Goal: Task Accomplishment & Management: Use online tool/utility

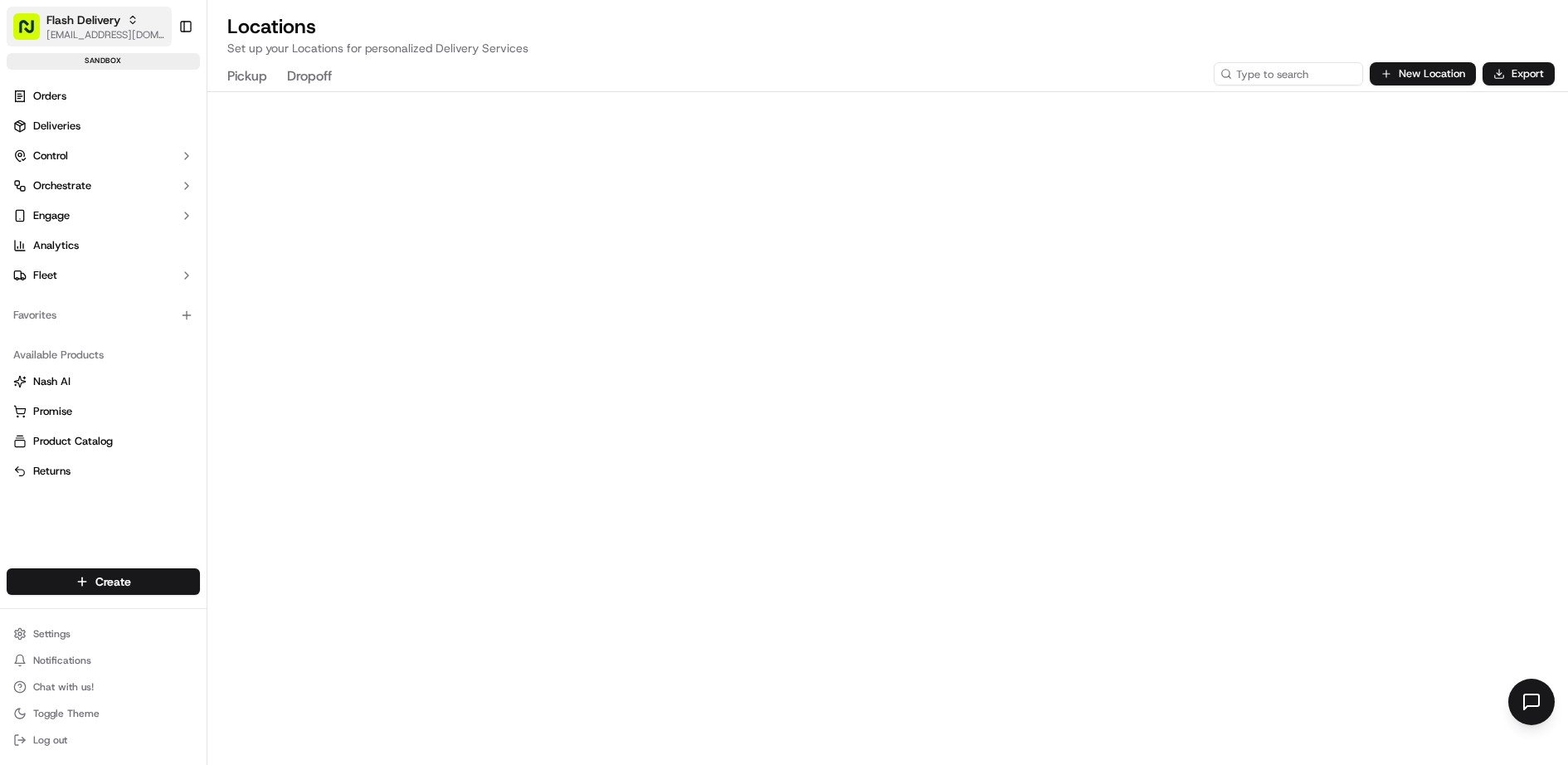
click at [113, 22] on span "Flash Delivery" at bounding box center [83, 20] width 73 height 17
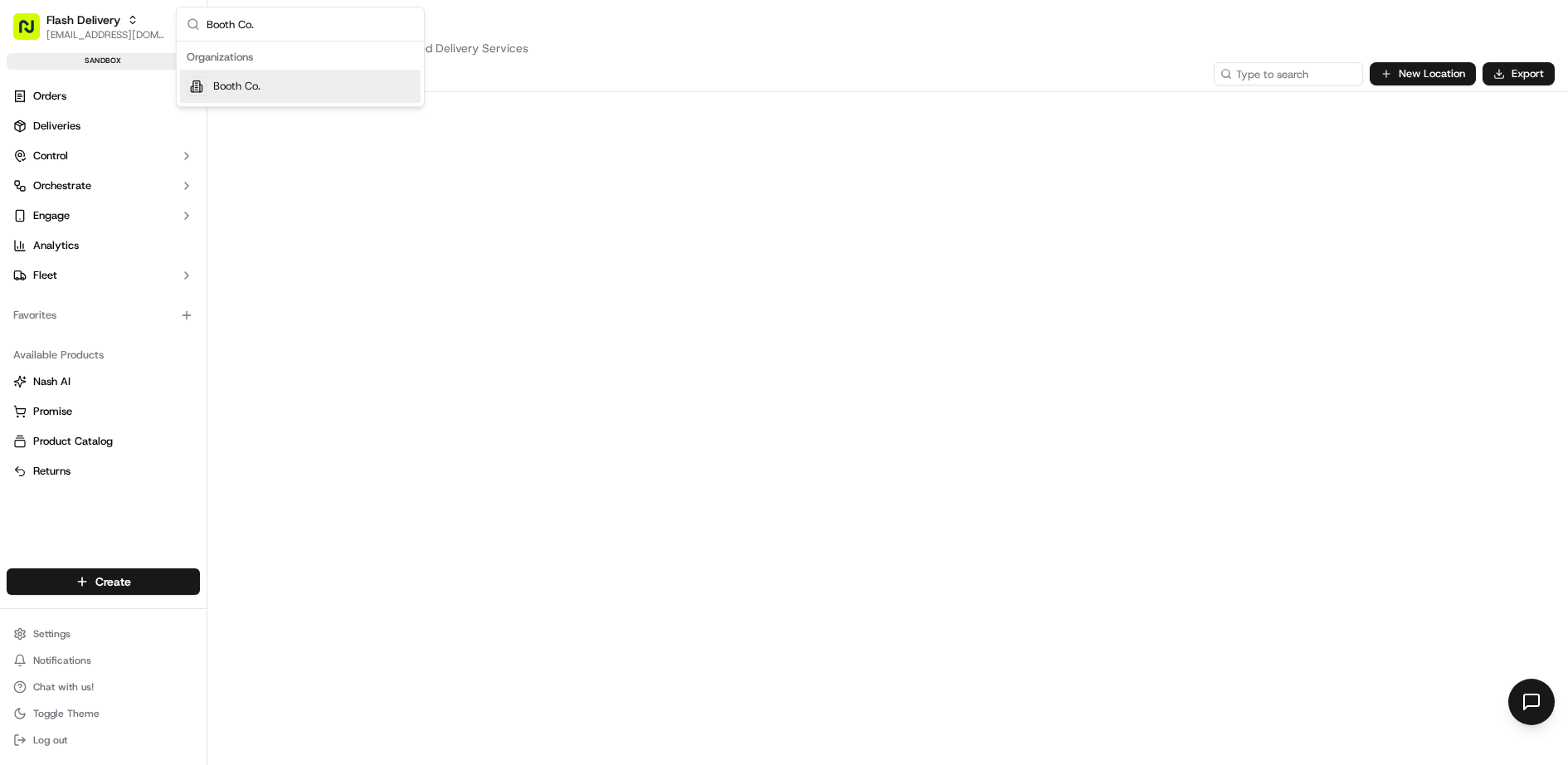
type input "Booth Co."
click at [249, 83] on span "Booth Co." at bounding box center [236, 86] width 47 height 15
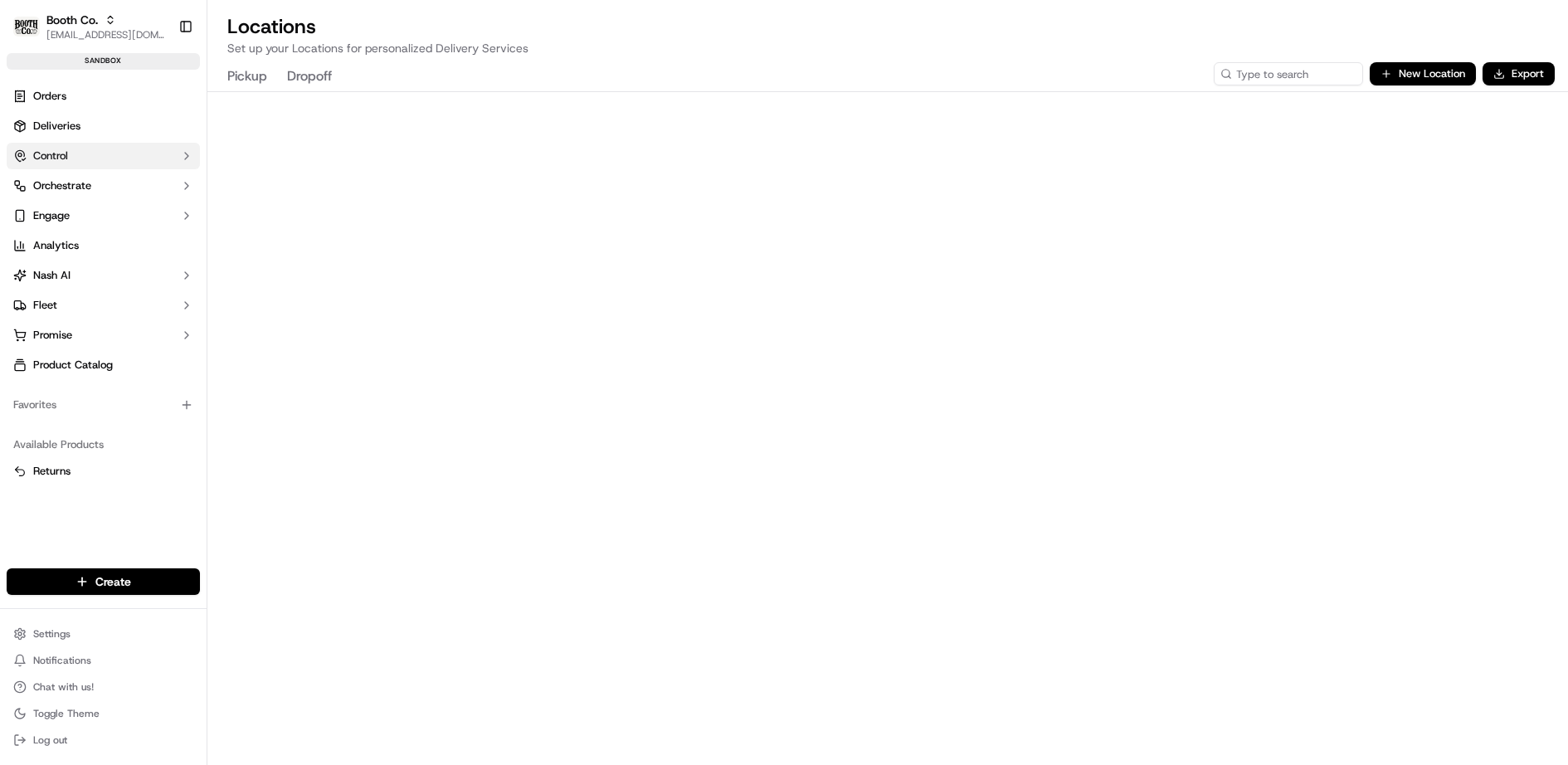
click at [92, 142] on button "Control" at bounding box center [103, 155] width 193 height 27
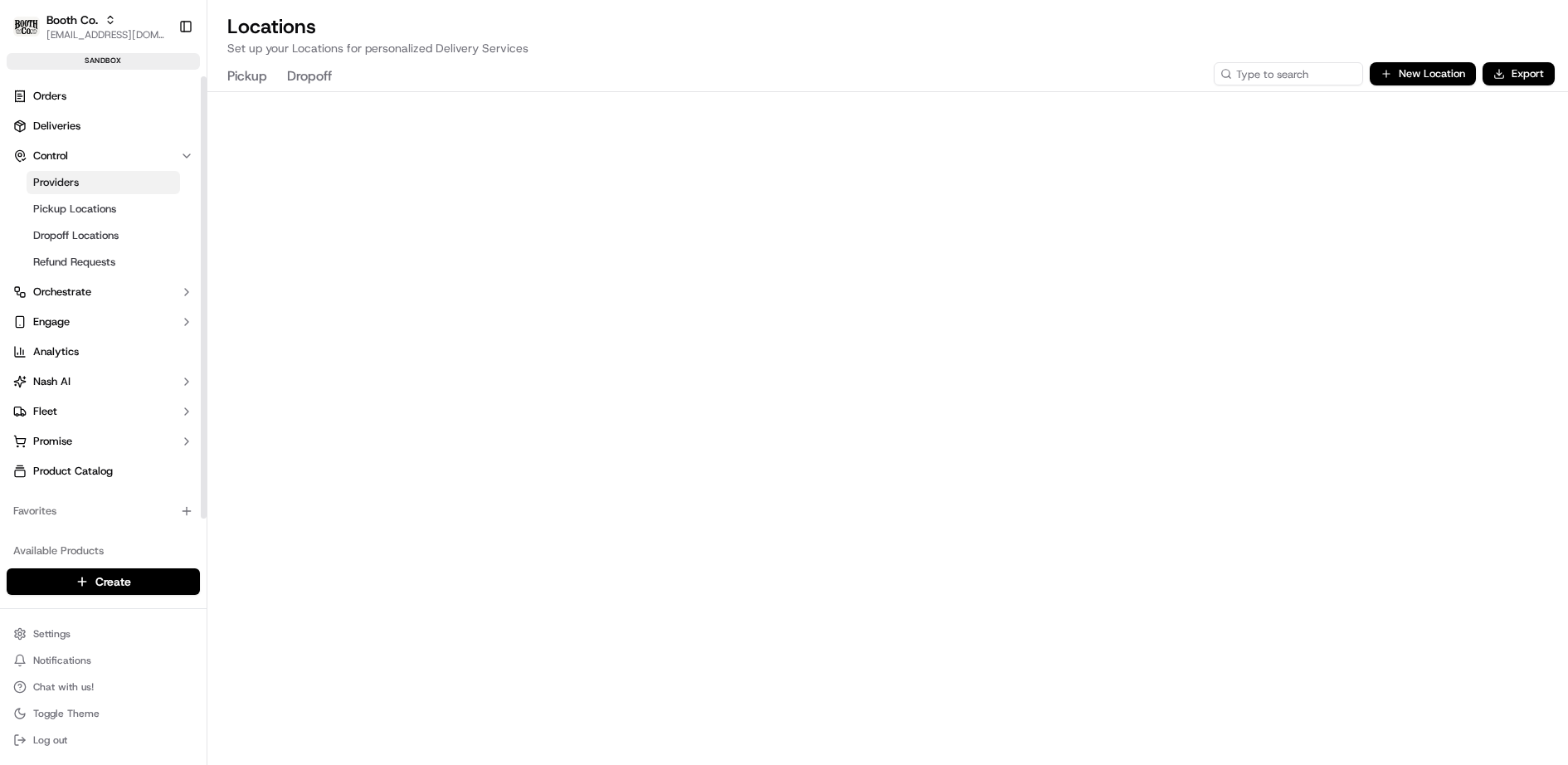
click at [88, 178] on link "Providers" at bounding box center [103, 182] width 153 height 23
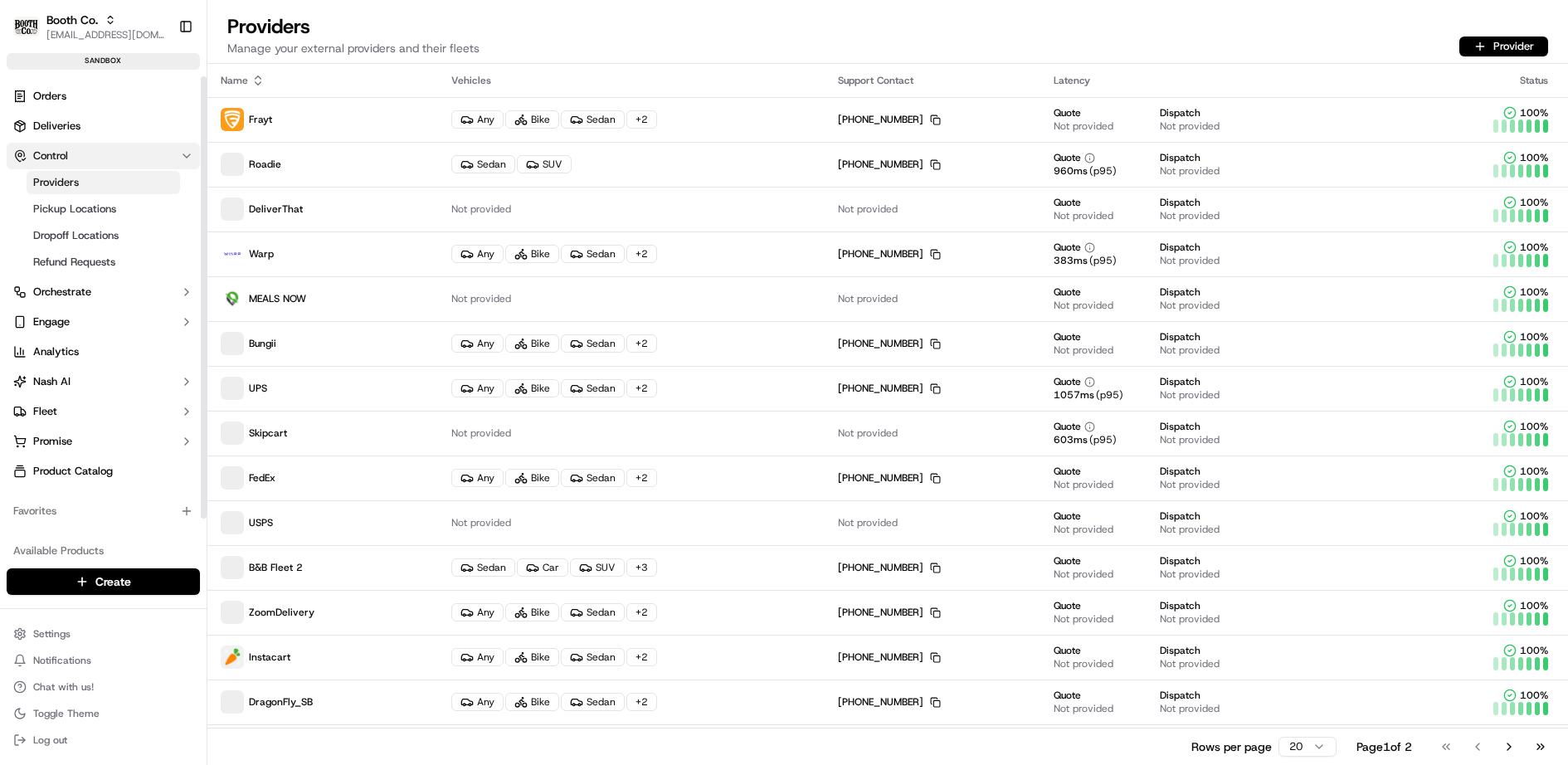
click at [88, 154] on button "Control" at bounding box center [103, 155] width 193 height 27
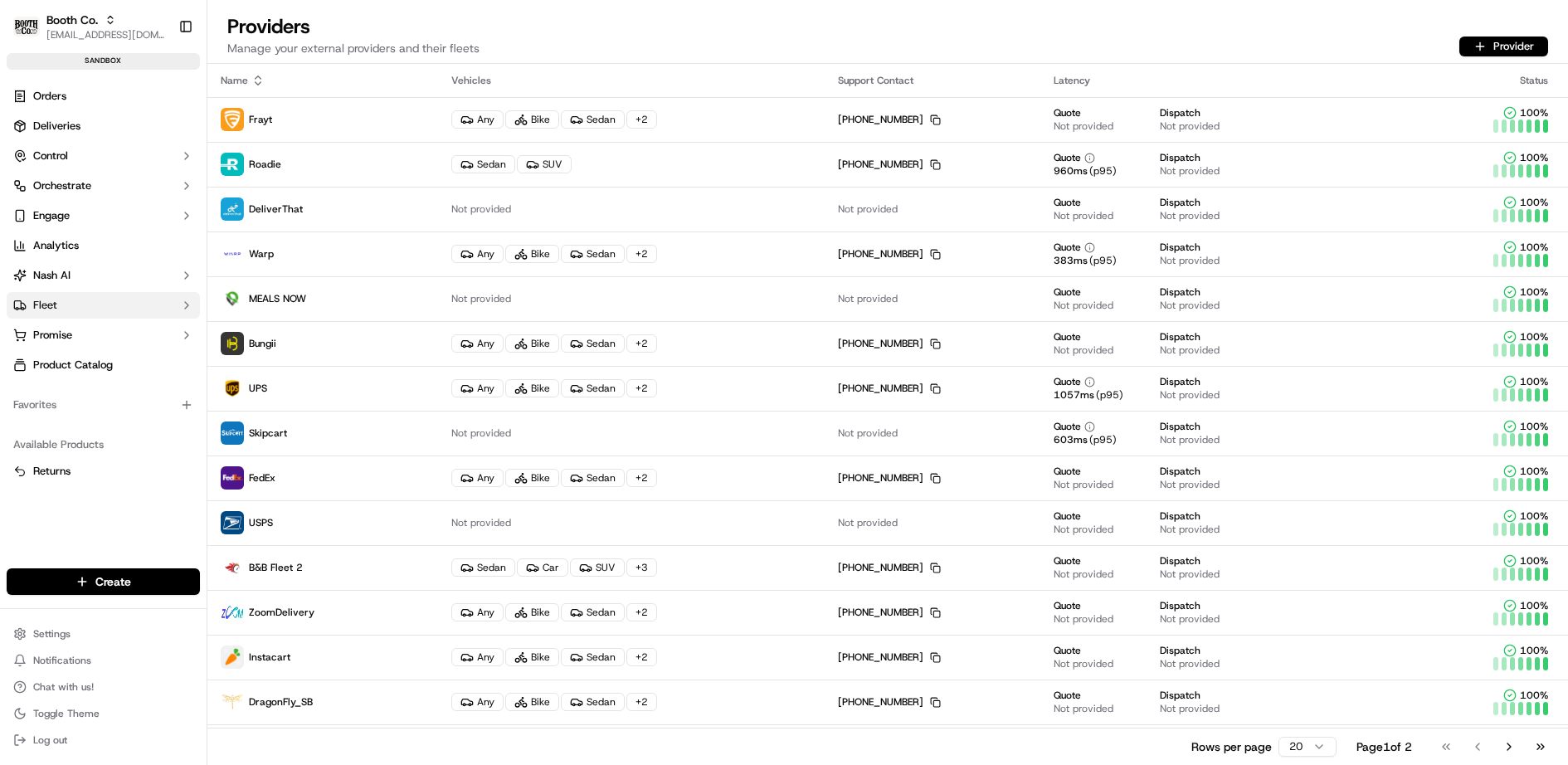
click at [78, 308] on button "Fleet" at bounding box center [103, 305] width 193 height 27
click at [91, 365] on link "Driver Groups" at bounding box center [103, 358] width 153 height 23
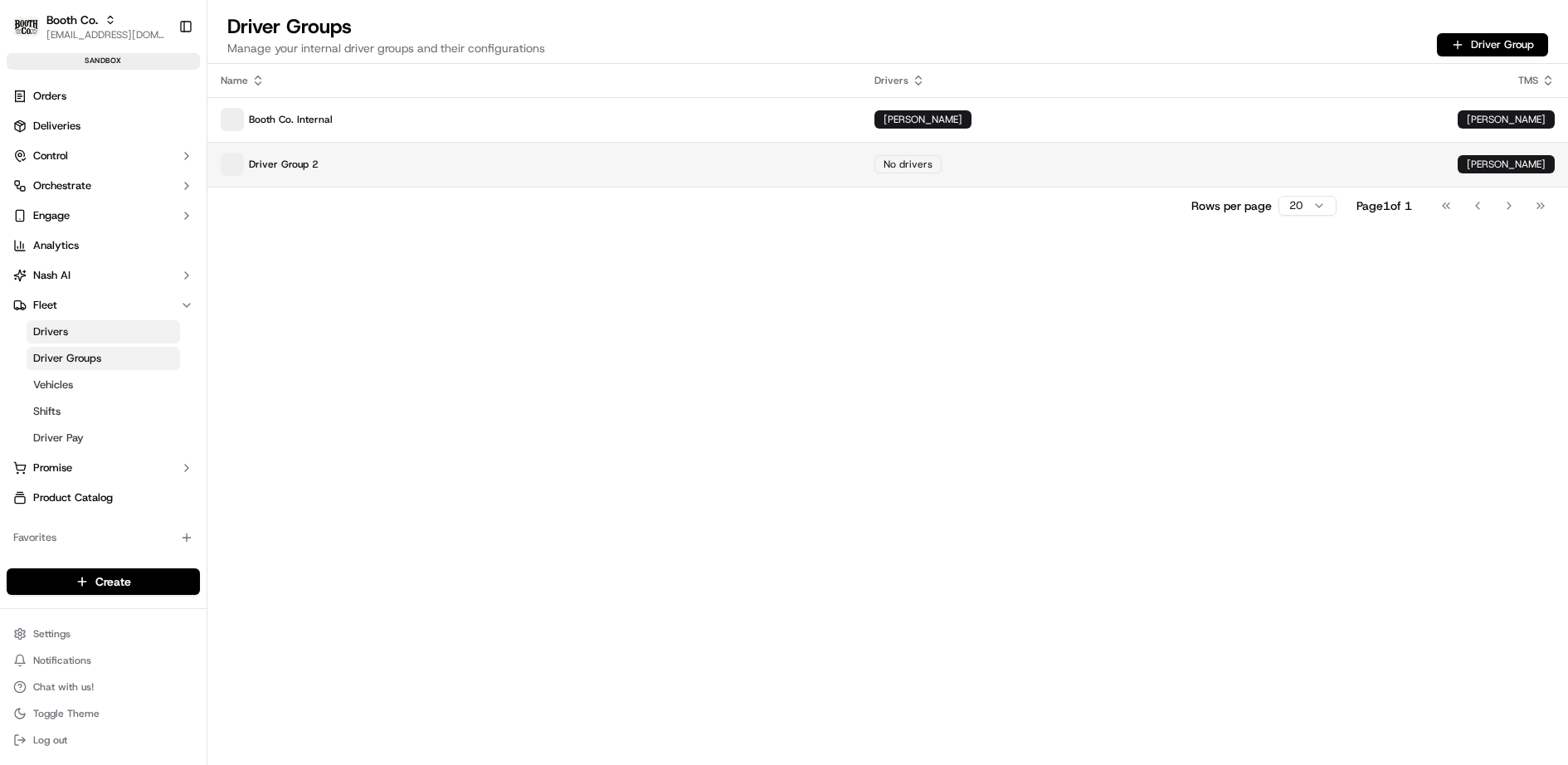
click at [471, 167] on p "Driver Group 2" at bounding box center [534, 164] width 627 height 23
click at [861, 152] on td "Driver Group 2" at bounding box center [534, 165] width 653 height 45
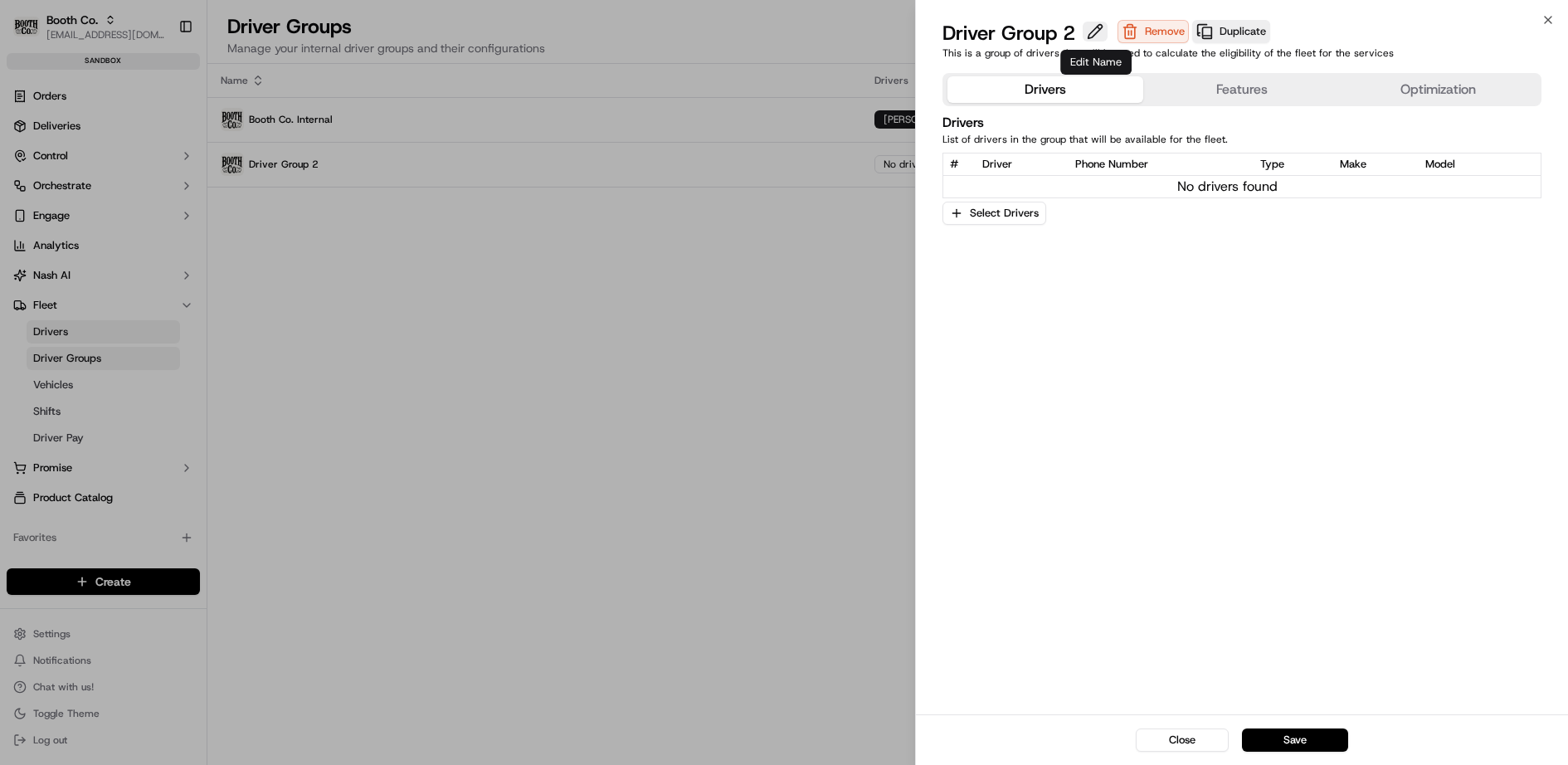
click at [1095, 29] on button at bounding box center [1095, 31] width 25 height 20
type input "Charleston DG"
click at [1113, 258] on div "Drivers Features Optimization Drivers List of drivers in the group that will be…" at bounding box center [1242, 389] width 652 height 648
click at [1008, 212] on button "Select Drivers" at bounding box center [995, 213] width 104 height 23
click at [1012, 297] on span "[PERSON_NAME]" at bounding box center [1071, 299] width 204 height 15
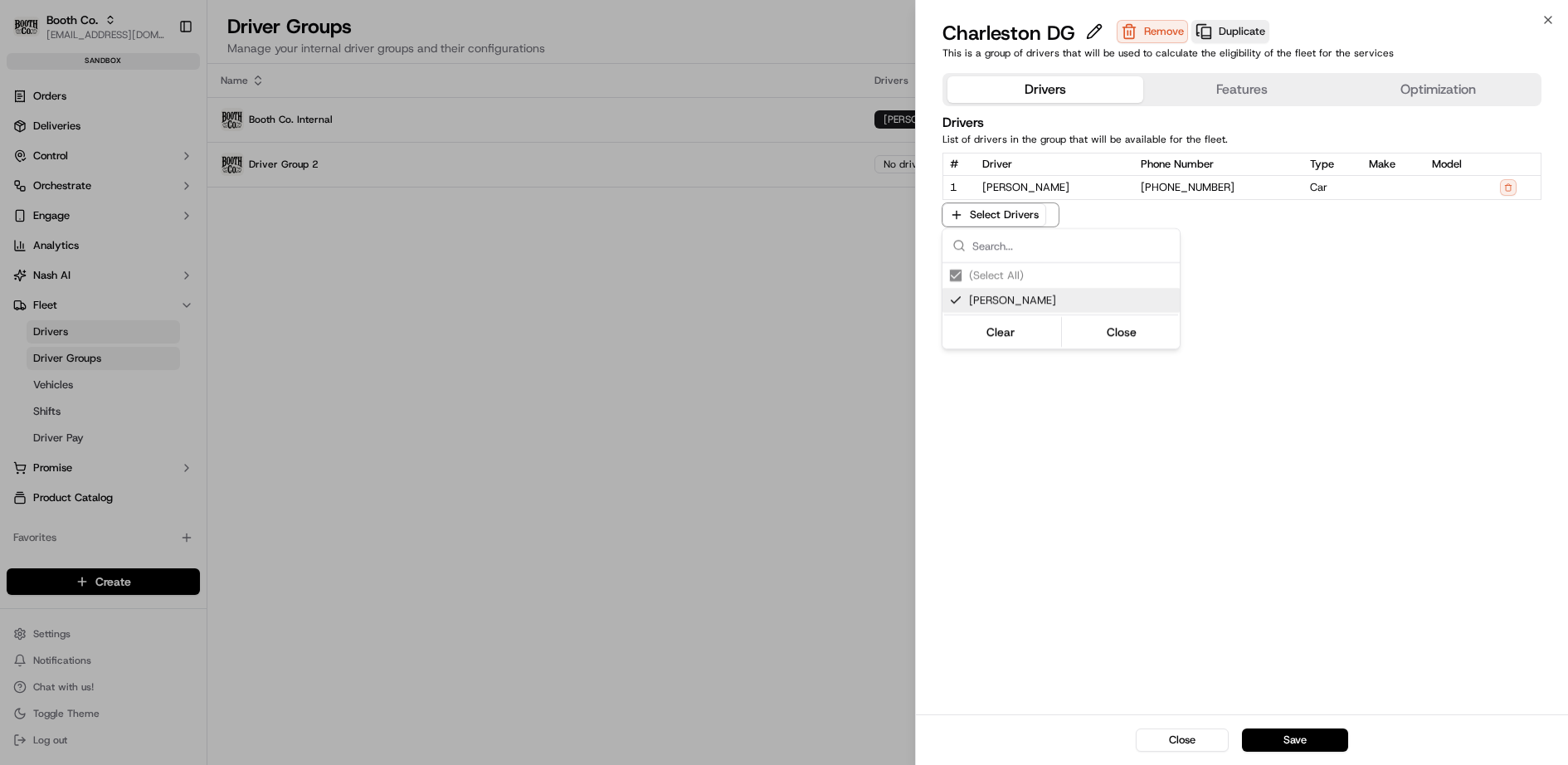
click at [1285, 343] on div at bounding box center [784, 382] width 1568 height 765
click at [1289, 738] on button "Save" at bounding box center [1295, 740] width 106 height 23
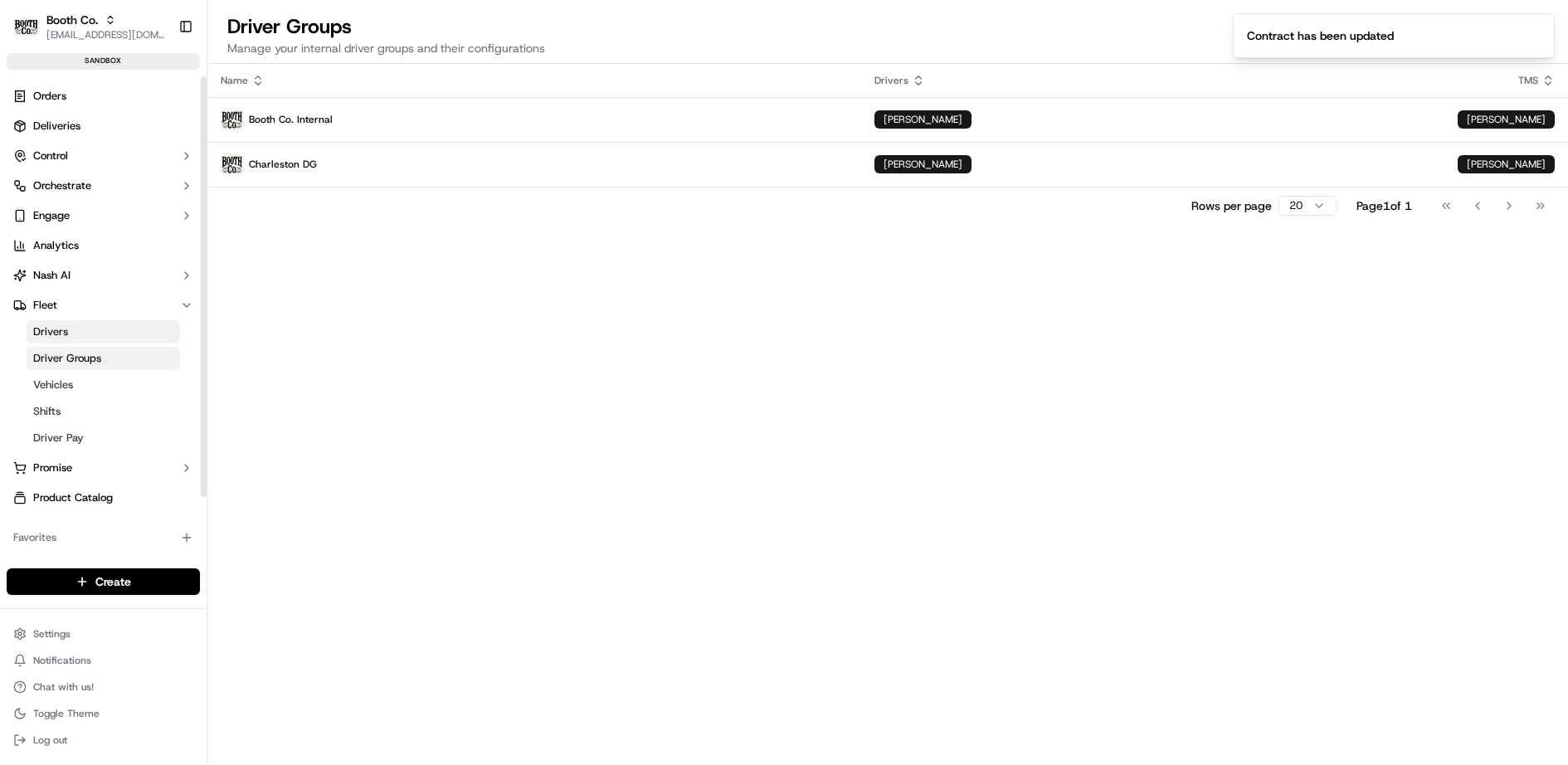
click at [78, 327] on link "Drivers" at bounding box center [103, 331] width 153 height 23
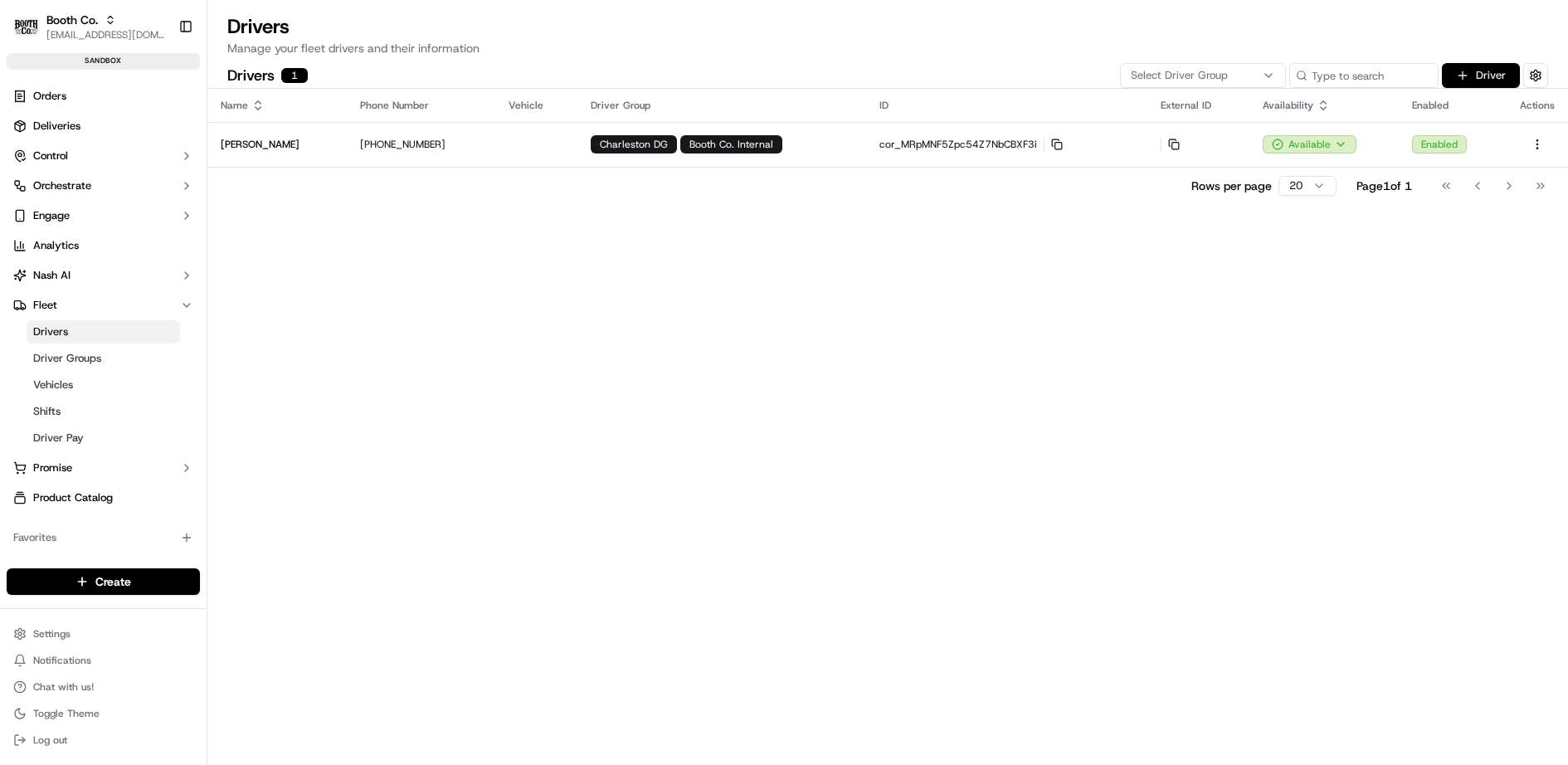
click at [1483, 74] on button "Driver" at bounding box center [1481, 75] width 78 height 25
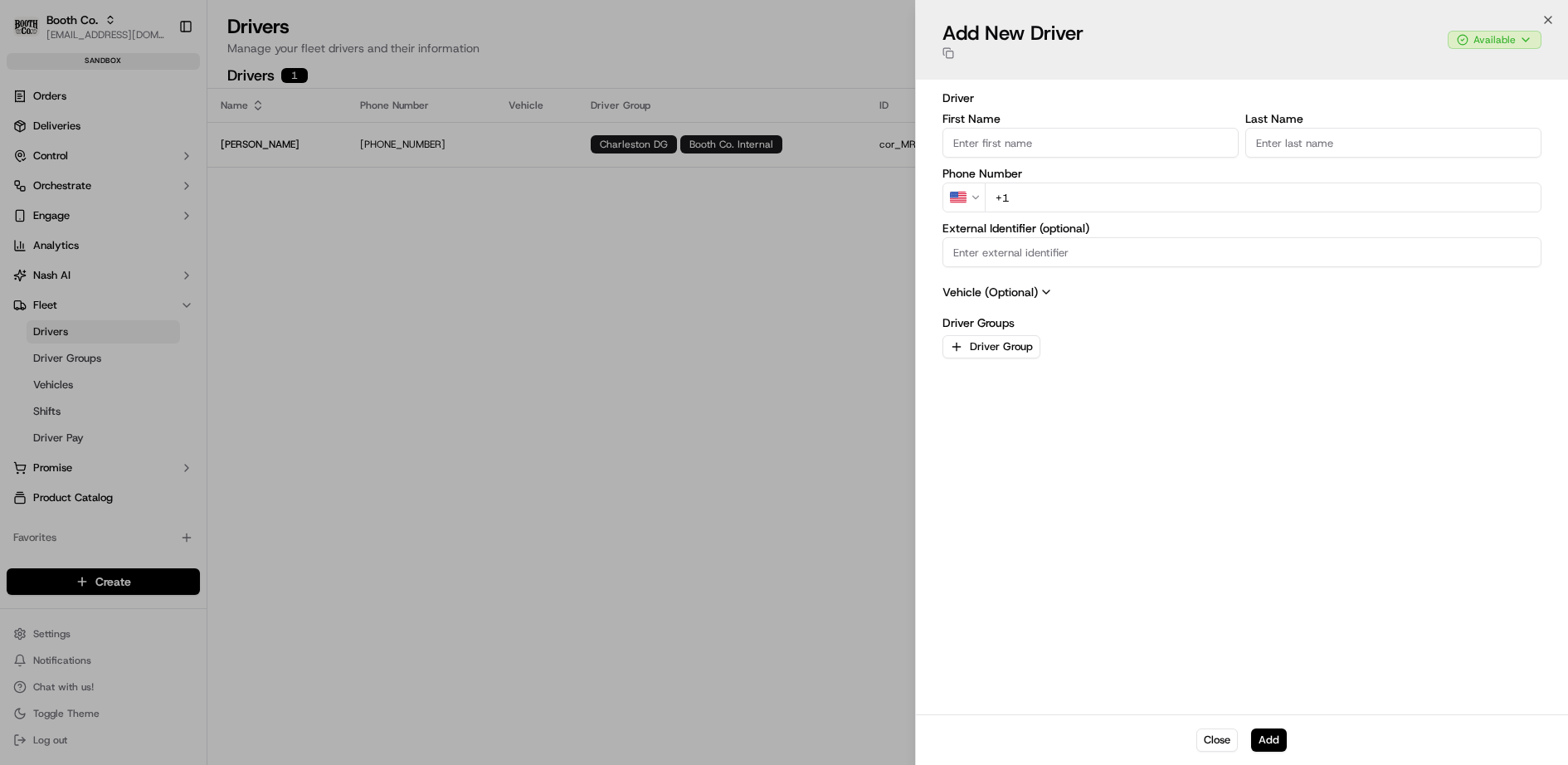
click at [1057, 143] on input "First Name" at bounding box center [1090, 142] width 296 height 30
type input "Peter"
type input "Lee"
click at [1026, 192] on input "+1" at bounding box center [1263, 197] width 558 height 30
type input "+34 646 55 50 32"
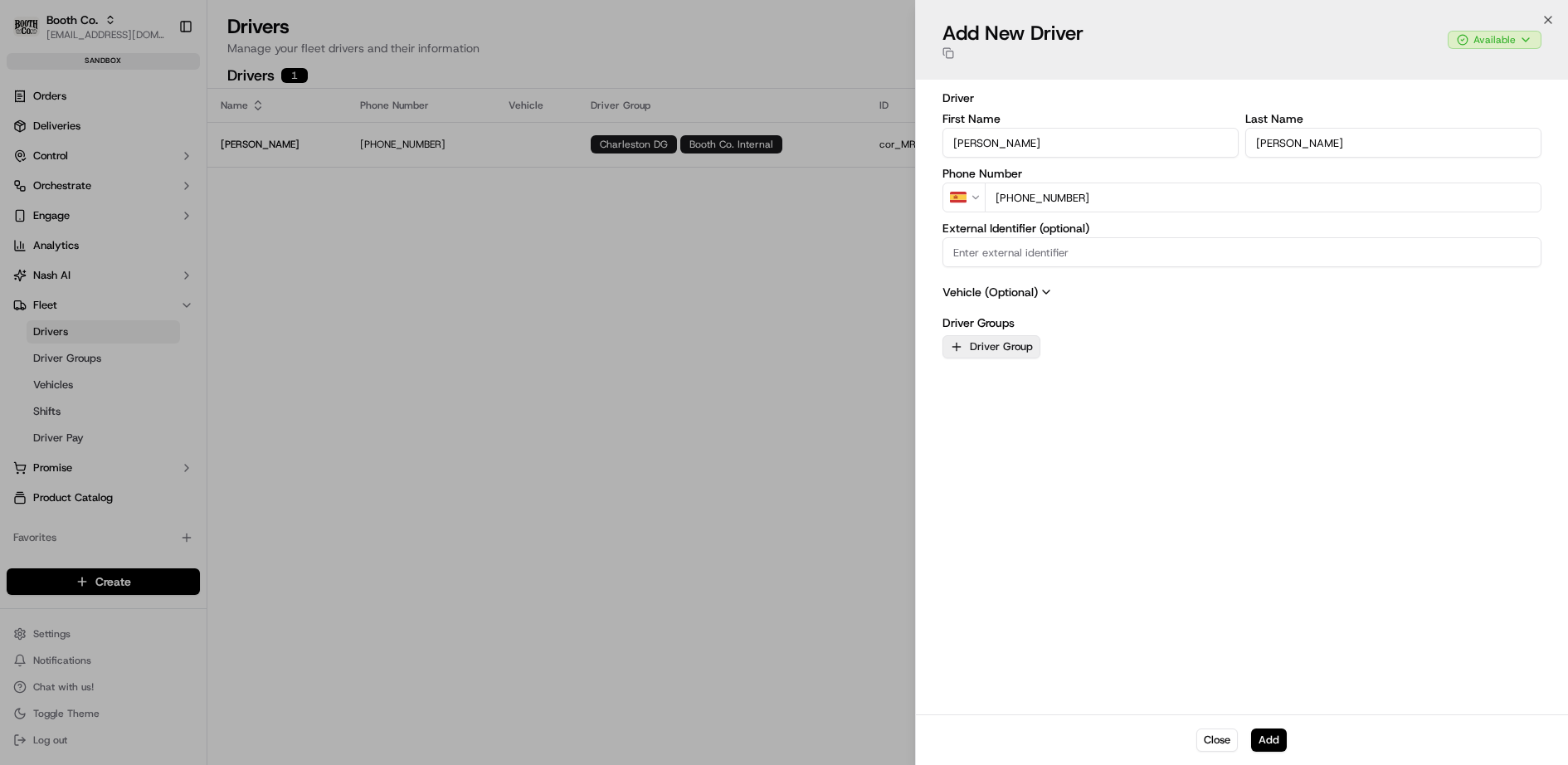
click at [988, 343] on button "Driver Group" at bounding box center [991, 347] width 98 height 23
click at [1008, 454] on span "Charleston DG" at bounding box center [1071, 458] width 204 height 15
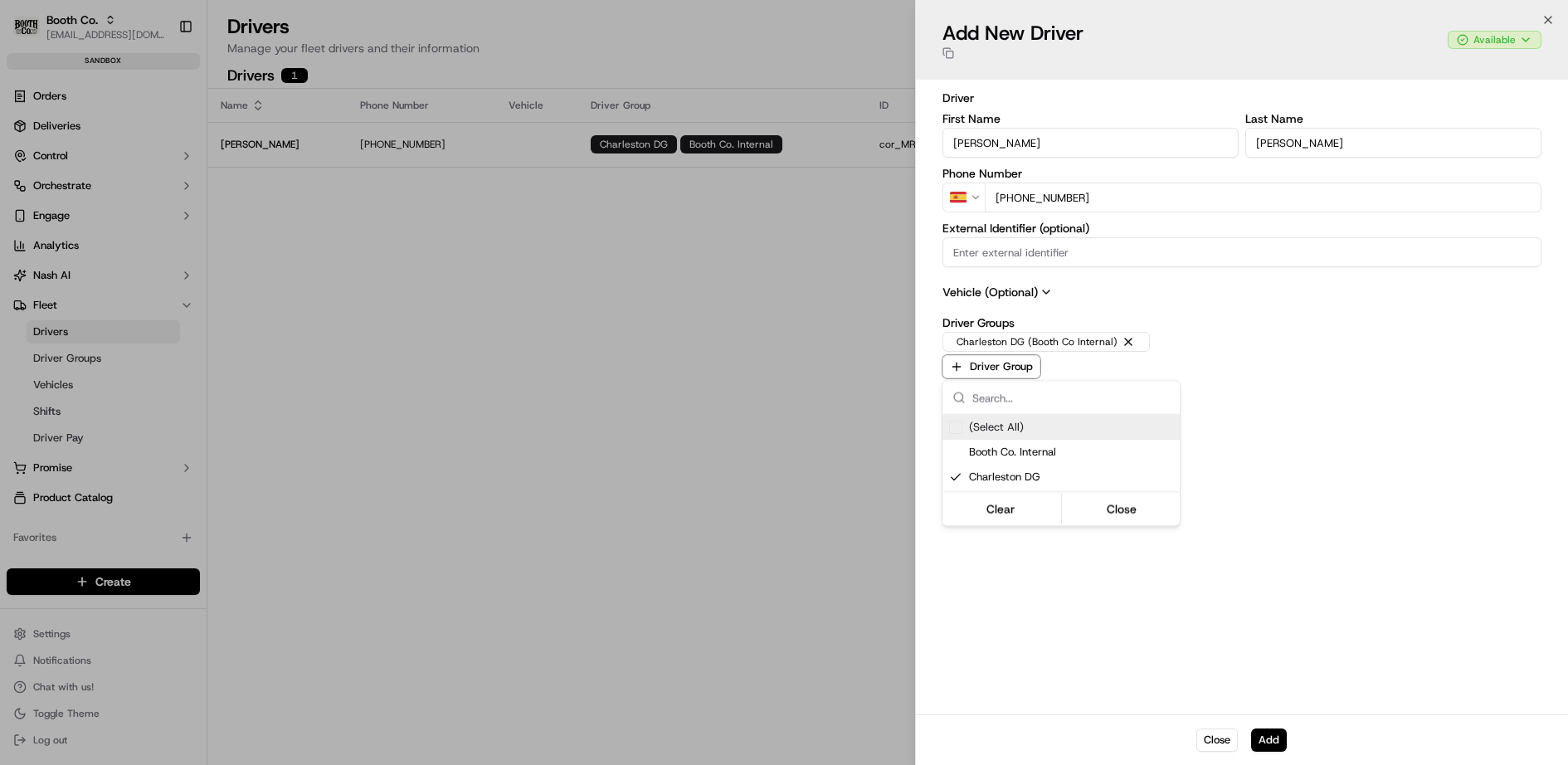
click at [1281, 393] on div at bounding box center [784, 382] width 1568 height 765
click at [1267, 744] on button "Add" at bounding box center [1269, 740] width 35 height 23
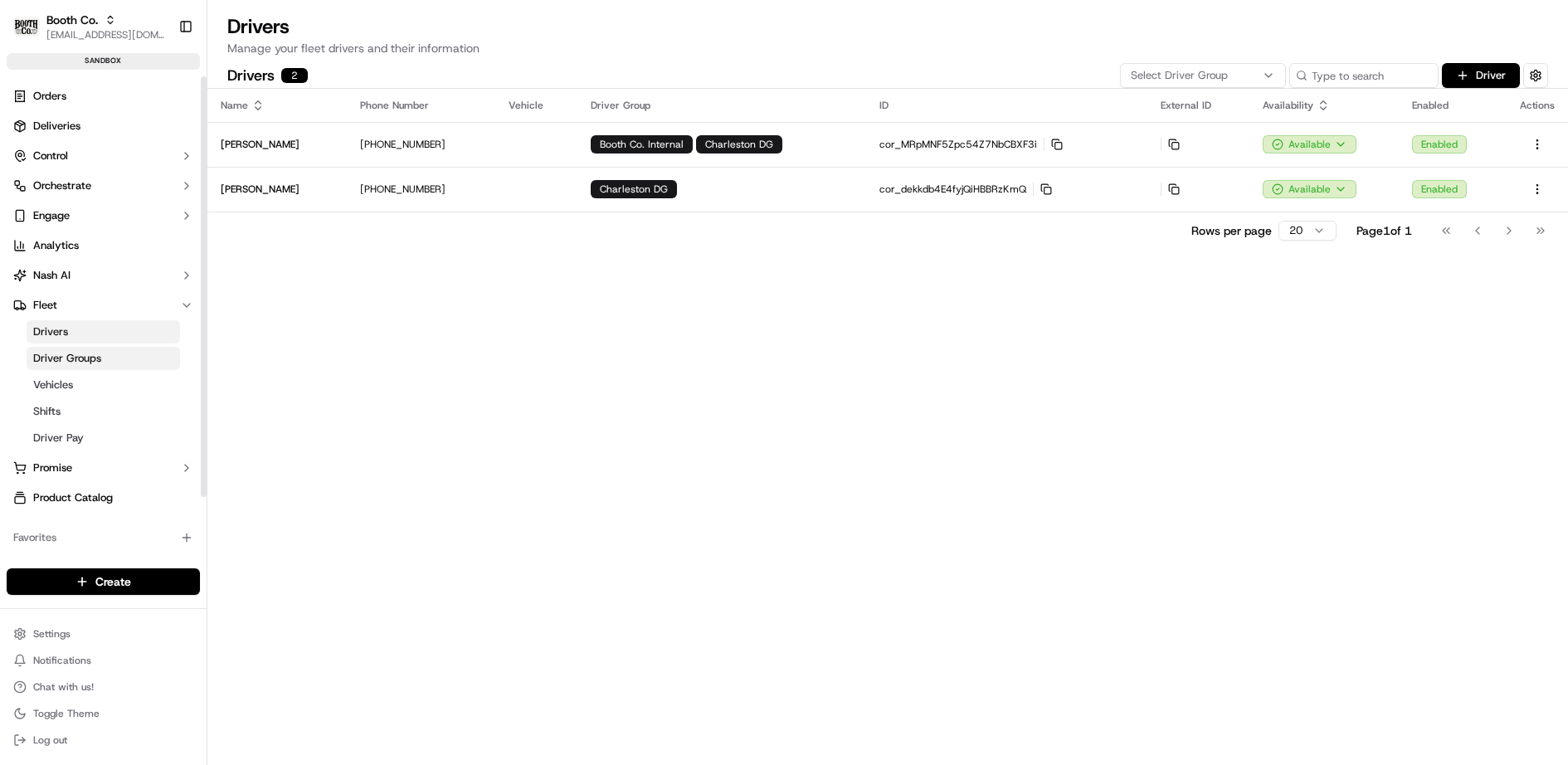
click at [111, 359] on link "Driver Groups" at bounding box center [103, 358] width 153 height 23
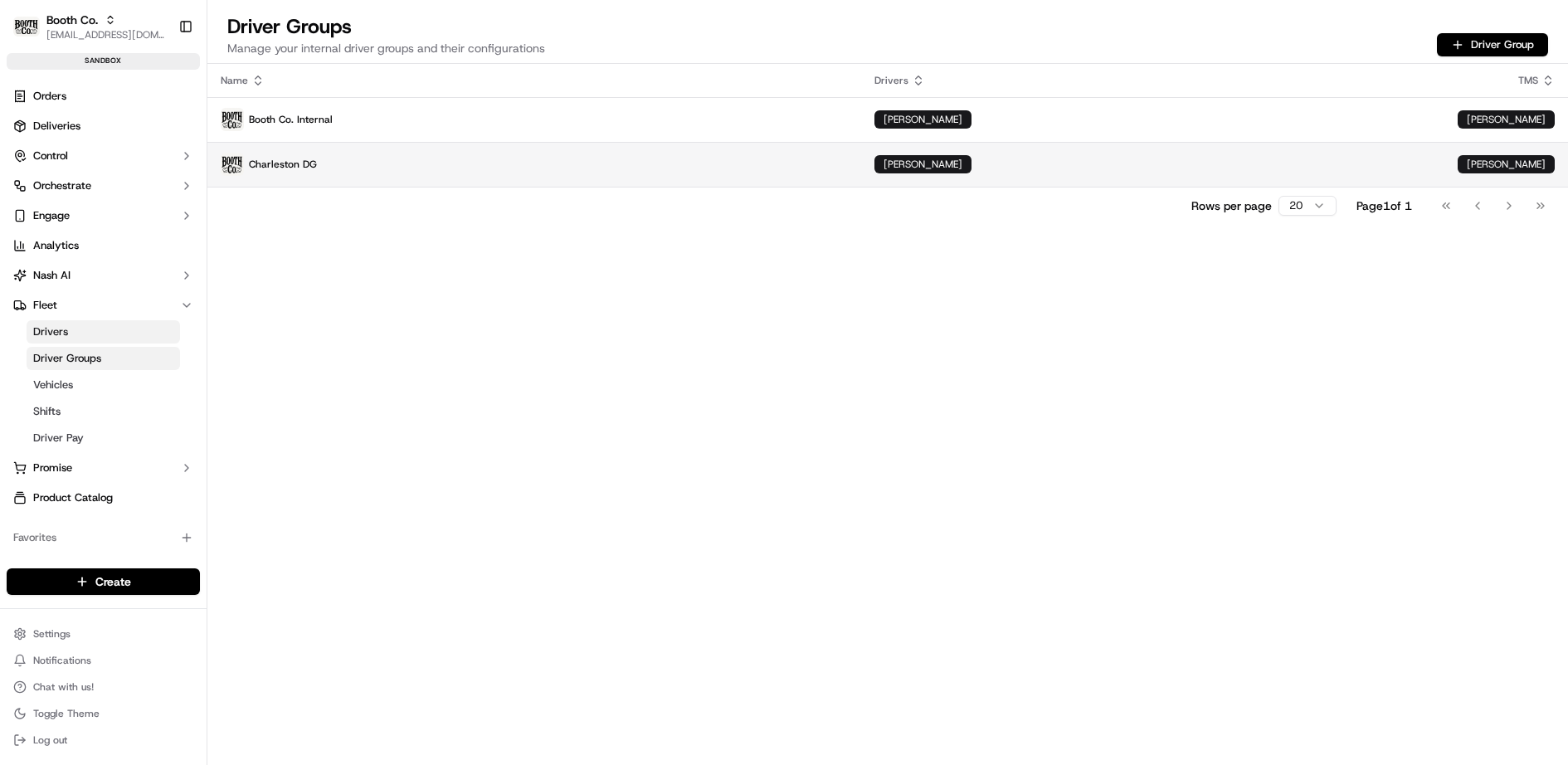
click at [428, 165] on p "Charleston DG" at bounding box center [534, 164] width 627 height 23
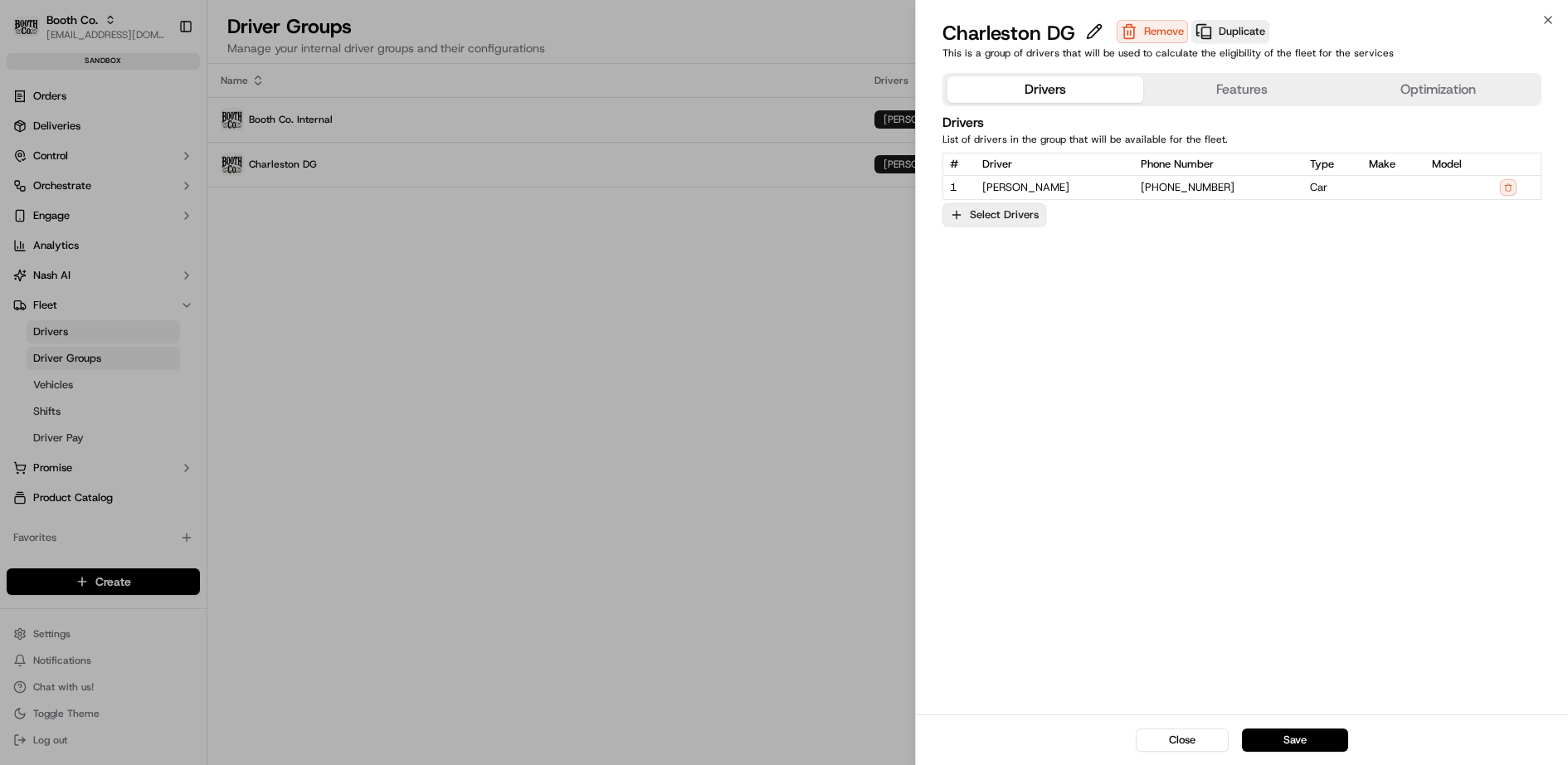
click at [1017, 204] on button "Select Drivers" at bounding box center [995, 215] width 104 height 23
click at [998, 324] on span "[PERSON_NAME]" at bounding box center [1071, 325] width 204 height 15
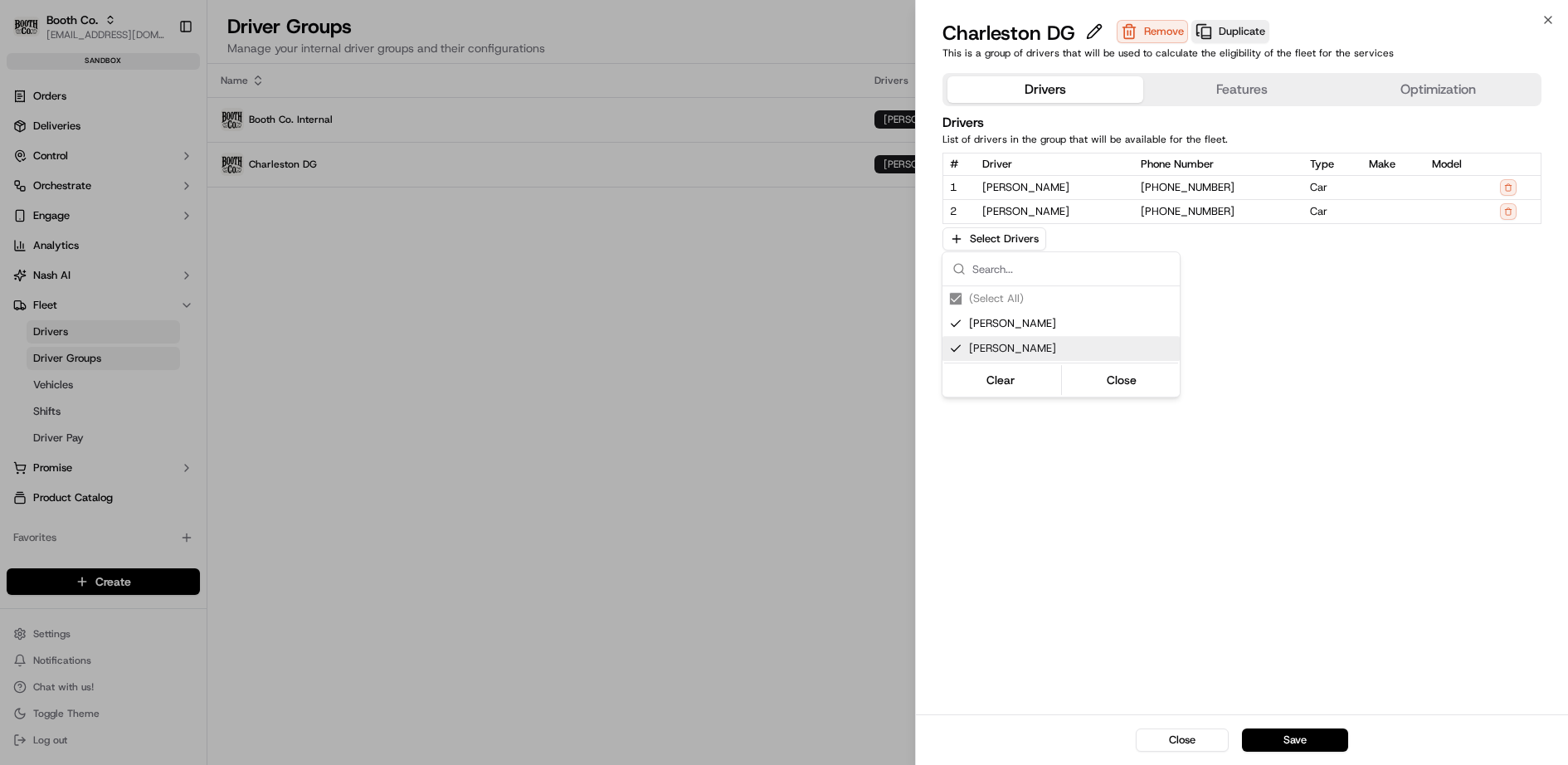
click at [1308, 734] on div at bounding box center [784, 382] width 1568 height 765
click at [1290, 740] on button "Save" at bounding box center [1295, 740] width 106 height 23
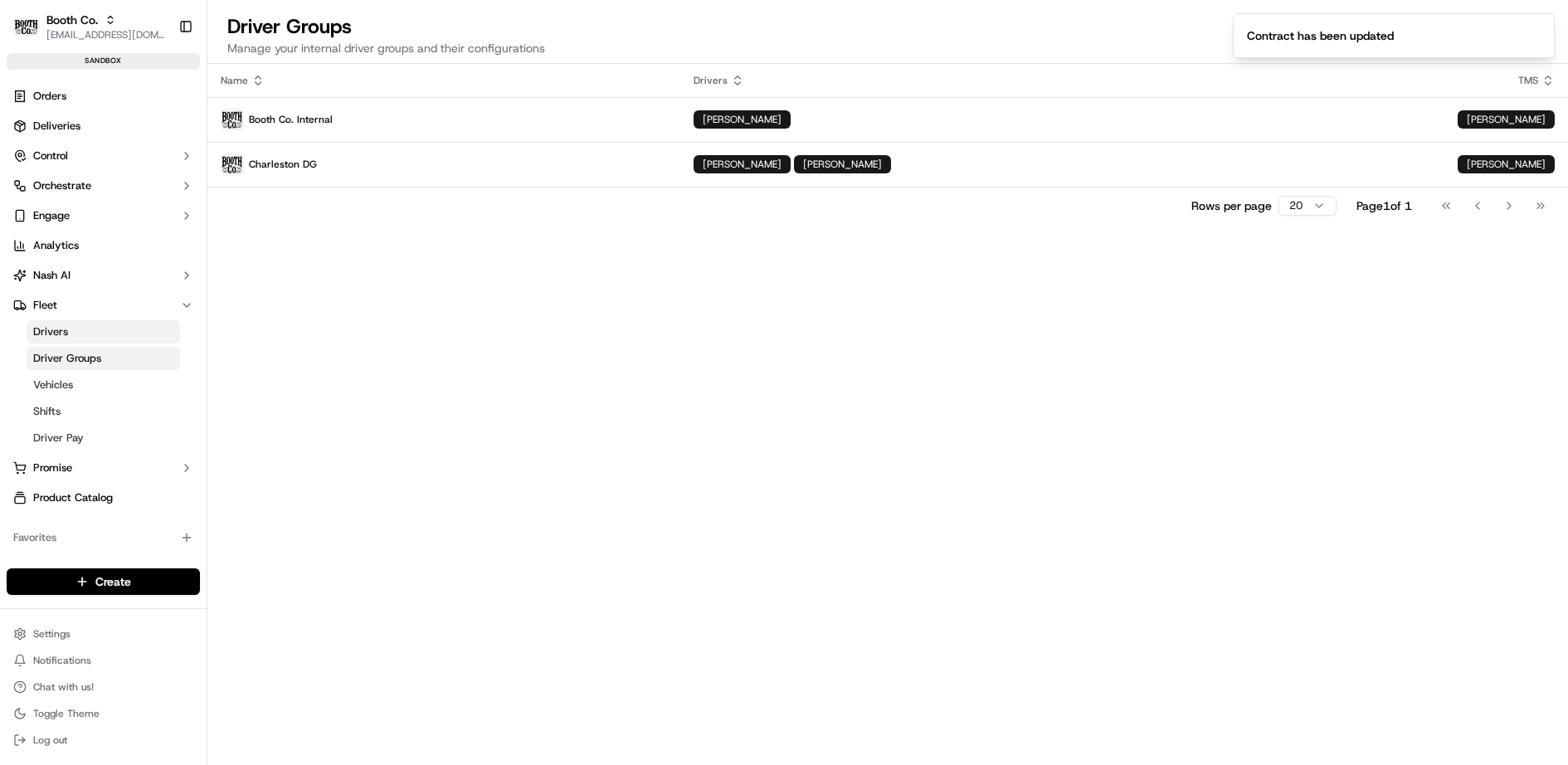
click at [570, 344] on div "Name Drivers TMS Booth Co. Internal Jake Holt Nash Charleston DG Peter Lee Jake…" at bounding box center [887, 415] width 1360 height 701
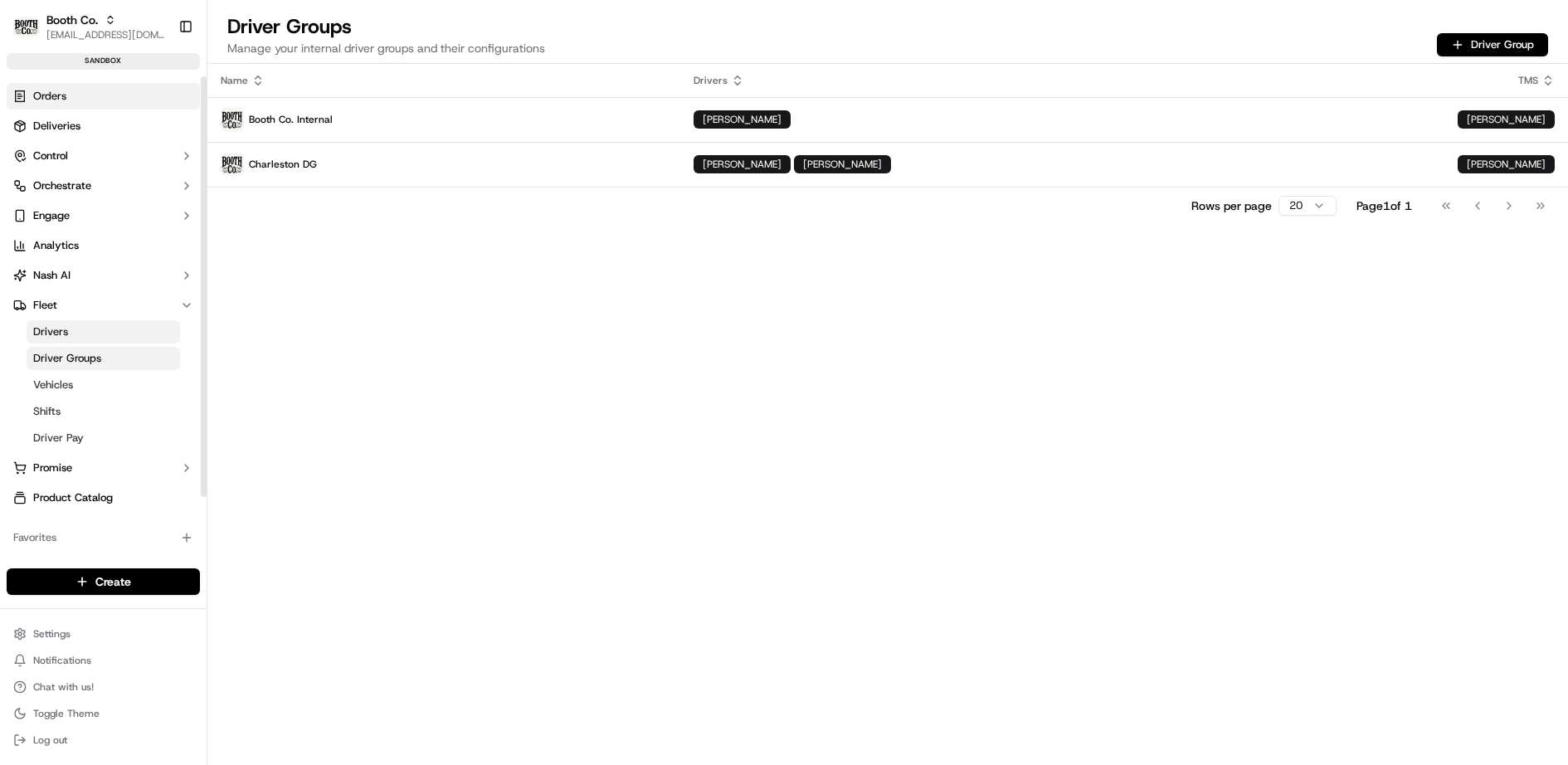
click at [112, 96] on link "Orders" at bounding box center [103, 96] width 193 height 27
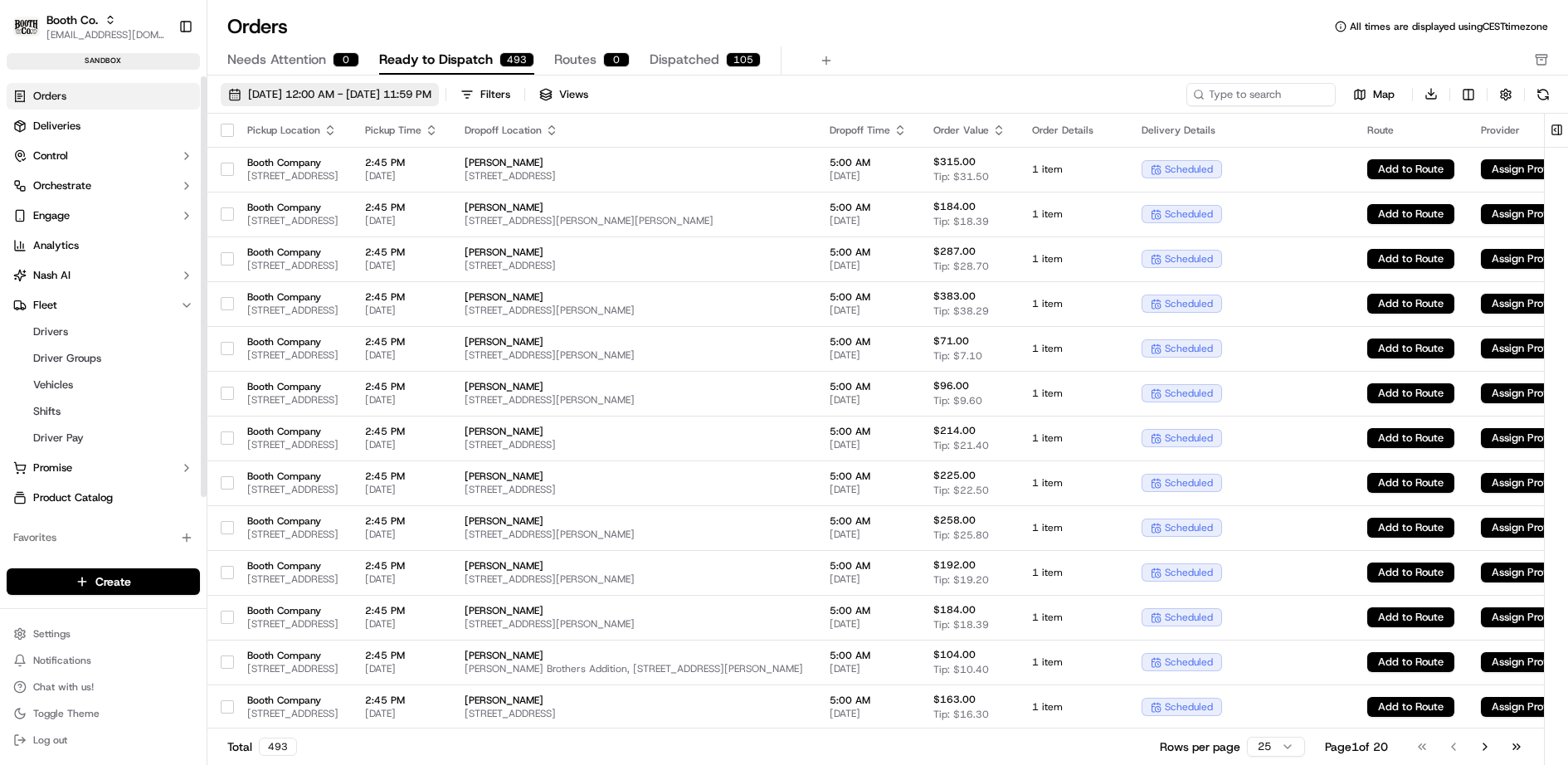
click at [386, 96] on span "[DATE] 12:00 AM - [DATE] 11:59 PM" at bounding box center [339, 95] width 183 height 15
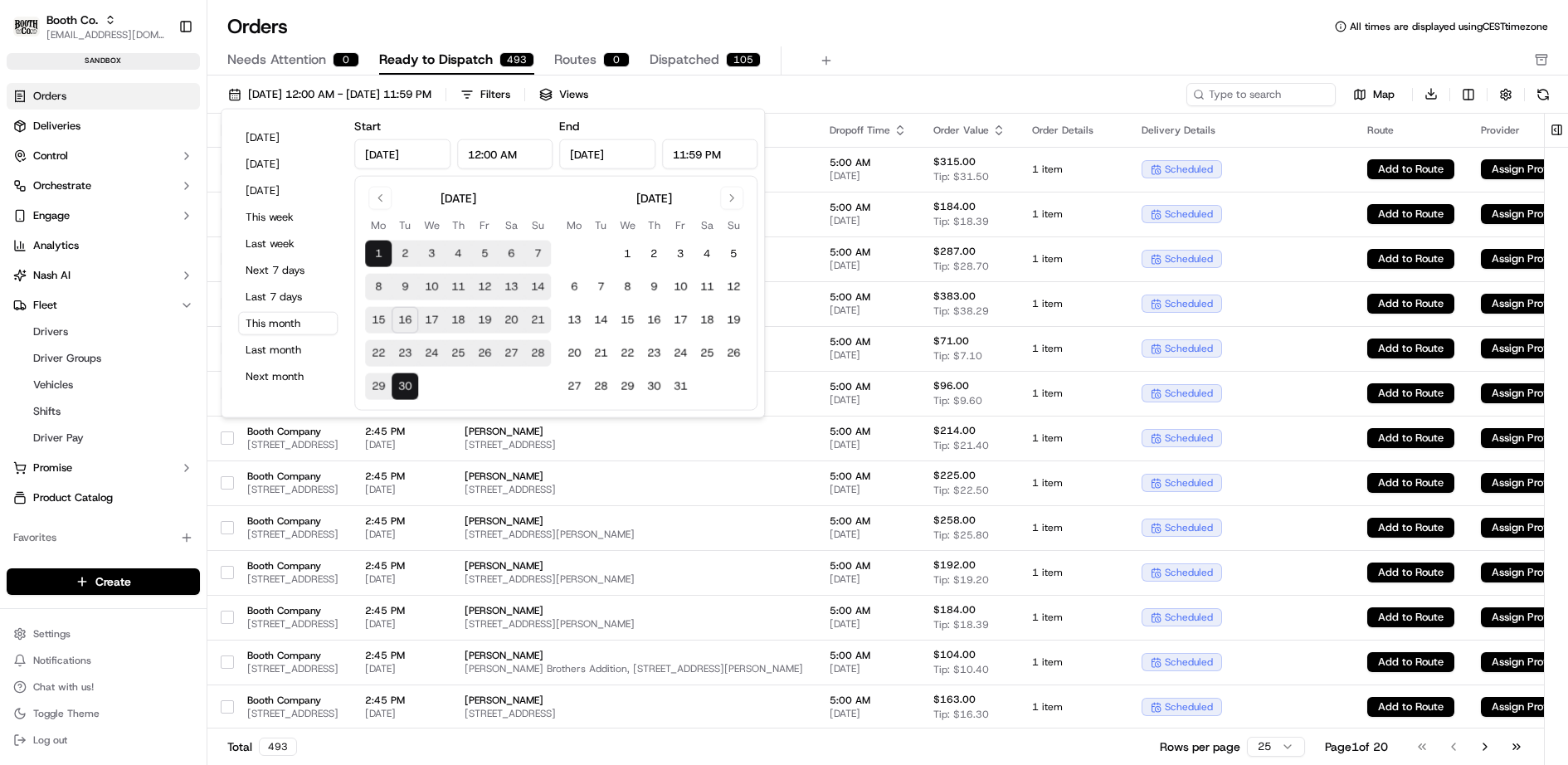
click at [435, 322] on button "17" at bounding box center [431, 320] width 27 height 27
type input "[DATE]"
click at [435, 322] on button "17" at bounding box center [431, 320] width 27 height 27
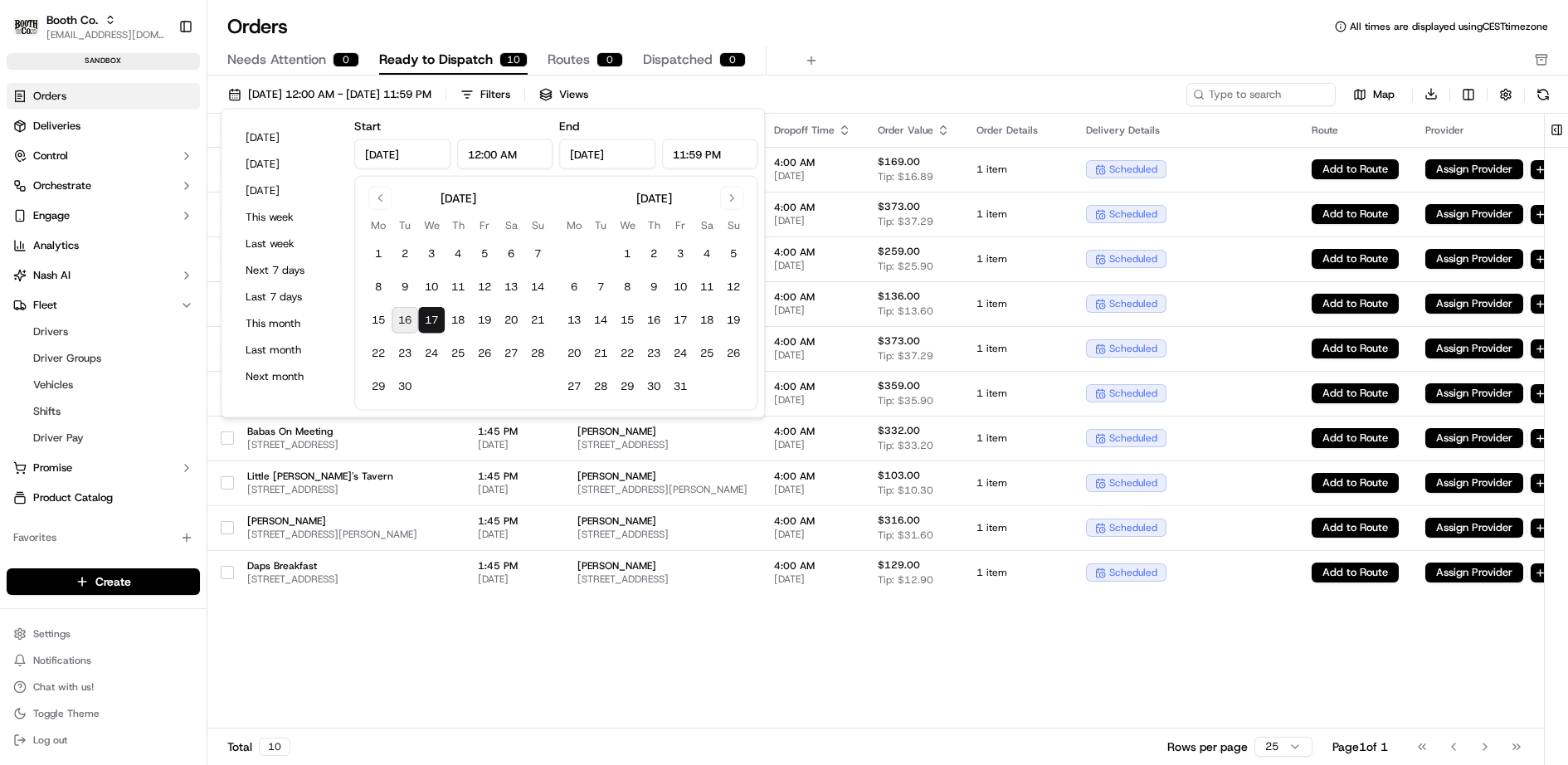
click at [883, 11] on div "Orders All times are displayed using CEST timezone Needs Attention 0 Ready to D…" at bounding box center [887, 382] width 1360 height 765
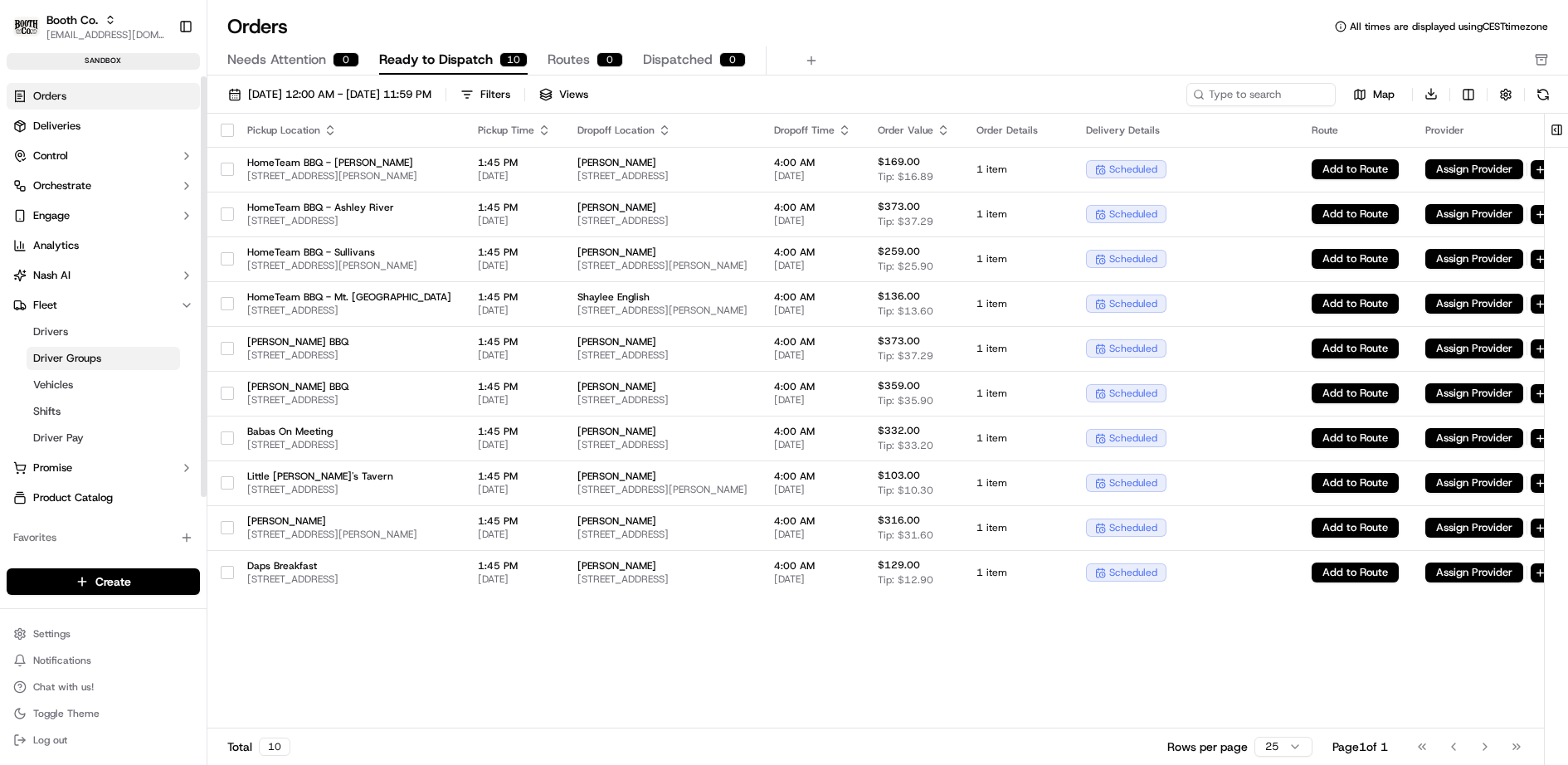
click at [81, 356] on span "Driver Groups" at bounding box center [67, 358] width 68 height 15
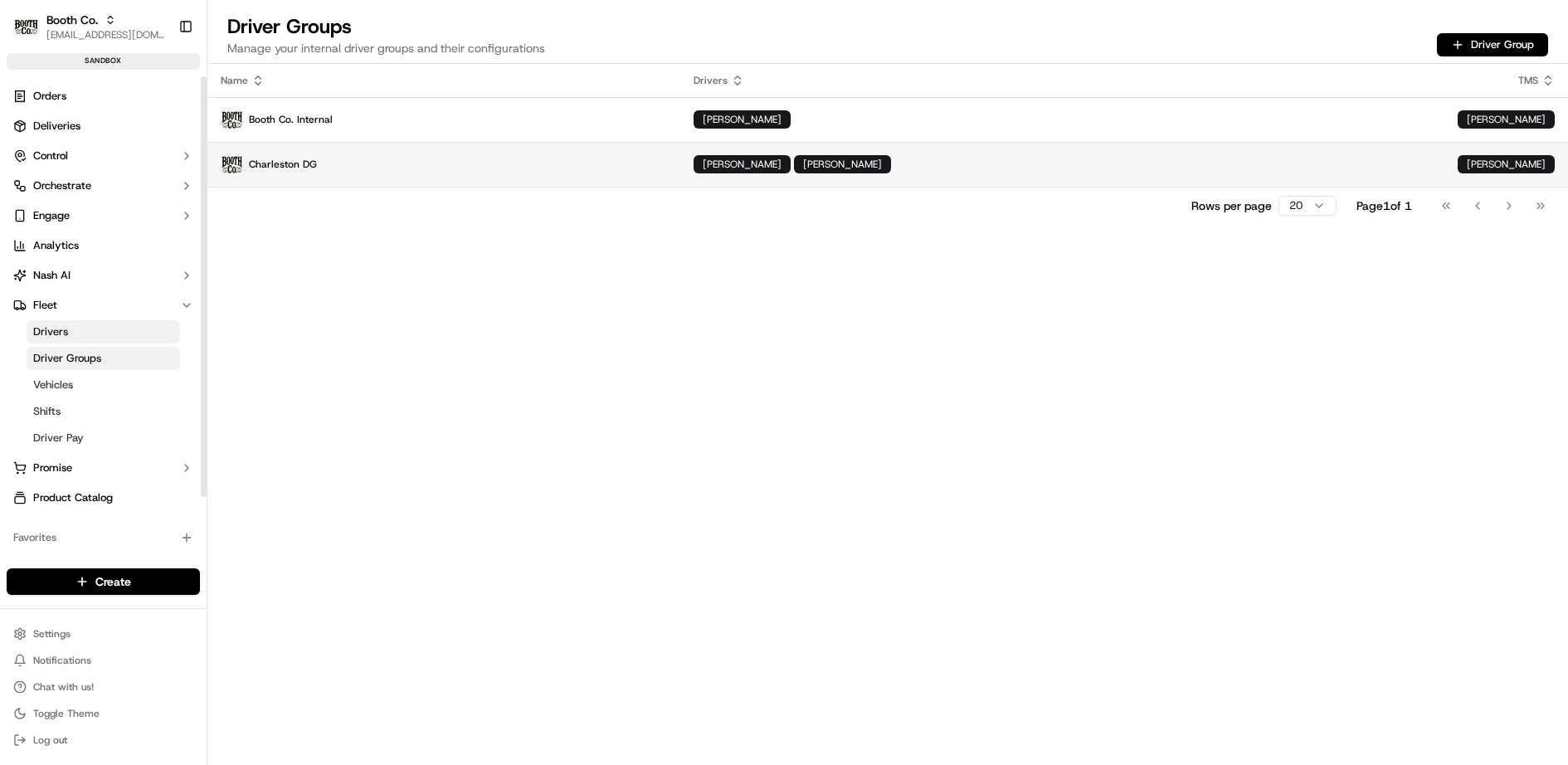
click at [452, 159] on p "Charleston DG" at bounding box center [443, 164] width 446 height 23
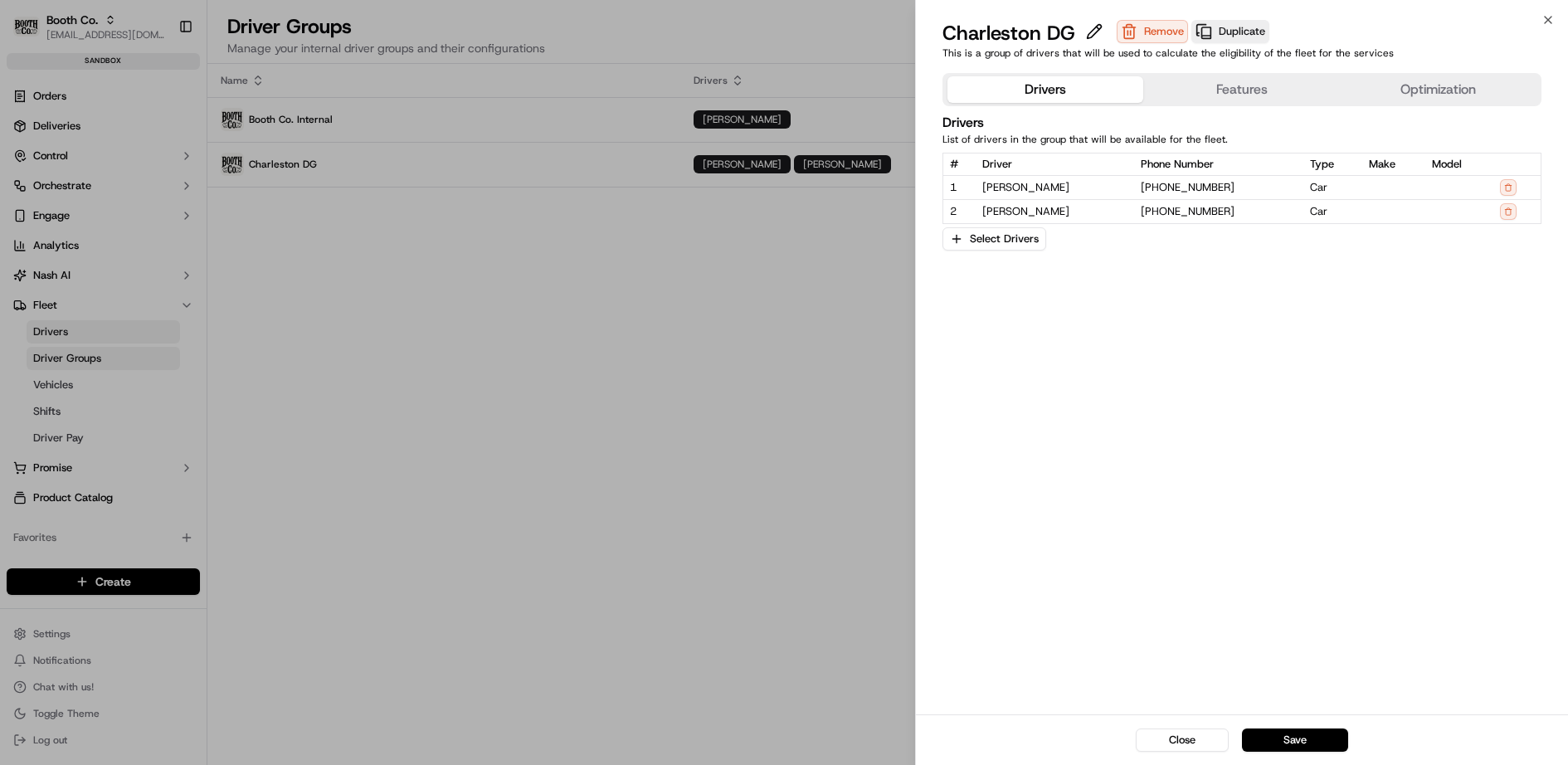
click at [1209, 88] on button "Features" at bounding box center [1241, 89] width 196 height 27
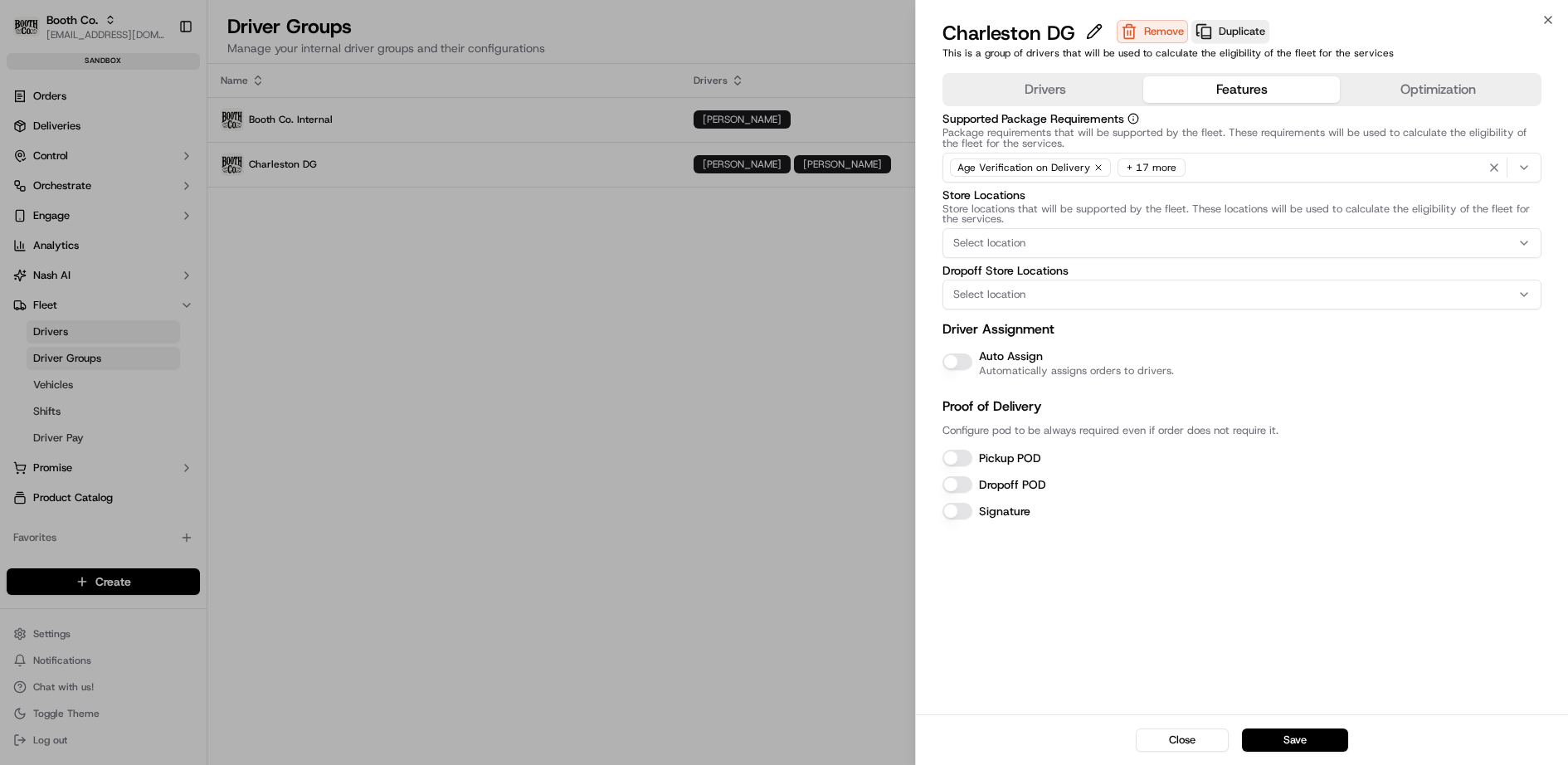
click at [955, 362] on button "Auto Assign" at bounding box center [957, 362] width 30 height 17
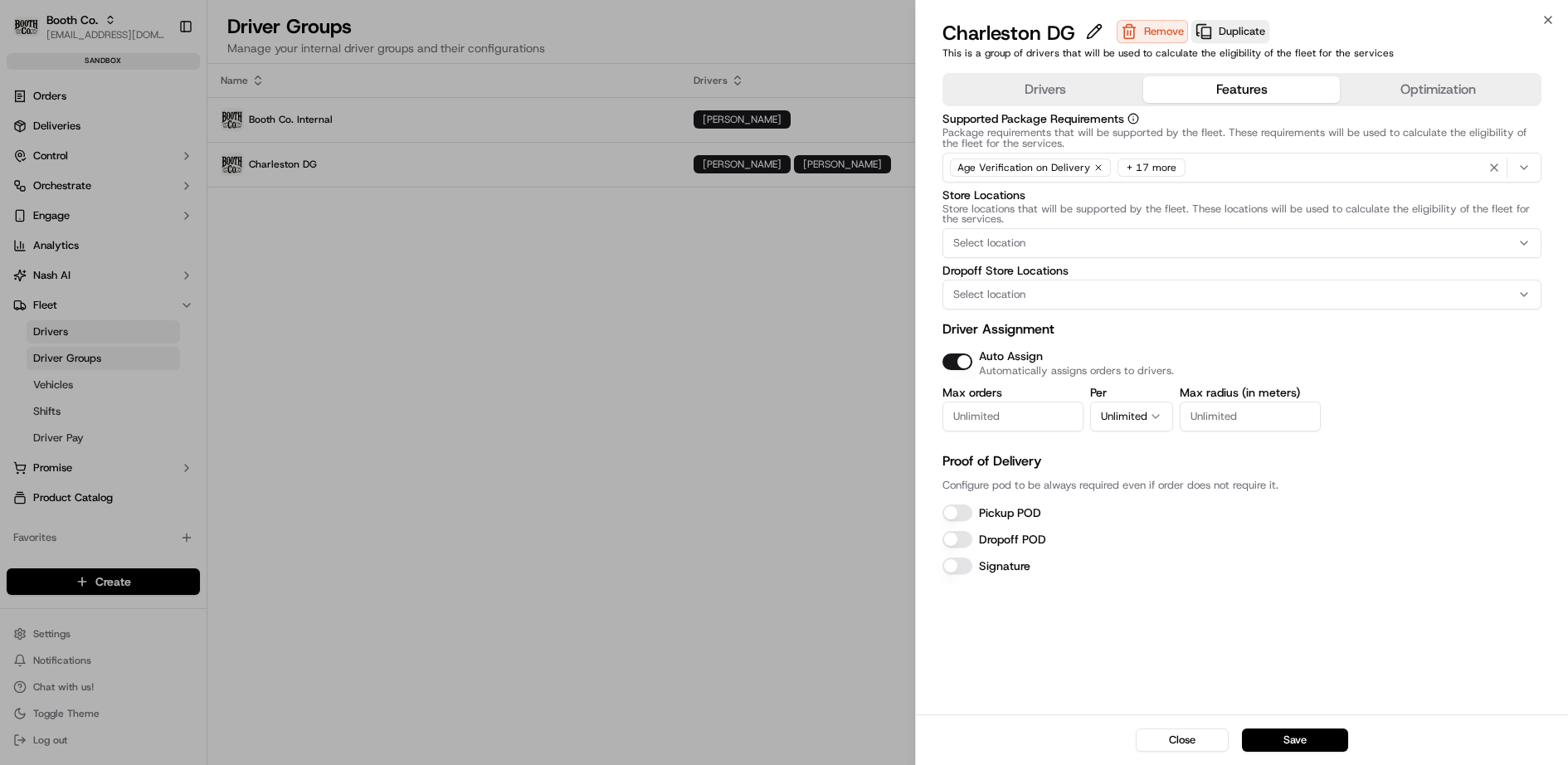
click at [996, 412] on input "Max orders" at bounding box center [1013, 416] width 141 height 30
type input "2"
click at [1124, 409] on button "Unlimited" at bounding box center [1131, 416] width 83 height 30
click at [1149, 404] on button "Day" at bounding box center [1131, 416] width 83 height 30
click at [1206, 465] on p "Proof of Delivery" at bounding box center [1242, 460] width 600 height 20
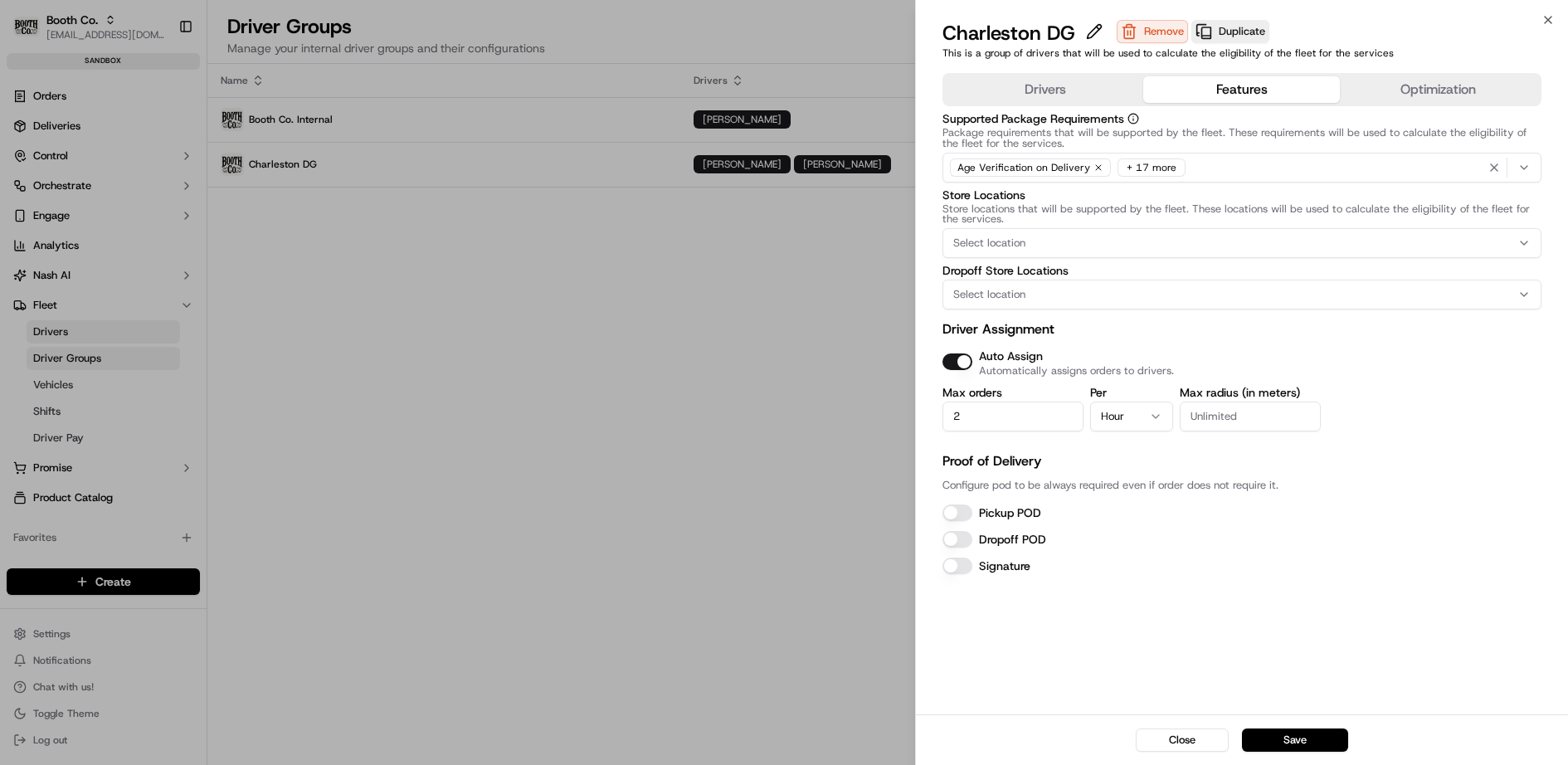
click at [1221, 419] on input "Max radius (in meters)" at bounding box center [1250, 416] width 141 height 30
click at [1198, 456] on p "Proof of Delivery" at bounding box center [1242, 460] width 600 height 20
click at [1305, 738] on button "Save" at bounding box center [1295, 740] width 106 height 23
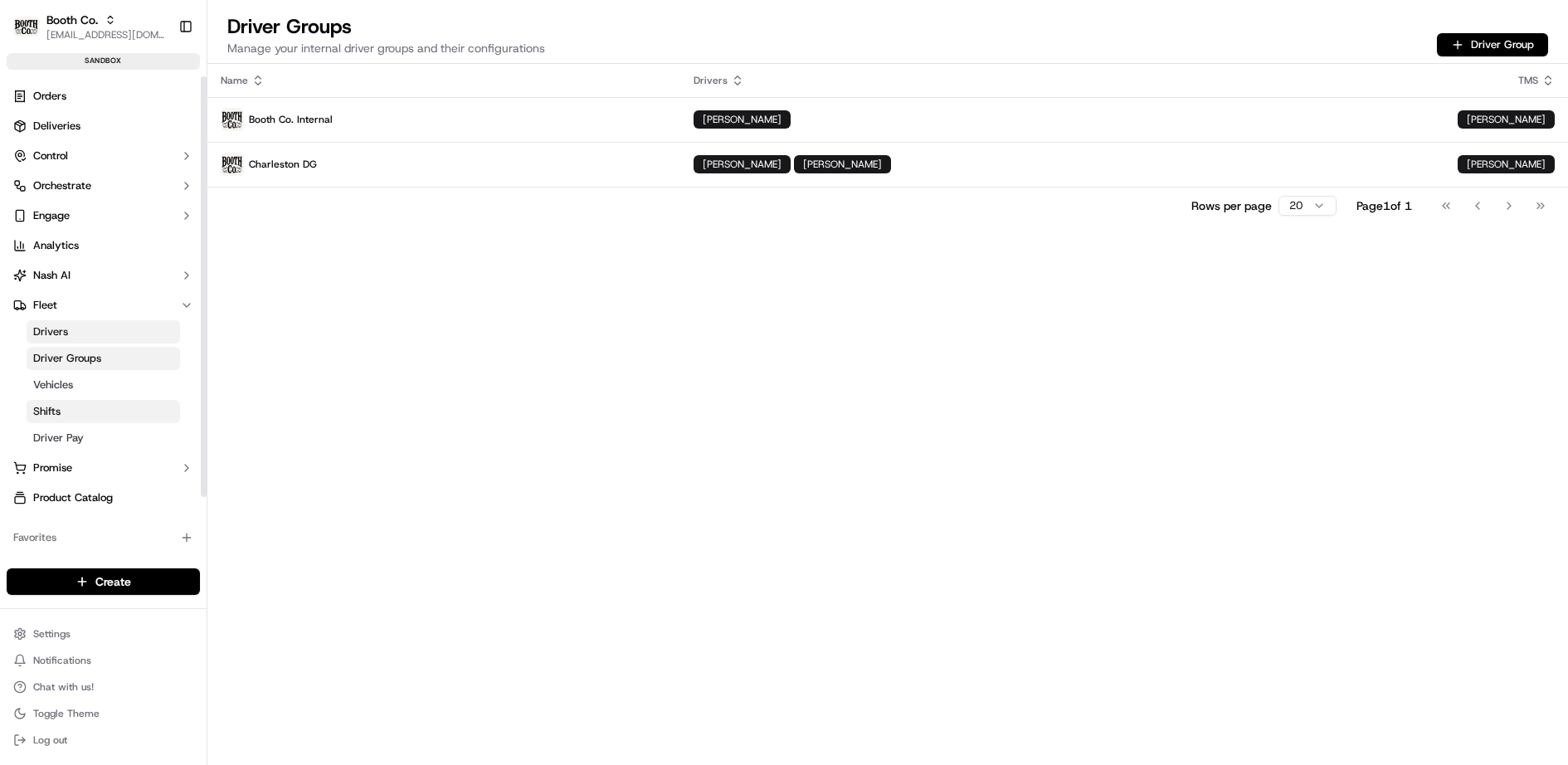
click at [76, 415] on link "Shifts" at bounding box center [103, 411] width 153 height 23
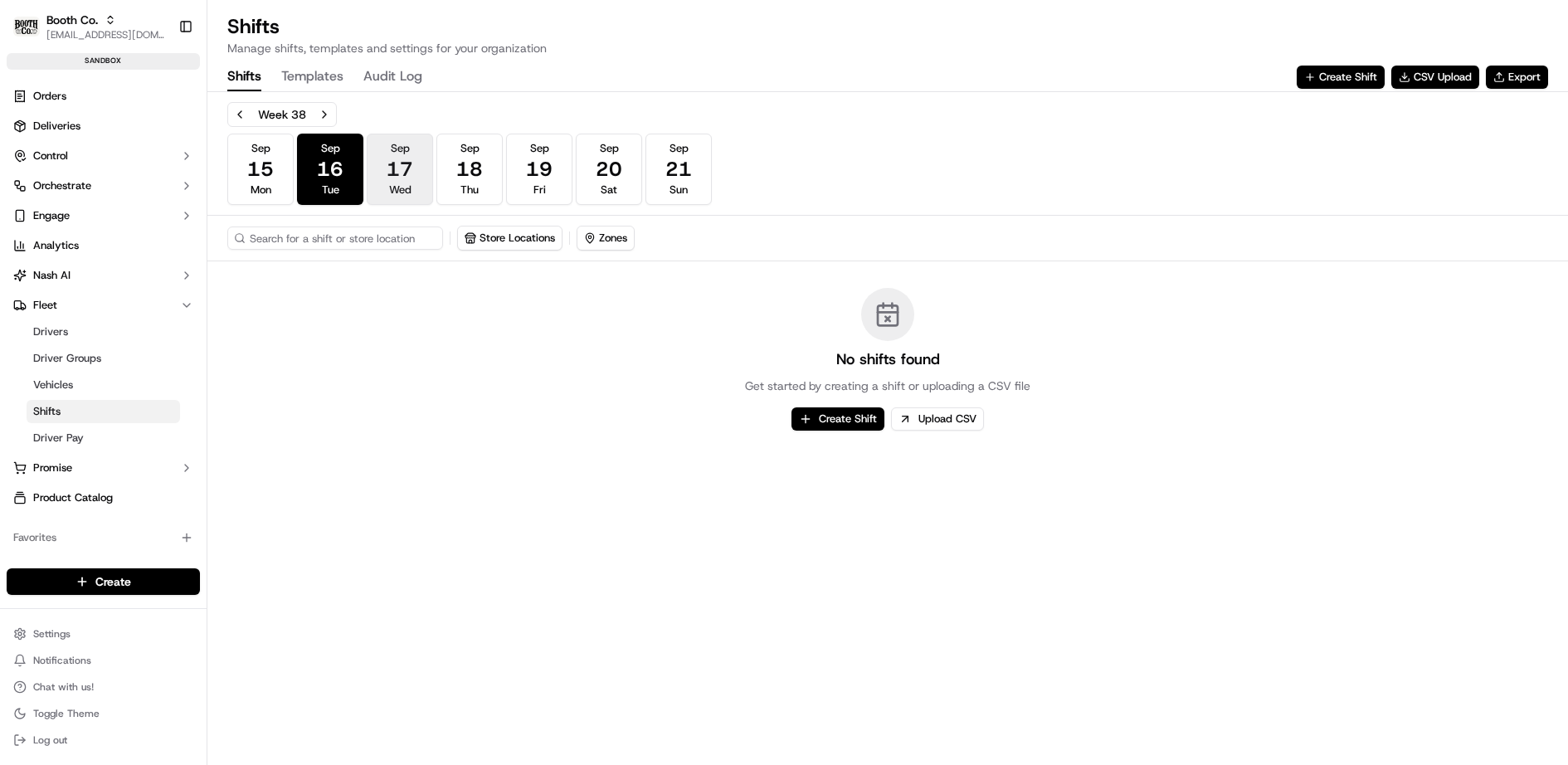
click at [428, 178] on button "Sep 17 Wed" at bounding box center [399, 169] width 66 height 72
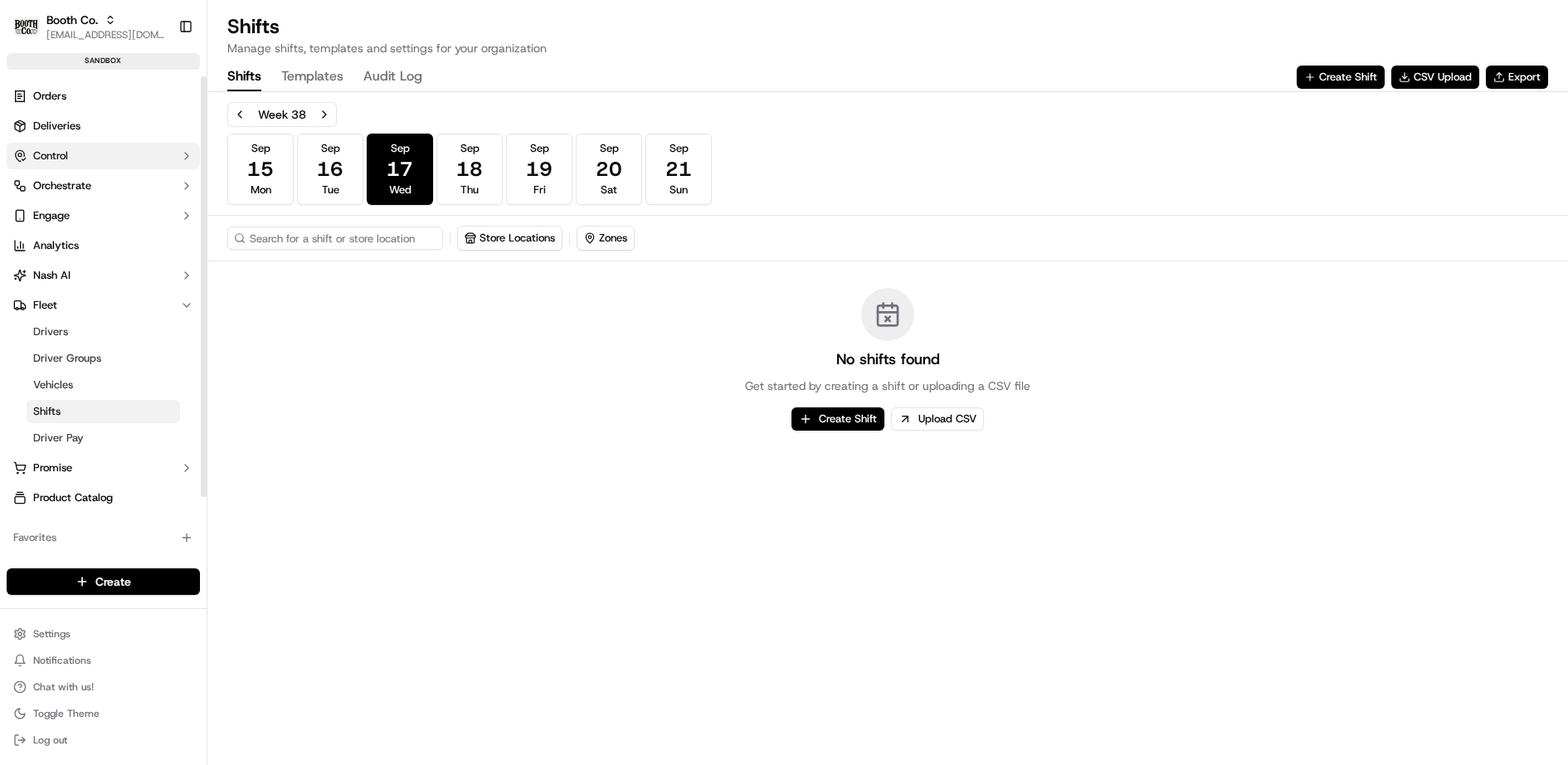
click at [77, 155] on button "Control" at bounding box center [103, 155] width 193 height 27
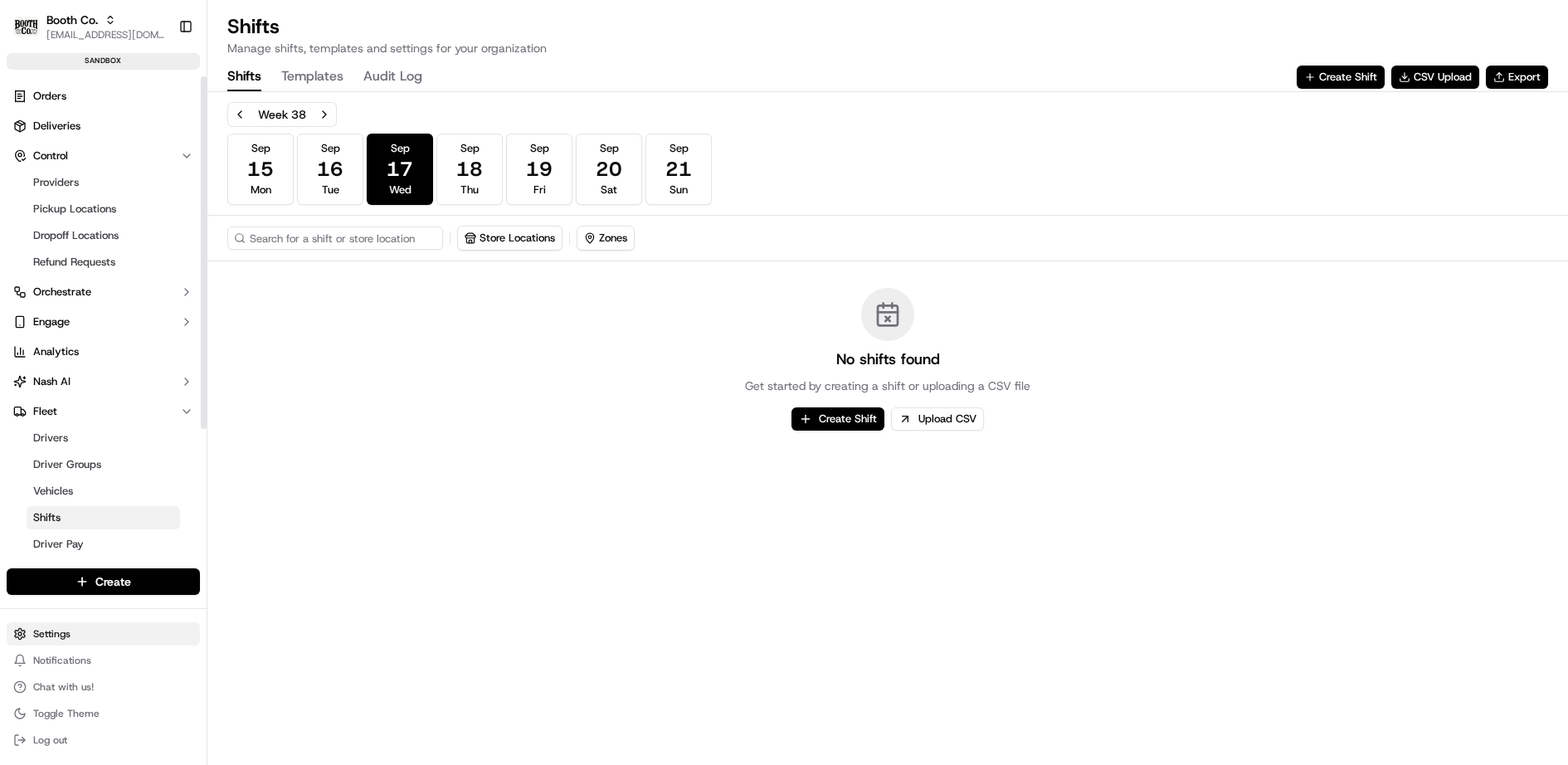
click at [112, 643] on html "Booth Co. jj@usenash.com Toggle Sidebar sandbox Orders Deliveries Control Provi…" at bounding box center [784, 382] width 1568 height 765
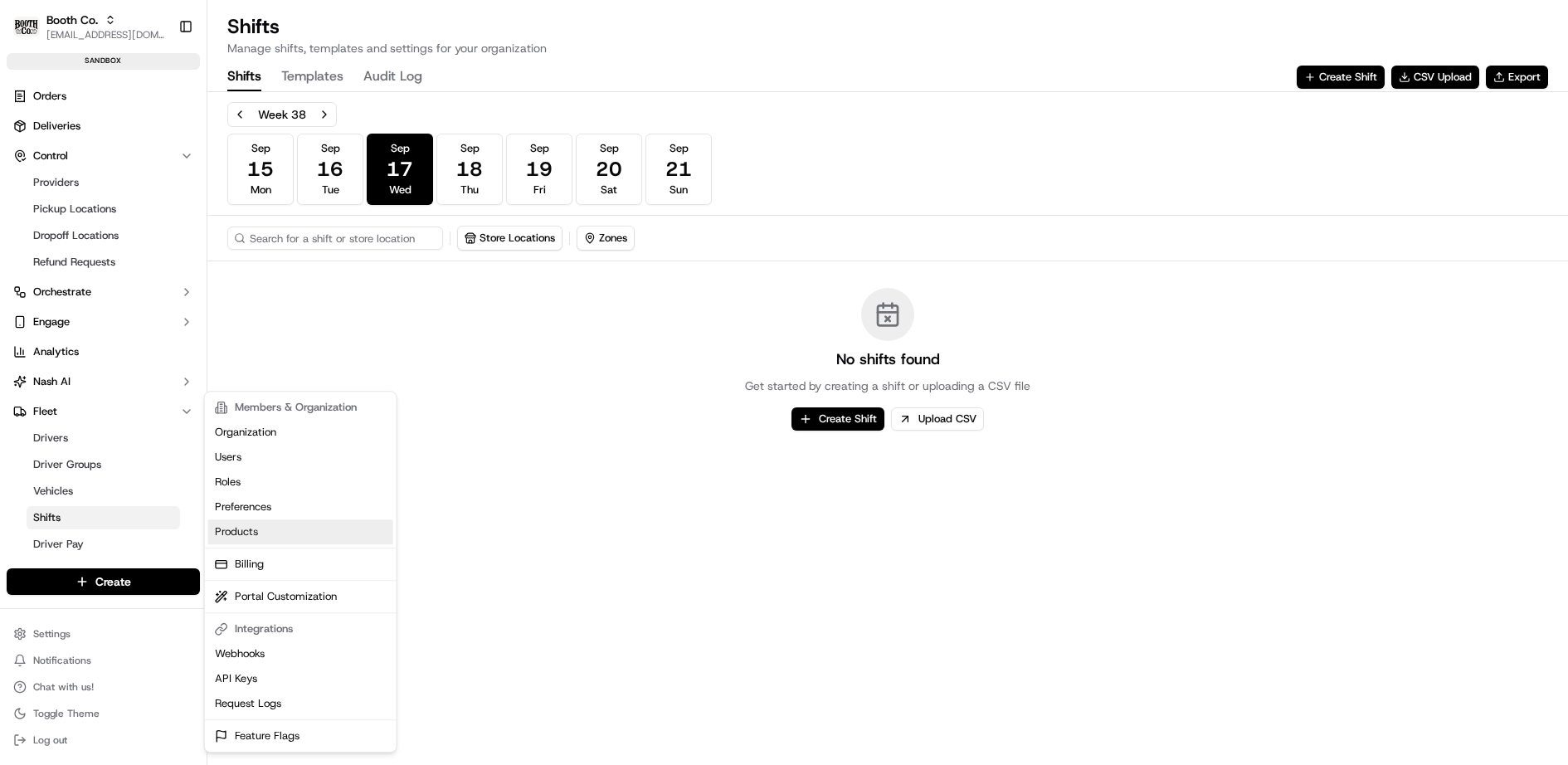
click at [298, 531] on link "Products" at bounding box center [300, 532] width 185 height 25
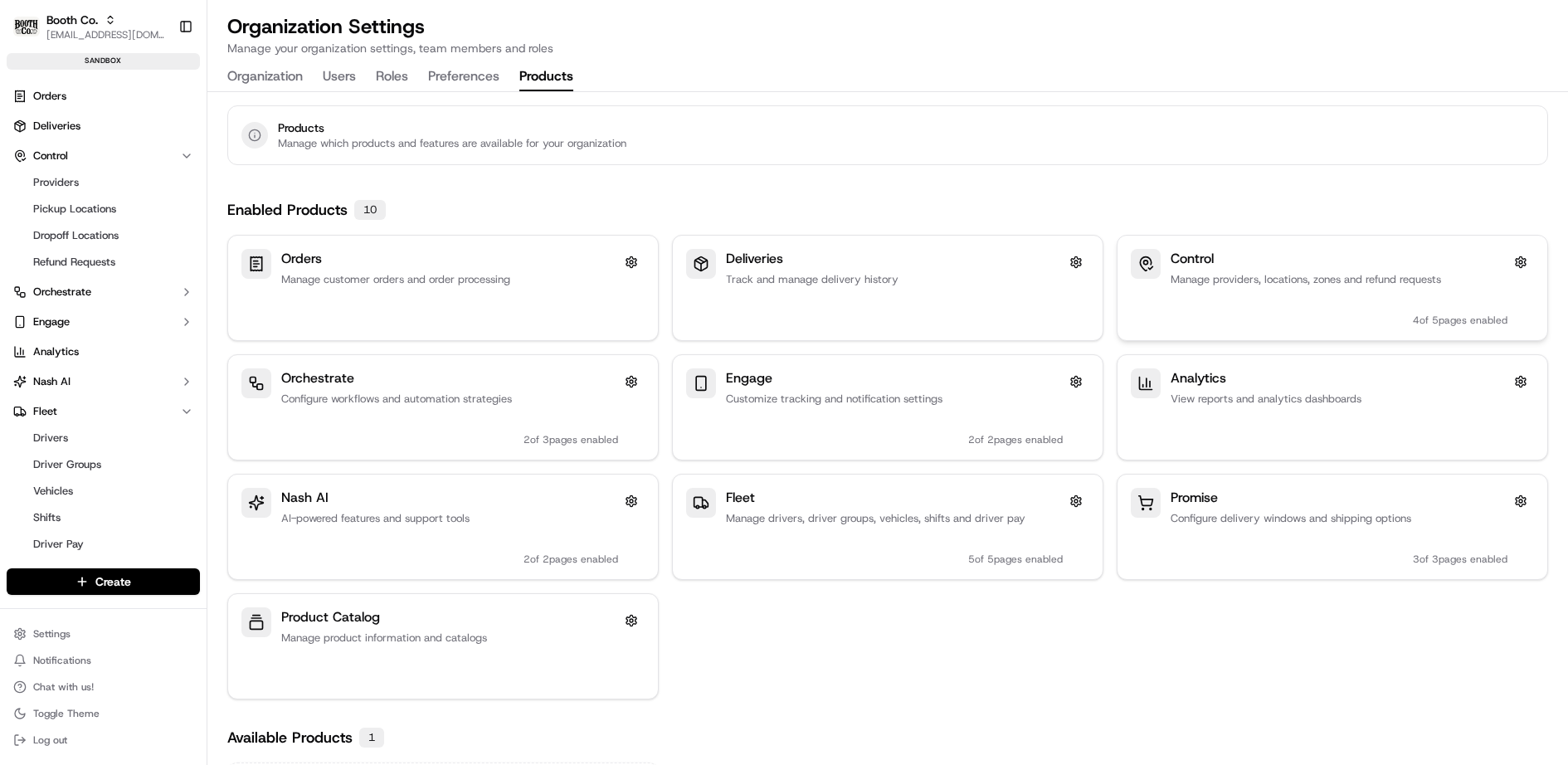
click at [1315, 257] on h3 "Control" at bounding box center [1338, 258] width 336 height 20
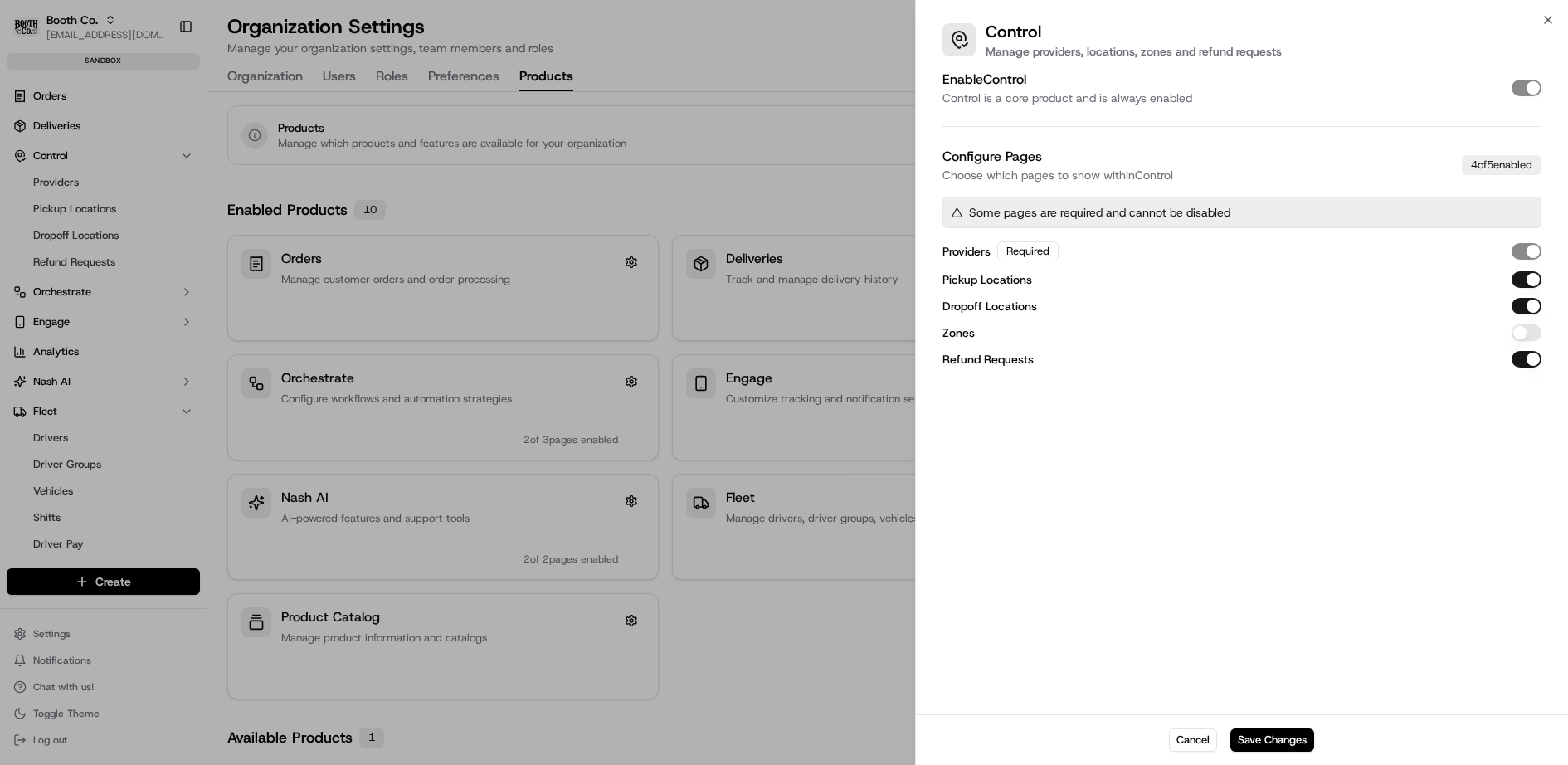
click at [1519, 327] on button "Zones" at bounding box center [1526, 333] width 30 height 17
click at [1269, 745] on button "Save Changes" at bounding box center [1272, 740] width 84 height 23
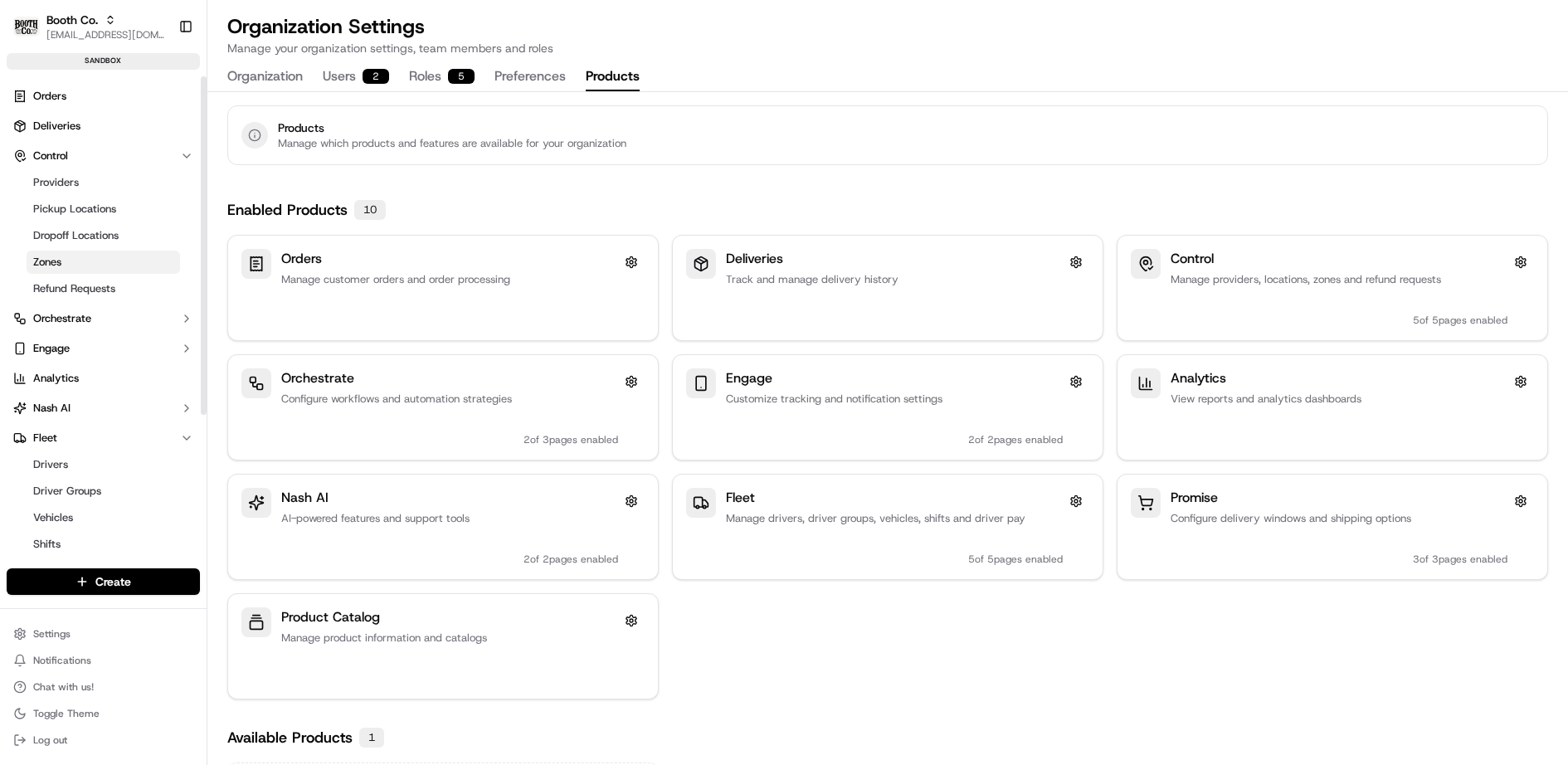
click at [78, 257] on link "Zones" at bounding box center [103, 261] width 153 height 23
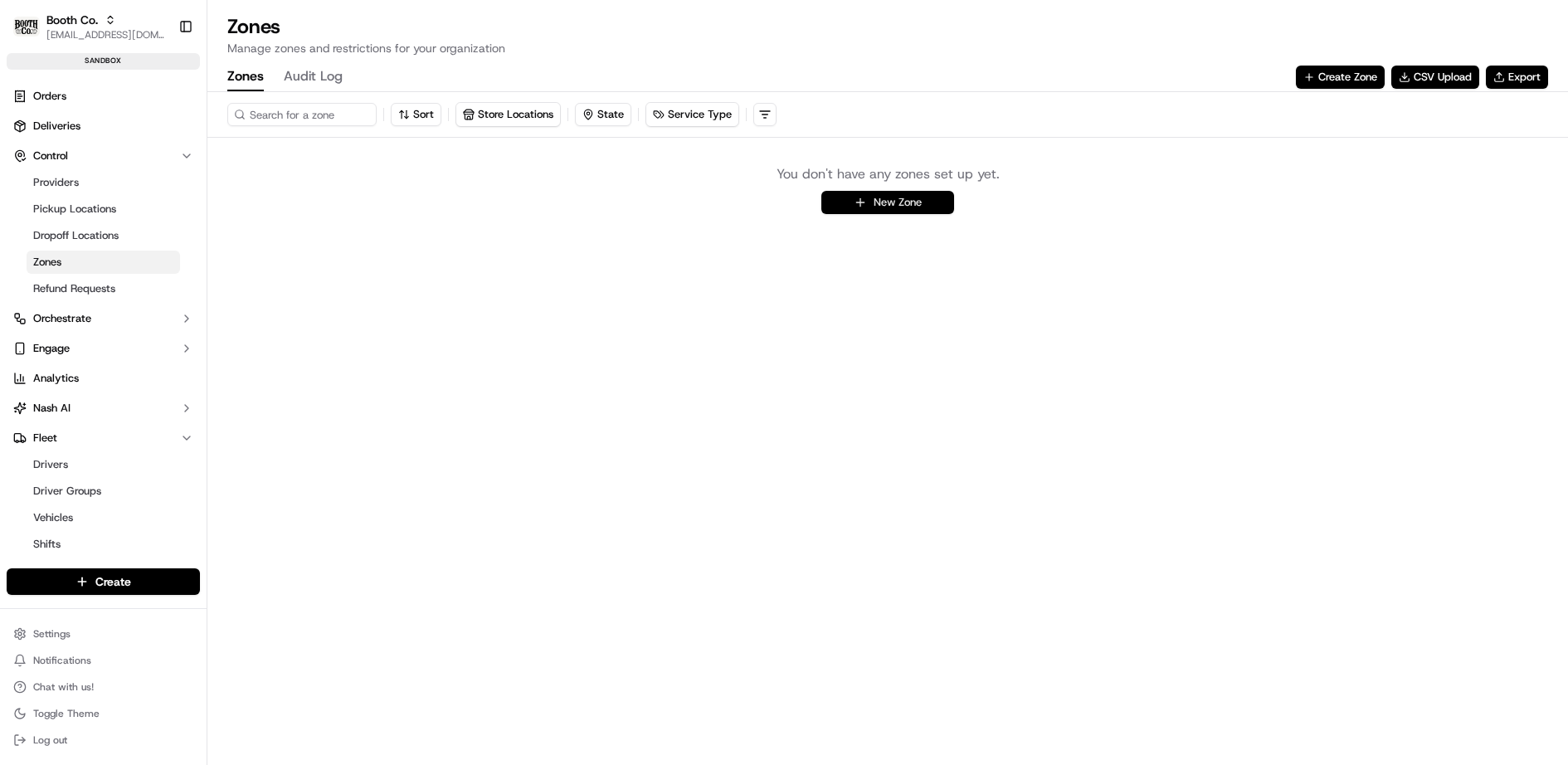
click at [882, 198] on button "New Zone" at bounding box center [887, 202] width 133 height 23
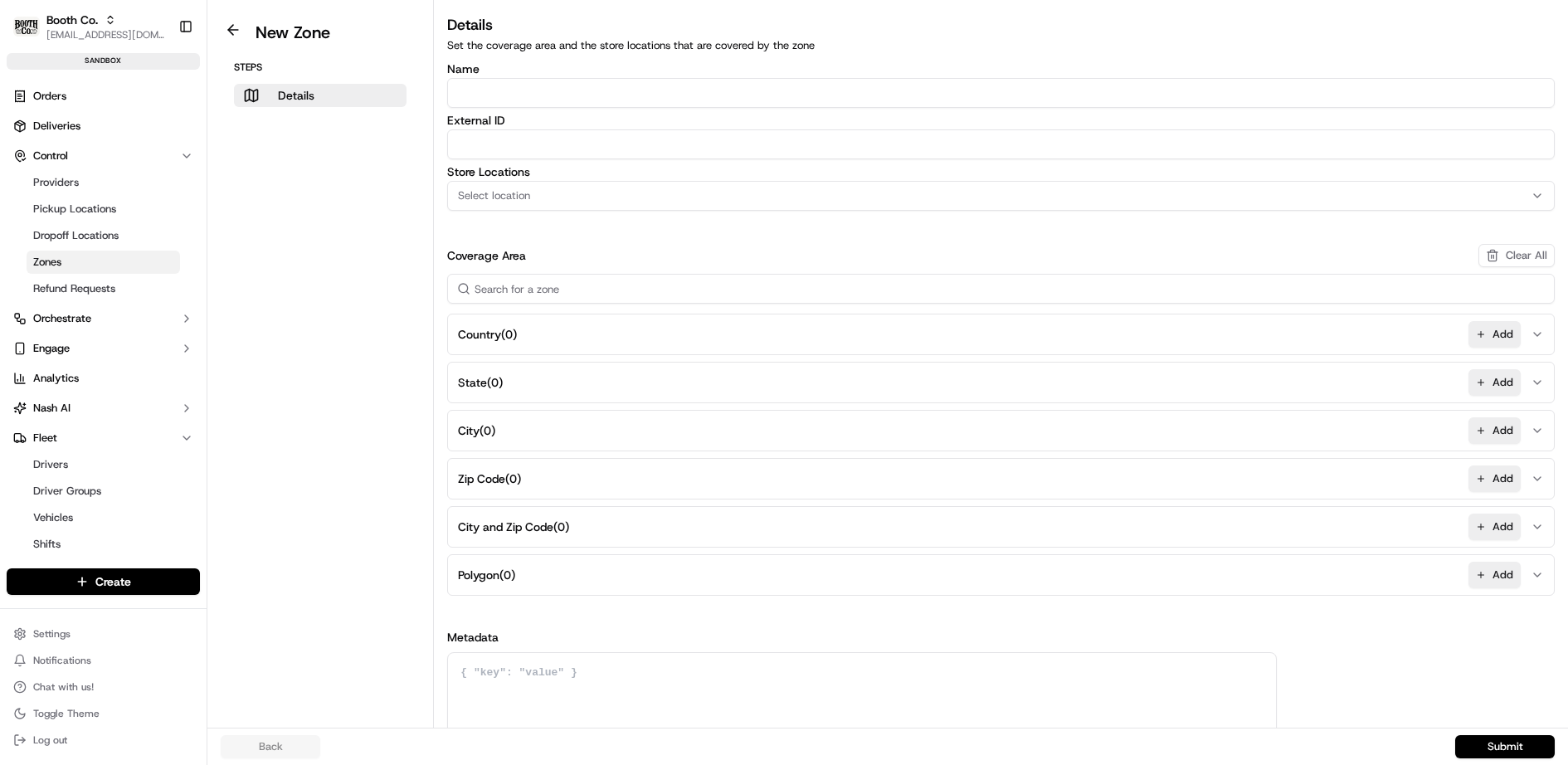
click at [586, 100] on input "Name" at bounding box center [1000, 93] width 1107 height 30
type input "[GEOGRAPHIC_DATA]"
click at [554, 565] on button "Polygon ( 0 ) Add" at bounding box center [1000, 574] width 1099 height 40
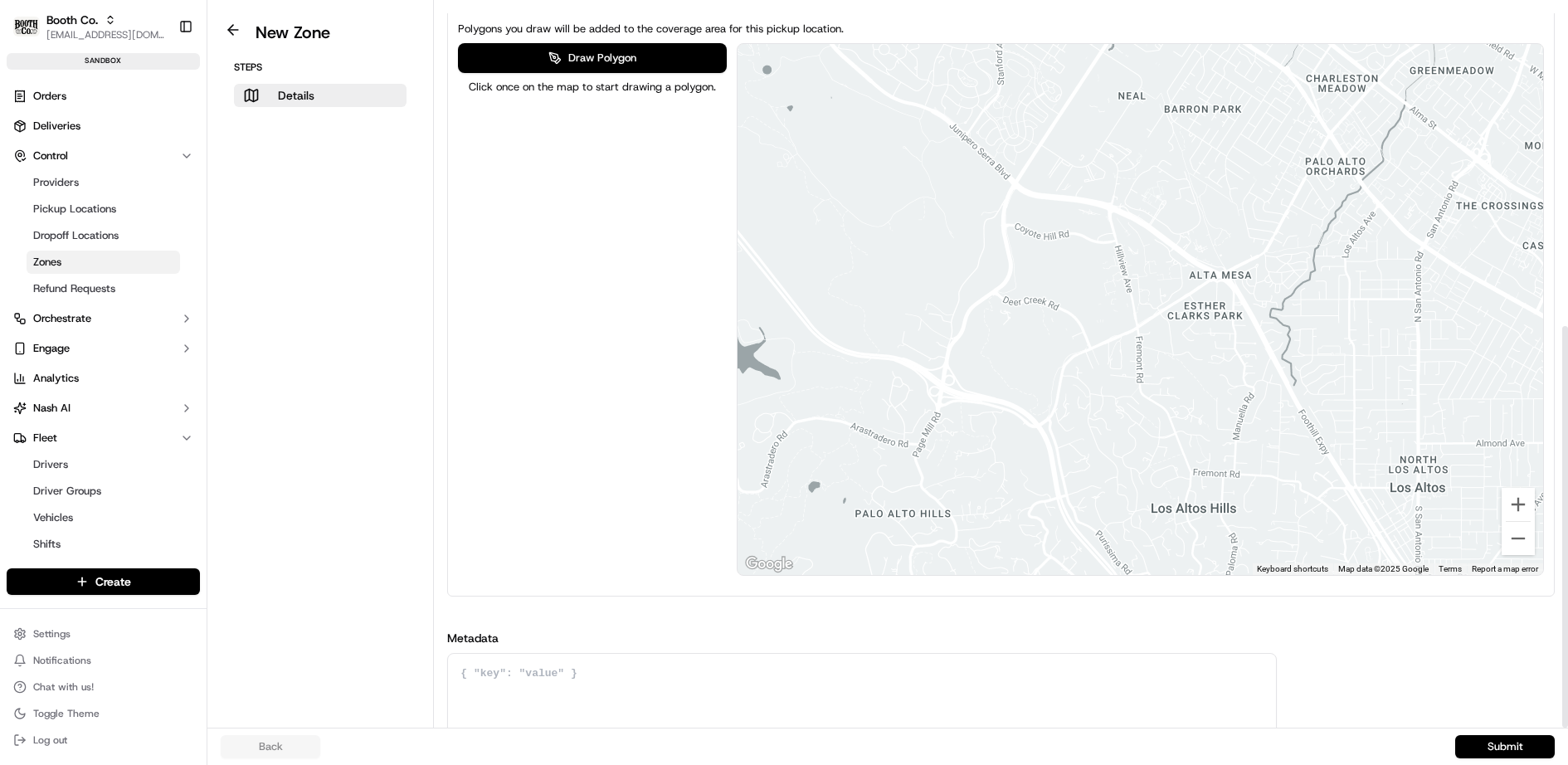
scroll to position [581, 0]
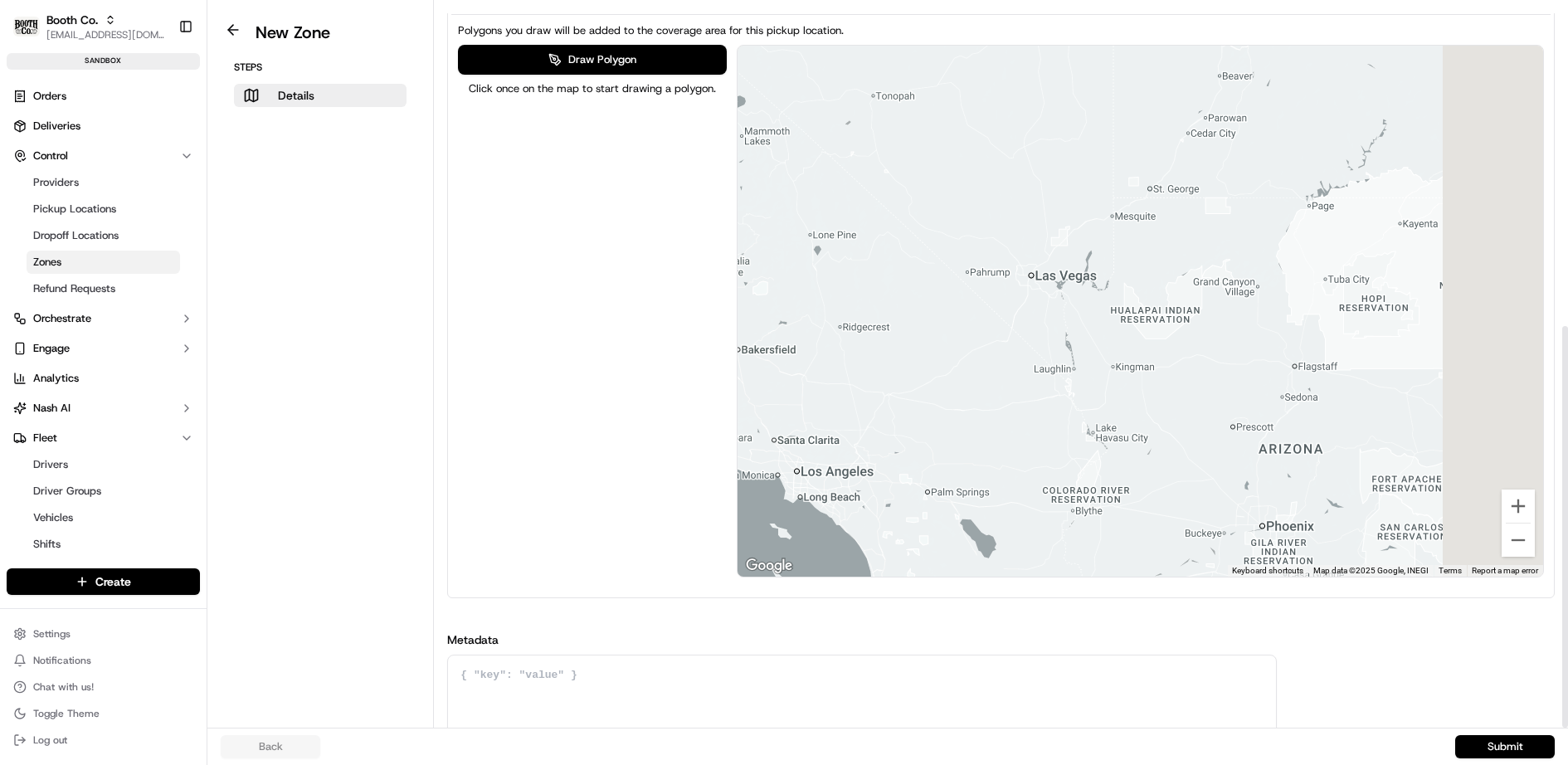
drag, startPoint x: 1482, startPoint y: 355, endPoint x: 521, endPoint y: 210, distance: 971.9
click at [521, 210] on div "Draw Polygon Click once on the map to start drawing a polygon. ← Move left → Mo…" at bounding box center [1001, 310] width 1086 height 533
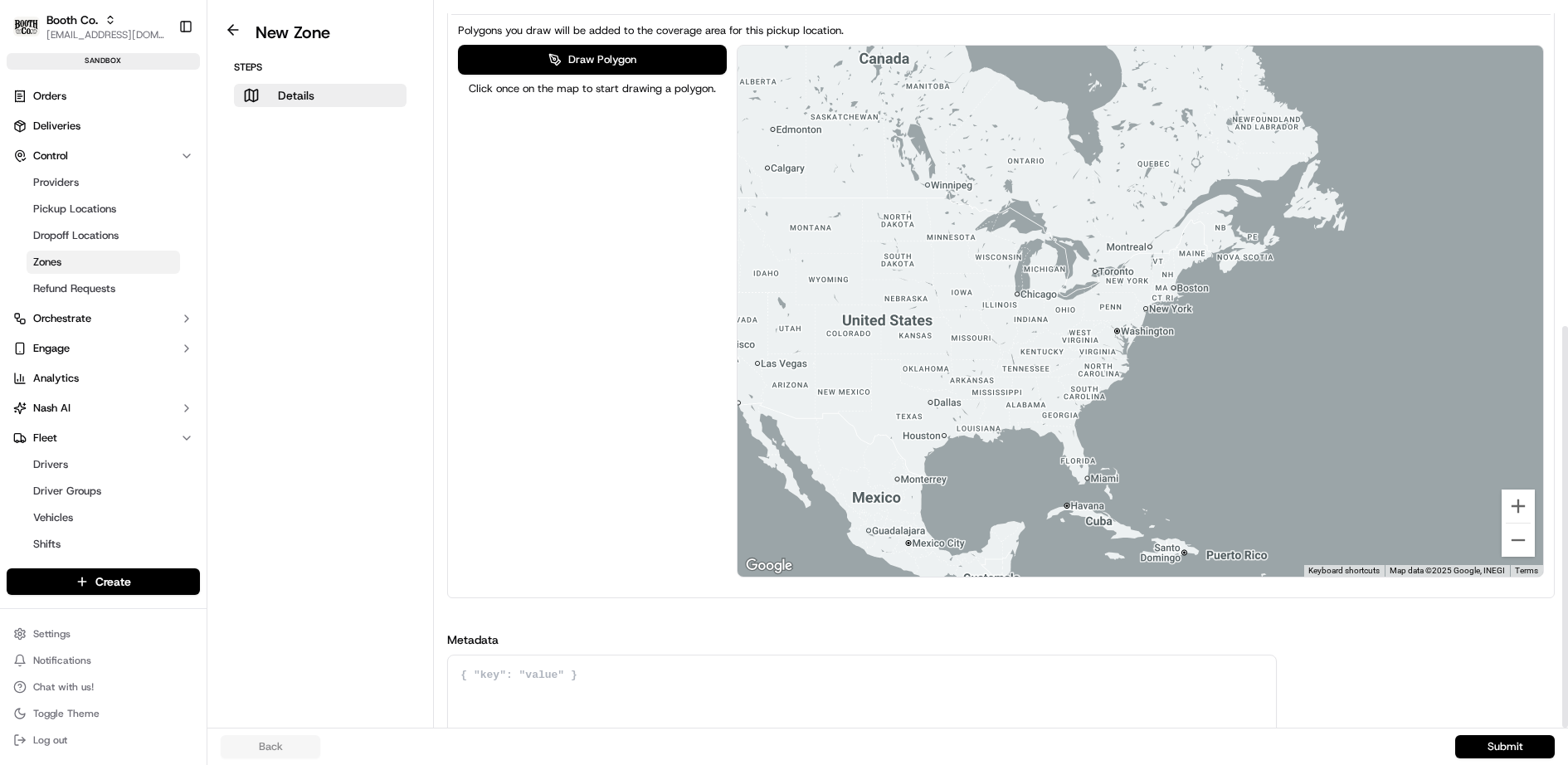
drag, startPoint x: 1441, startPoint y: 404, endPoint x: 773, endPoint y: 472, distance: 671.5
click at [773, 472] on div at bounding box center [1140, 310] width 805 height 531
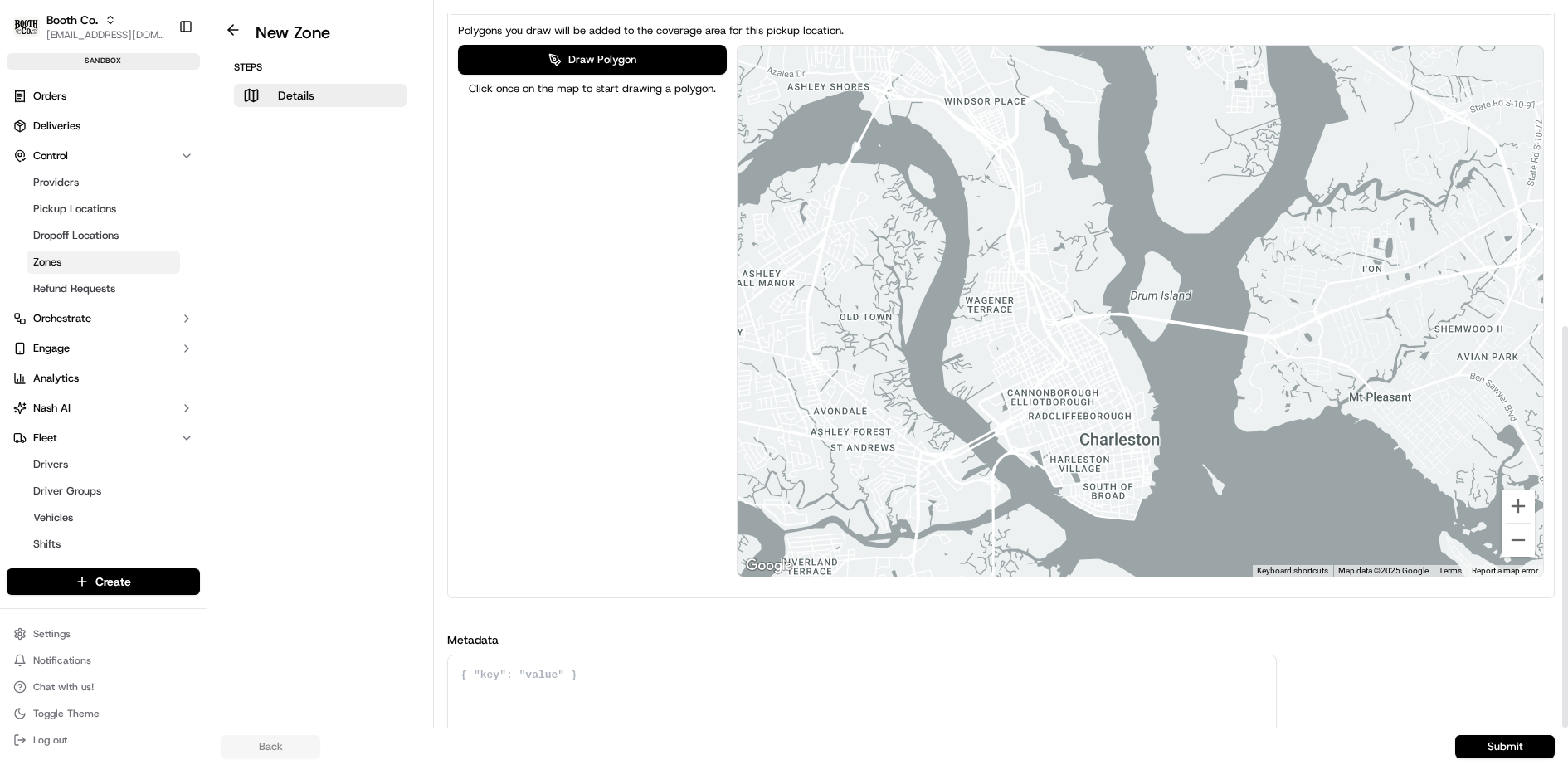
drag, startPoint x: 881, startPoint y: 419, endPoint x: 1071, endPoint y: 367, distance: 197.0
click at [1071, 367] on div at bounding box center [1140, 310] width 805 height 531
click at [637, 46] on button "Draw Polygon" at bounding box center [592, 59] width 269 height 30
click at [911, 239] on div at bounding box center [1140, 310] width 806 height 532
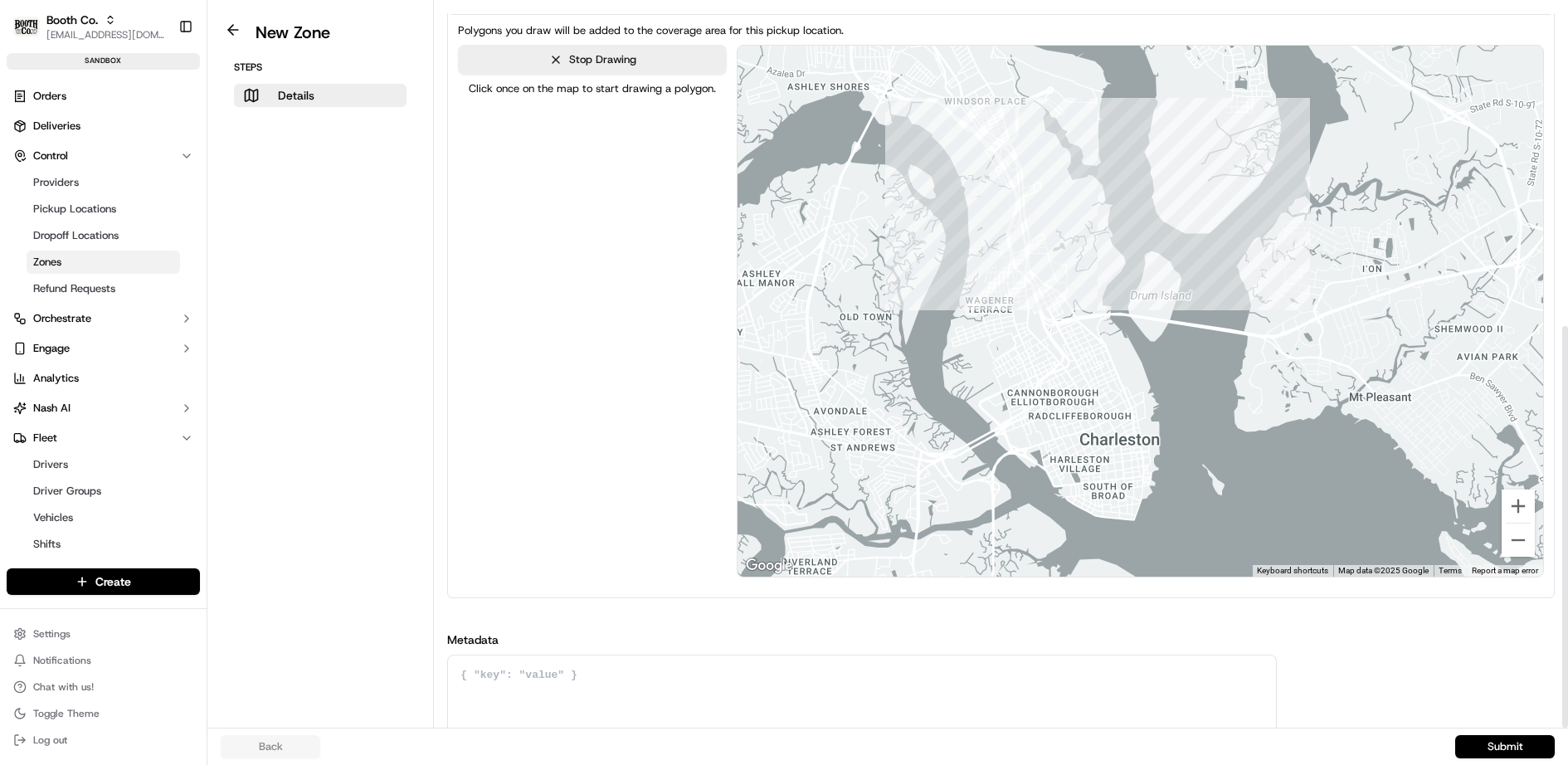
click at [1256, 270] on div at bounding box center [1140, 310] width 806 height 532
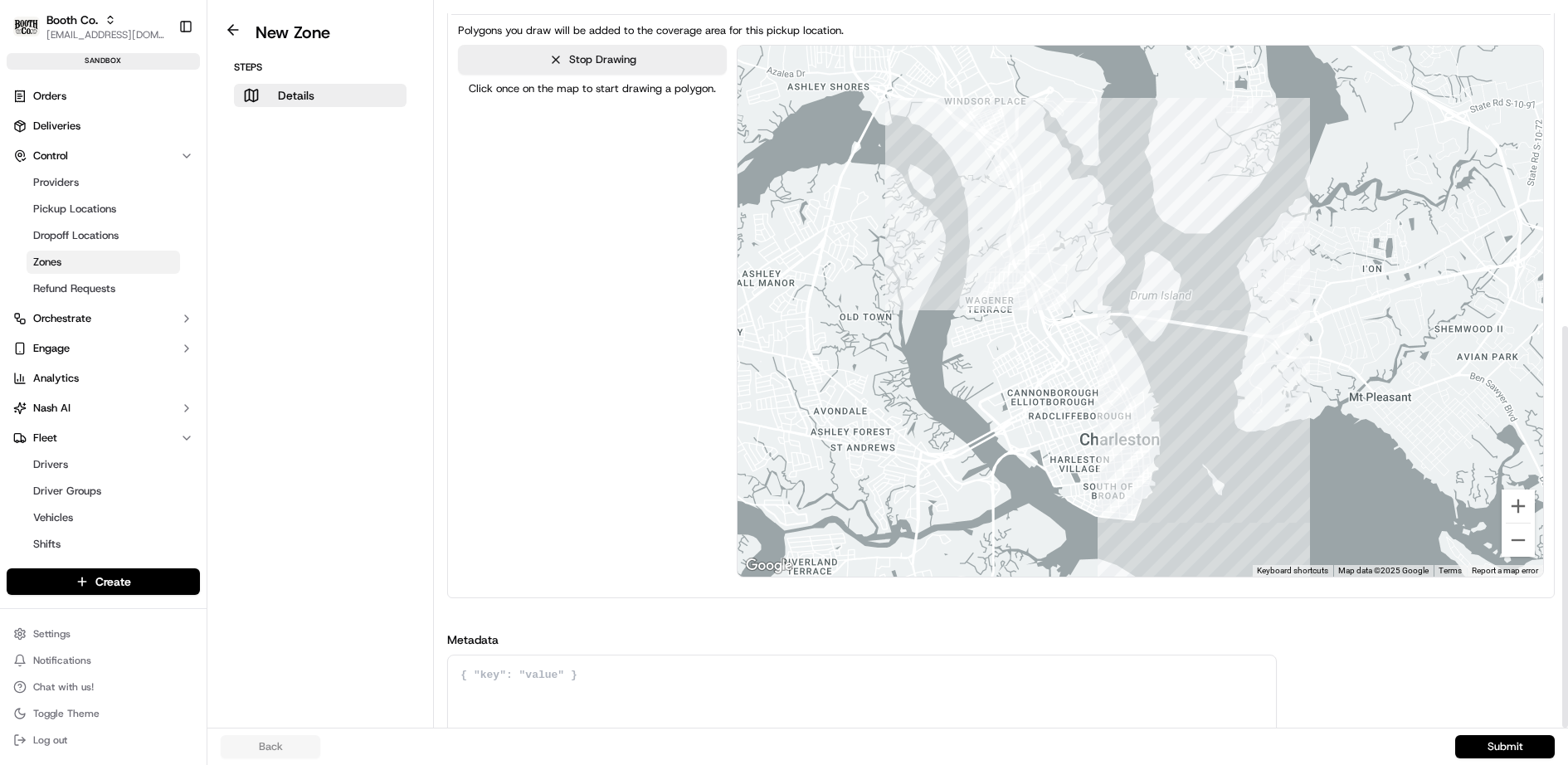
click at [1268, 540] on div at bounding box center [1140, 310] width 806 height 532
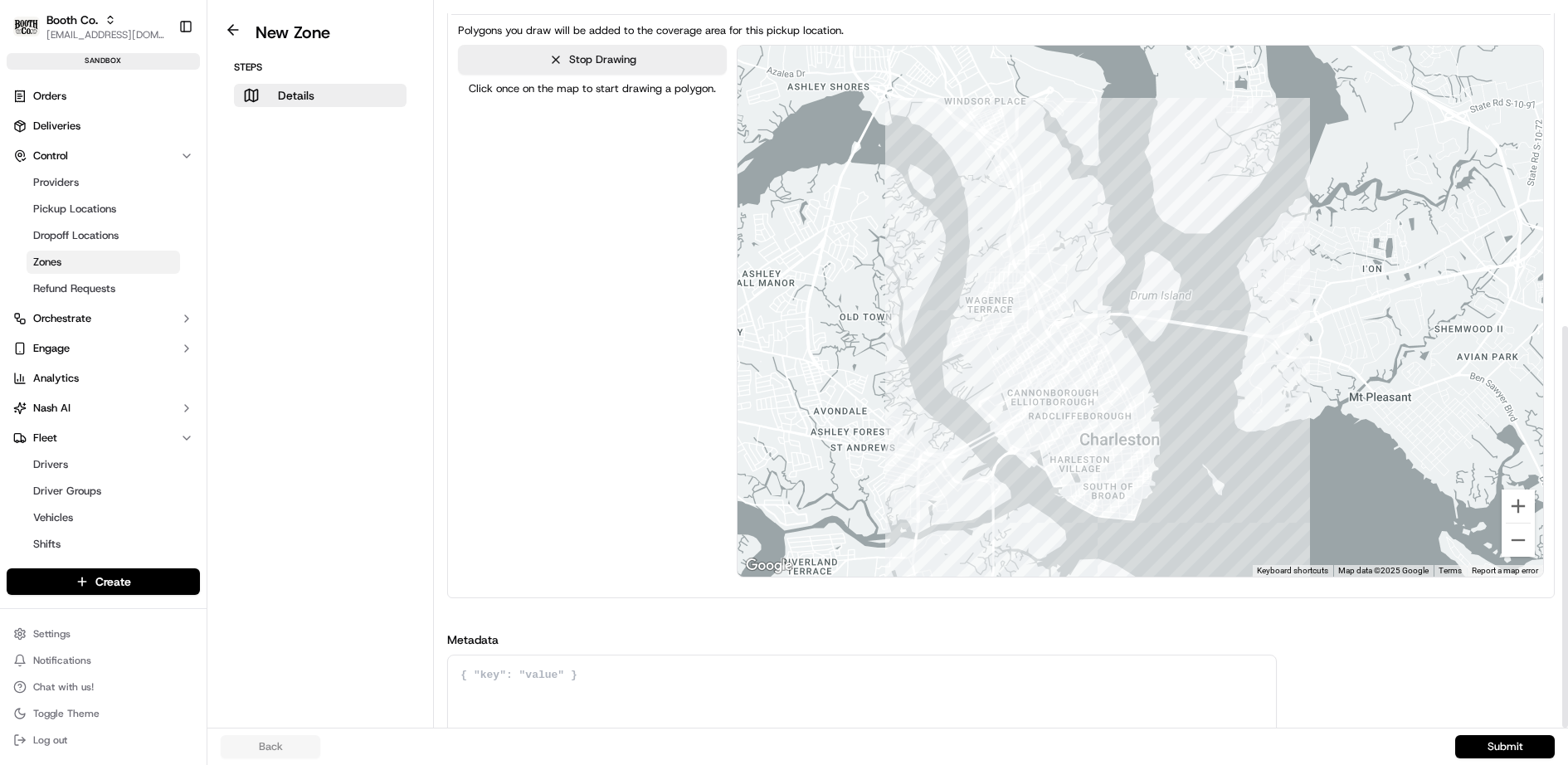
click at [914, 528] on div at bounding box center [1140, 310] width 806 height 532
click at [909, 238] on div at bounding box center [1140, 310] width 806 height 532
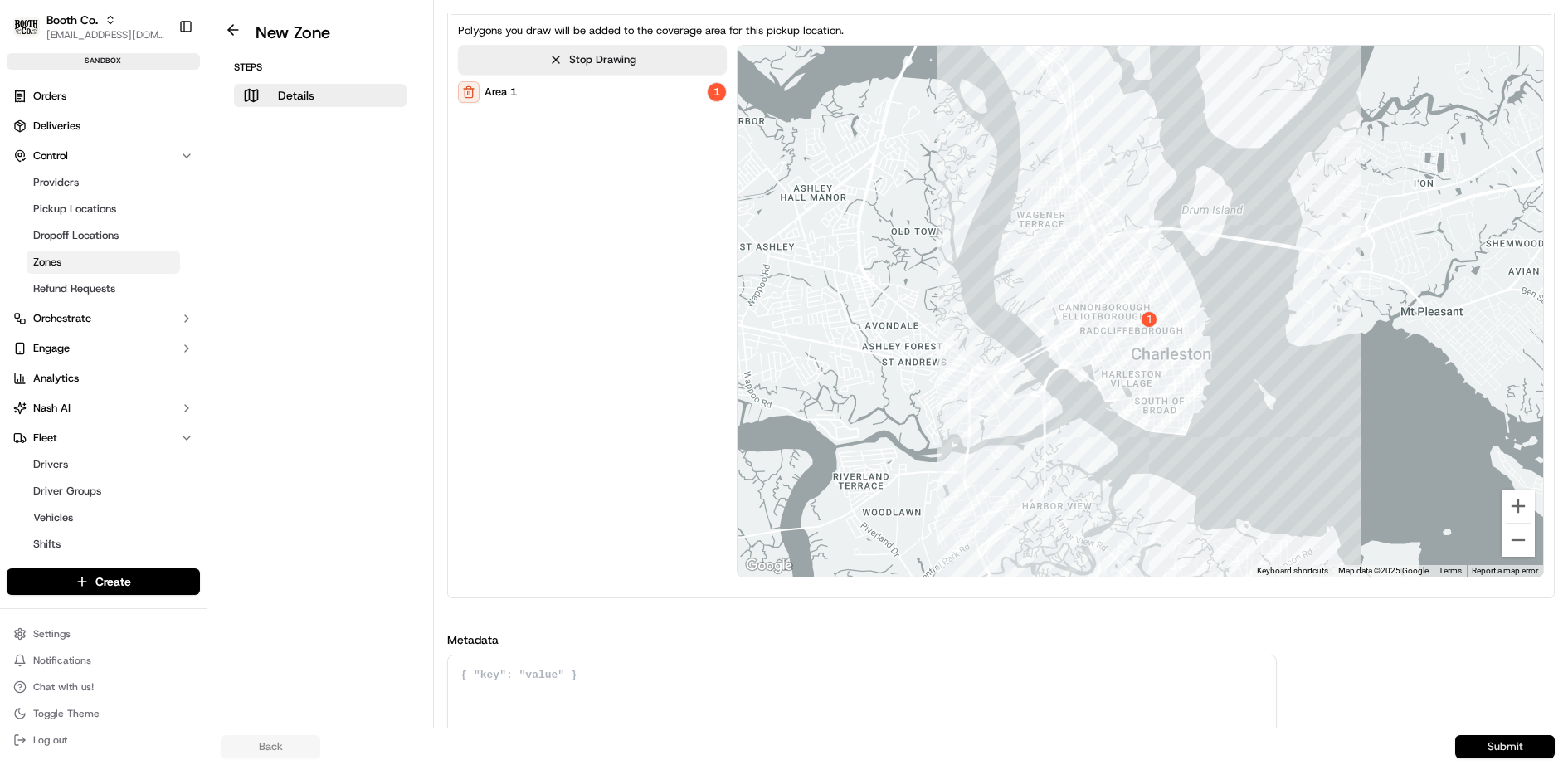
click at [1506, 742] on button "Submit" at bounding box center [1504, 746] width 99 height 23
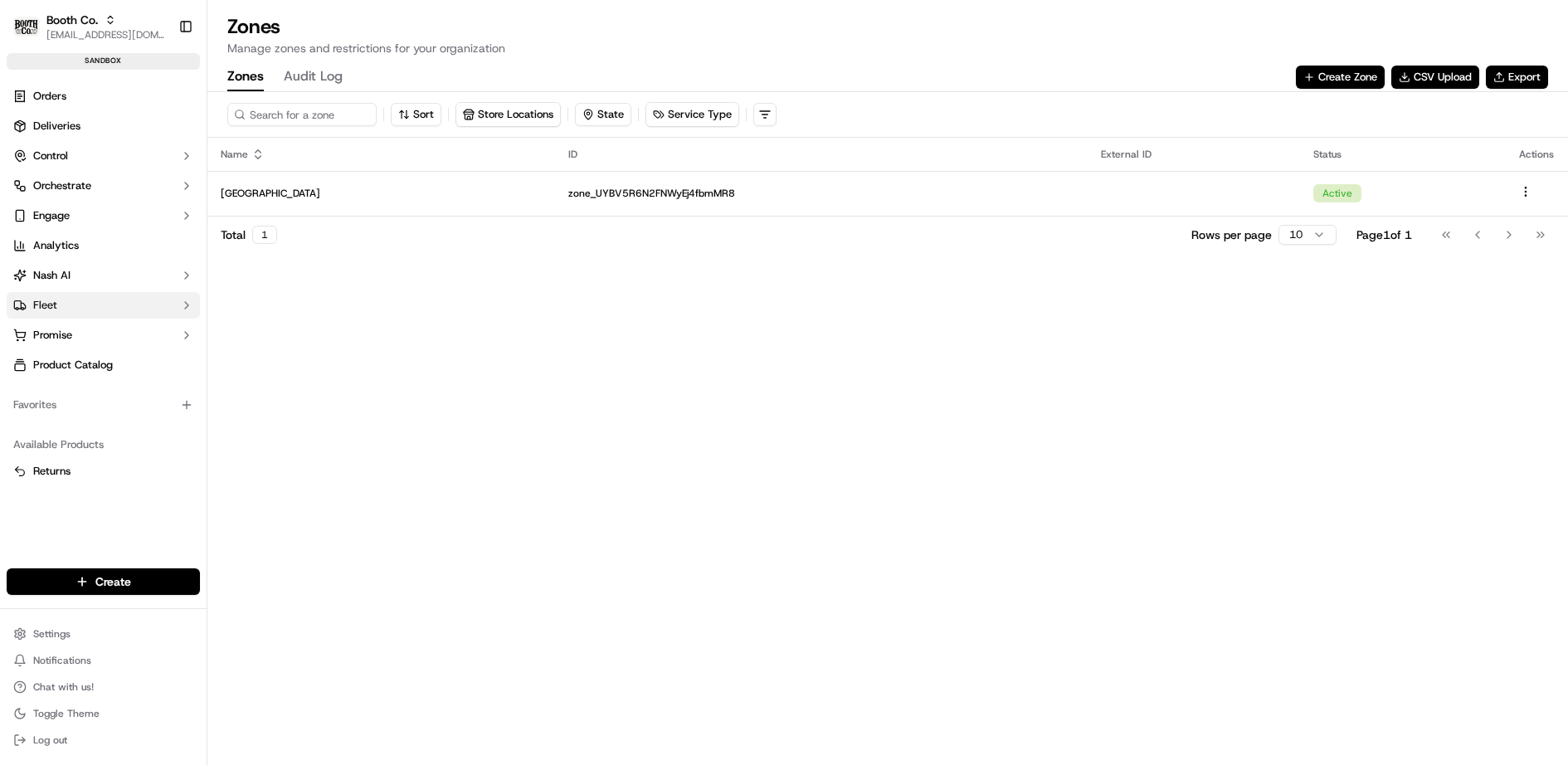
click at [90, 302] on button "Fleet" at bounding box center [103, 305] width 193 height 27
click at [99, 354] on span "Driver Groups" at bounding box center [67, 358] width 68 height 15
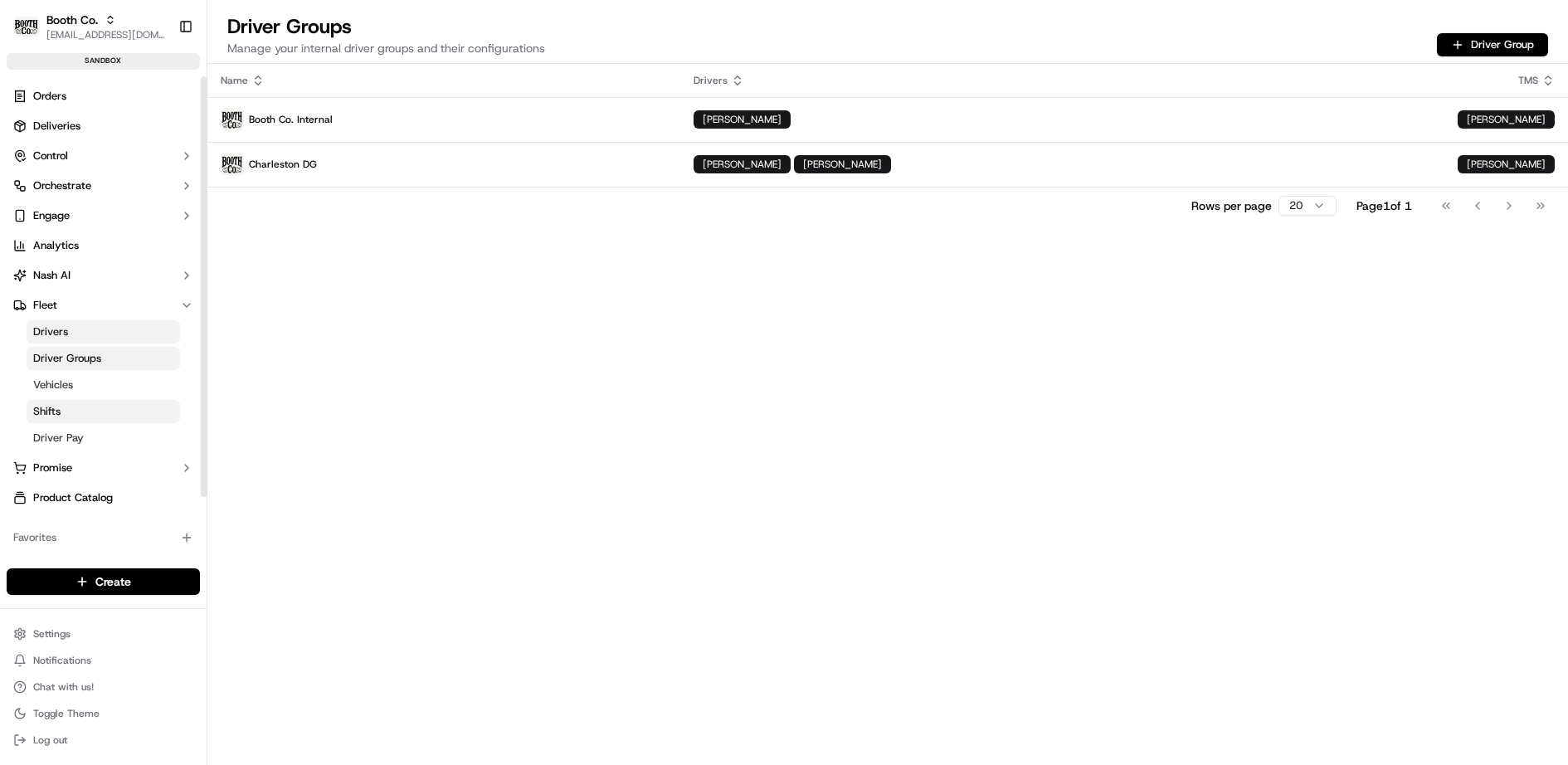
click at [93, 410] on link "Shifts" at bounding box center [103, 411] width 153 height 23
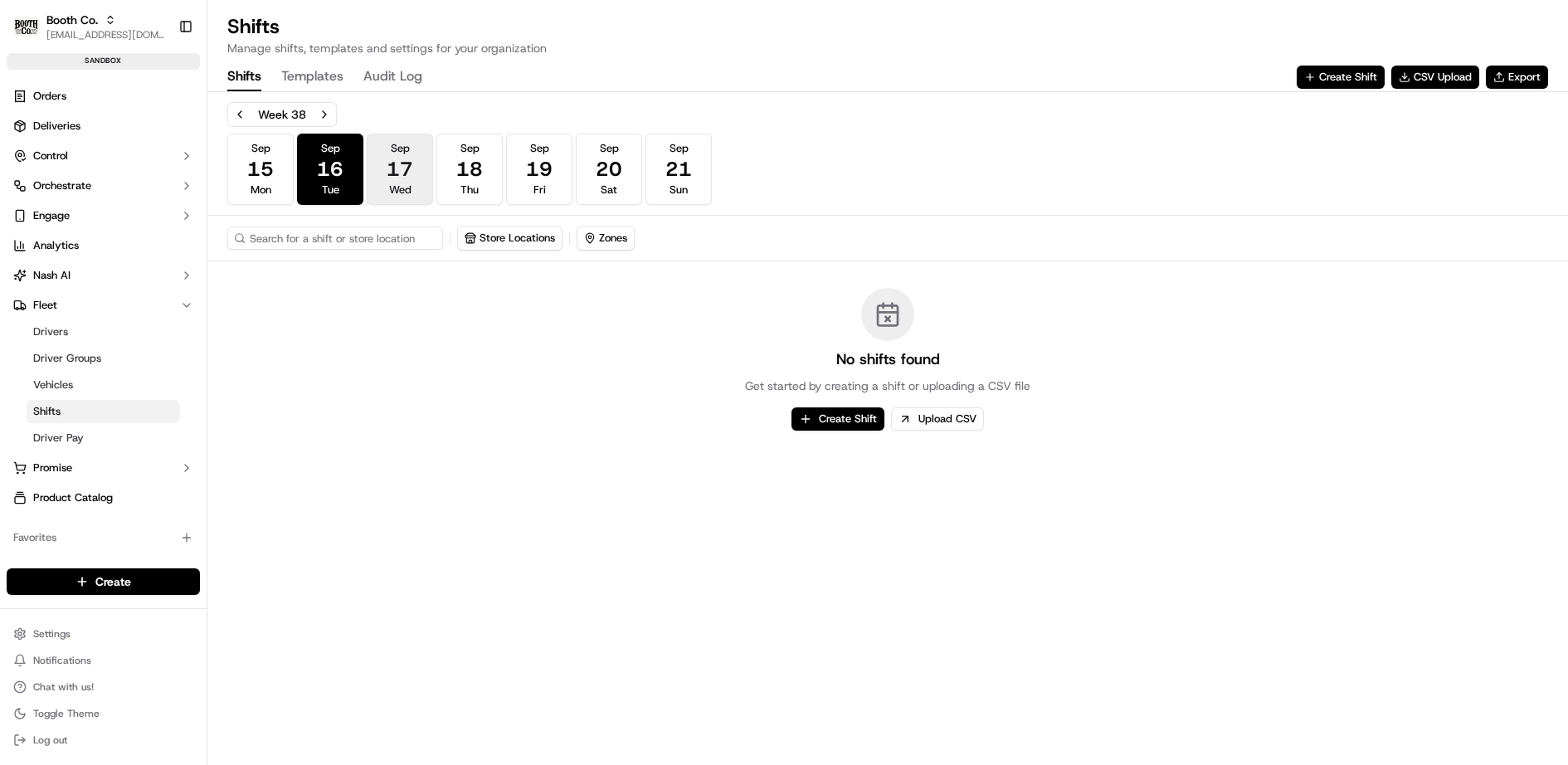
click at [369, 173] on button "[DATE] Wed" at bounding box center [399, 169] width 66 height 72
click at [836, 417] on button "Create Shift" at bounding box center [837, 418] width 93 height 23
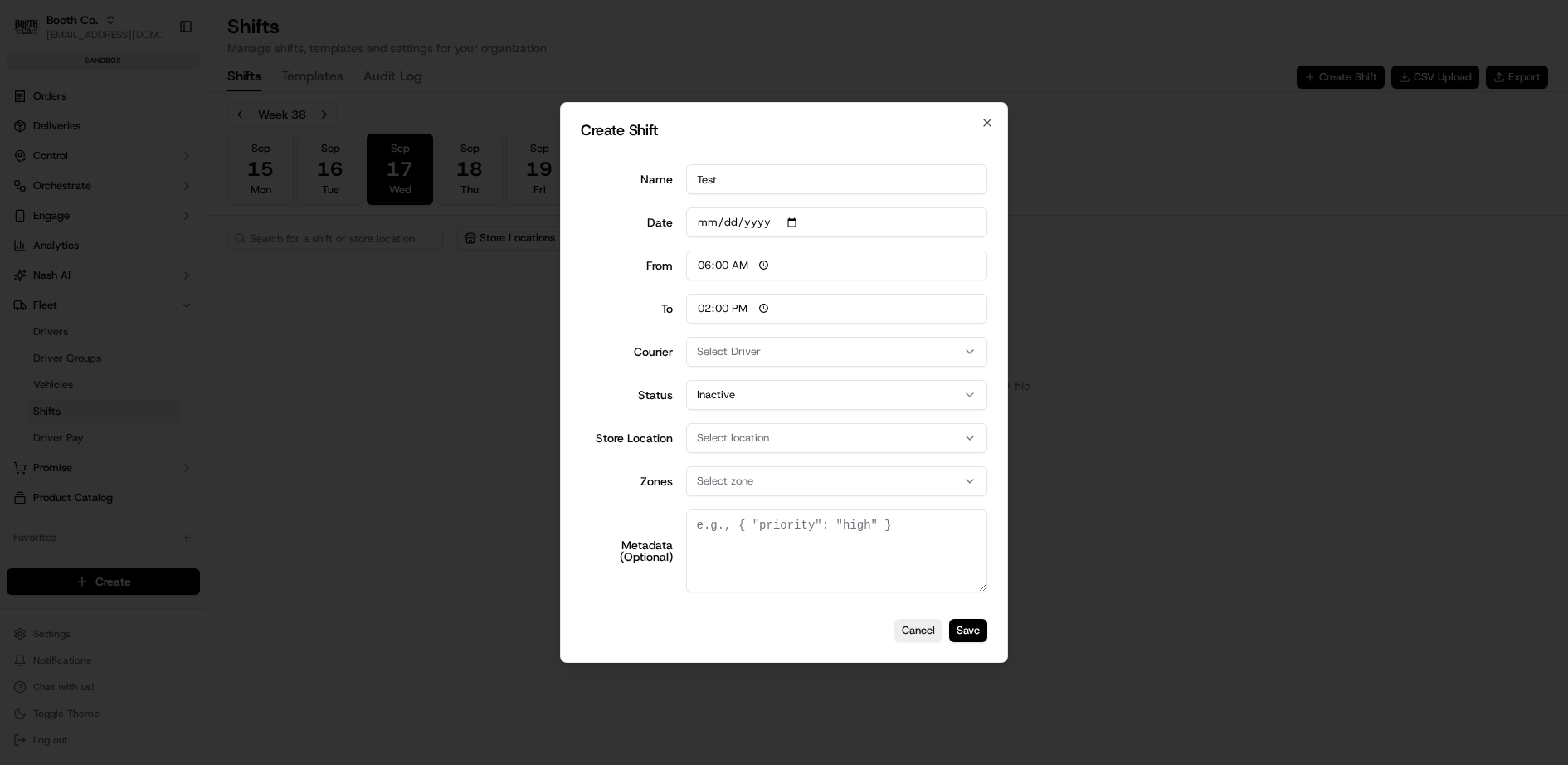
type input "Test"
click at [744, 349] on span "Select Driver" at bounding box center [729, 351] width 64 height 15
click at [746, 444] on span "[PERSON_NAME]" at bounding box center [815, 442] width 204 height 15
click at [597, 389] on div at bounding box center [784, 382] width 1568 height 765
click at [726, 397] on button "Inactive" at bounding box center [837, 395] width 302 height 30
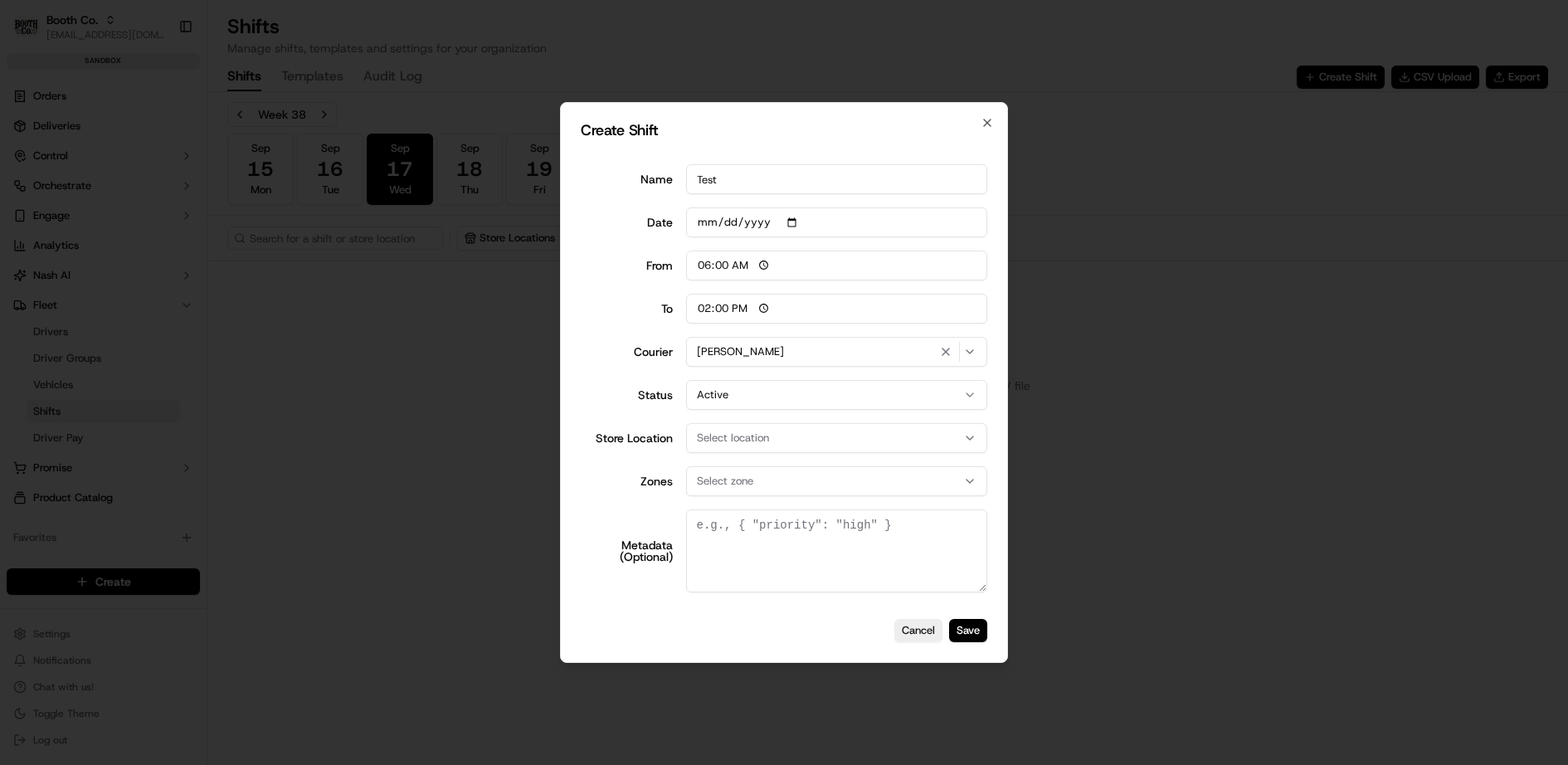
click at [621, 403] on div "Status Active" at bounding box center [784, 395] width 406 height 30
click at [757, 483] on div "Select zone" at bounding box center [837, 481] width 294 height 15
click at [758, 566] on span "[GEOGRAPHIC_DATA]" at bounding box center [815, 573] width 204 height 15
click at [588, 501] on div at bounding box center [784, 382] width 1568 height 765
click at [974, 630] on button "Save" at bounding box center [968, 630] width 38 height 23
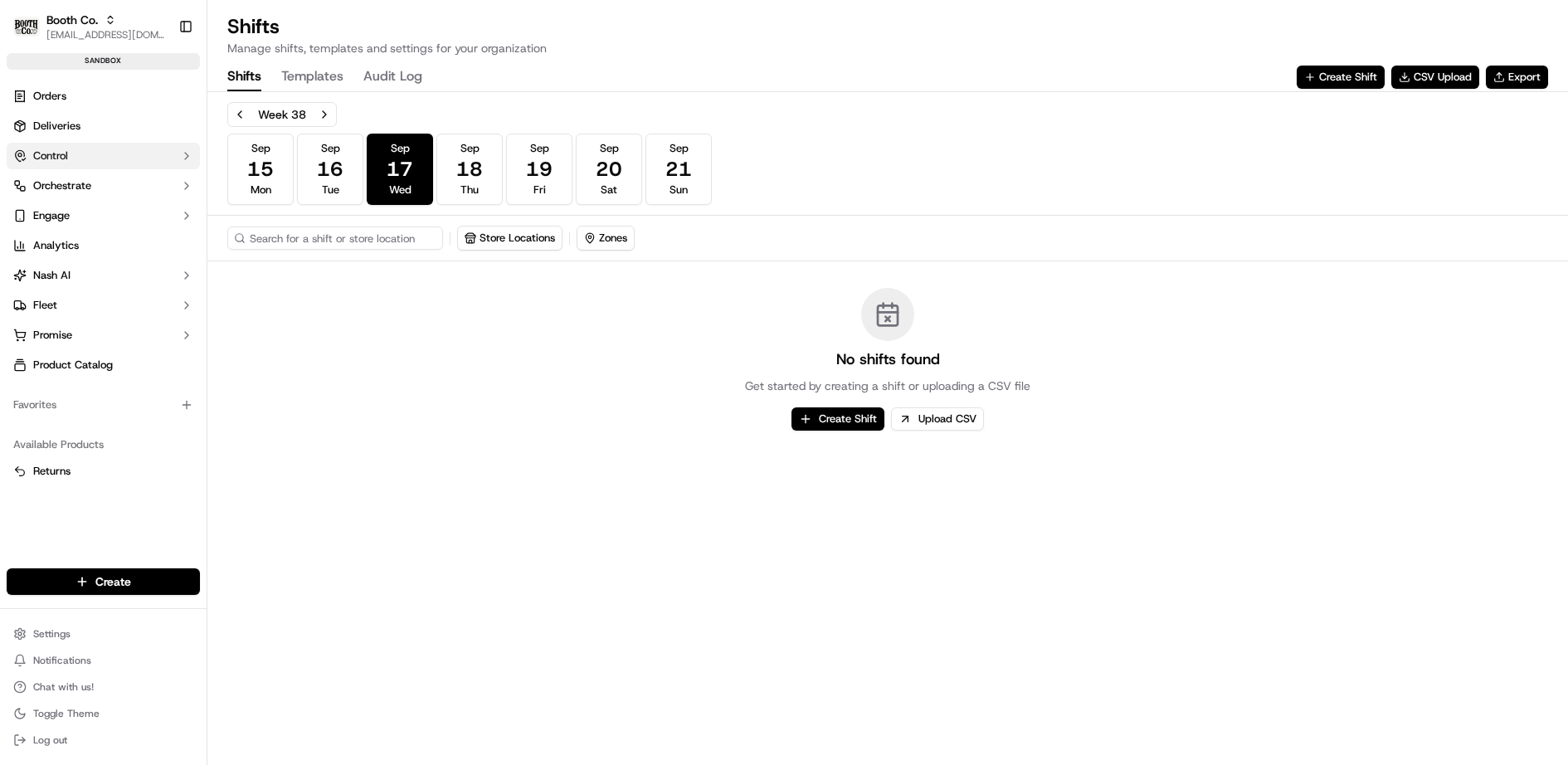
click at [104, 142] on button "Control" at bounding box center [103, 155] width 193 height 27
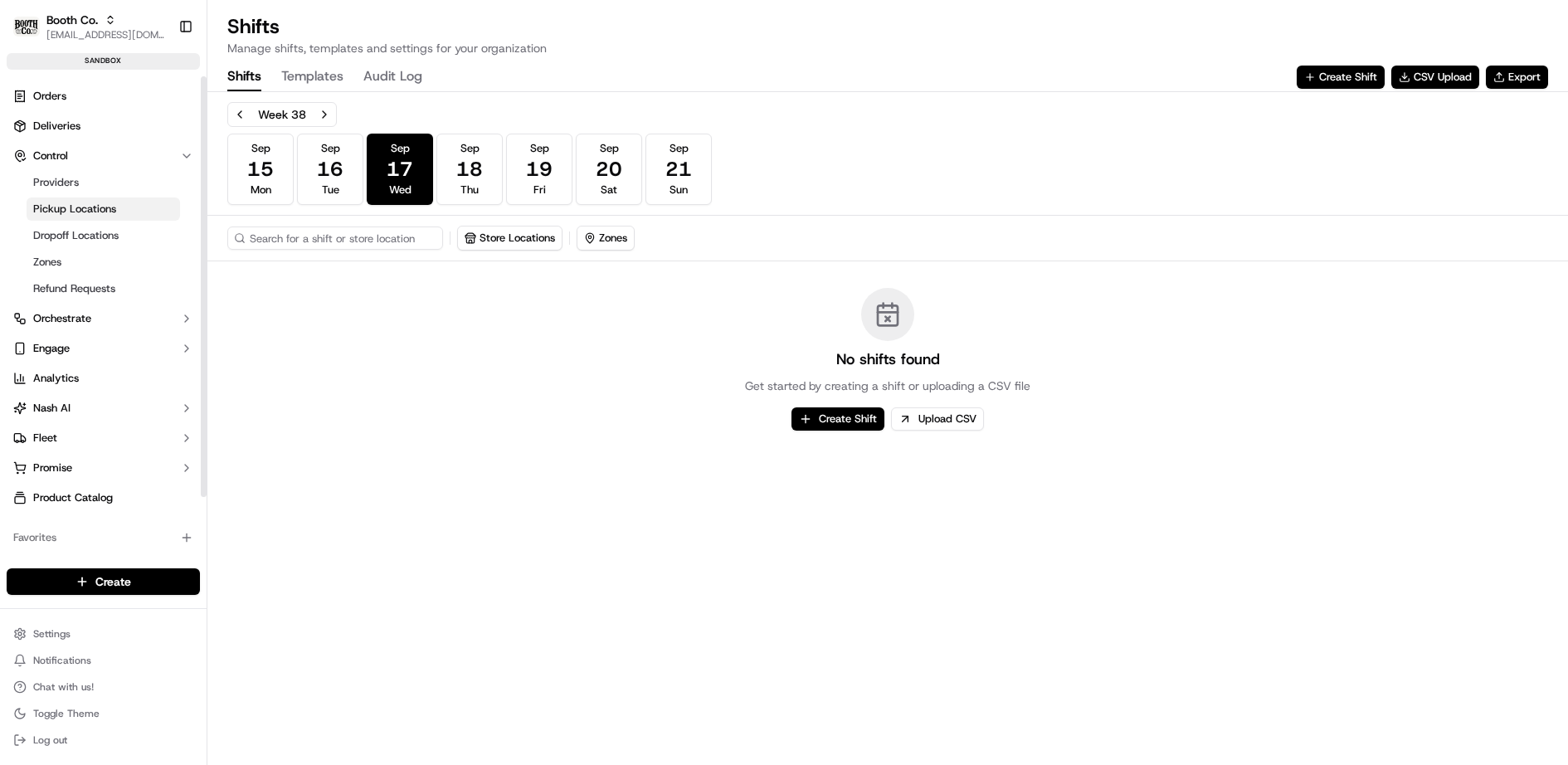
click at [104, 205] on span "Pickup Locations" at bounding box center [74, 209] width 83 height 15
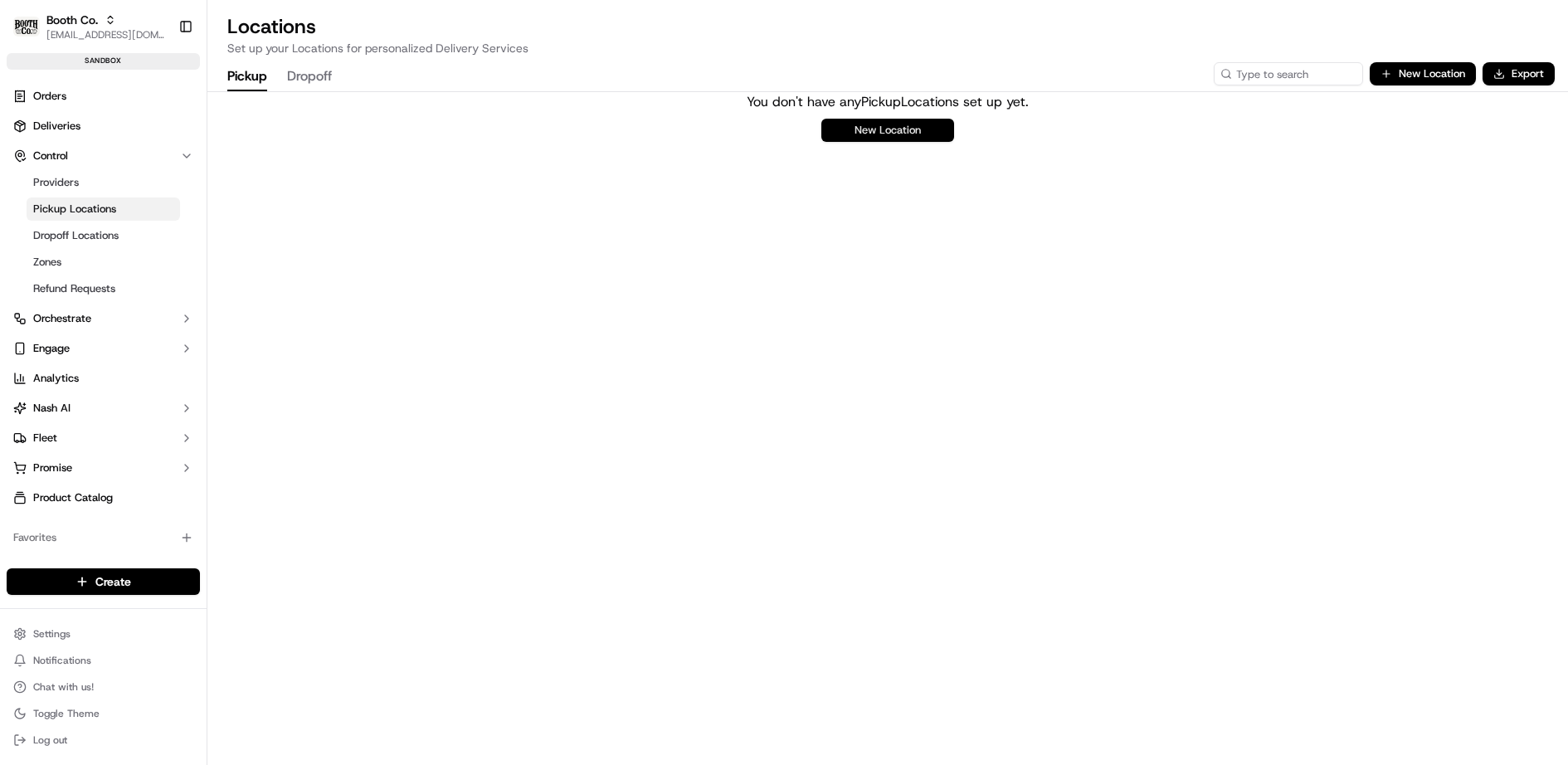
click at [879, 135] on button "New Location" at bounding box center [887, 130] width 133 height 23
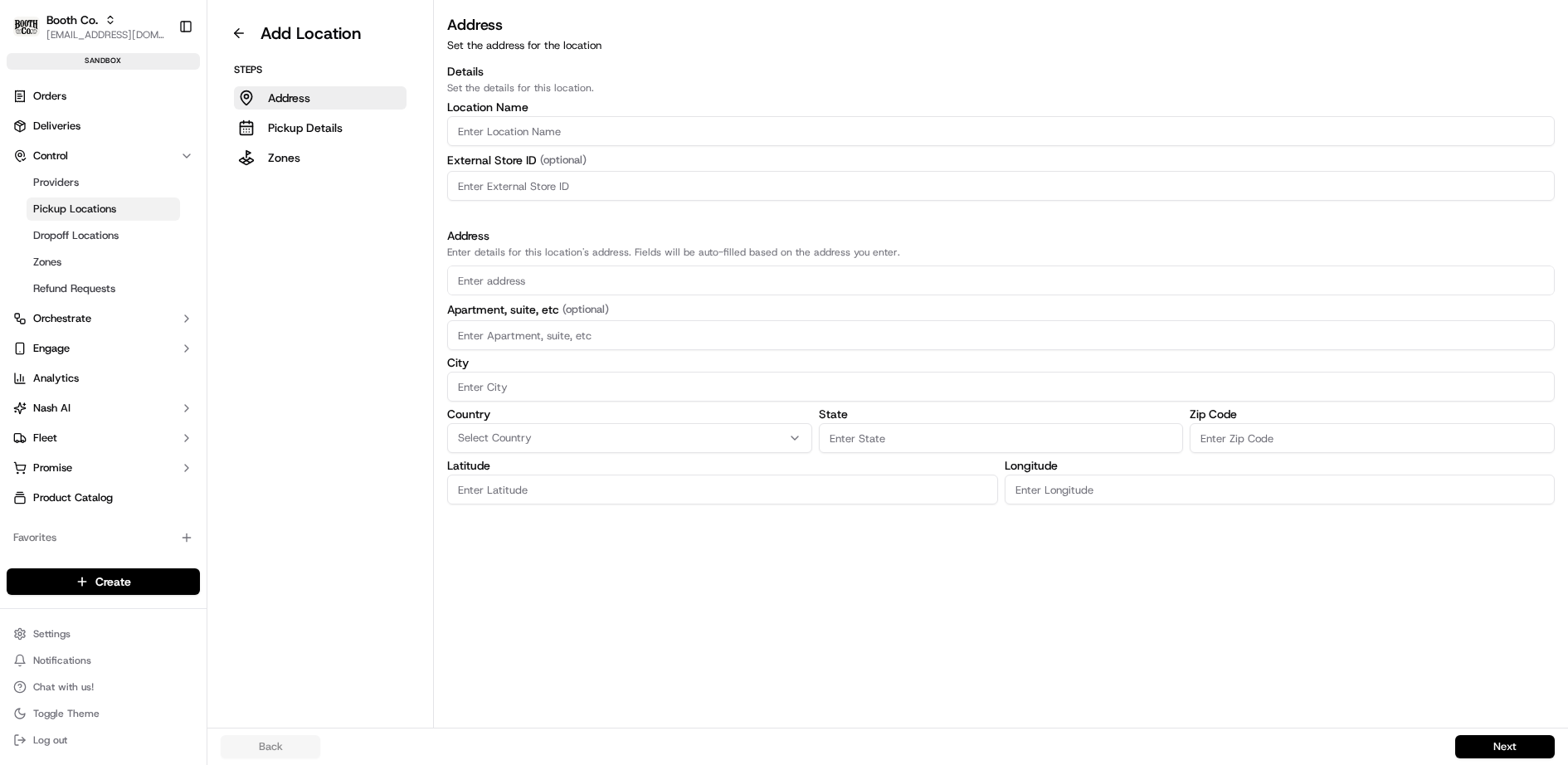
click at [610, 279] on input "text" at bounding box center [1000, 281] width 1107 height 30
paste input "126 Williman St, Charleston, SC 29403"
type input "126 Williman St, Charleston, SC 29403"
type input "0"
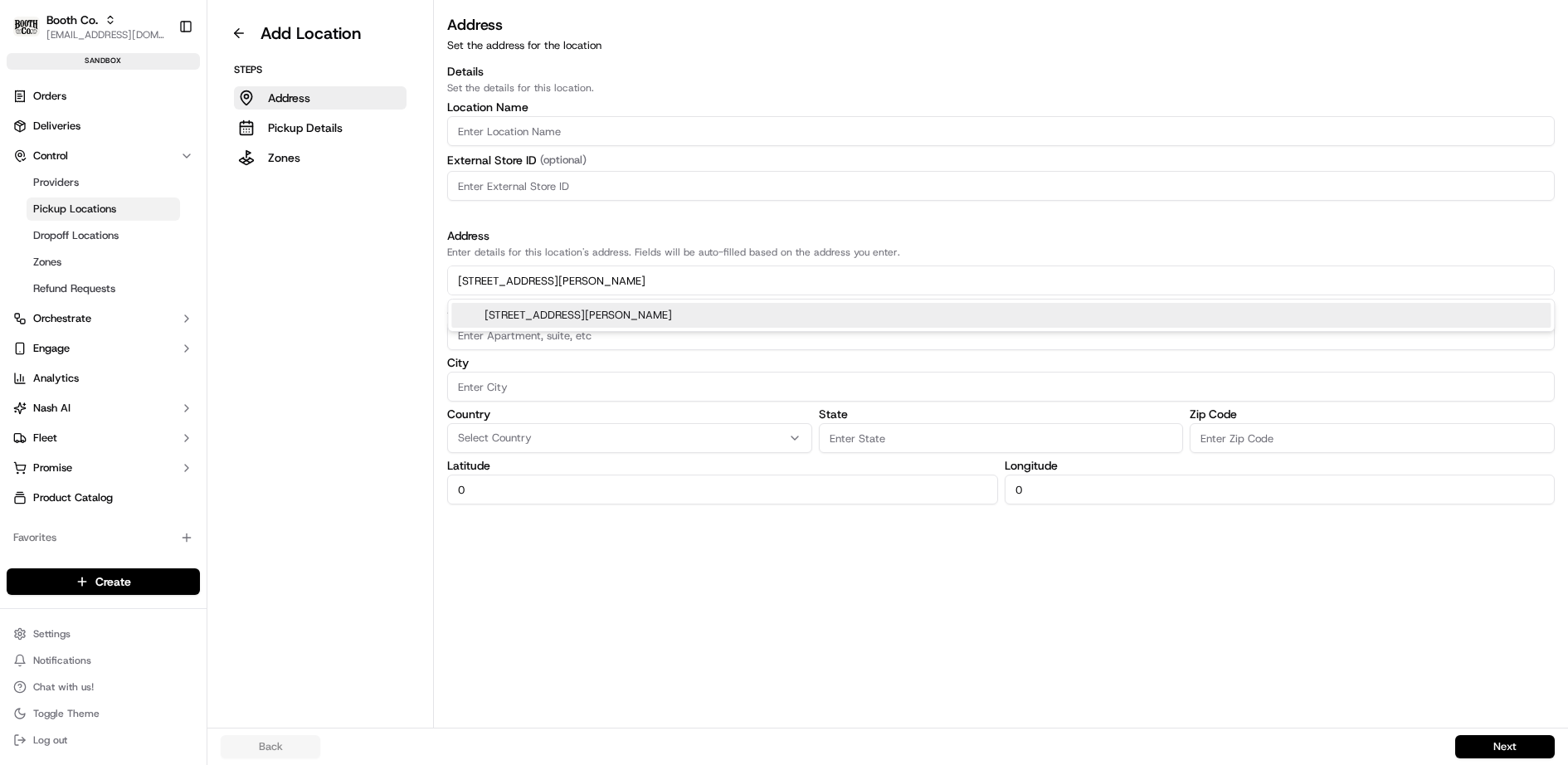
click at [615, 312] on div "126 Williman St, Charleston, SC 29403" at bounding box center [1000, 315] width 1099 height 25
type input "126 Williman Street"
type input "Charleston"
type input "SC"
type input "29403"
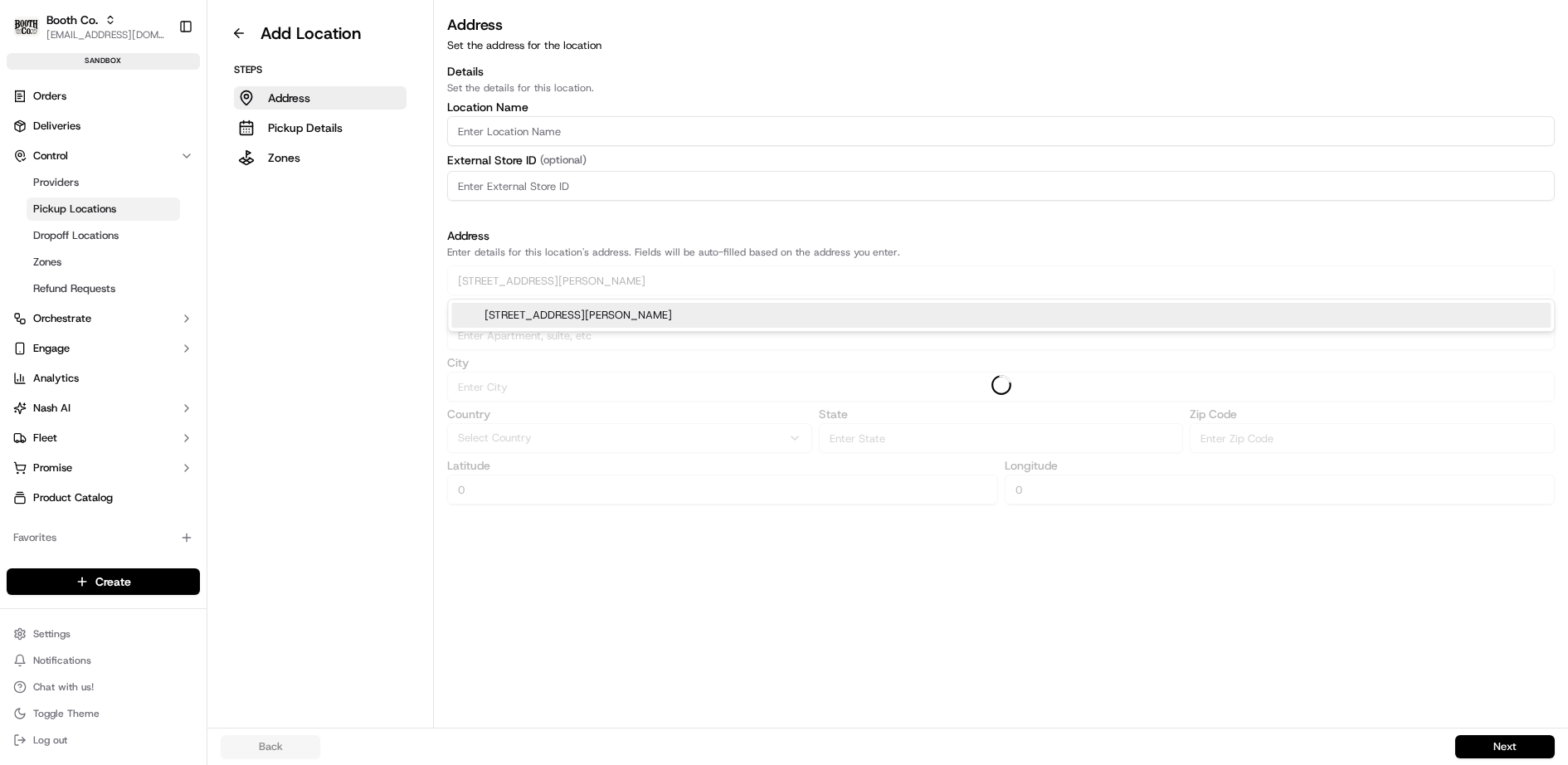
type input "32.8093067"
type input "-79.9464866"
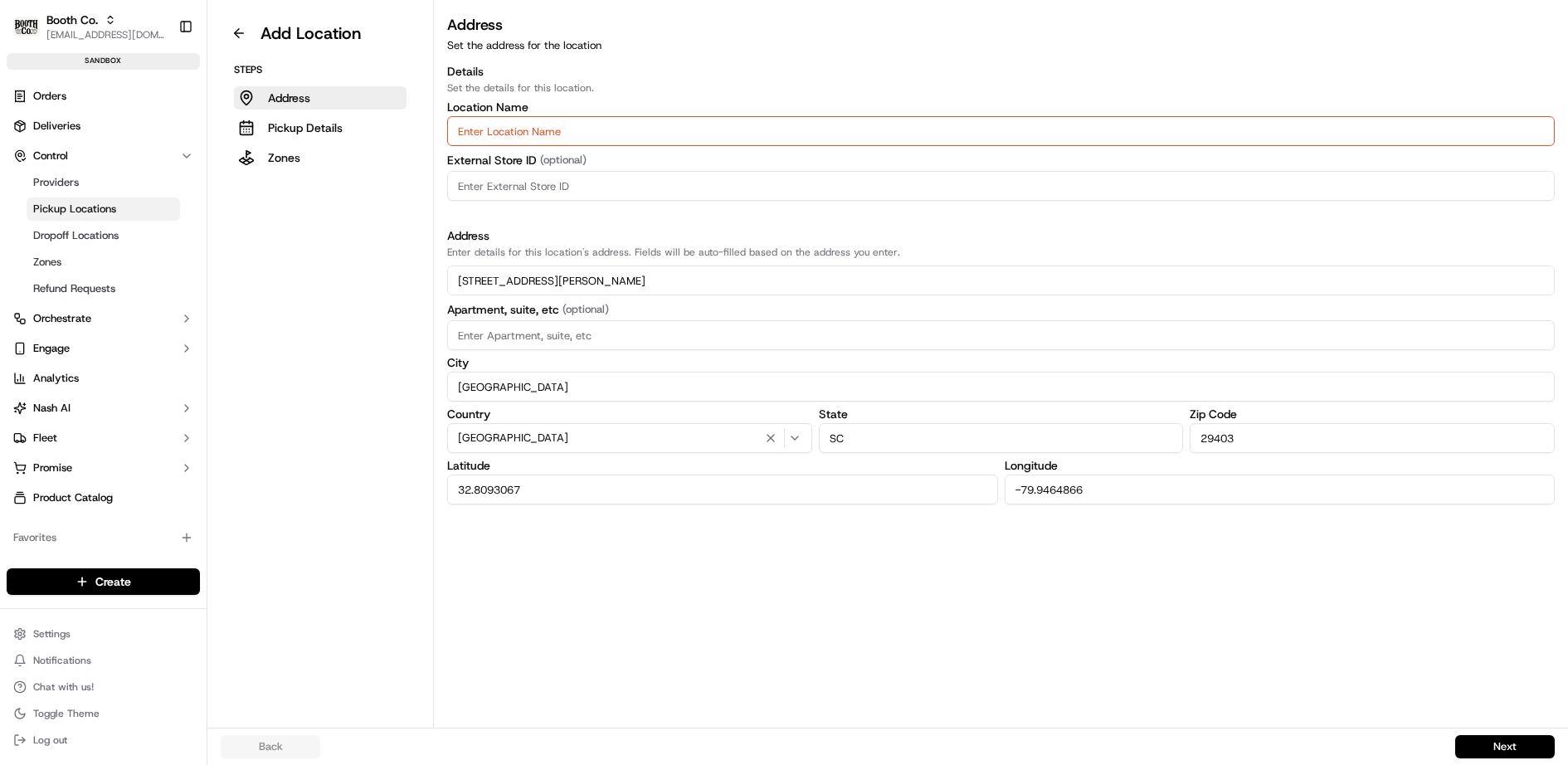
type input "126 Williman Street"
click at [629, 138] on input "Location name" at bounding box center [1000, 131] width 1107 height 30
paste input "HomeTeam BBQ - Williman"
type input "HomeTeam BBQ - Williman"
click at [643, 220] on div "Details Set the details for this location. Location Name HomeTeam BBQ - Willima…" at bounding box center [1000, 284] width 1107 height 442
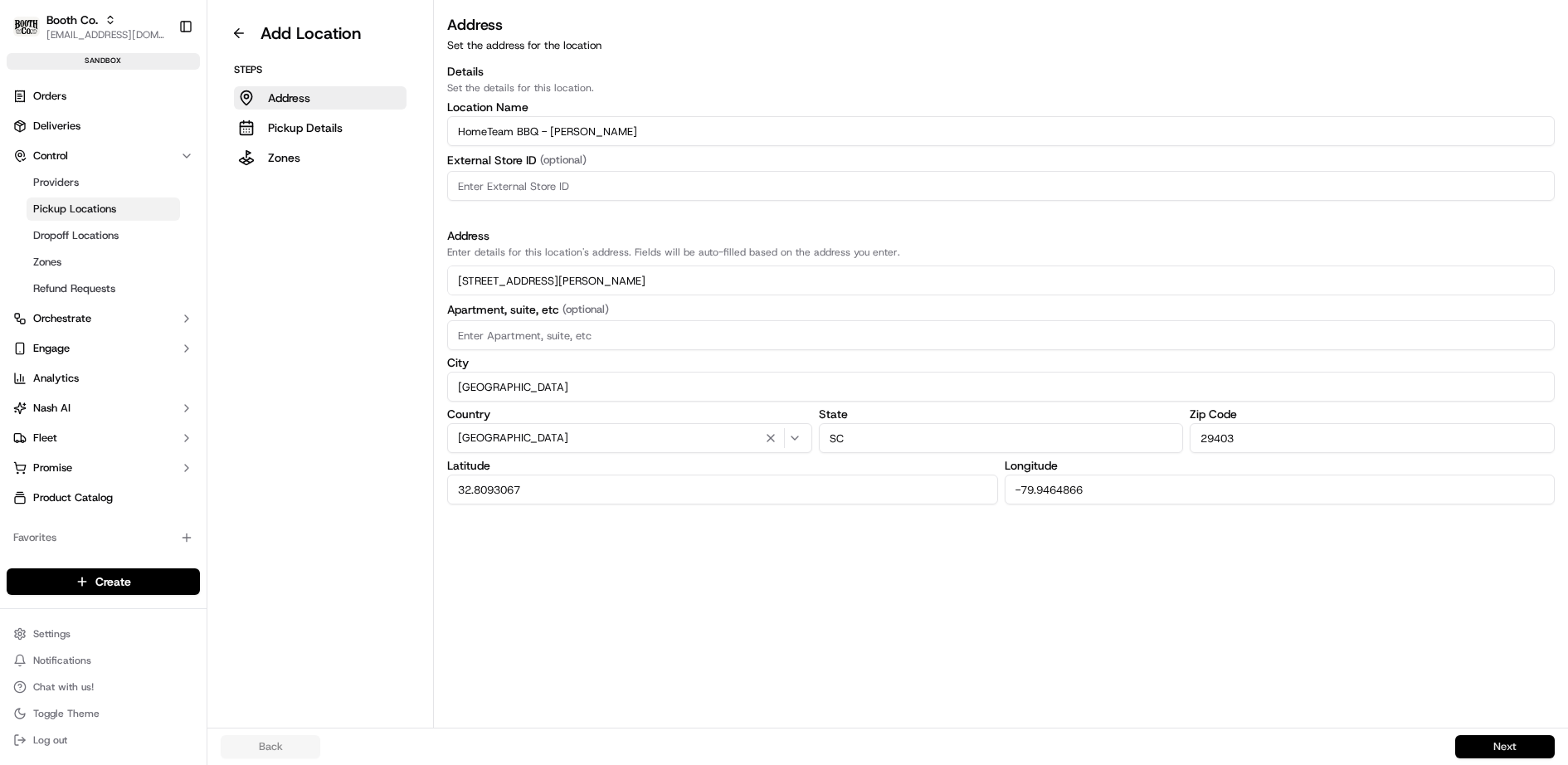
click at [1487, 745] on button "Next" at bounding box center [1504, 746] width 99 height 23
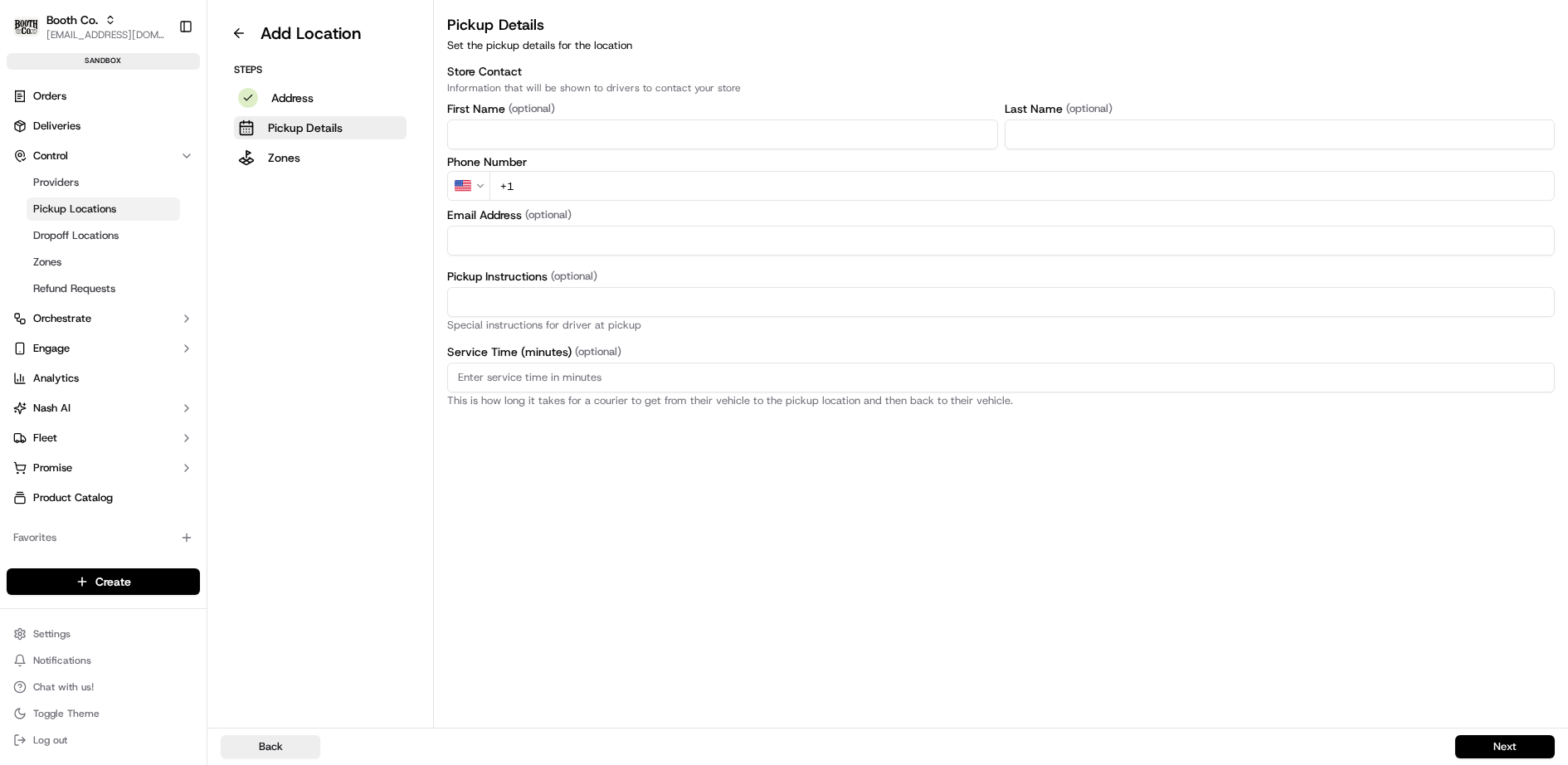
click at [485, 140] on input "First Name" at bounding box center [722, 135] width 550 height 30
paste input "Dean"
type input "Dean"
click at [1048, 124] on input "Last Name" at bounding box center [1280, 135] width 550 height 30
type input "Henderson"
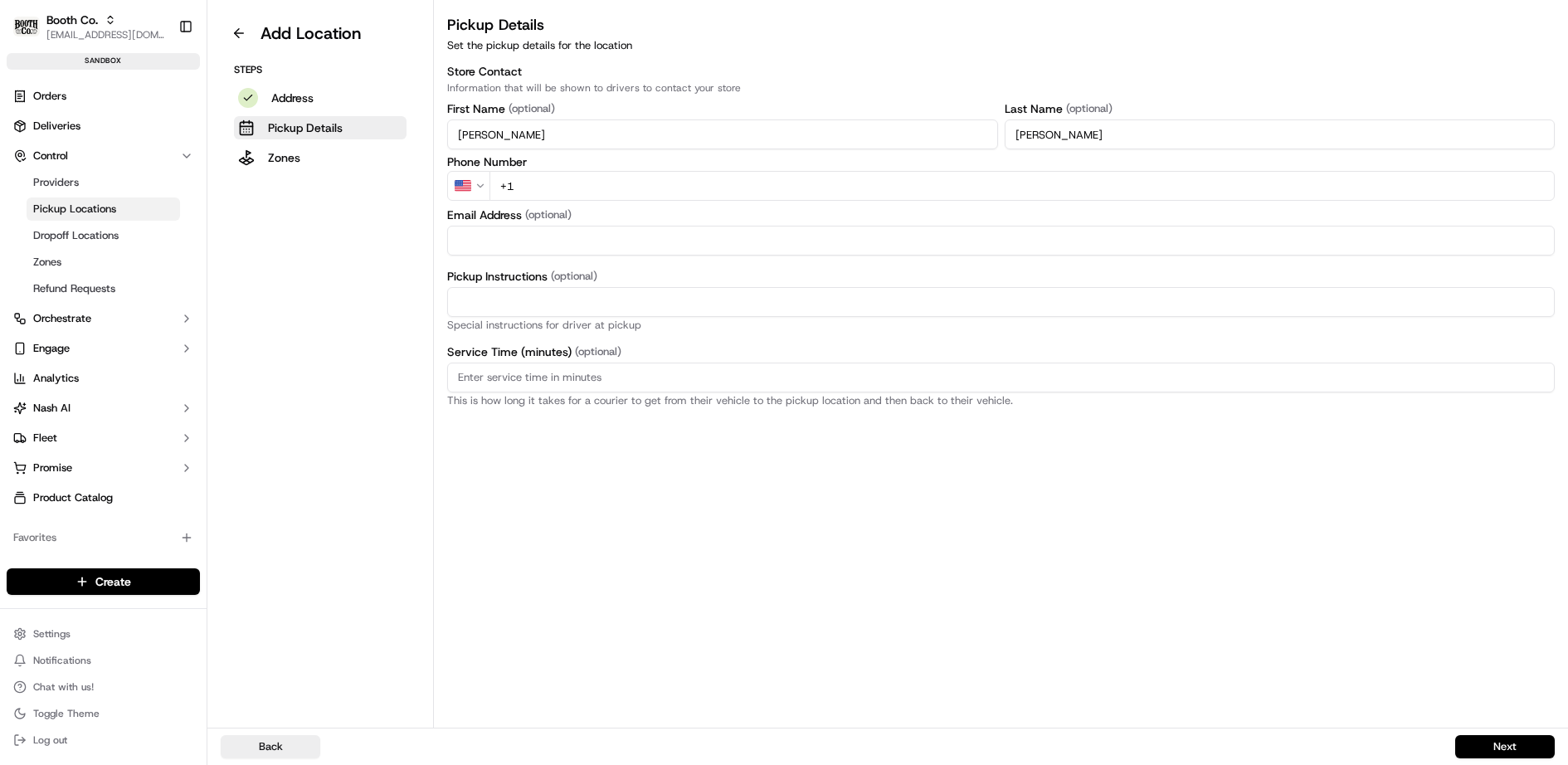
click at [643, 188] on input "+1" at bounding box center [1021, 186] width 1065 height 30
paste input "tel"
paste input "865 603 4659"
type input "+1 865 603 4659"
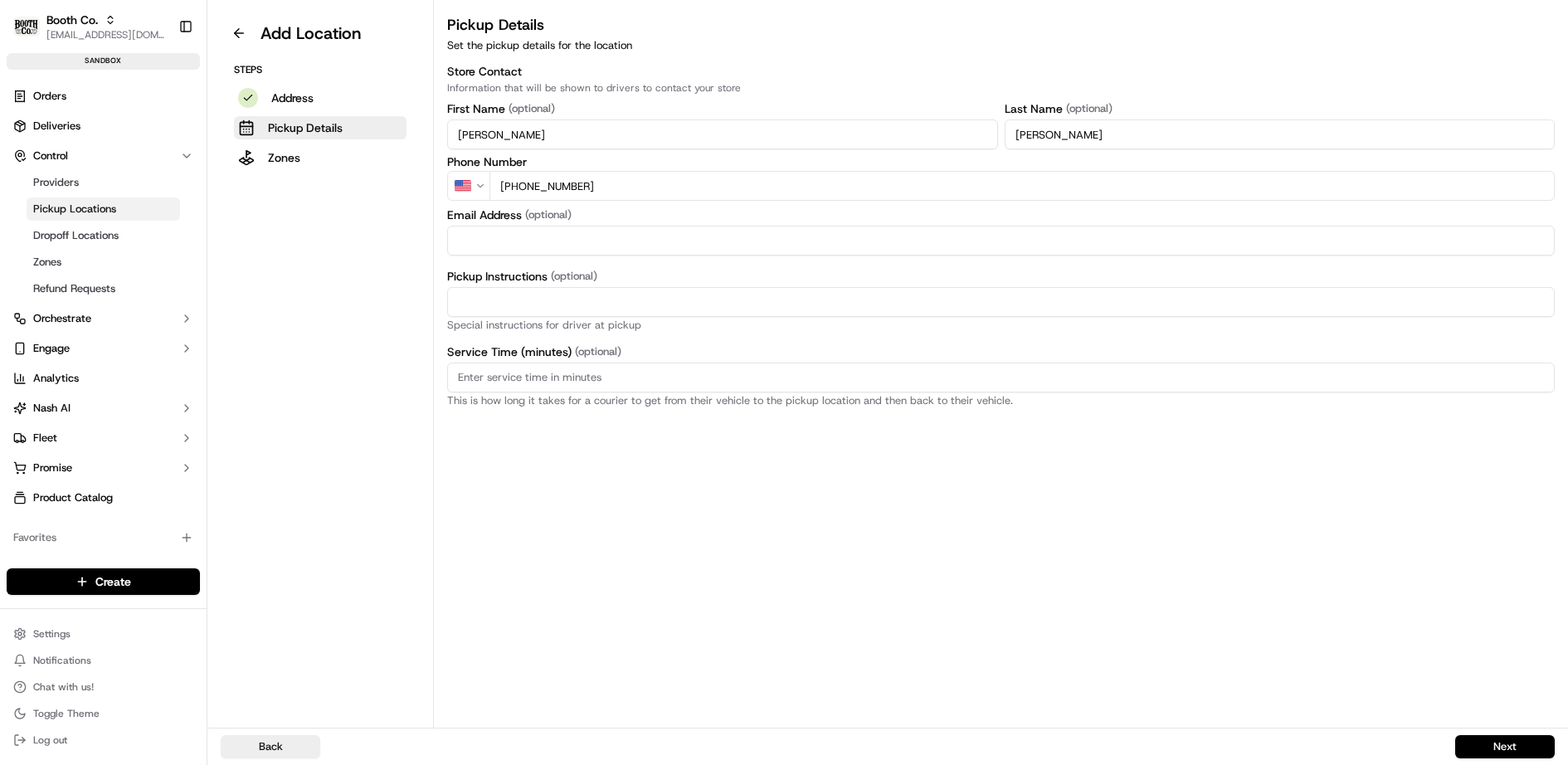
click at [751, 559] on div "Pickup Details Set the pickup details for the location Store Contact Informatio…" at bounding box center [1001, 370] width 1134 height 714
click at [1514, 746] on button "Next" at bounding box center [1504, 746] width 99 height 23
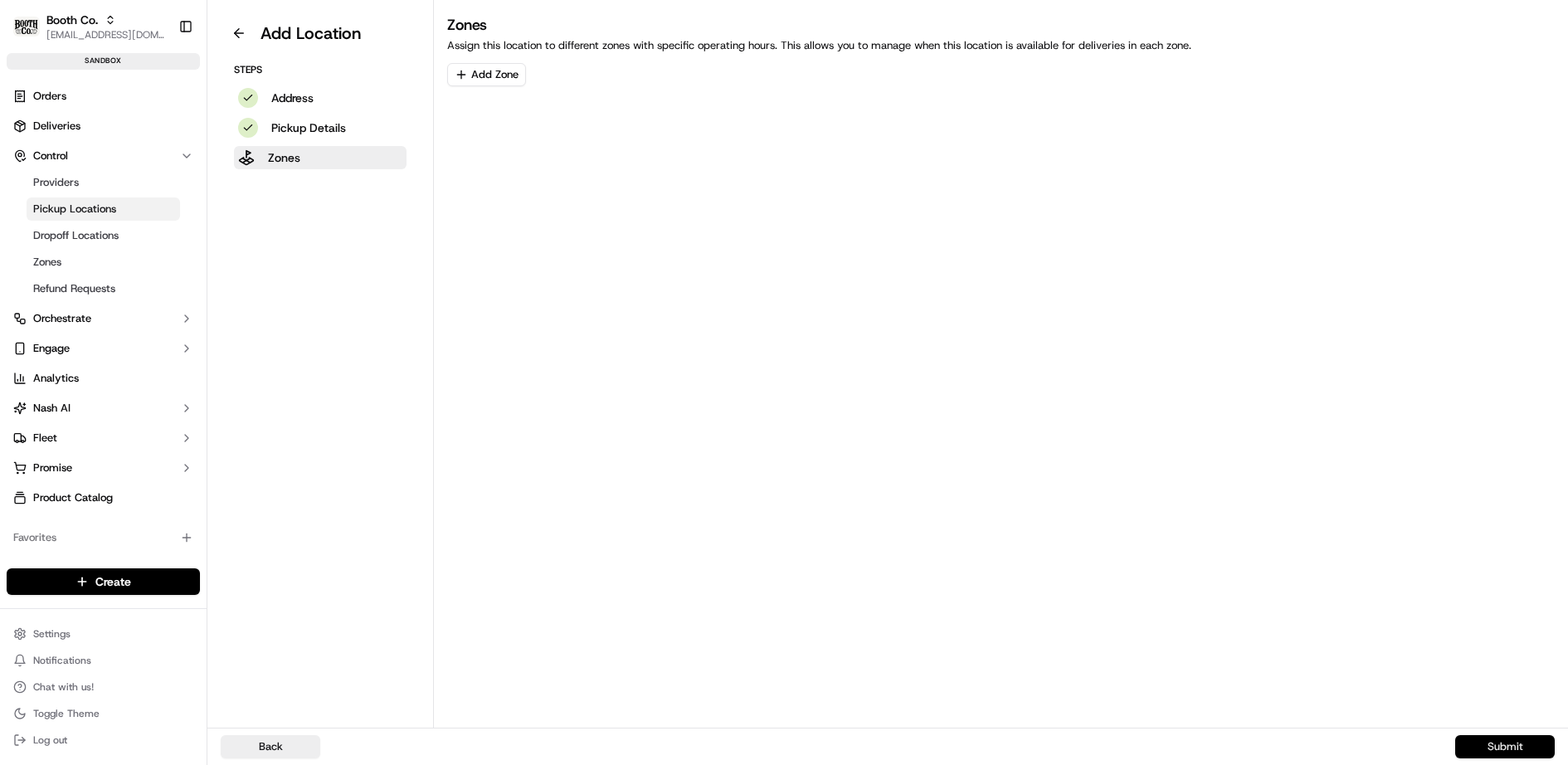
click at [1514, 746] on button "Submit" at bounding box center [1504, 746] width 99 height 23
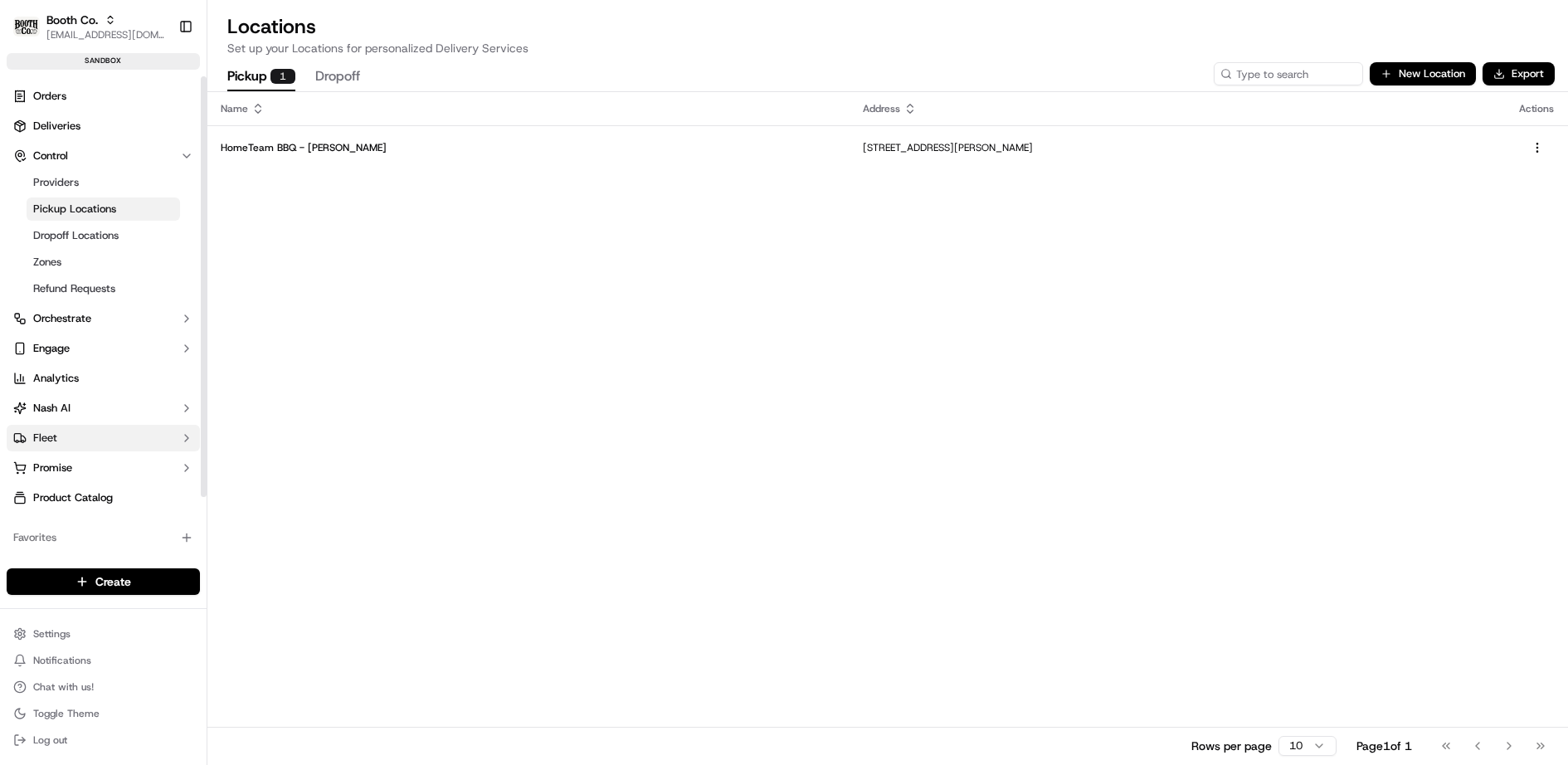
click at [87, 430] on button "Fleet" at bounding box center [103, 438] width 193 height 27
drag, startPoint x: 87, startPoint y: 430, endPoint x: 78, endPoint y: 338, distance: 92.4
click at [78, 338] on ul "Orders Deliveries Control Providers Pickup Locations Dropoff Locations Zones Re…" at bounding box center [103, 363] width 193 height 561
click at [70, 539] on link "Shifts" at bounding box center [103, 544] width 153 height 23
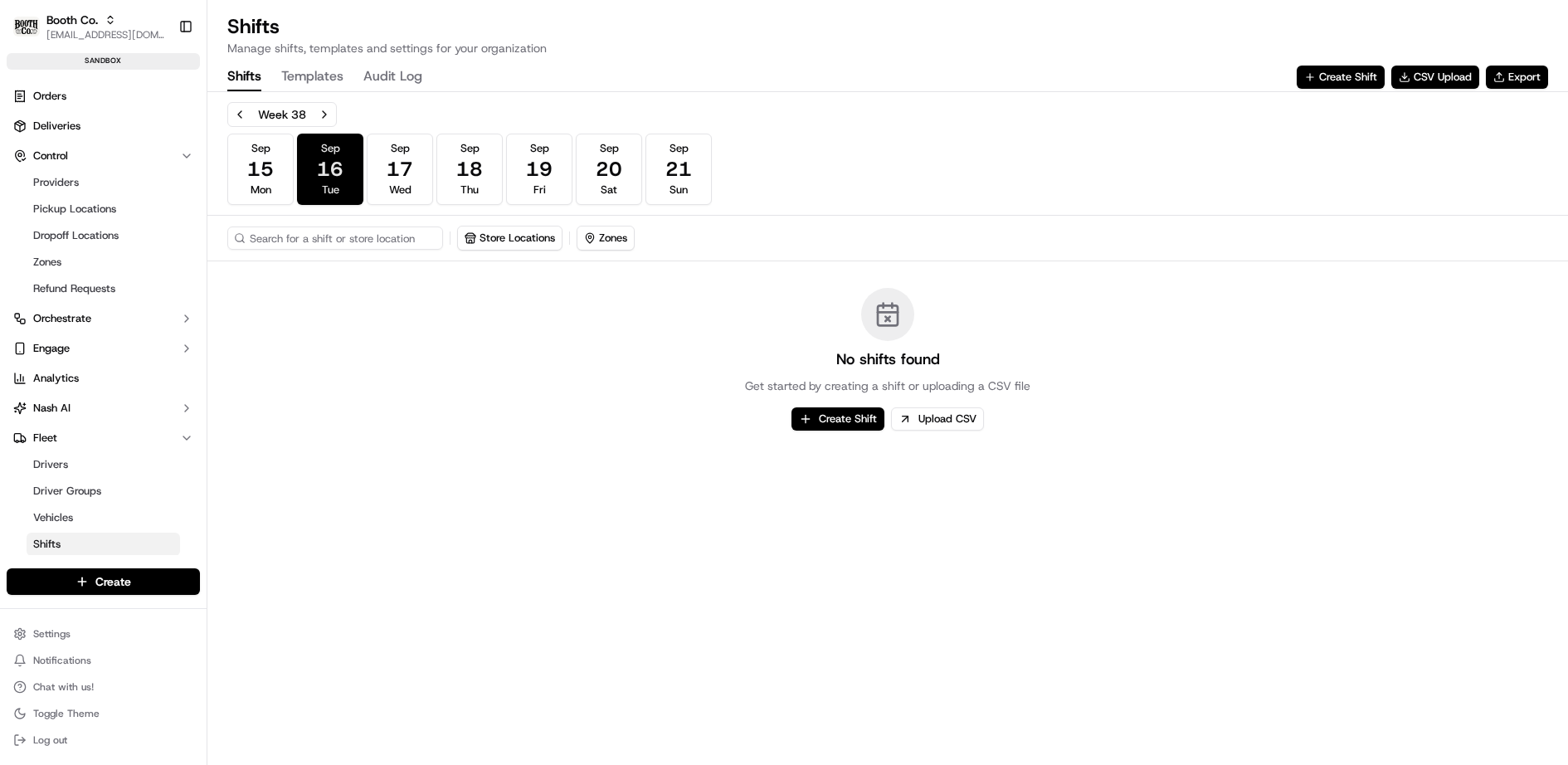
click at [359, 177] on button "Sep 16 Tue" at bounding box center [329, 169] width 66 height 72
click at [392, 176] on span "17" at bounding box center [400, 169] width 27 height 27
click at [850, 416] on button "Create Shift" at bounding box center [837, 418] width 93 height 23
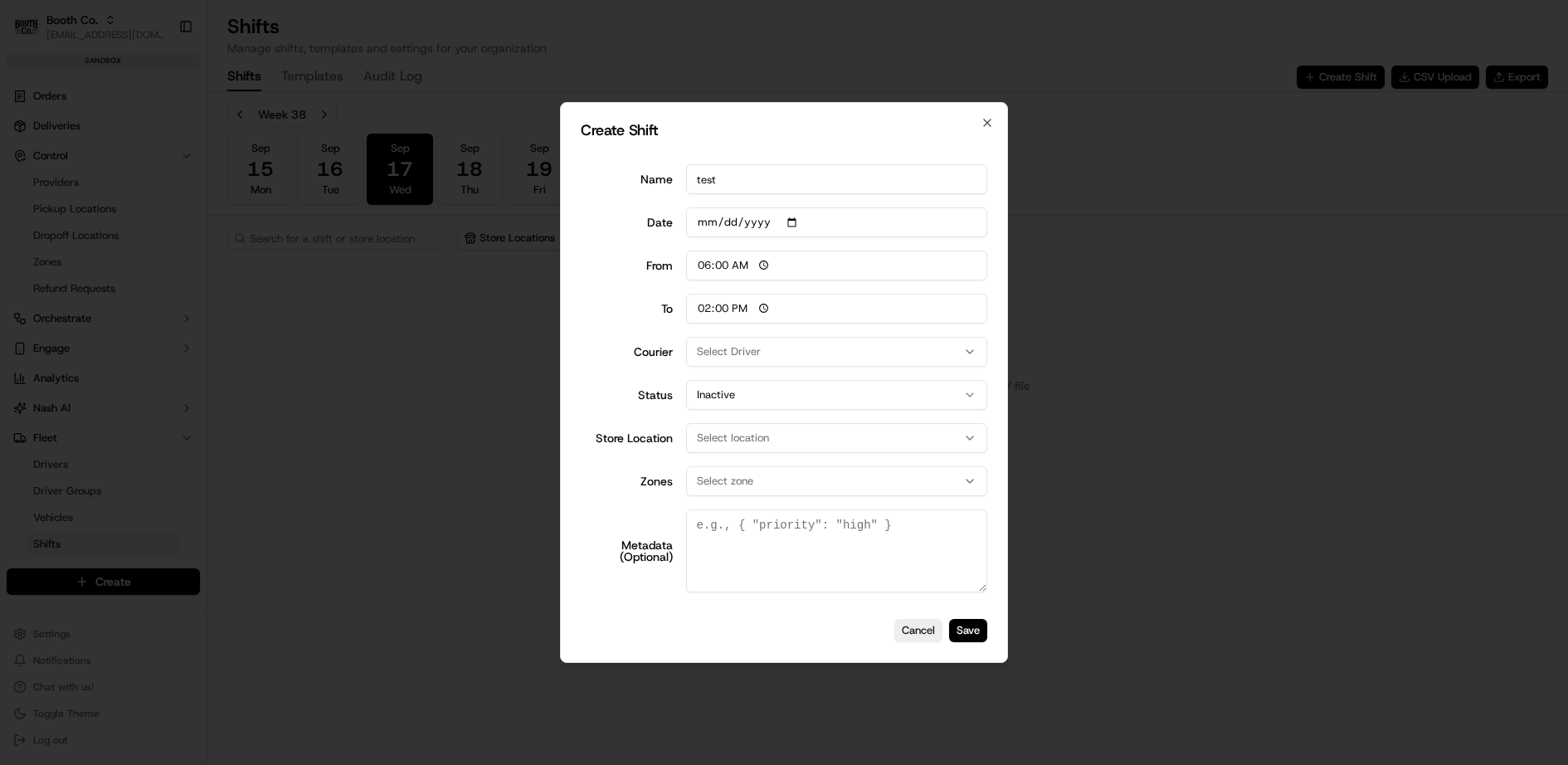
type input "test"
click at [736, 346] on span "Select Driver" at bounding box center [729, 351] width 64 height 15
click at [749, 437] on span "[PERSON_NAME]" at bounding box center [815, 442] width 204 height 15
click at [628, 374] on div at bounding box center [784, 382] width 1568 height 765
click at [737, 381] on button "Inactive" at bounding box center [837, 395] width 302 height 30
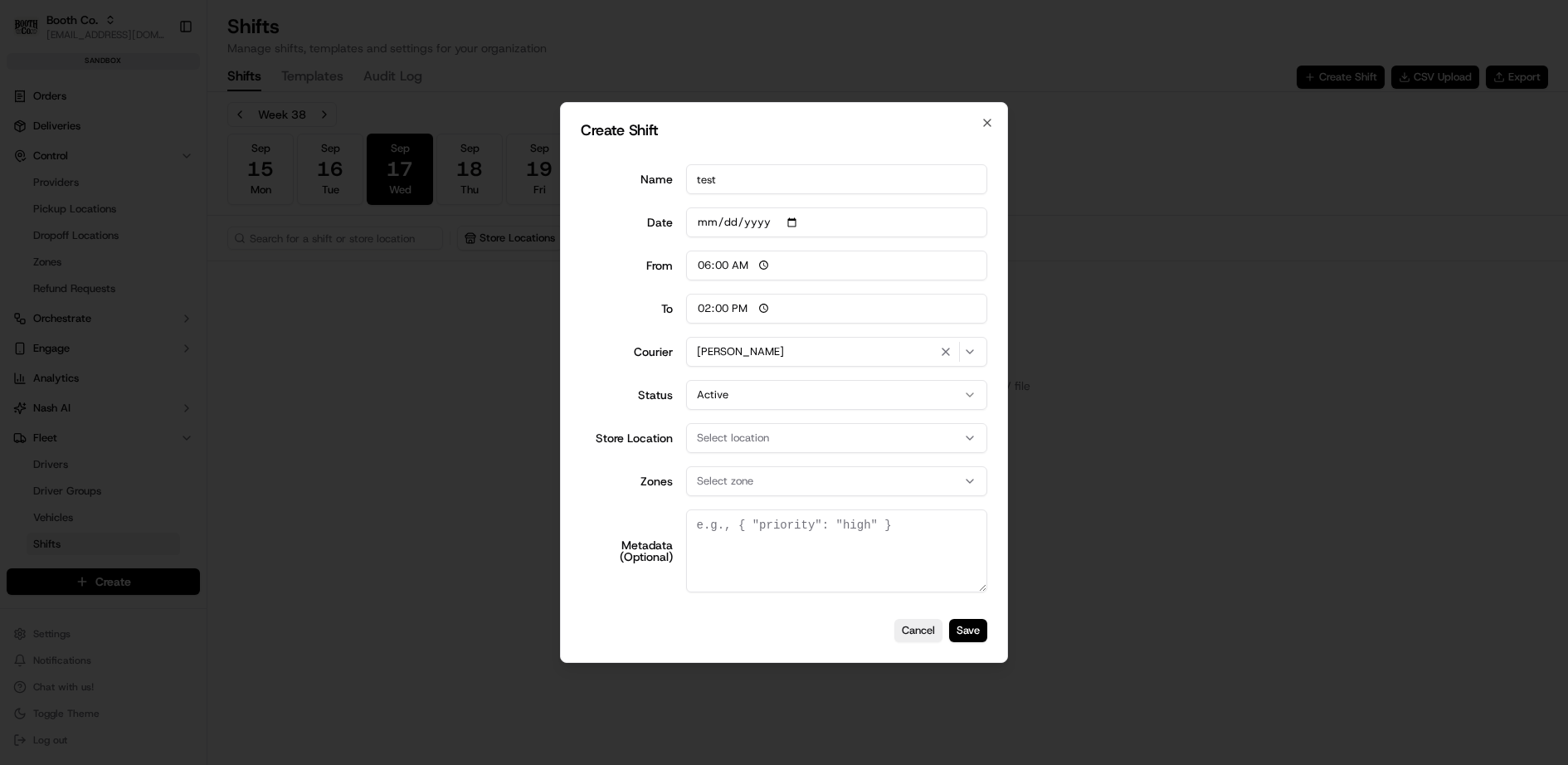
click at [734, 442] on span "Select location" at bounding box center [733, 438] width 72 height 15
click at [605, 389] on div at bounding box center [784, 382] width 1568 height 765
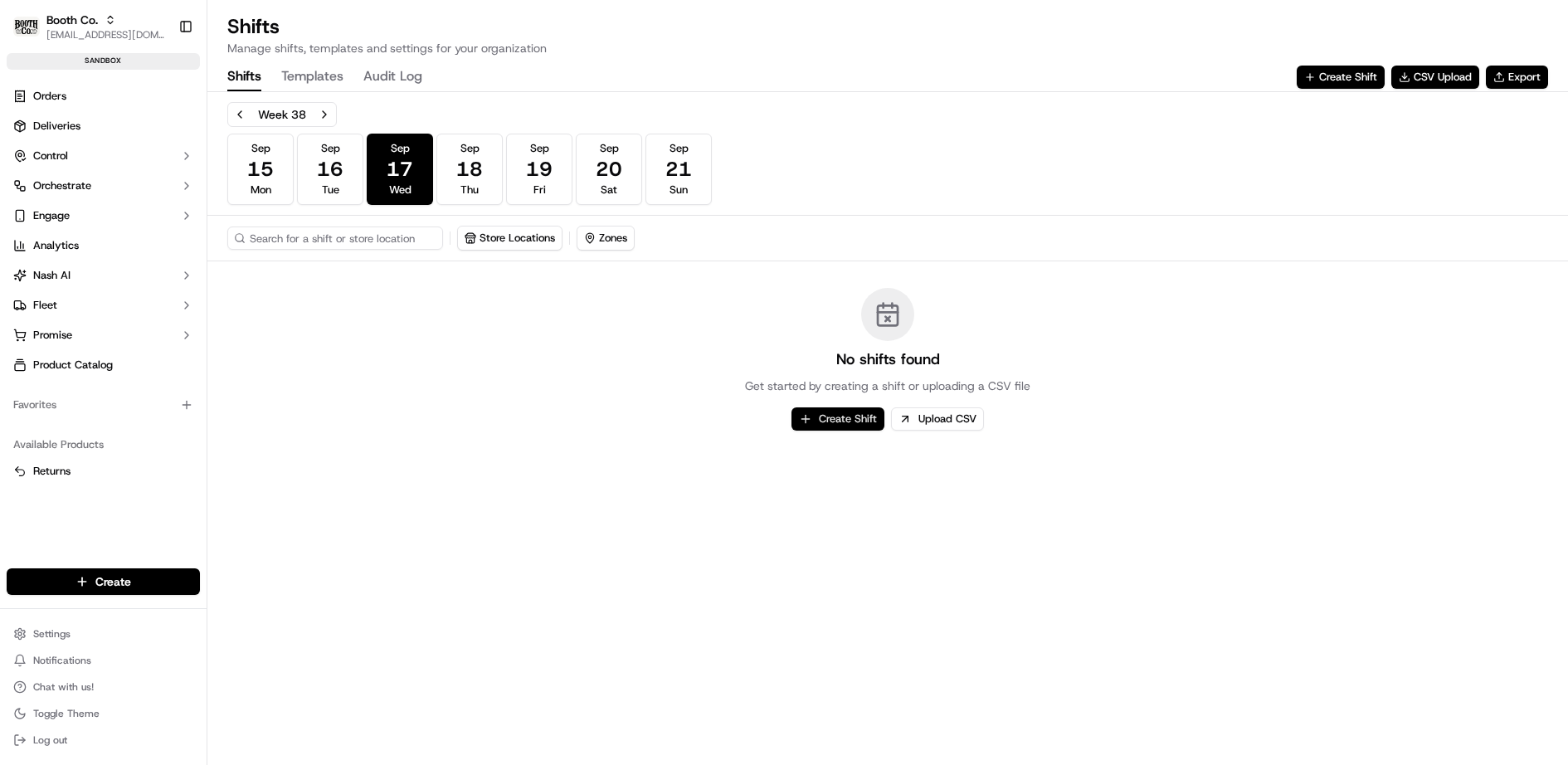
click at [831, 413] on button "Create Shift" at bounding box center [837, 418] width 93 height 23
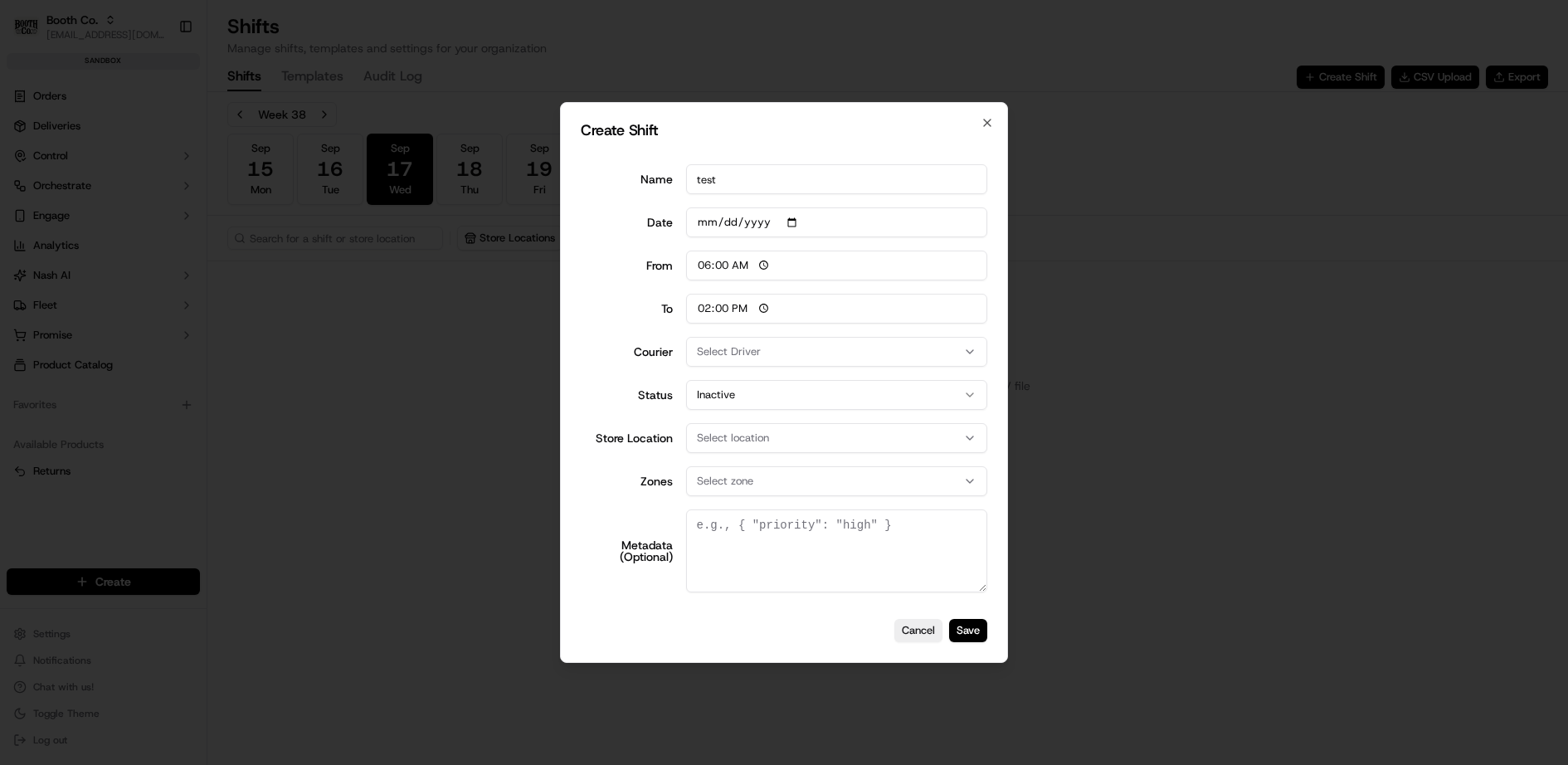
type input "test"
click at [739, 356] on span "Select Driver" at bounding box center [729, 351] width 64 height 15
click at [748, 440] on span "[PERSON_NAME]" at bounding box center [815, 442] width 204 height 15
click at [609, 412] on div at bounding box center [784, 382] width 1568 height 765
click at [718, 431] on span "Select location" at bounding box center [733, 438] width 72 height 15
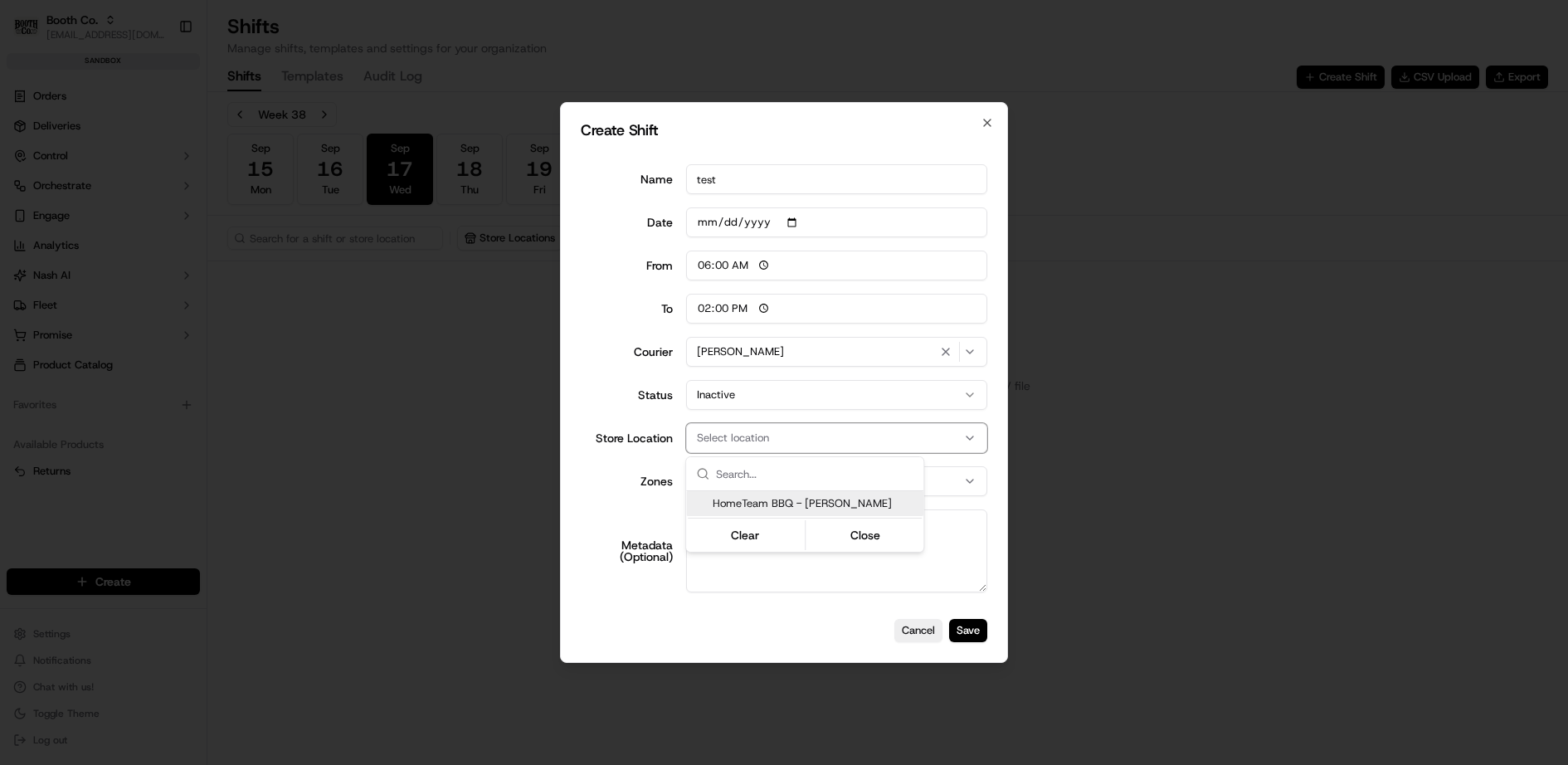
click at [773, 501] on span "HomeTeam BBQ - [PERSON_NAME]" at bounding box center [815, 504] width 204 height 15
click at [625, 415] on div at bounding box center [784, 382] width 1568 height 765
click at [733, 389] on button "Inactive" at bounding box center [837, 395] width 302 height 30
click at [602, 425] on div "Store Location HomeTeam BBQ - Williman" at bounding box center [784, 438] width 406 height 30
click at [903, 478] on div "Select zone" at bounding box center [837, 481] width 294 height 15
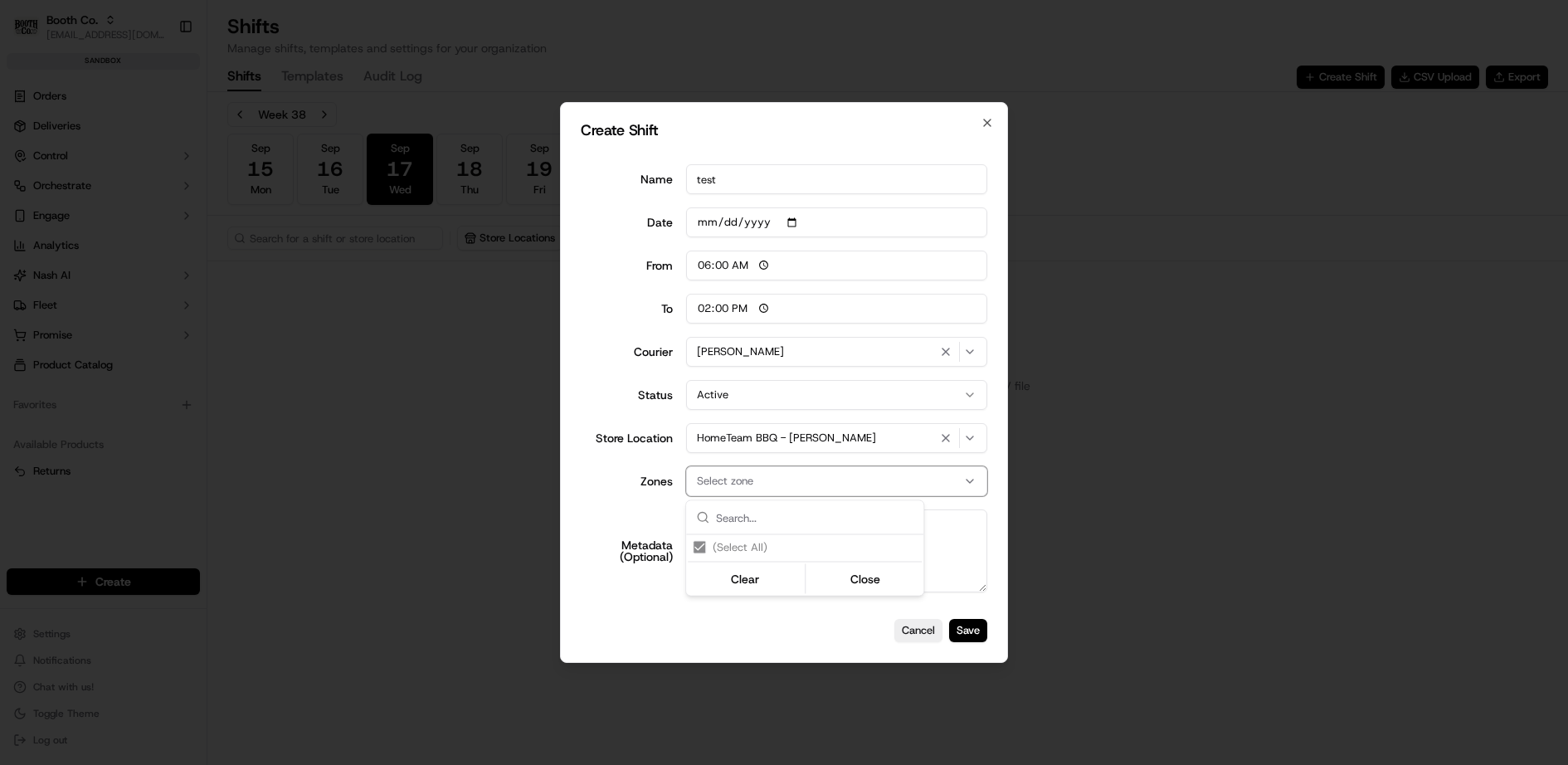
click at [667, 509] on div at bounding box center [784, 382] width 1568 height 765
click at [961, 628] on button "Save" at bounding box center [968, 630] width 38 height 23
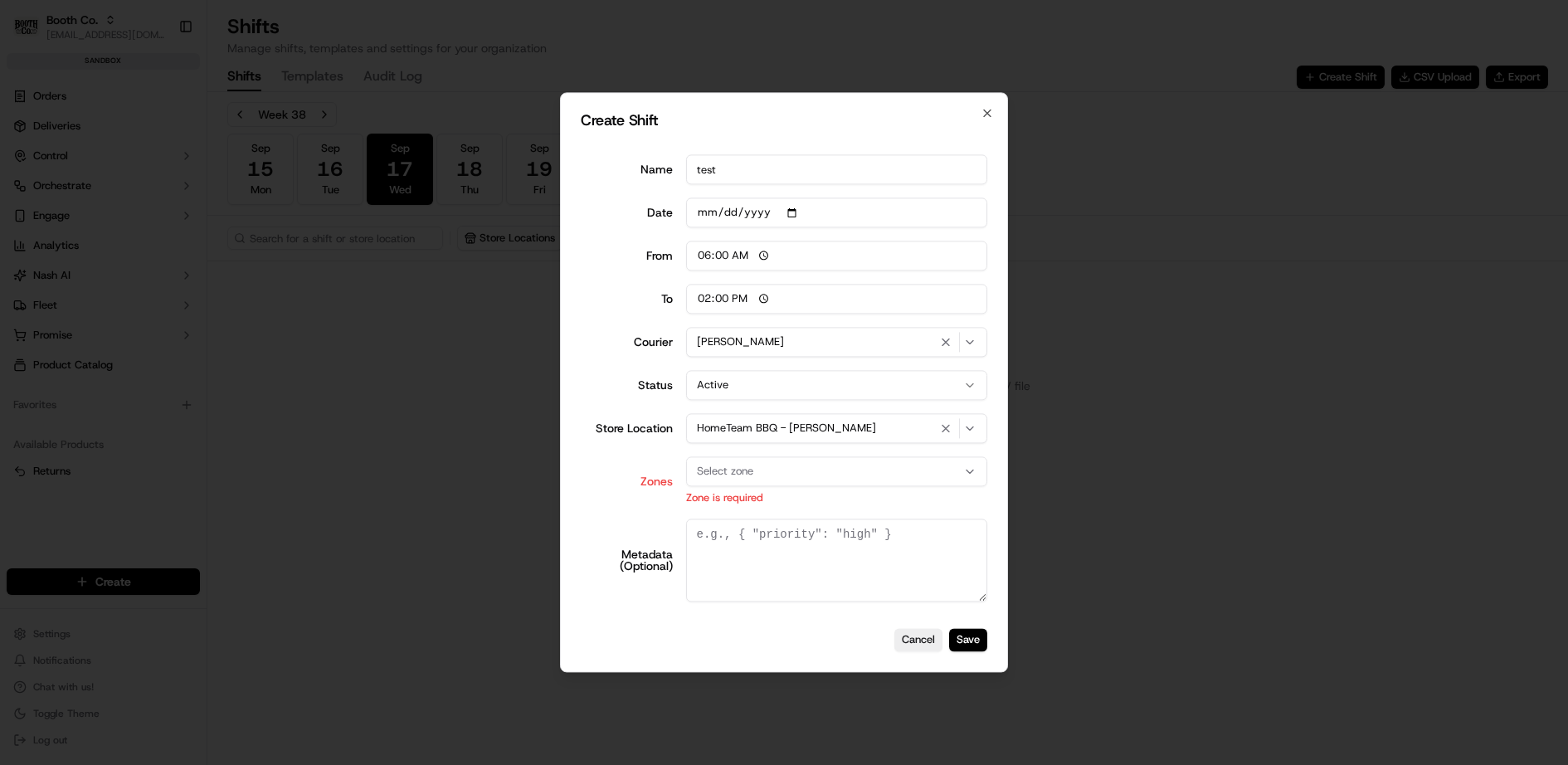
click at [875, 465] on div "Select zone" at bounding box center [837, 471] width 294 height 15
click at [632, 421] on div at bounding box center [784, 382] width 1568 height 765
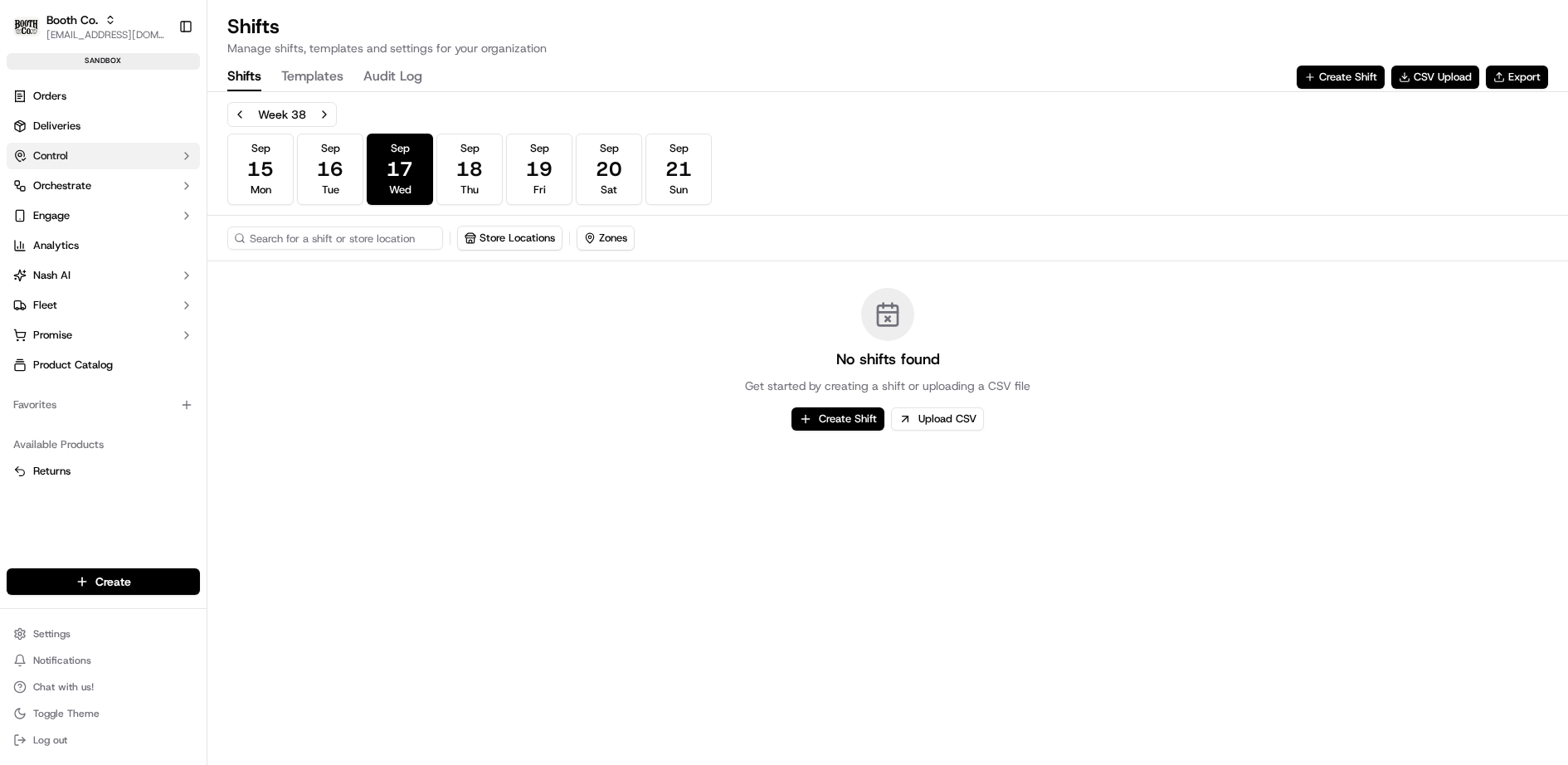
click at [95, 150] on button "Control" at bounding box center [103, 155] width 193 height 27
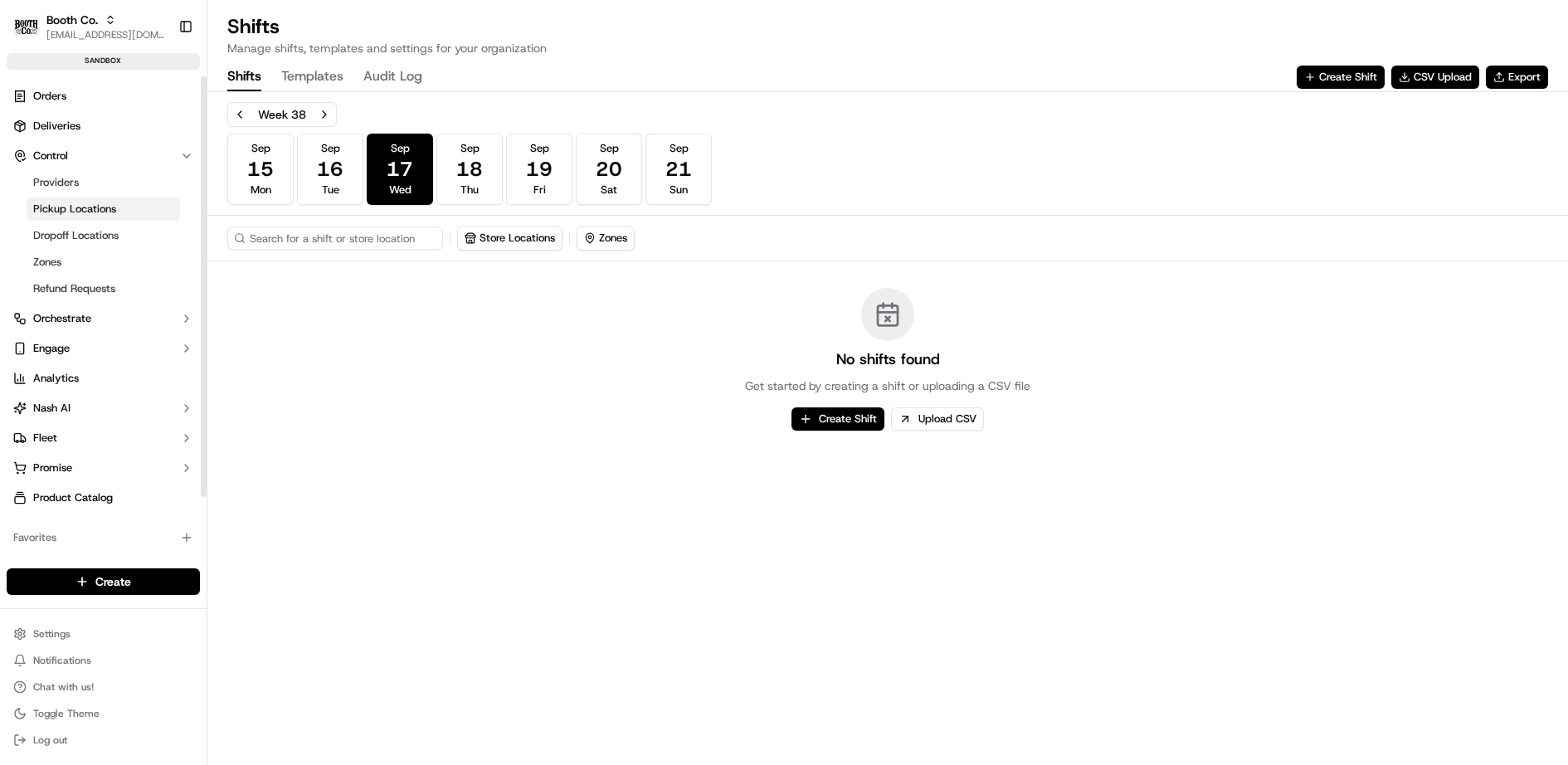
click at [92, 203] on span "Pickup Locations" at bounding box center [74, 209] width 83 height 15
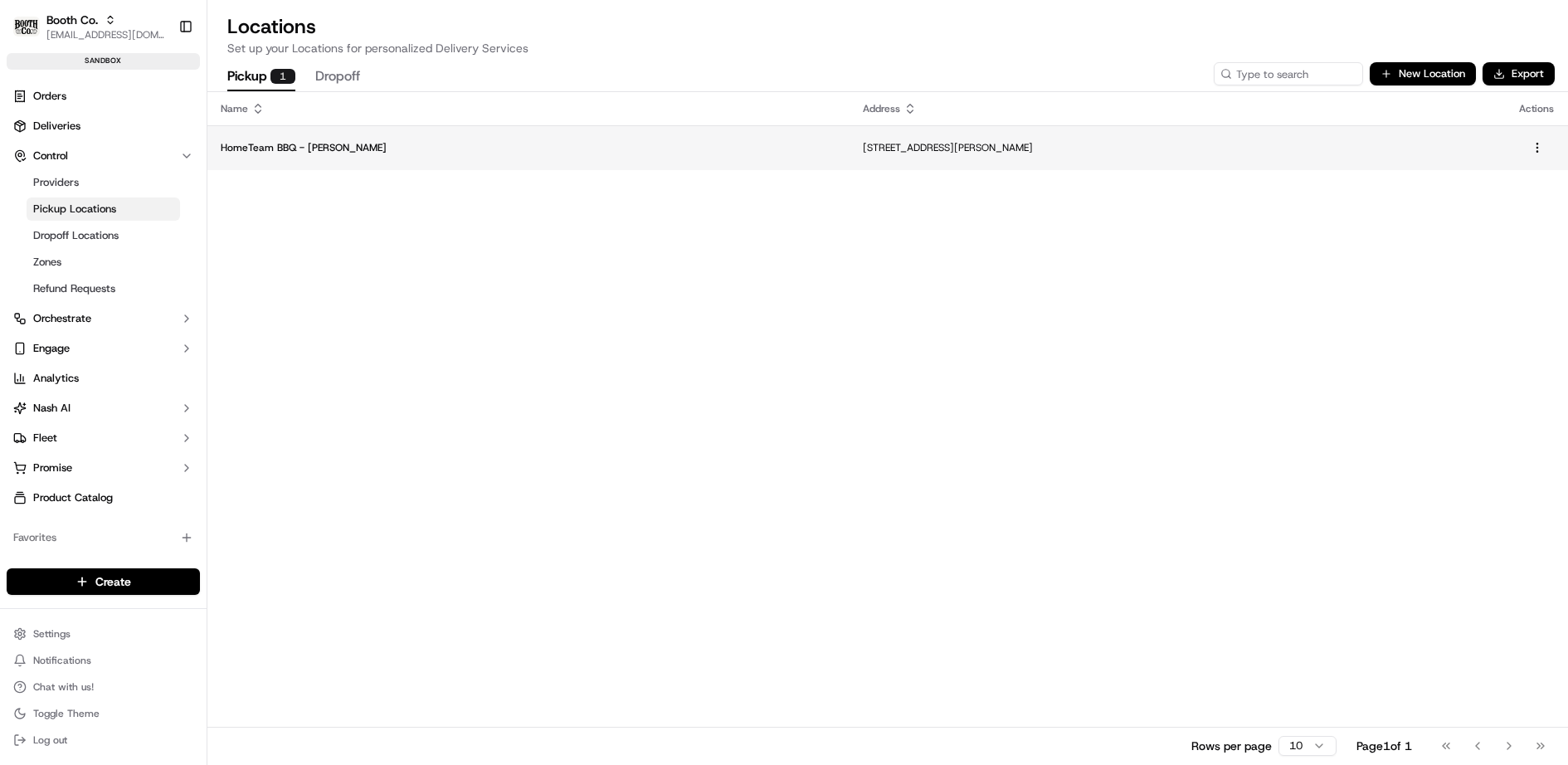
click at [662, 142] on p "HomeTeam BBQ - [PERSON_NAME]" at bounding box center [528, 148] width 615 height 13
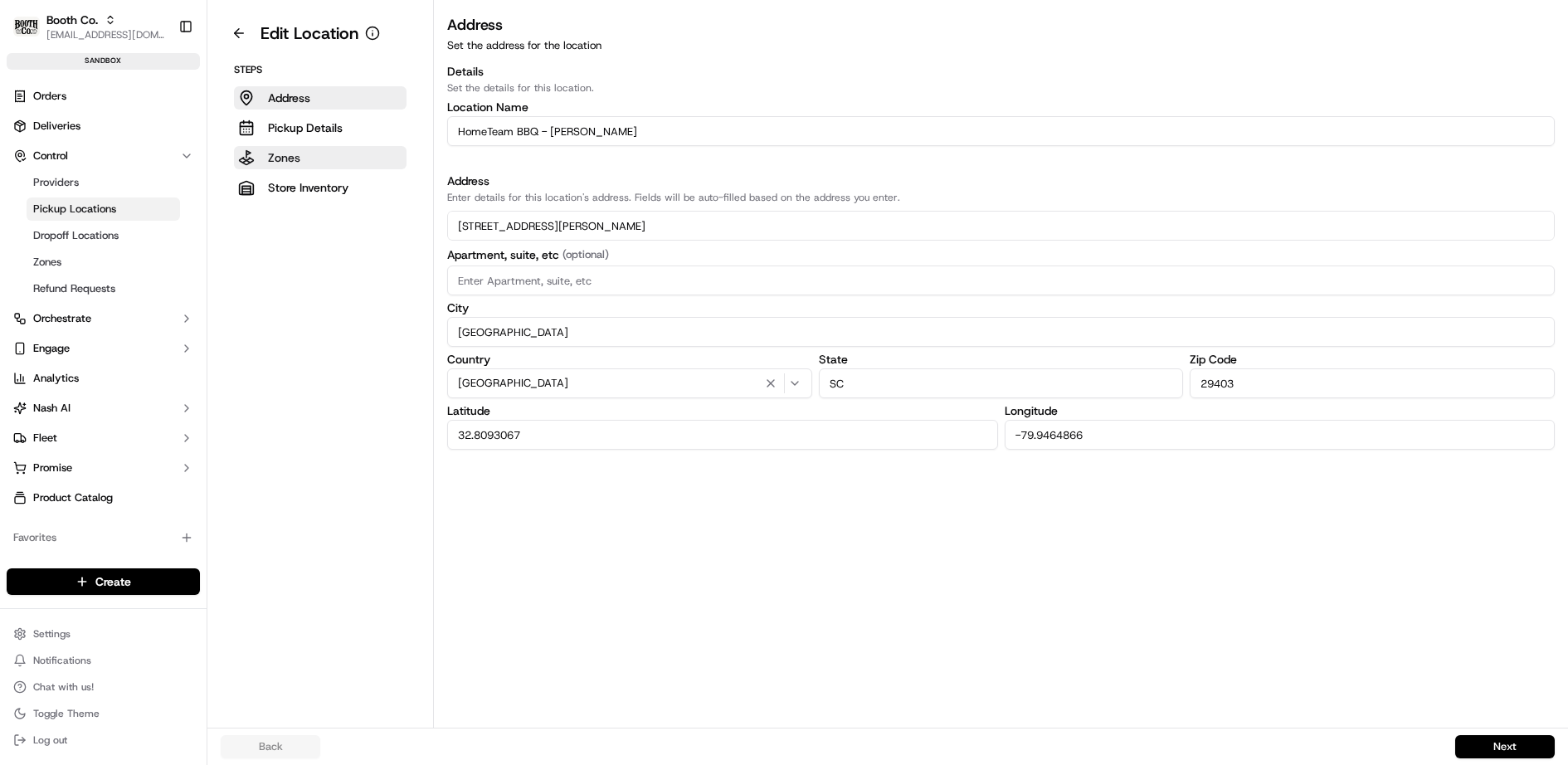
click at [291, 150] on p "Zones" at bounding box center [283, 158] width 33 height 17
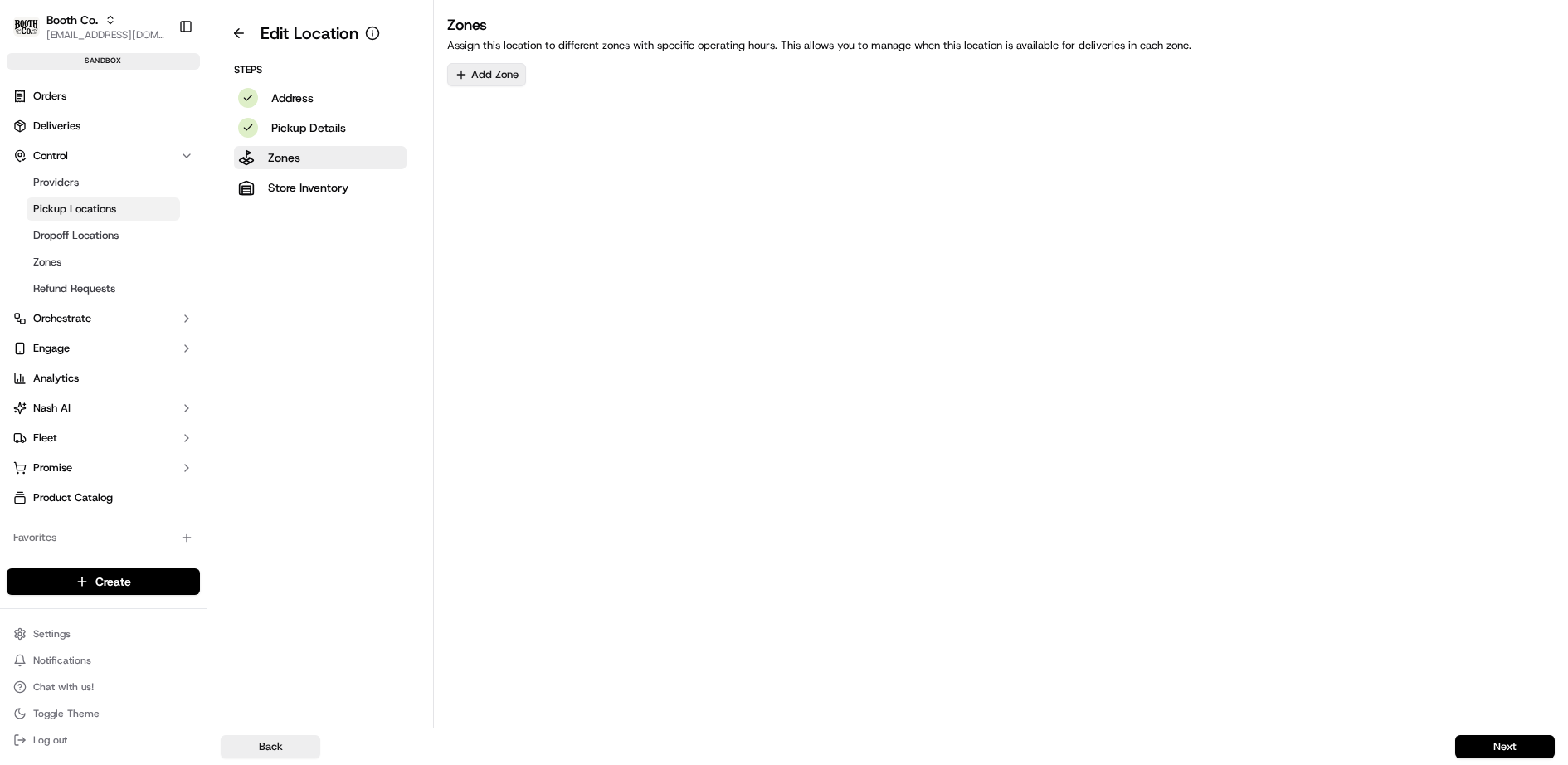
click at [500, 73] on button "Add Zone" at bounding box center [486, 74] width 79 height 23
click at [526, 161] on span "[GEOGRAPHIC_DATA]" at bounding box center [576, 162] width 204 height 15
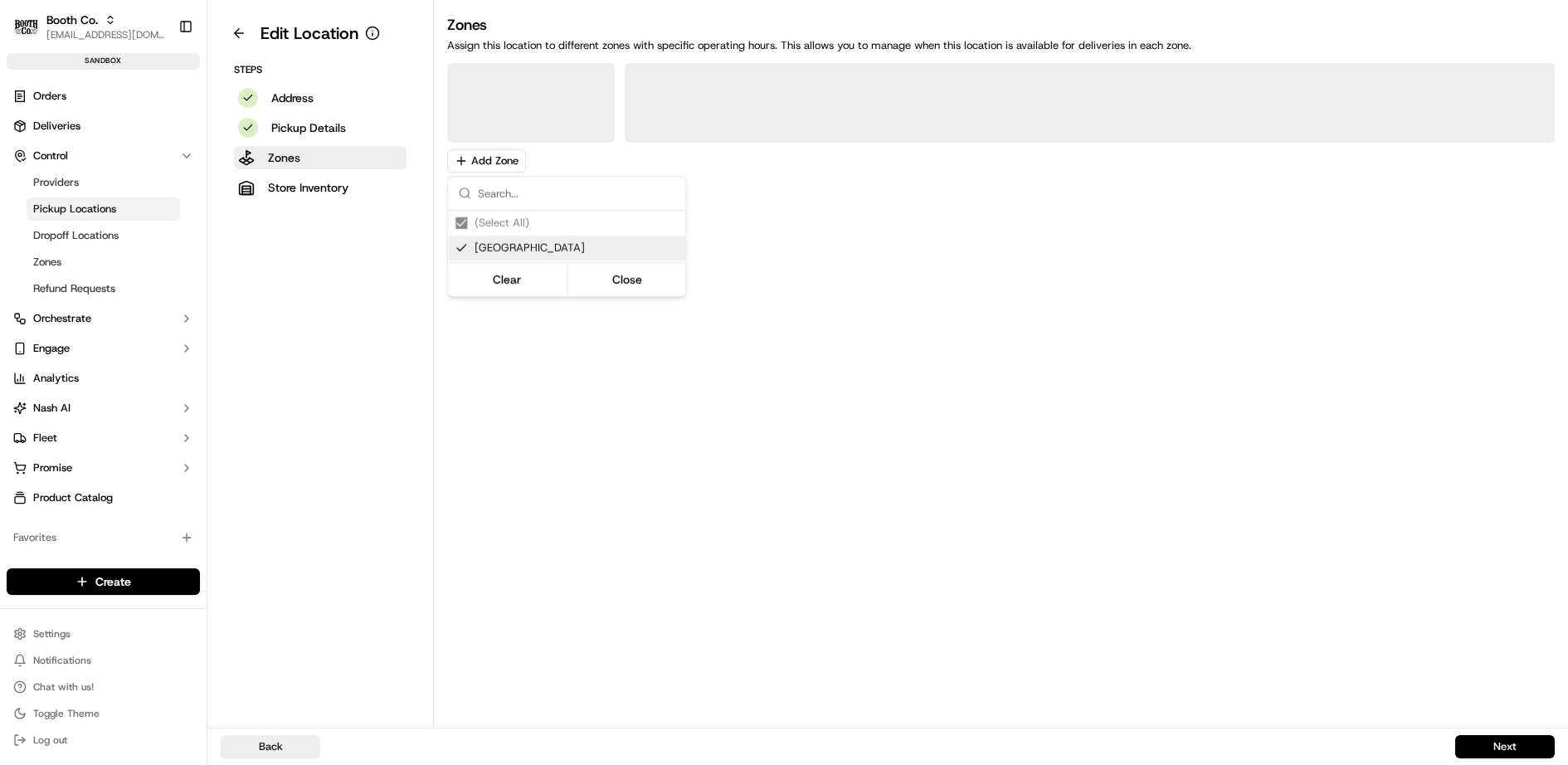
click at [1137, 576] on html "Booth Co. jj@usenash.com Toggle Sidebar sandbox Orders Deliveries Control Provi…" at bounding box center [784, 382] width 1568 height 765
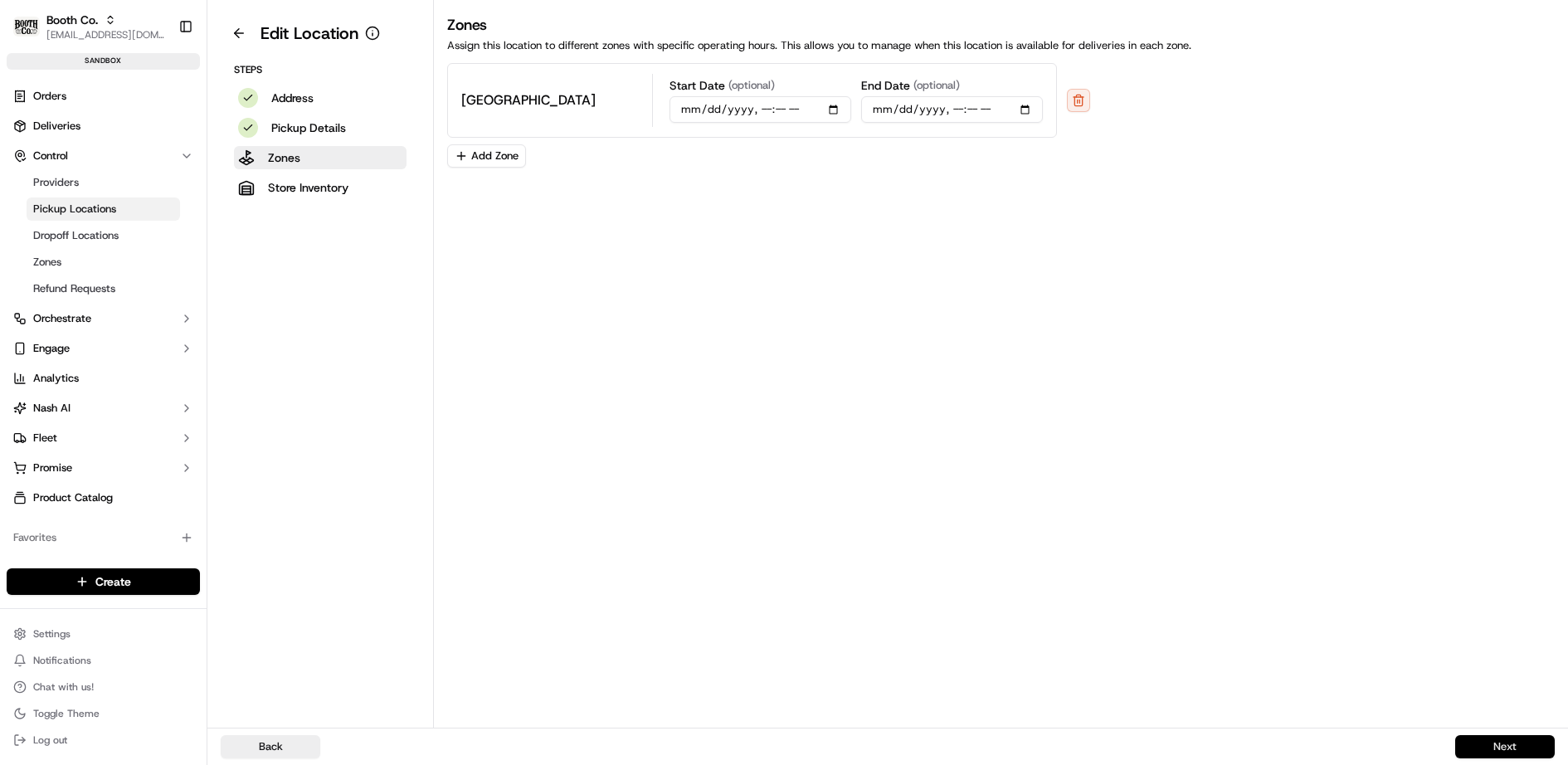
click at [1496, 750] on button "Next" at bounding box center [1504, 746] width 99 height 23
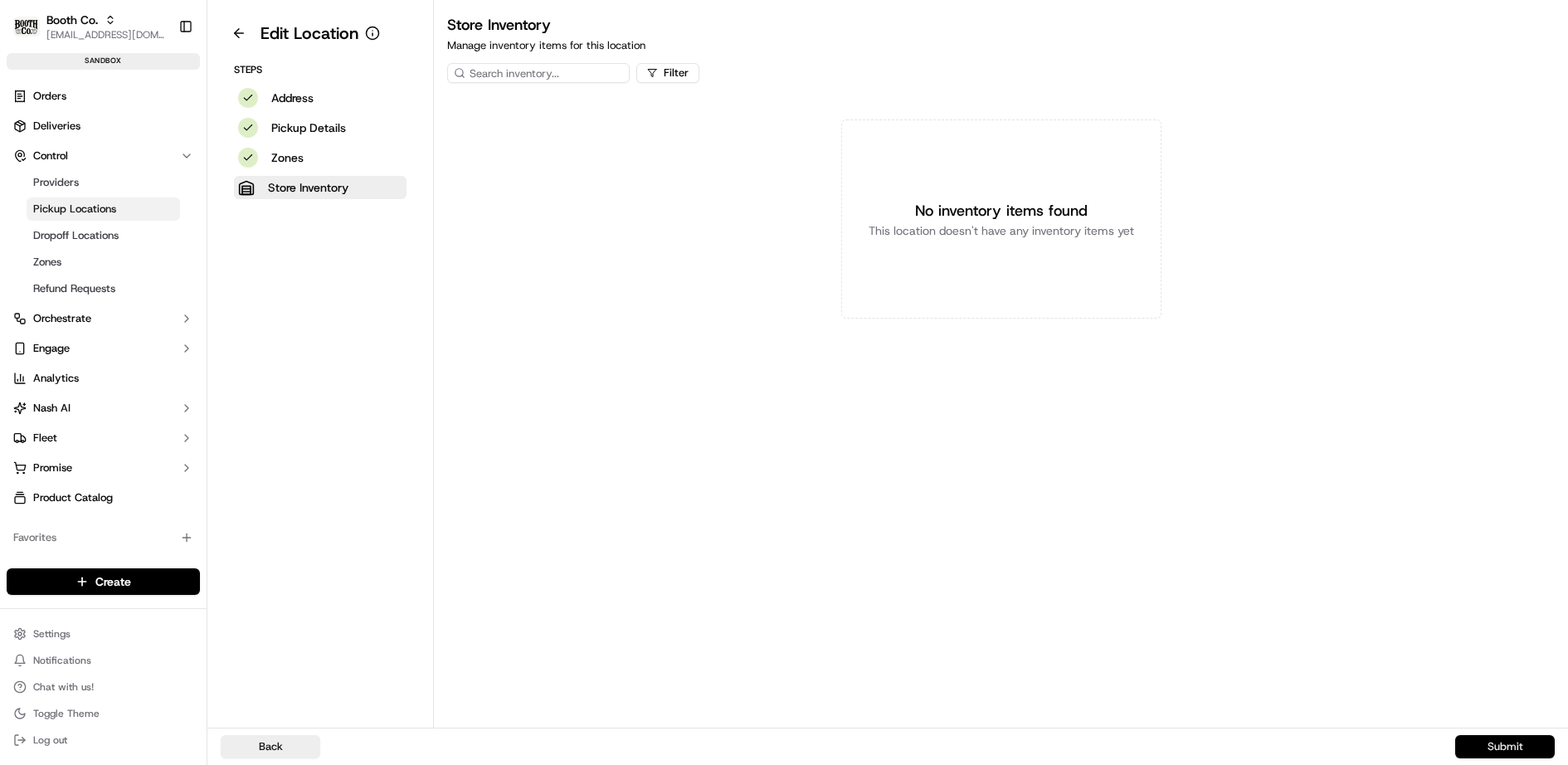
click at [1505, 746] on button "Submit" at bounding box center [1504, 746] width 99 height 23
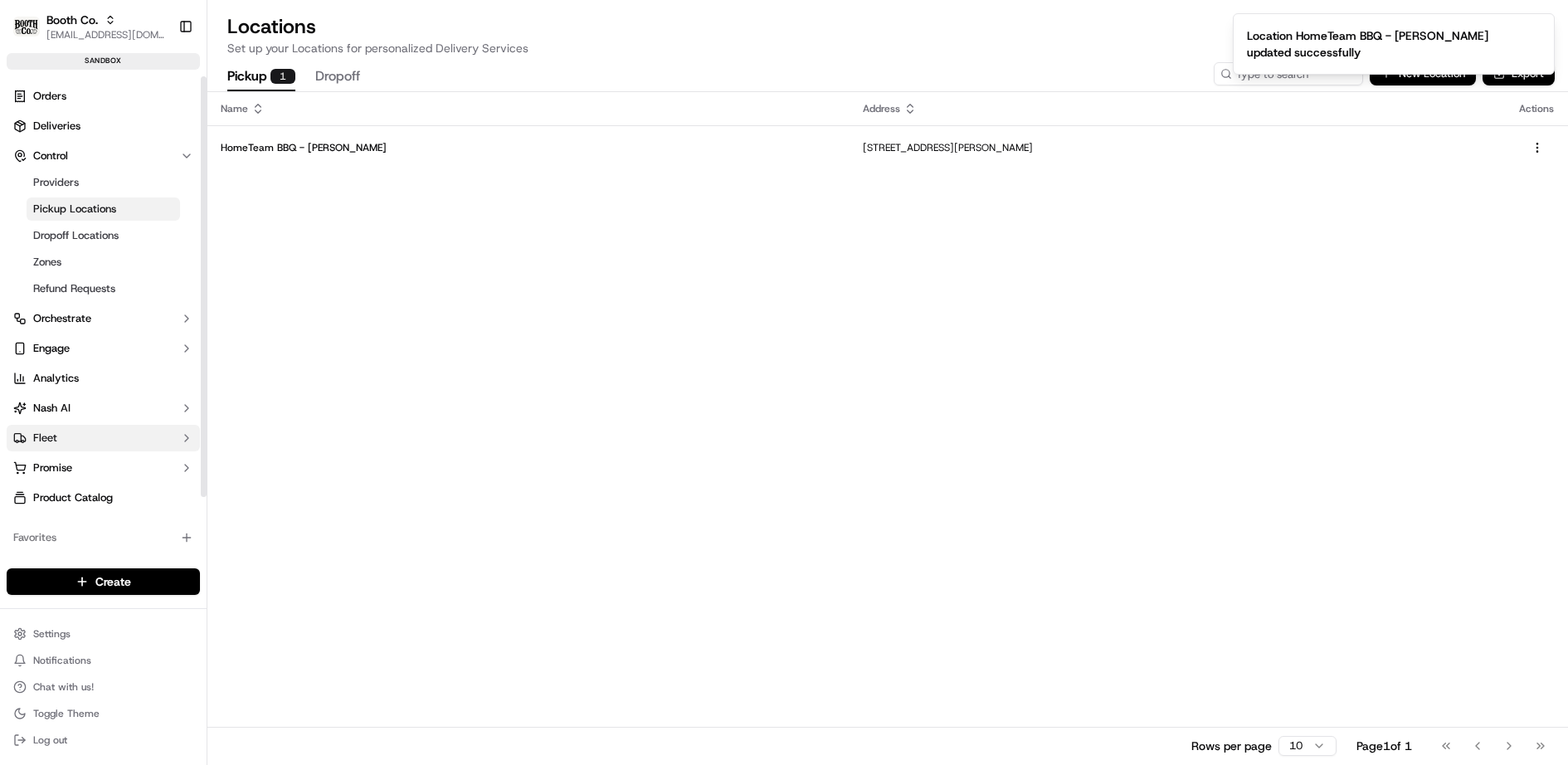
click at [80, 425] on button "Fleet" at bounding box center [103, 438] width 193 height 27
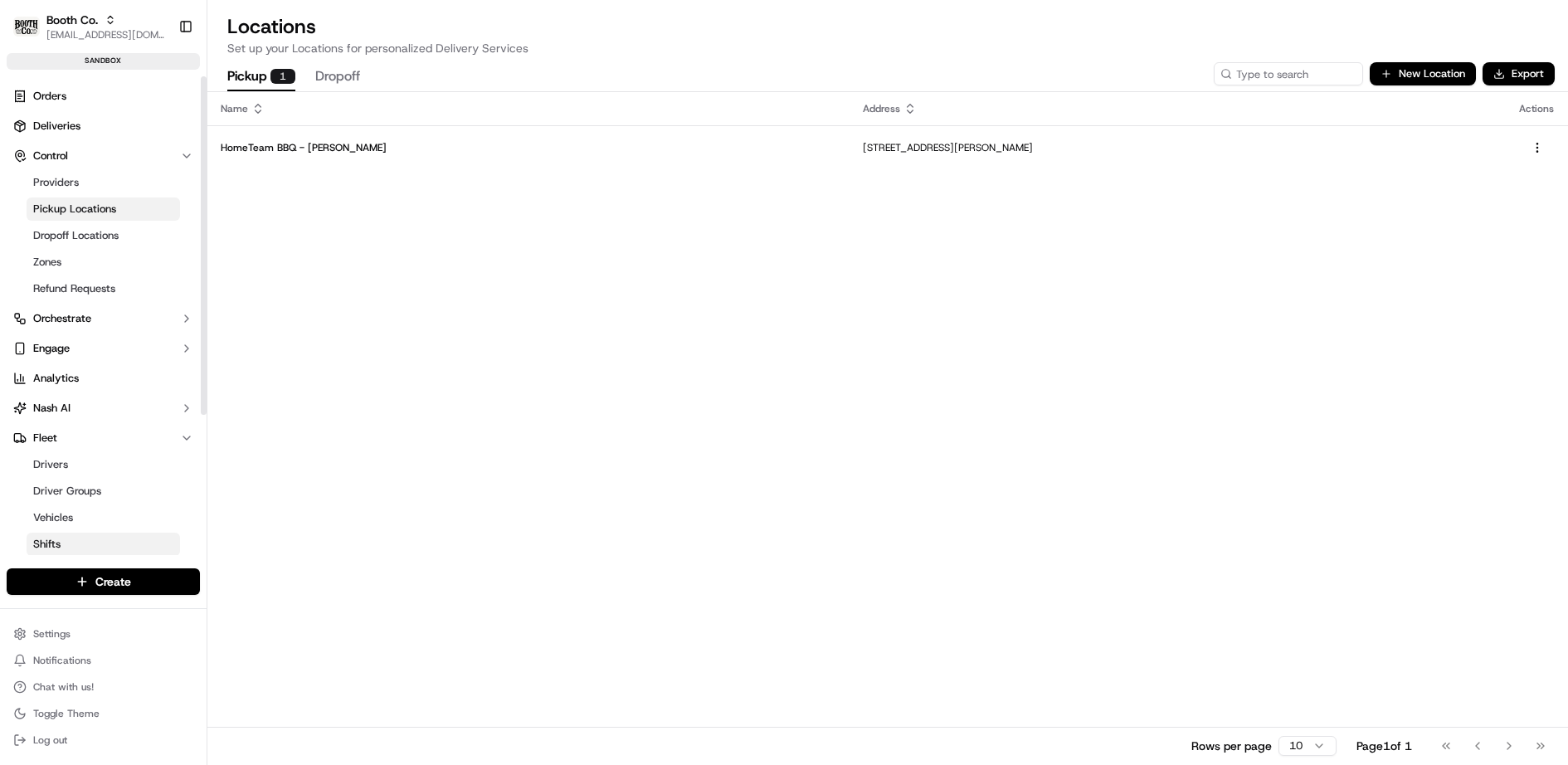
click at [86, 534] on link "Shifts" at bounding box center [103, 544] width 153 height 23
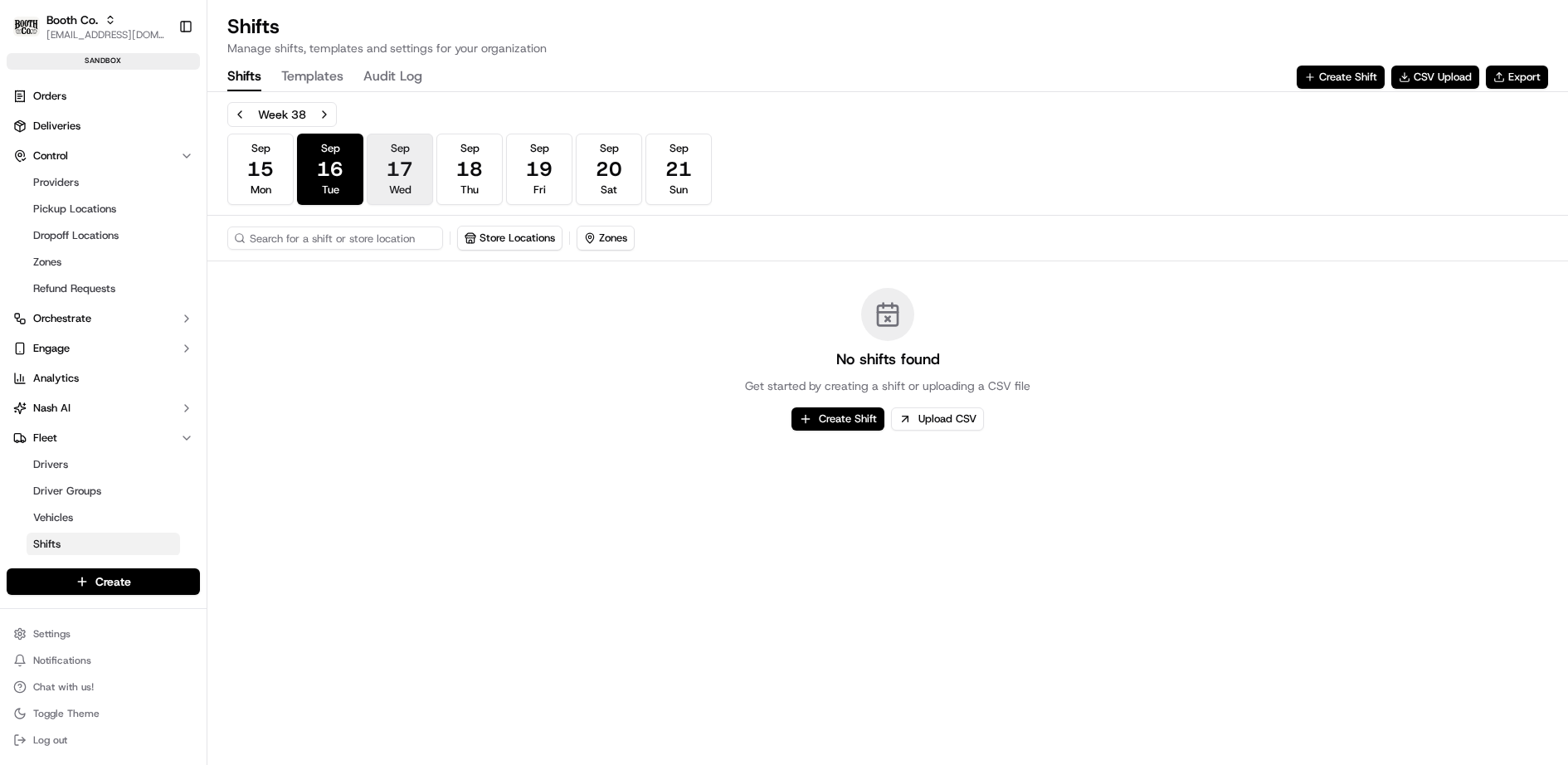
click at [395, 157] on span "17" at bounding box center [400, 169] width 27 height 27
click at [832, 415] on button "Create Shift" at bounding box center [837, 418] width 93 height 23
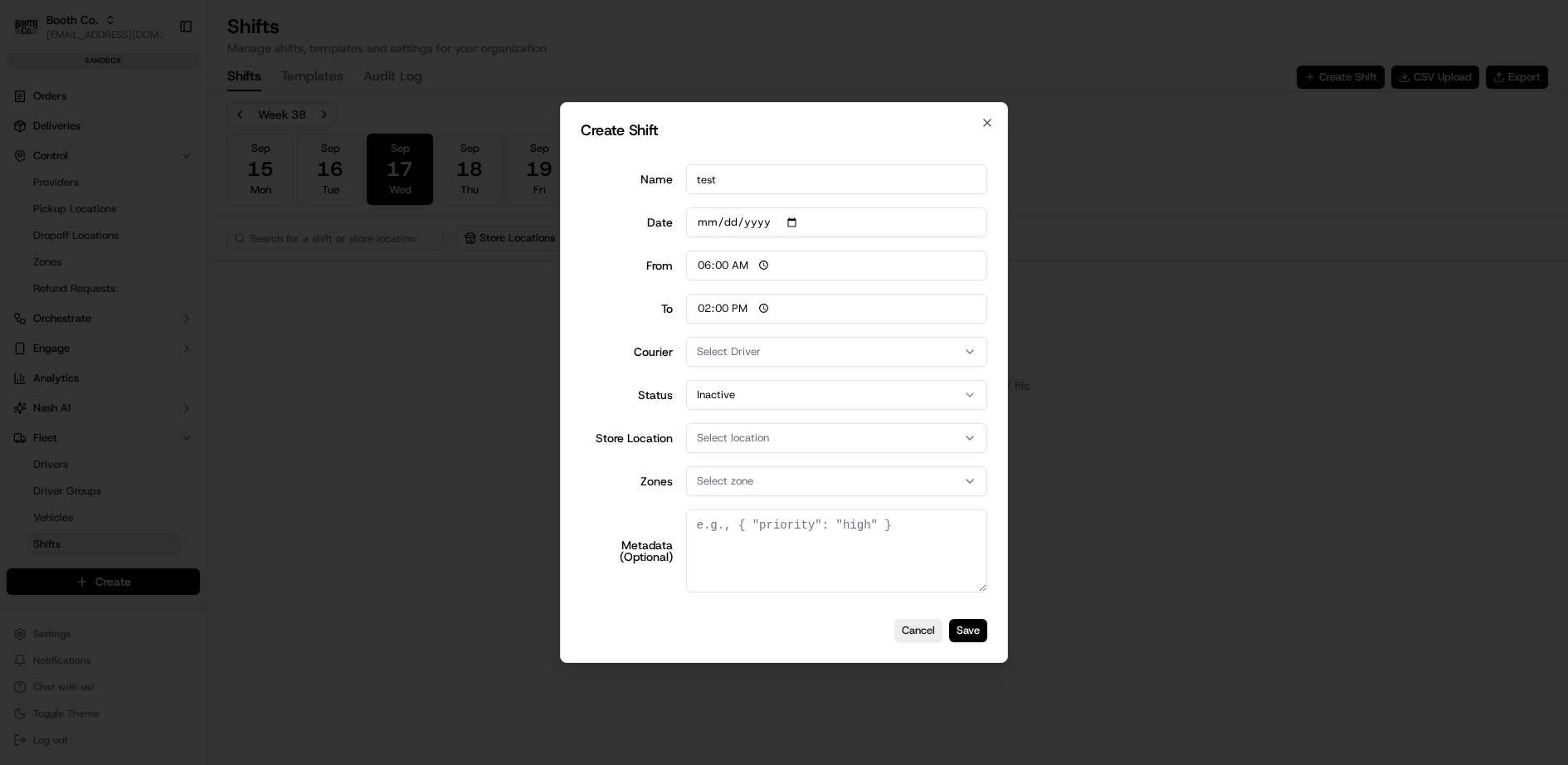
type input "test"
click at [755, 348] on span "Select Driver" at bounding box center [729, 351] width 64 height 15
click at [752, 443] on span "[PERSON_NAME]" at bounding box center [815, 442] width 204 height 15
click at [643, 381] on div at bounding box center [784, 382] width 1568 height 765
click at [727, 402] on button "Inactive" at bounding box center [837, 395] width 302 height 30
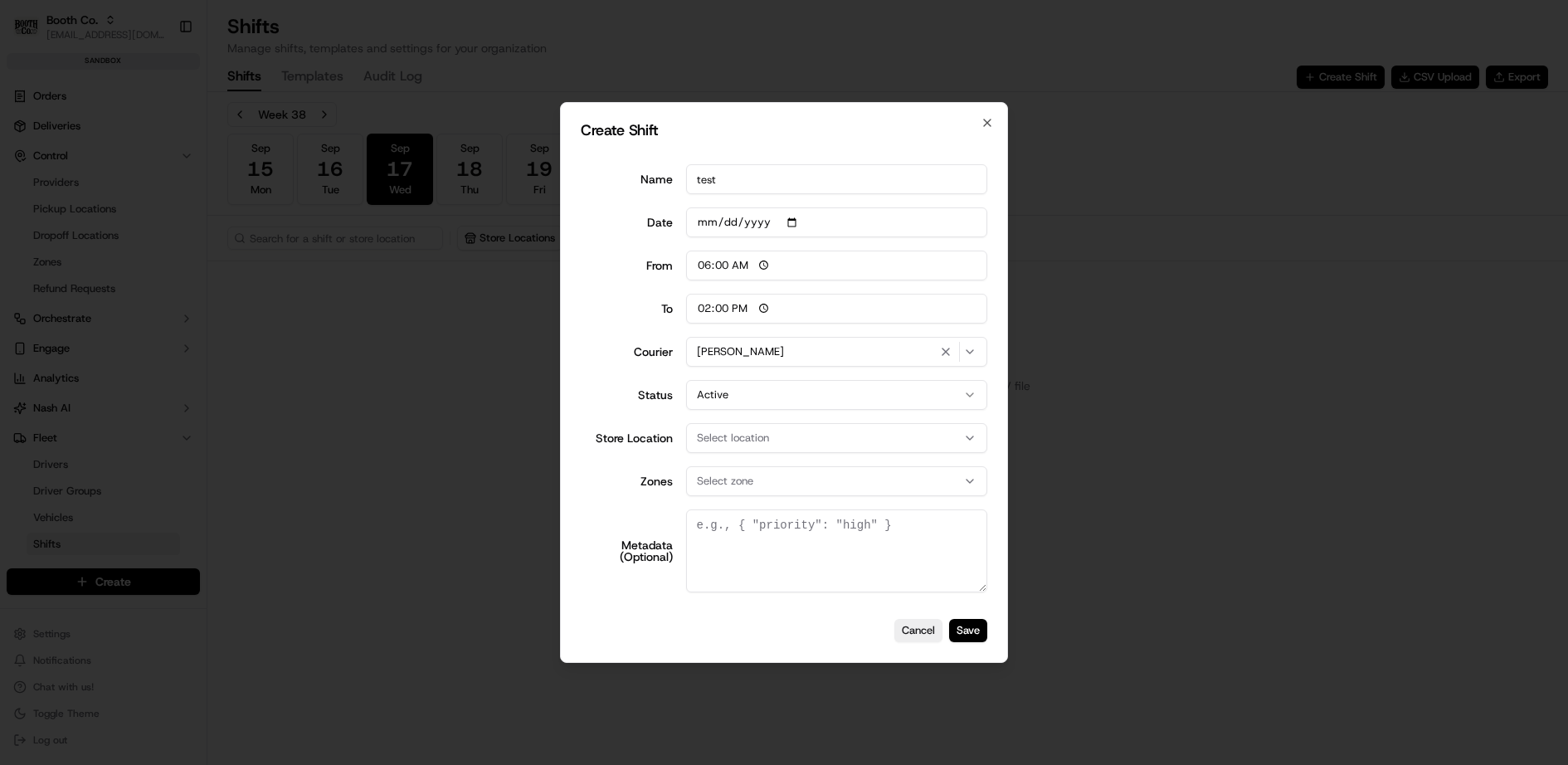
click at [632, 423] on div "Store Location Select location" at bounding box center [784, 438] width 406 height 30
click at [716, 441] on span "Select location" at bounding box center [733, 438] width 72 height 15
click at [737, 508] on span "HomeTeam BBQ - [PERSON_NAME]" at bounding box center [815, 504] width 204 height 15
click at [630, 480] on div at bounding box center [784, 382] width 1568 height 765
click at [730, 478] on span "Select zone" at bounding box center [725, 481] width 57 height 15
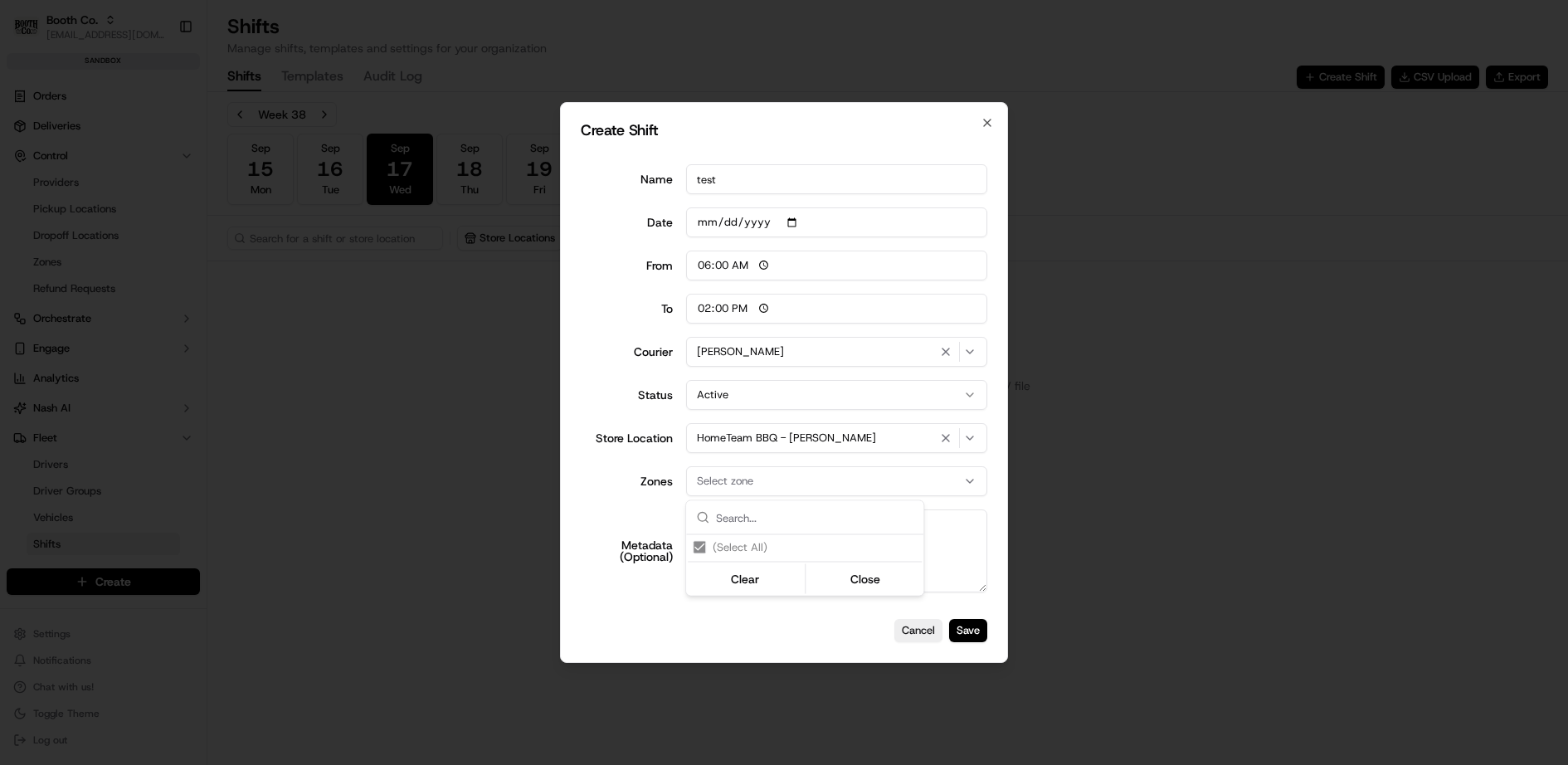
click at [645, 506] on div at bounding box center [784, 382] width 1568 height 765
click at [979, 633] on button "Save" at bounding box center [968, 630] width 38 height 23
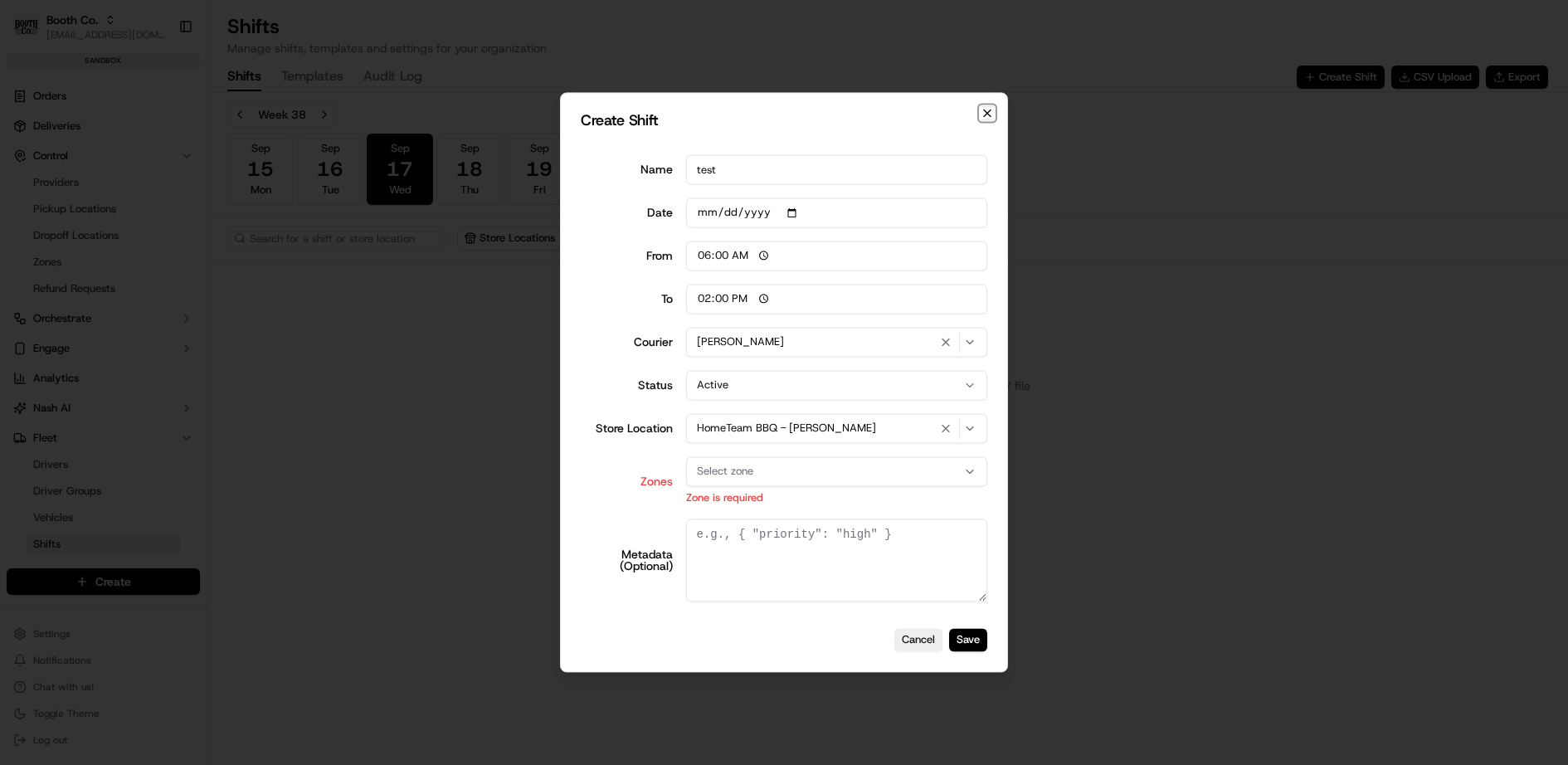
click at [993, 111] on icon "button" at bounding box center [987, 112] width 13 height 13
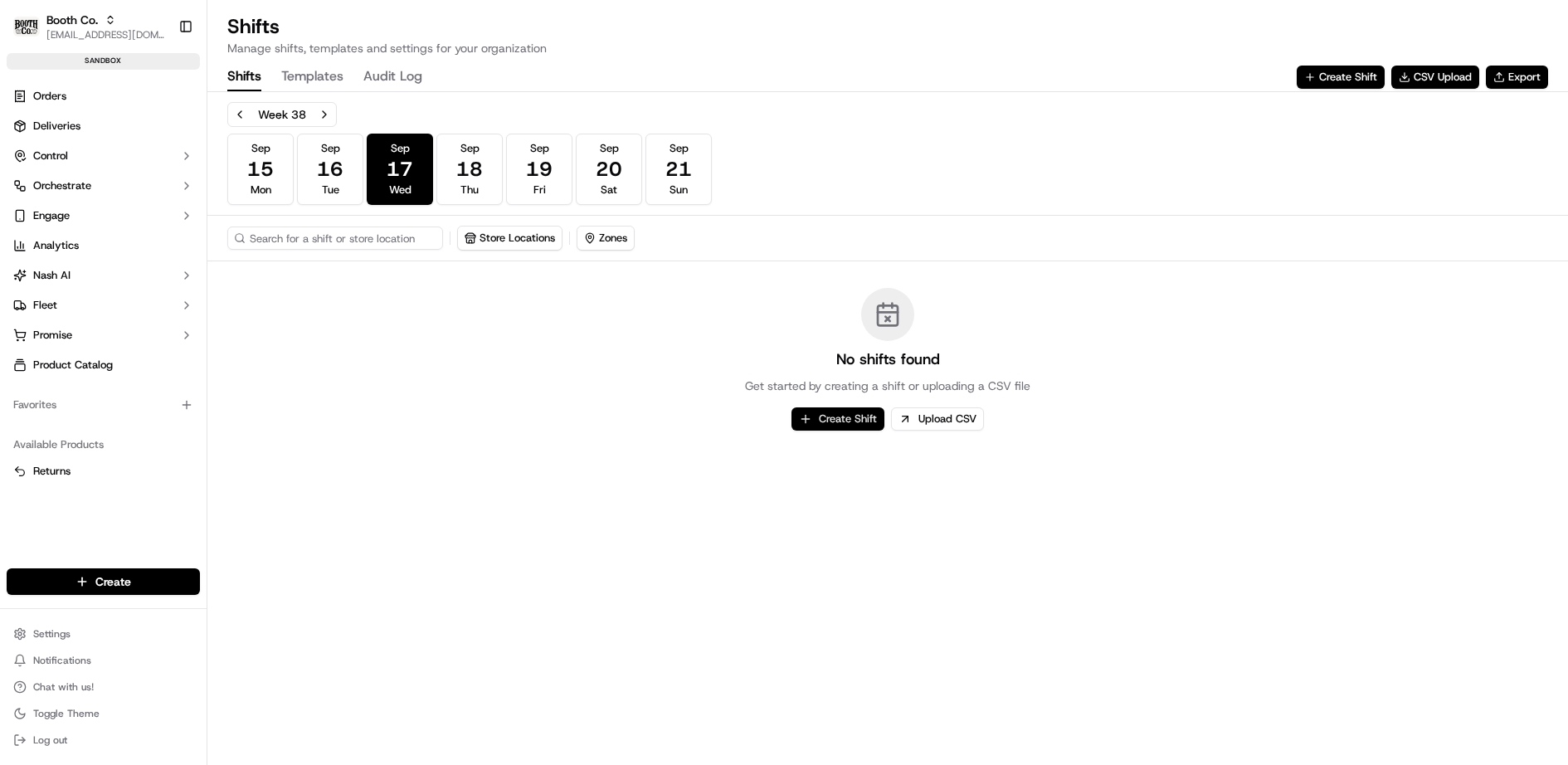
click at [837, 416] on button "Create Shift" at bounding box center [837, 418] width 93 height 23
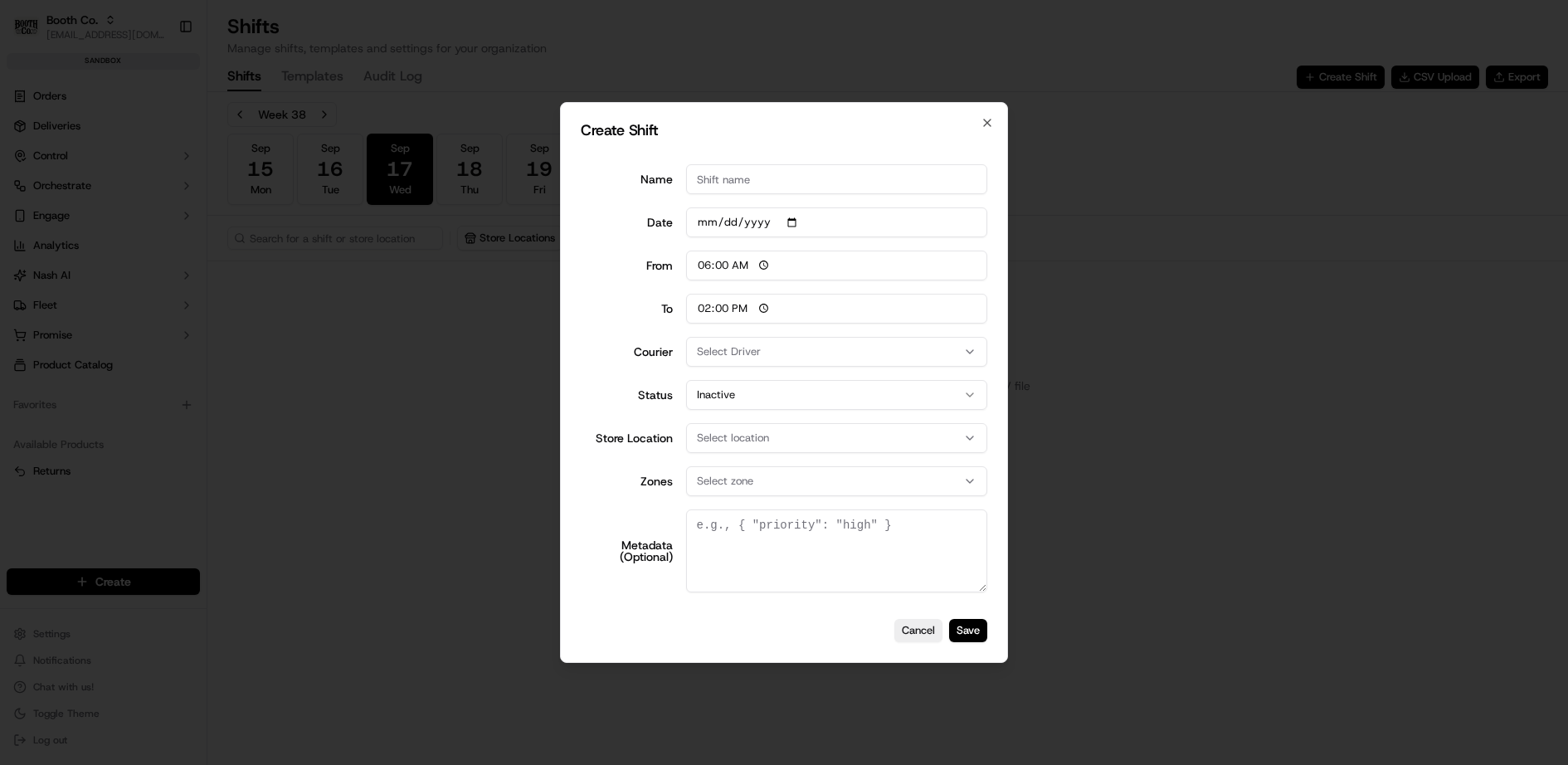
click at [798, 434] on div "Select location" at bounding box center [837, 438] width 294 height 15
click at [774, 503] on span "HomeTeam BBQ - [PERSON_NAME]" at bounding box center [815, 504] width 204 height 15
click at [585, 466] on div at bounding box center [784, 382] width 1568 height 765
click at [721, 474] on span "Select zone" at bounding box center [725, 481] width 57 height 15
click at [767, 571] on span "[GEOGRAPHIC_DATA]" at bounding box center [815, 573] width 204 height 15
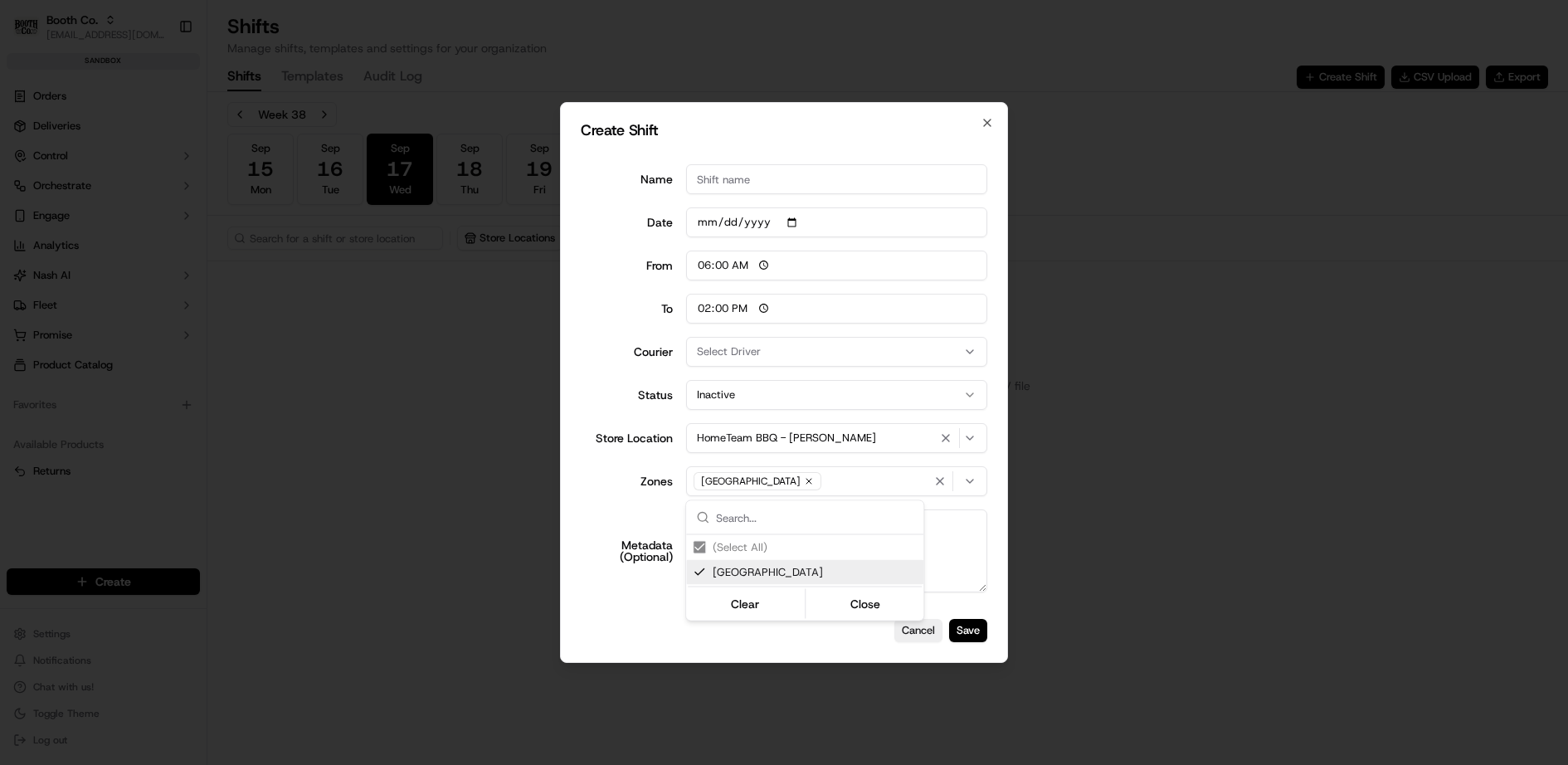
click at [769, 396] on div at bounding box center [784, 382] width 1568 height 765
click at [769, 396] on button "Inactive" at bounding box center [837, 395] width 302 height 30
click at [759, 350] on div "Select Driver" at bounding box center [837, 351] width 294 height 15
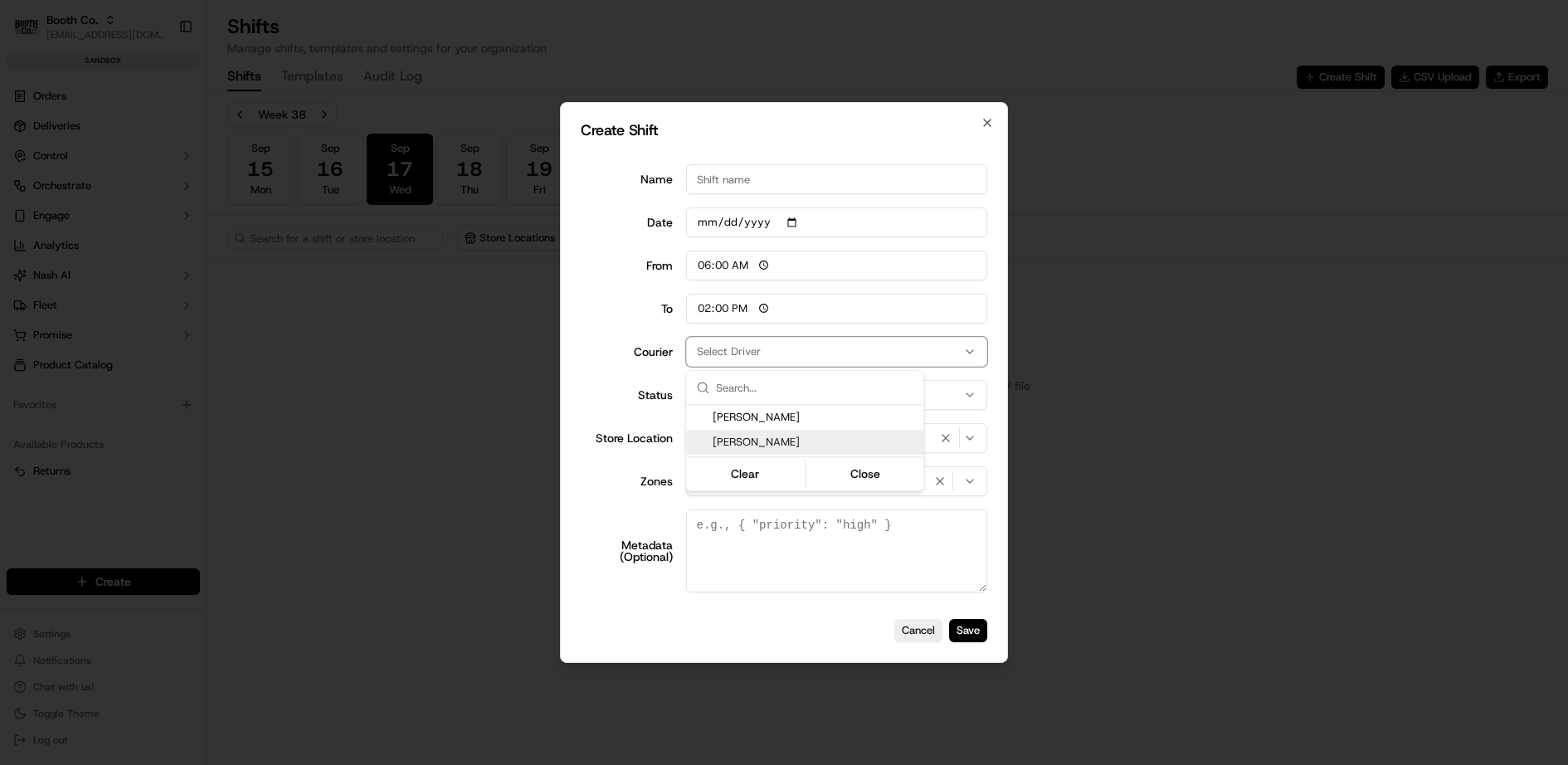
click at [758, 440] on span "[PERSON_NAME]" at bounding box center [815, 442] width 204 height 15
click at [747, 180] on div at bounding box center [784, 382] width 1568 height 765
click at [747, 180] on input "Name" at bounding box center [837, 179] width 302 height 30
type input "aaa"
click at [962, 624] on button "Save" at bounding box center [968, 630] width 38 height 23
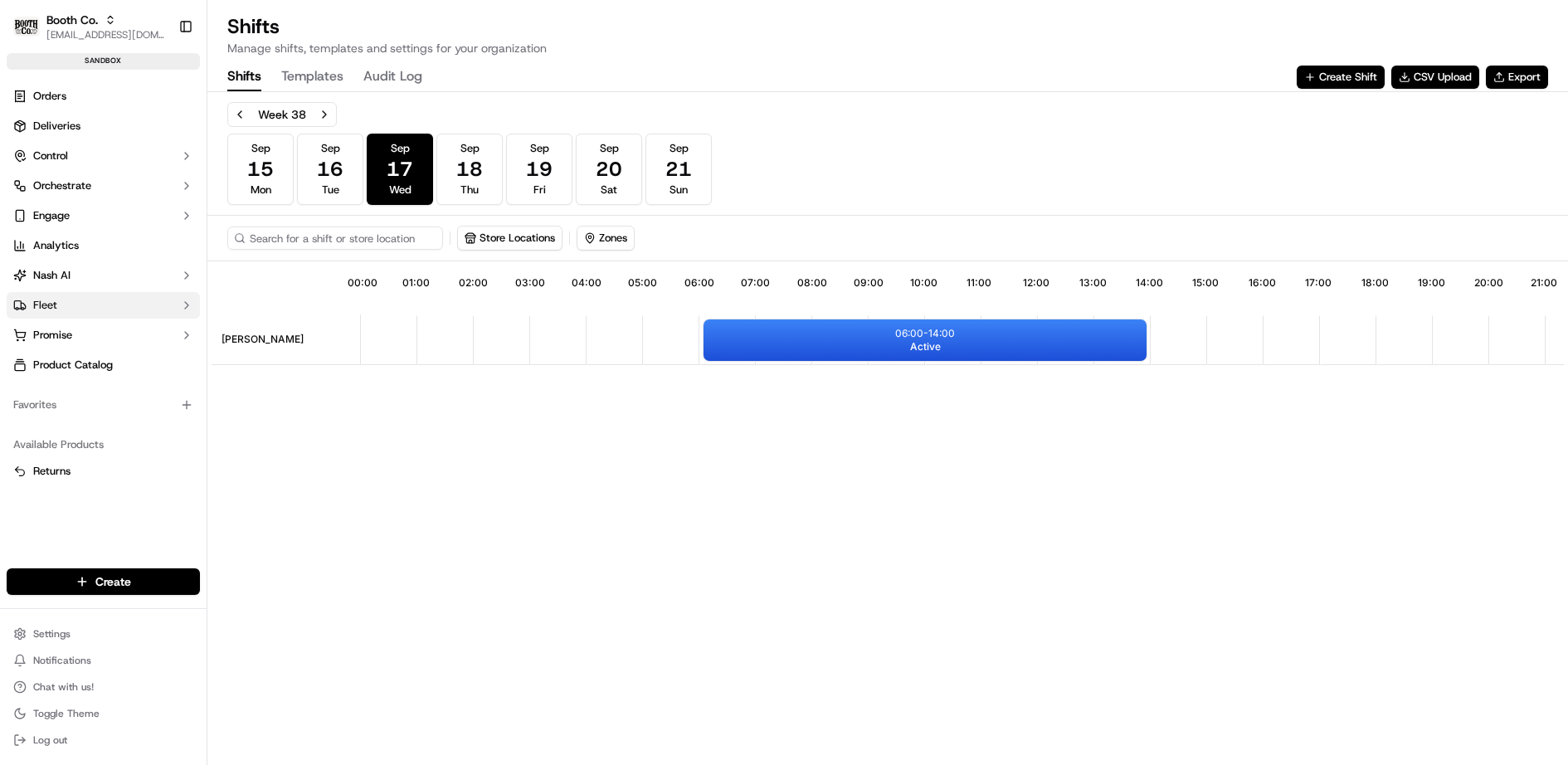
click at [73, 300] on button "Fleet" at bounding box center [103, 305] width 193 height 27
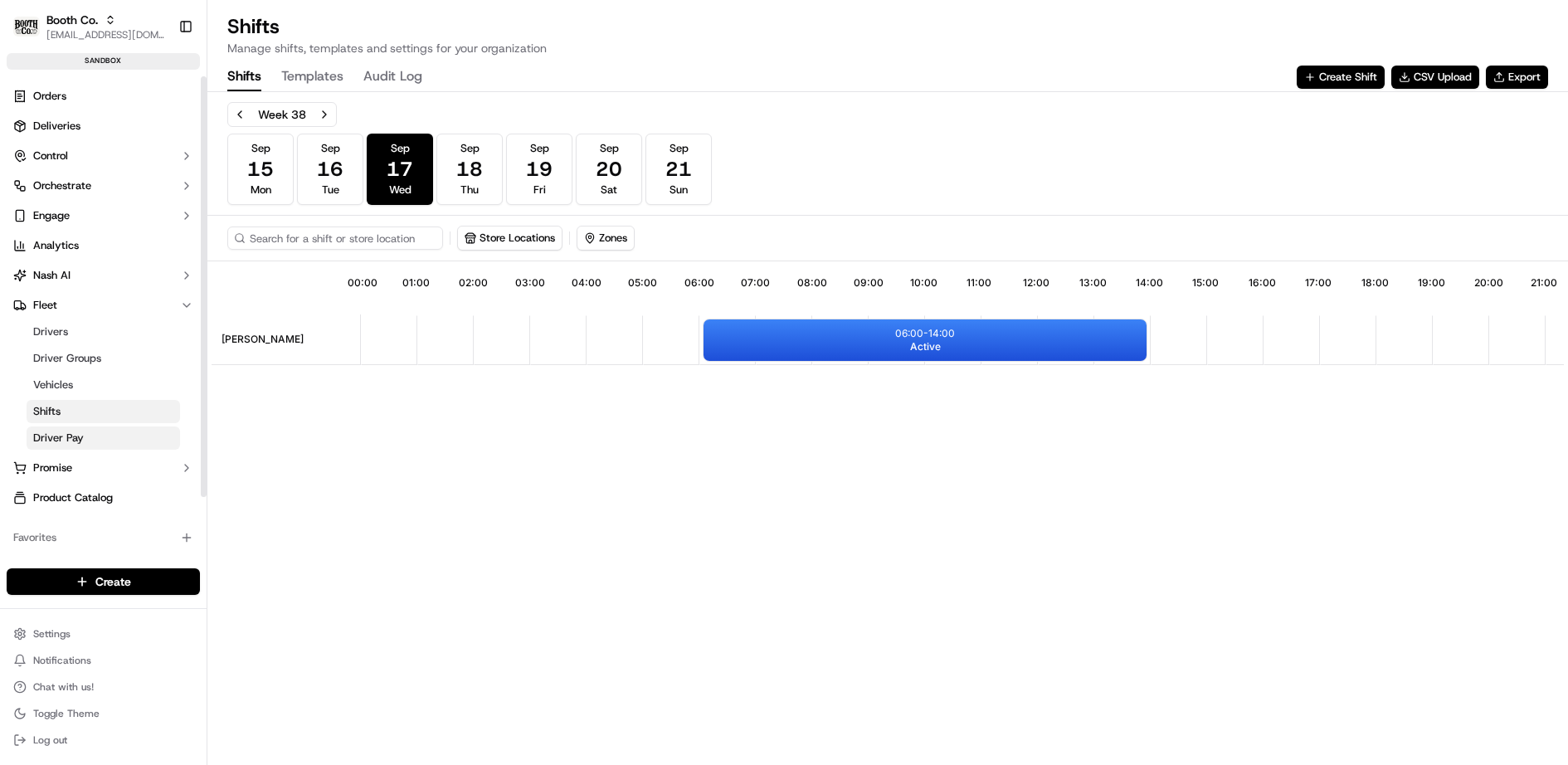
click at [82, 434] on span "Driver Pay" at bounding box center [59, 438] width 50 height 15
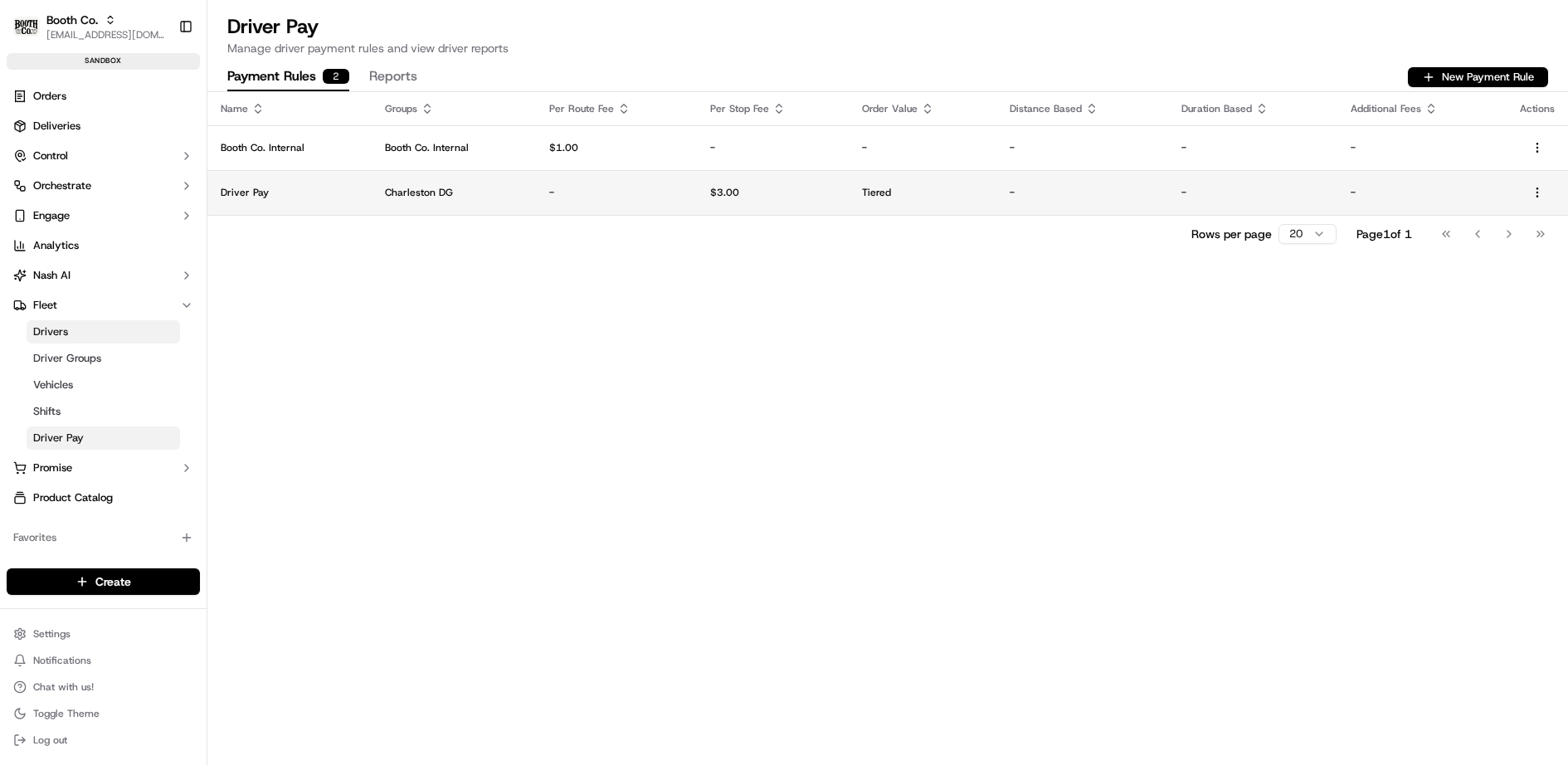
click at [571, 194] on p "-" at bounding box center [616, 192] width 135 height 13
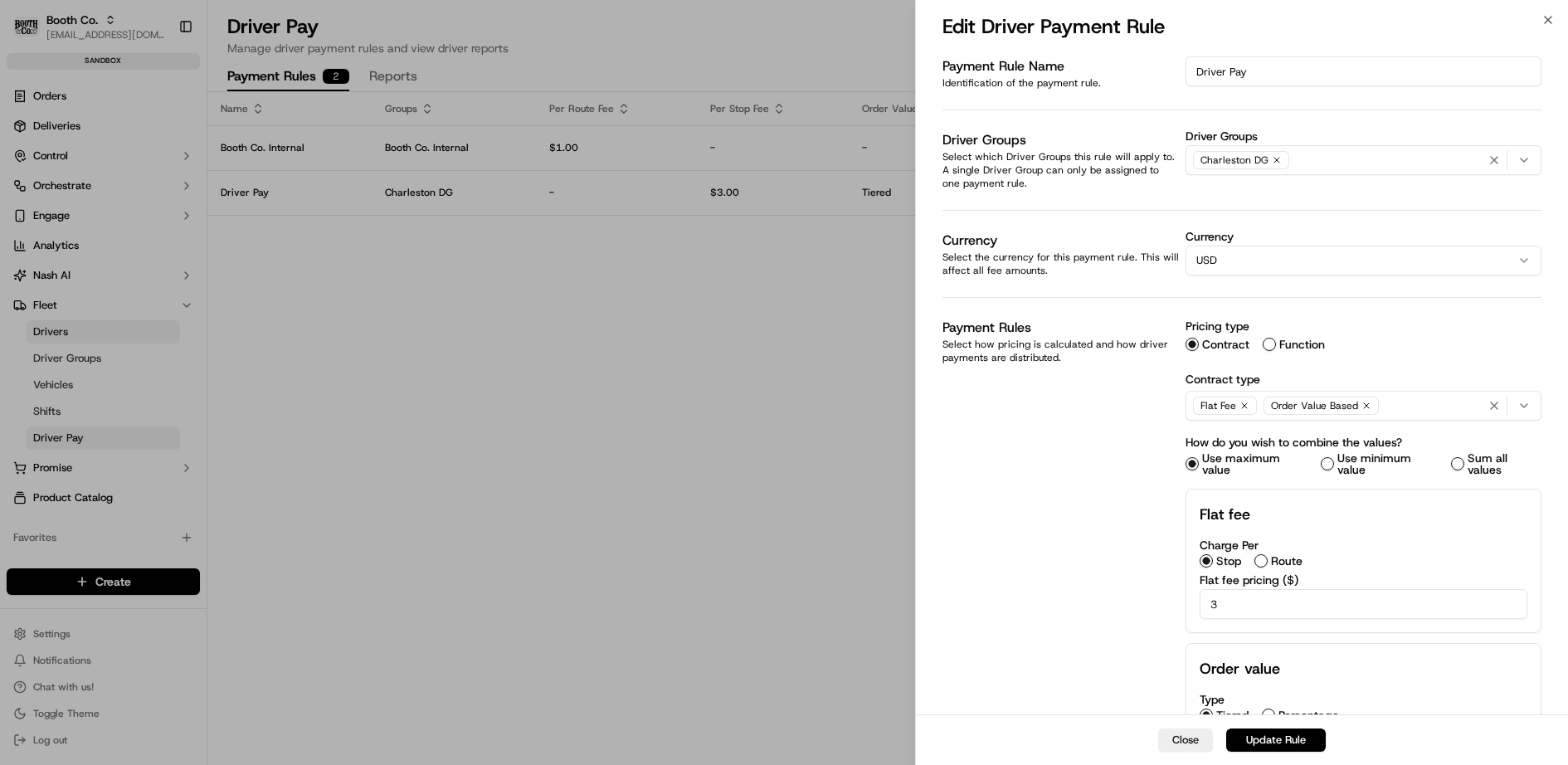
drag, startPoint x: 1278, startPoint y: 71, endPoint x: 1067, endPoint y: 59, distance: 211.3
click at [1067, 59] on div "Payment Rule Name Identification of the payment rule. Driver Pay Driver Groups …" at bounding box center [1242, 499] width 600 height 886
type input "Charleston Pay"
click at [1160, 220] on div "Payment Rule Name Identification of the payment rule. Charleston Pay Driver Gro…" at bounding box center [1242, 499] width 600 height 886
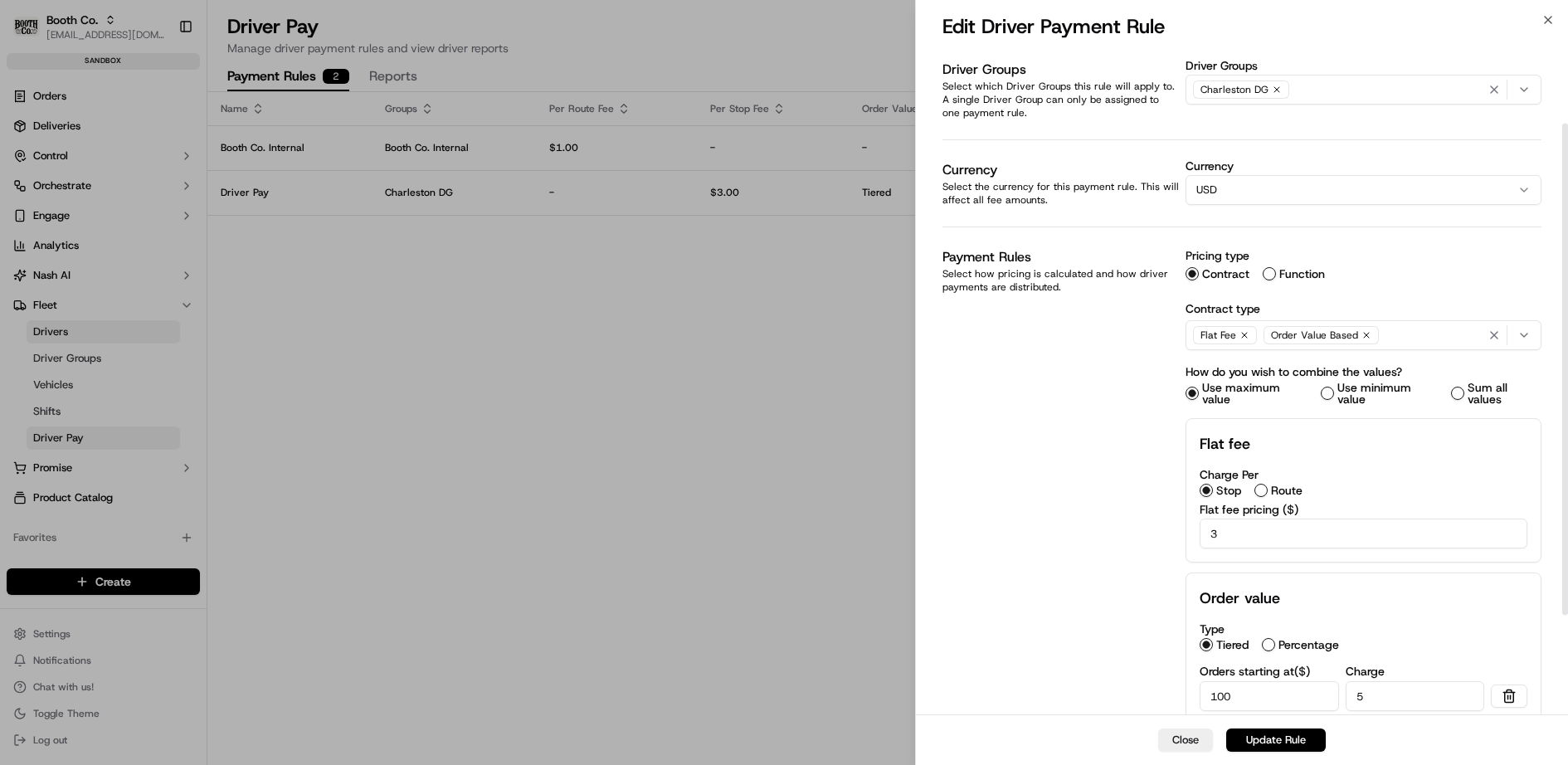
scroll to position [101, 0]
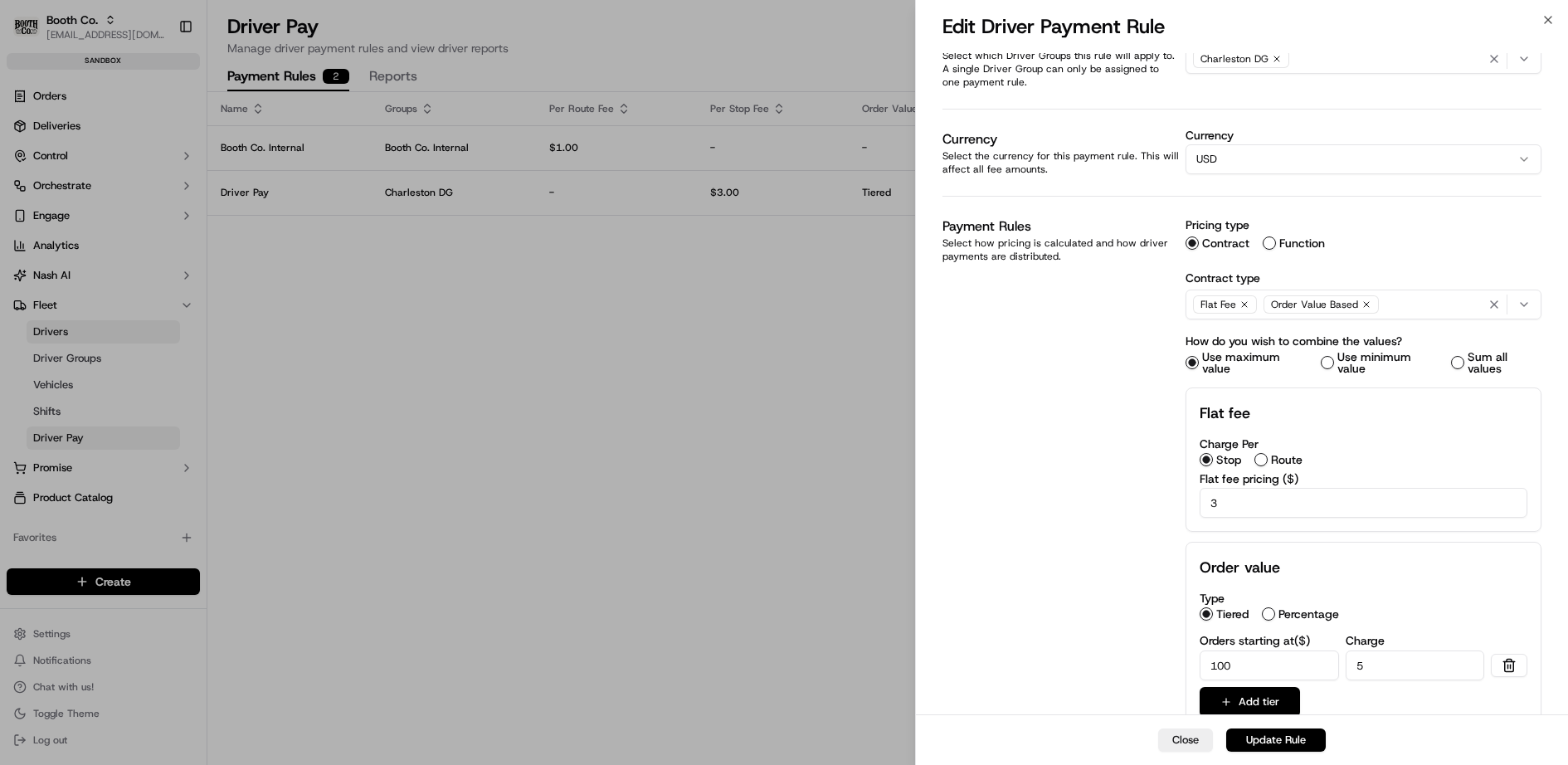
click at [1364, 302] on icon "button" at bounding box center [1365, 304] width 5 height 5
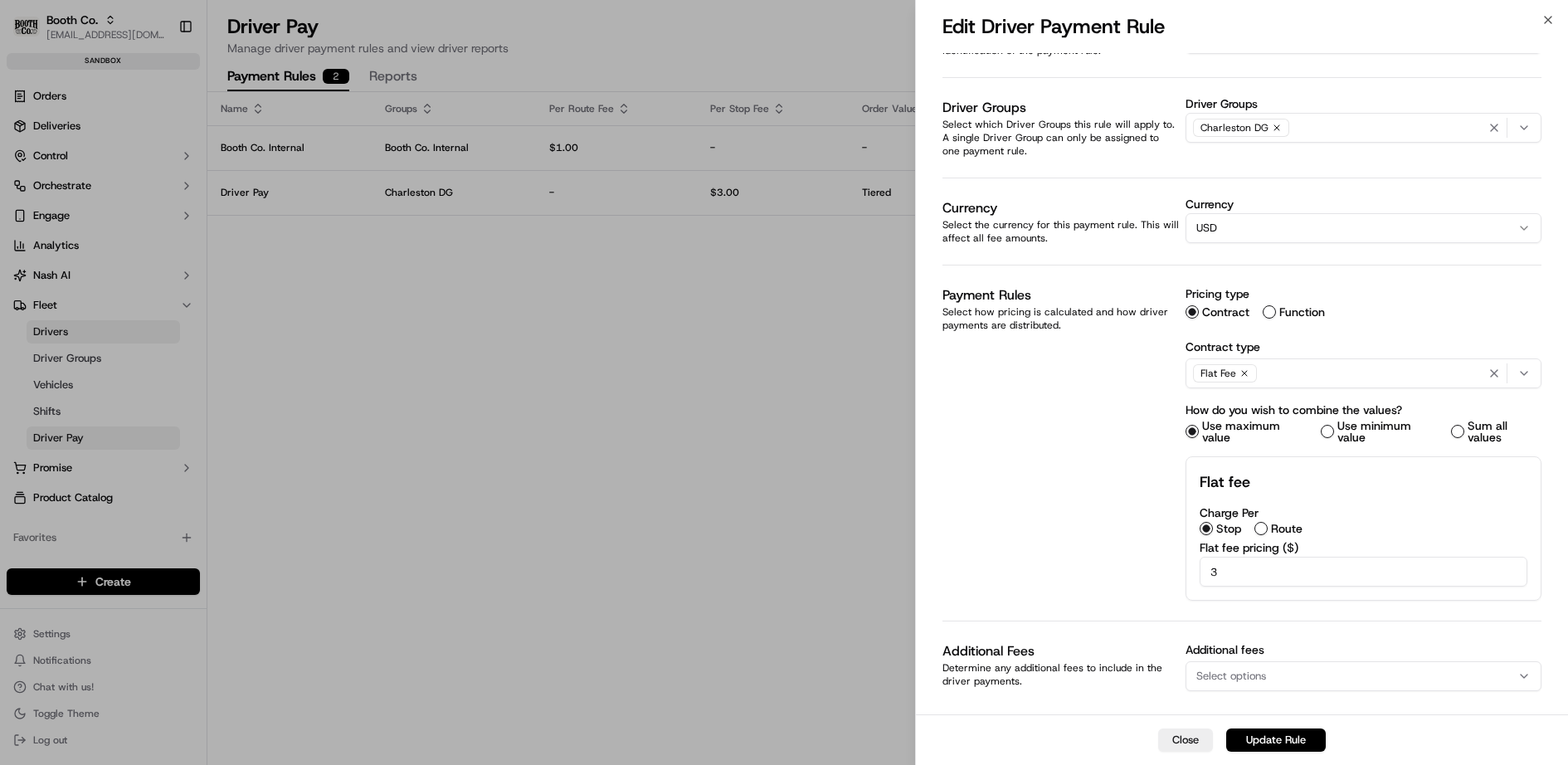
scroll to position [30, 0]
click at [1113, 379] on div "Payment Rule Name Identification of the payment rule. Charleston Pay Driver Gro…" at bounding box center [1242, 370] width 600 height 687
click at [1499, 369] on icon "button" at bounding box center [1494, 376] width 13 height 13
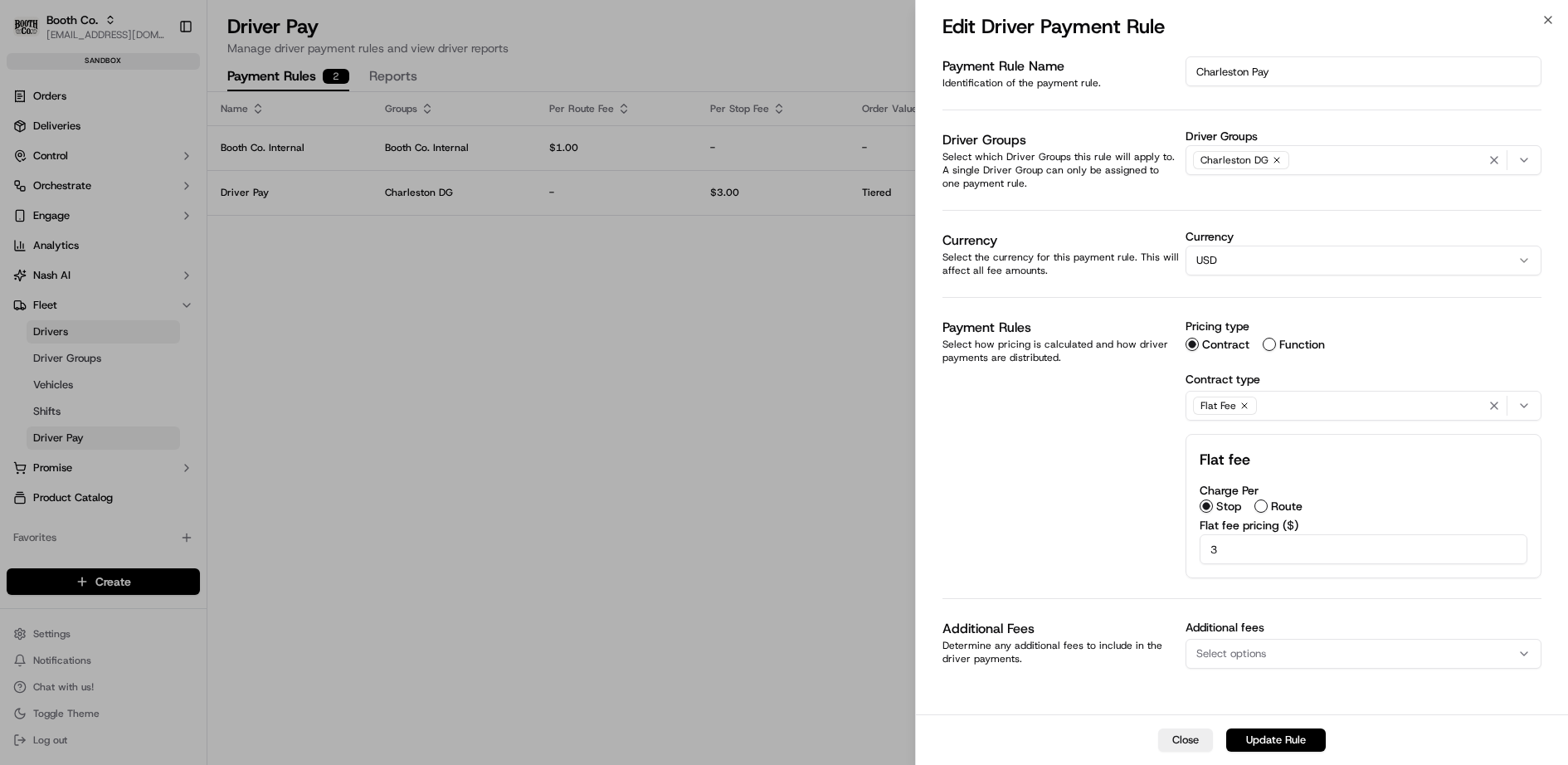
scroll to position [0, 0]
click at [1114, 486] on div "Payment Rule Name Identification of the payment rule. Charleston Pay Driver Gro…" at bounding box center [1242, 373] width 600 height 632
drag, startPoint x: 1234, startPoint y: 544, endPoint x: 1155, endPoint y: 542, distance: 79.0
click at [1155, 542] on div "Payment Rule Name Identification of the payment rule. Charleston Pay Driver Gro…" at bounding box center [1242, 373] width 600 height 632
type input "5"
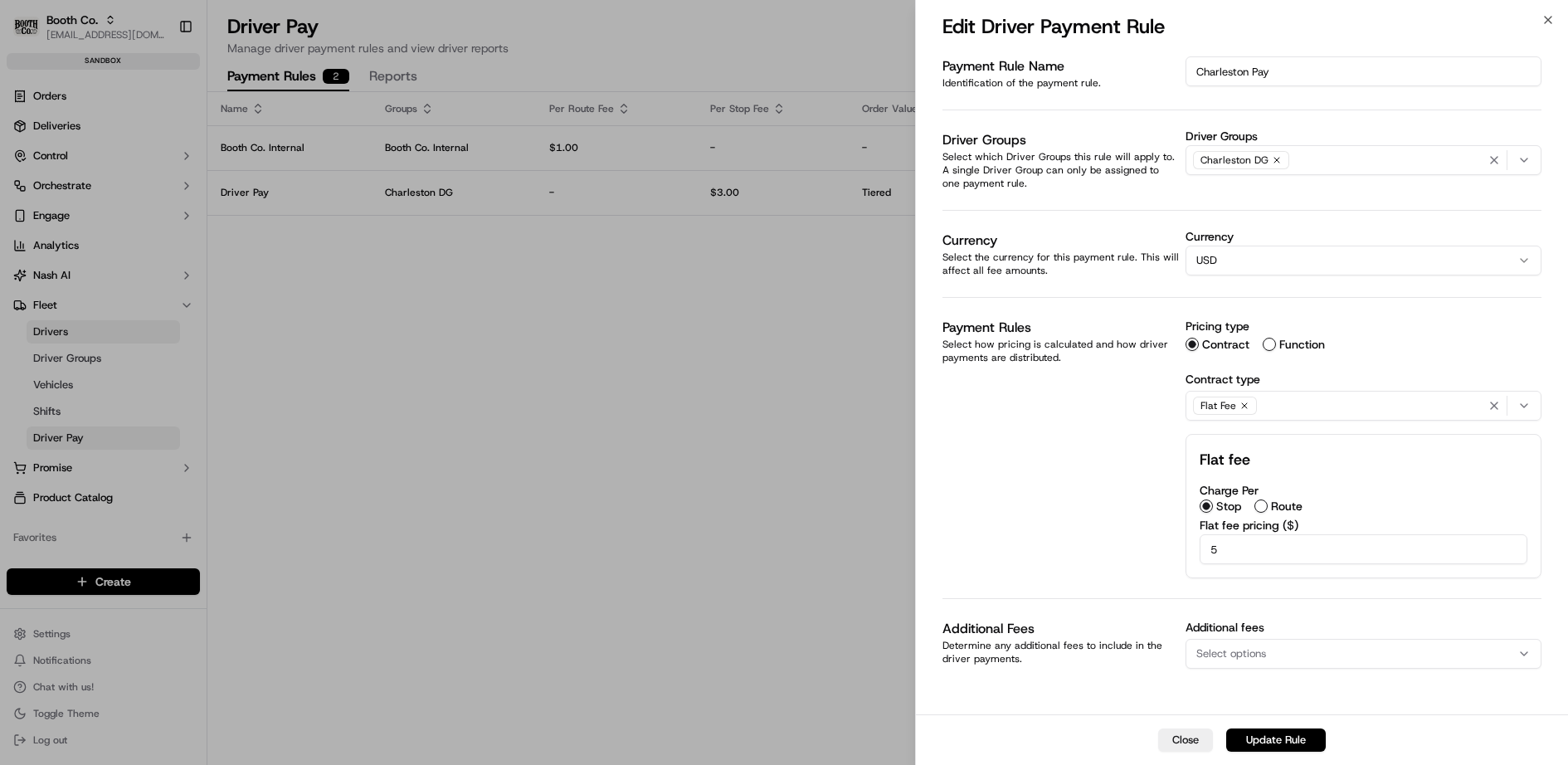
click at [1036, 514] on div "Payment Rule Name Identification of the payment rule. Charleston Pay Driver Gro…" at bounding box center [1242, 373] width 600 height 632
click at [1258, 736] on button "Update Rule" at bounding box center [1275, 740] width 99 height 23
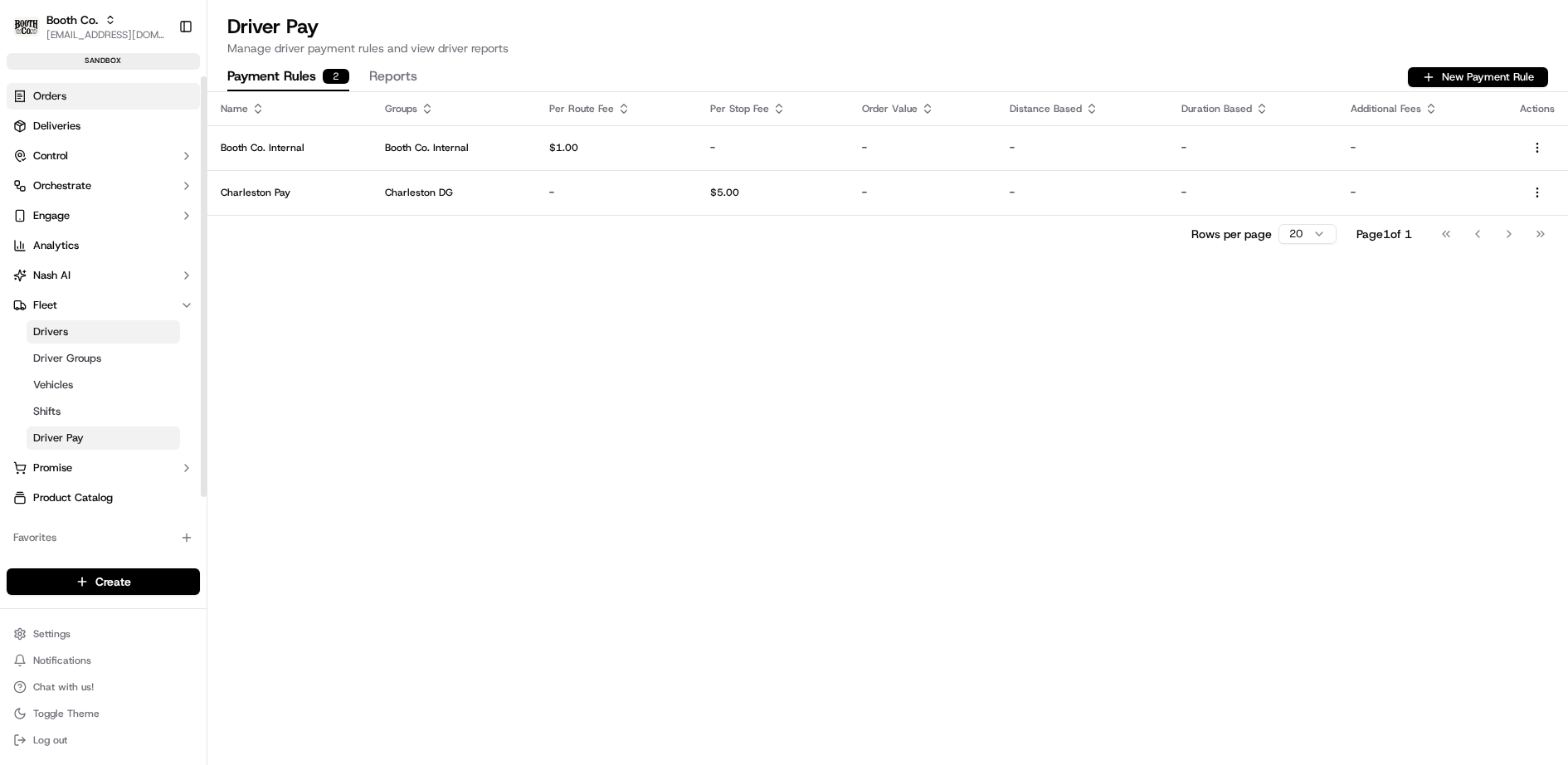
click at [68, 94] on link "Orders" at bounding box center [103, 96] width 193 height 27
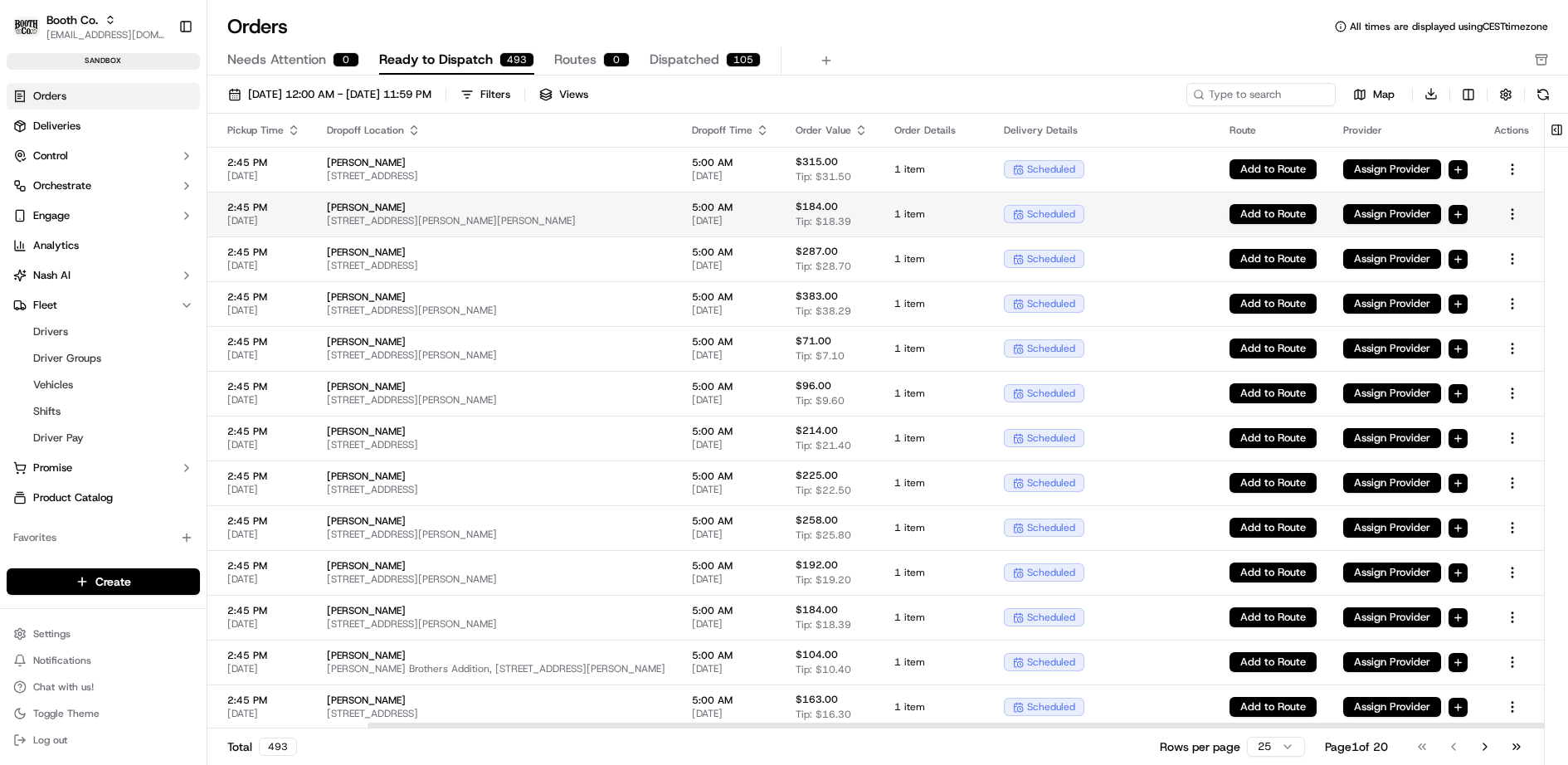
scroll to position [0, 203]
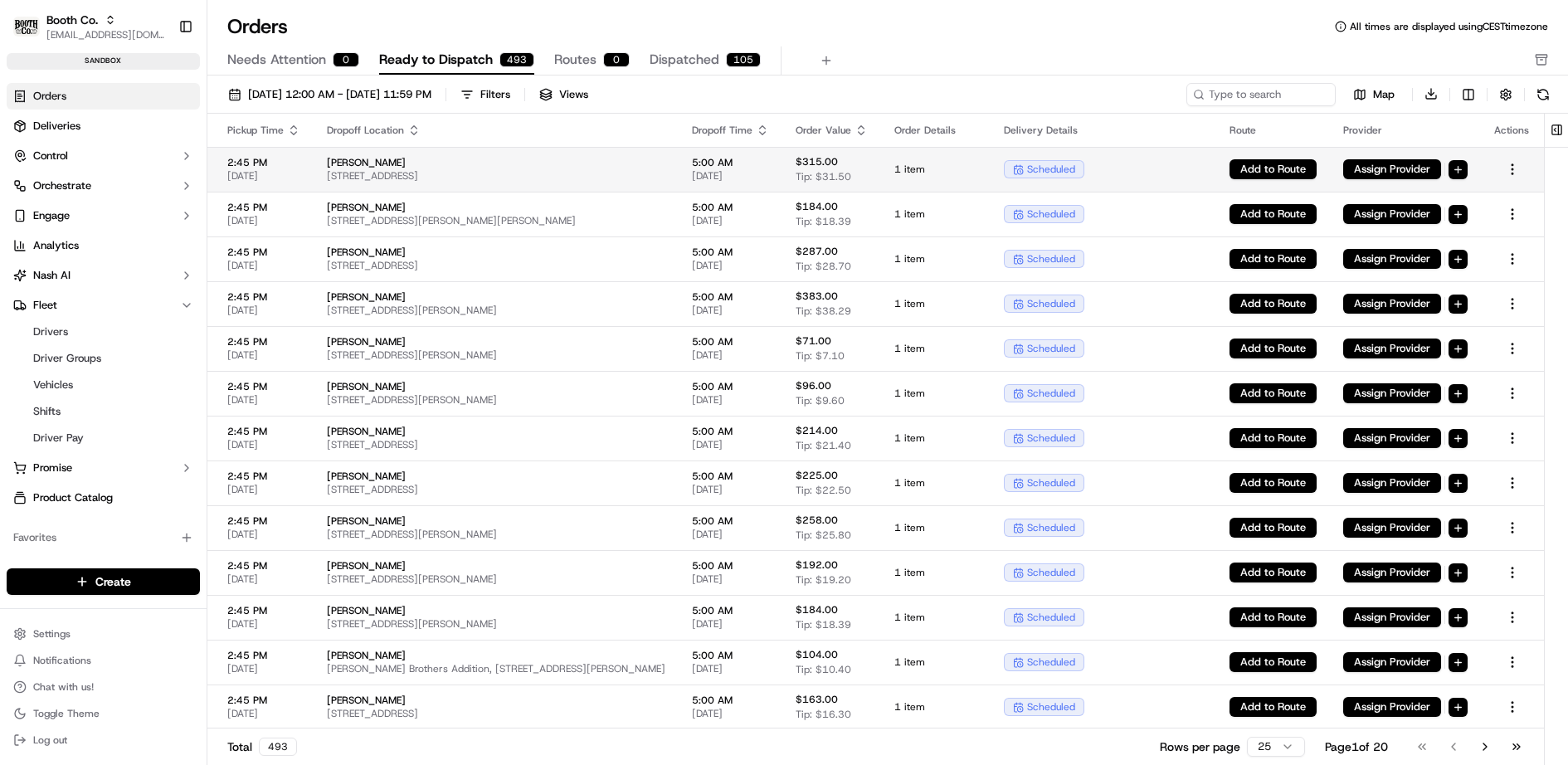
click at [1458, 165] on html "Booth Co. jj@usenash.com Toggle Sidebar sandbox Orders Deliveries Control Orche…" at bounding box center [784, 382] width 1568 height 765
click at [1503, 169] on html "Booth Co. jj@usenash.com Toggle Sidebar sandbox Orders Deliveries Control Orche…" at bounding box center [784, 382] width 1568 height 765
click at [1508, 168] on html "Booth Co. jj@usenash.com Toggle Sidebar sandbox Orders Deliveries Control Orche…" at bounding box center [784, 382] width 1568 height 765
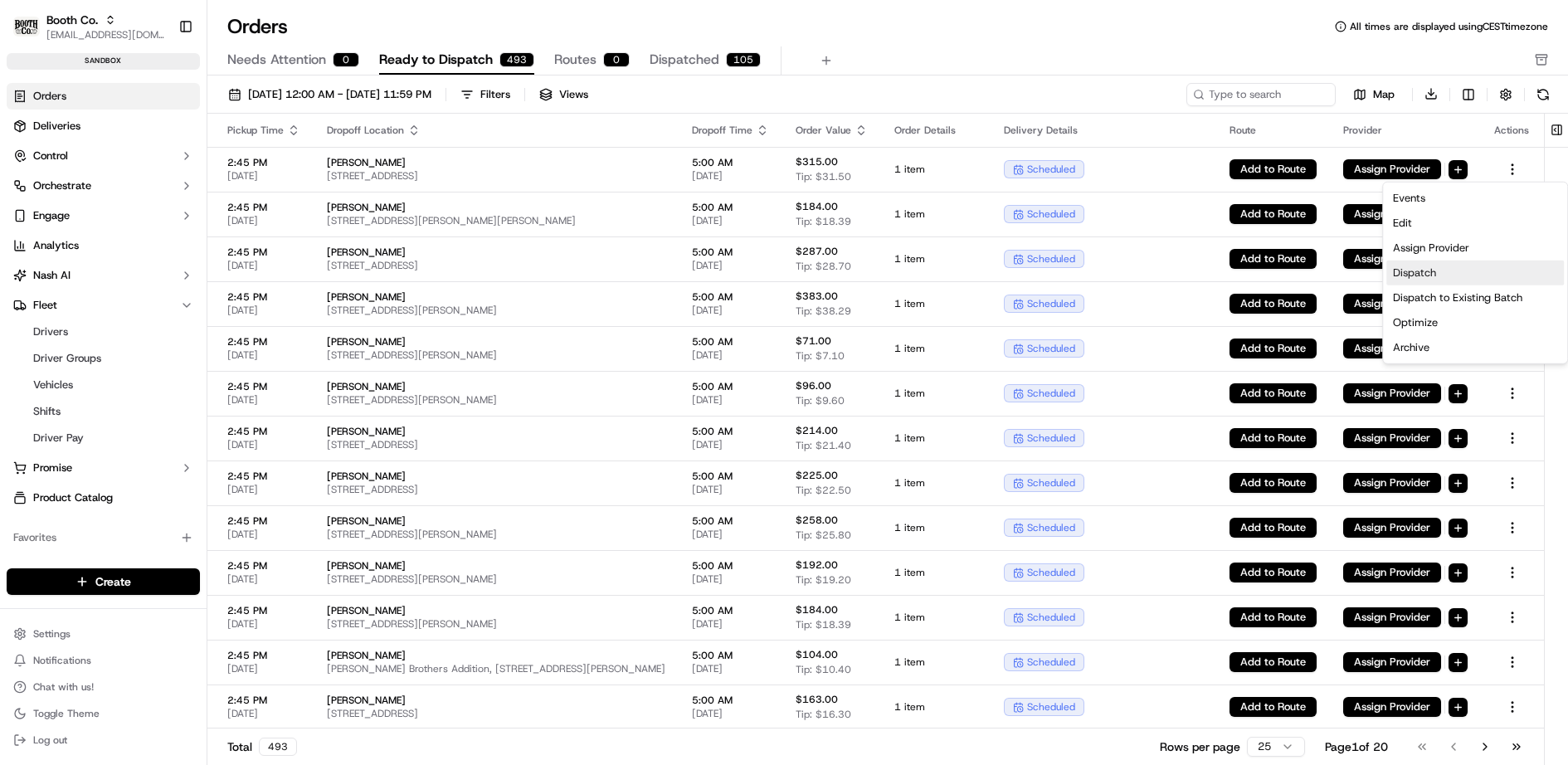
click at [1456, 270] on div "Dispatch" at bounding box center [1474, 272] width 178 height 25
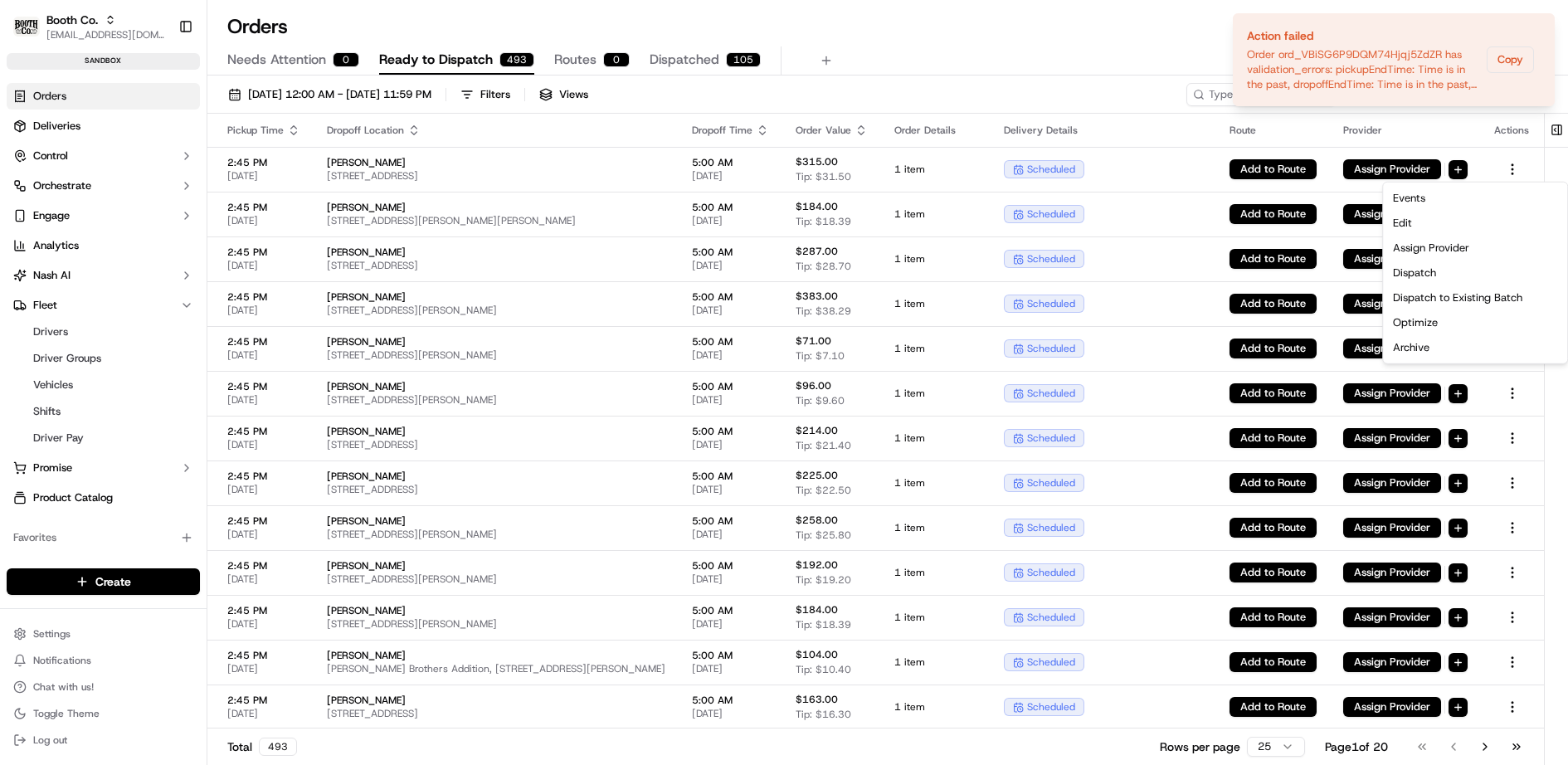
click at [643, 155] on html "Booth Co. jj@usenash.com Toggle Sidebar sandbox Orders Deliveries Control Orche…" at bounding box center [784, 382] width 1568 height 765
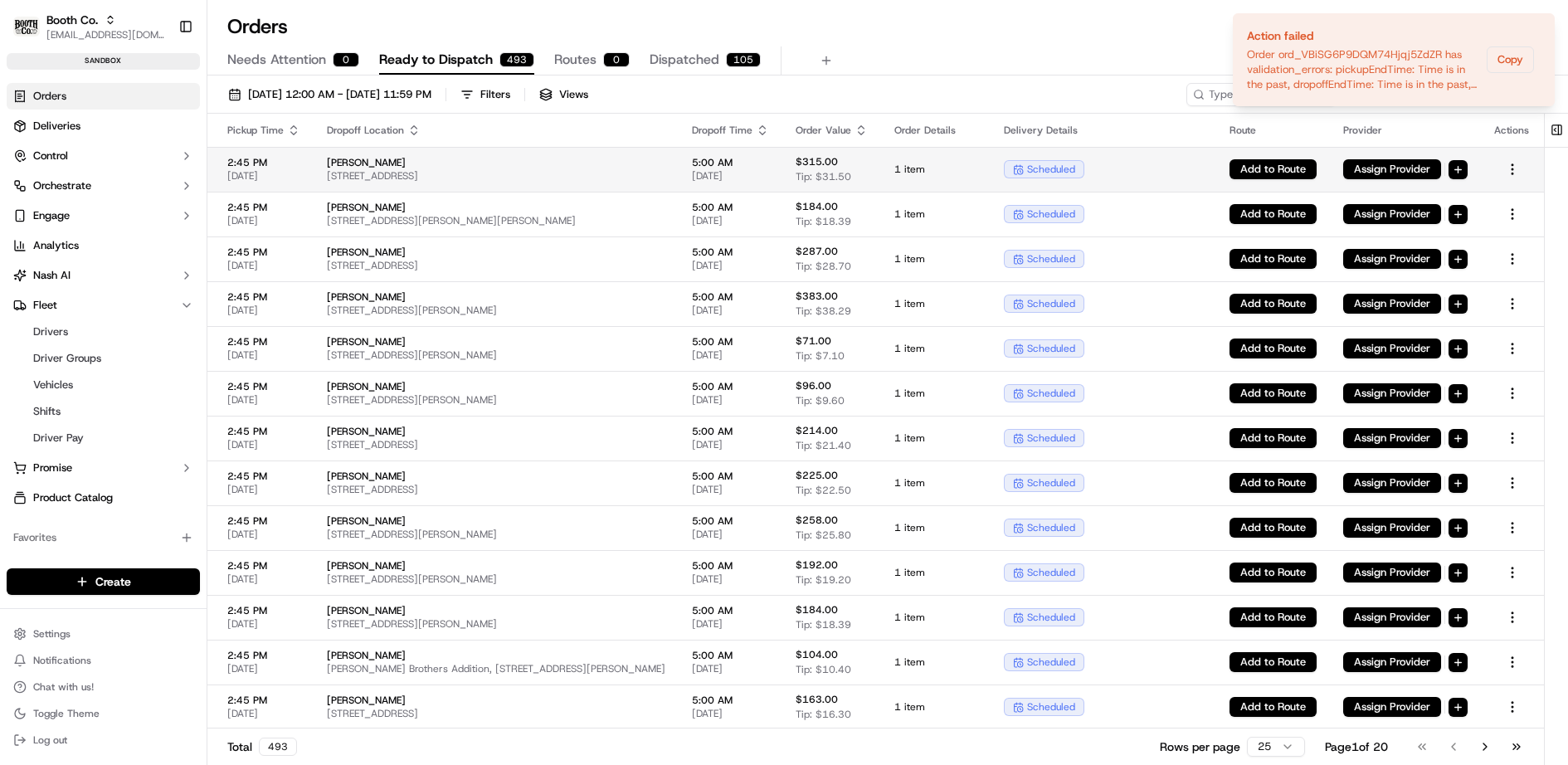
click at [665, 158] on span "Gerald Morales" at bounding box center [496, 163] width 338 height 13
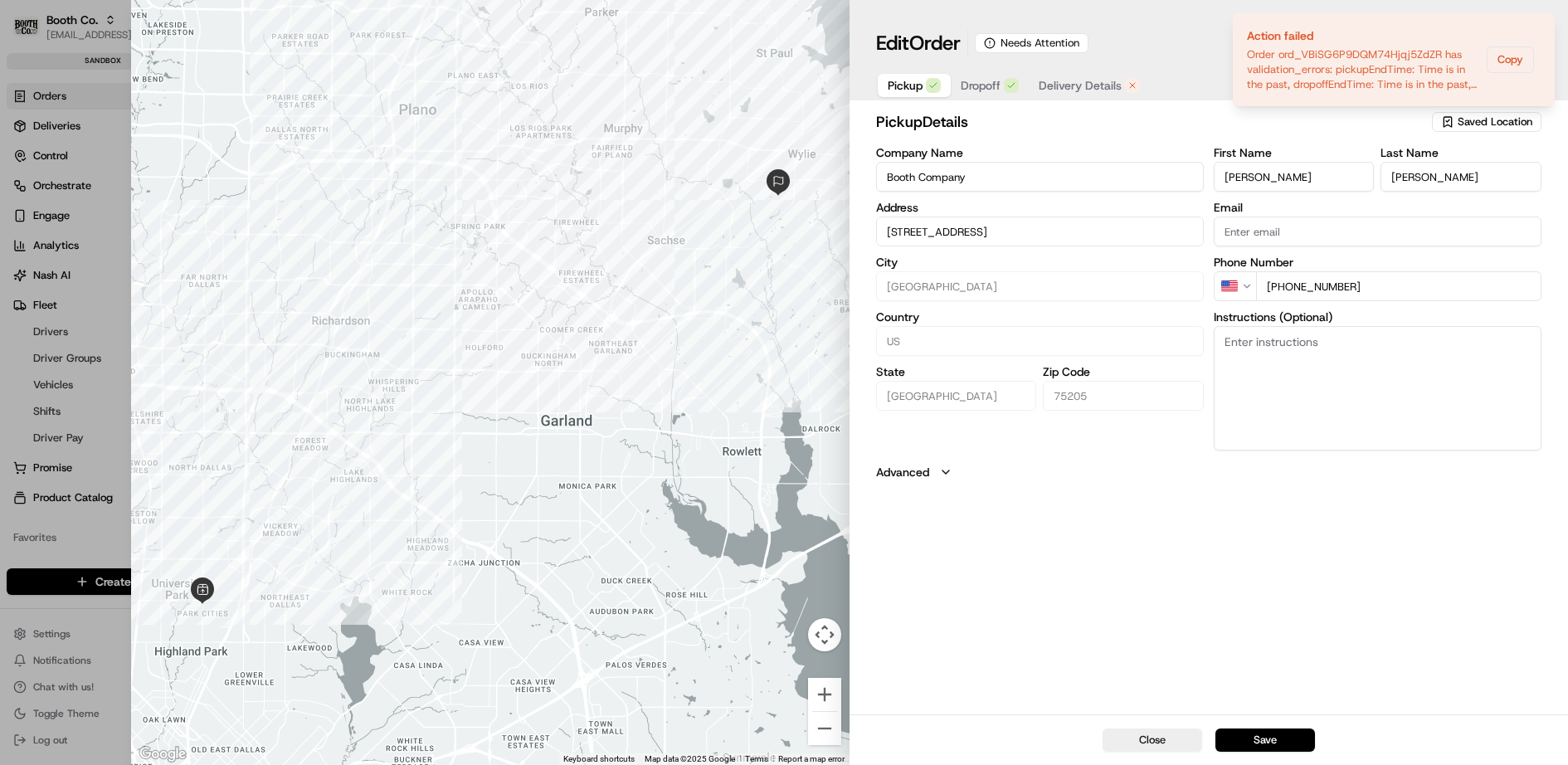
type input "+1"
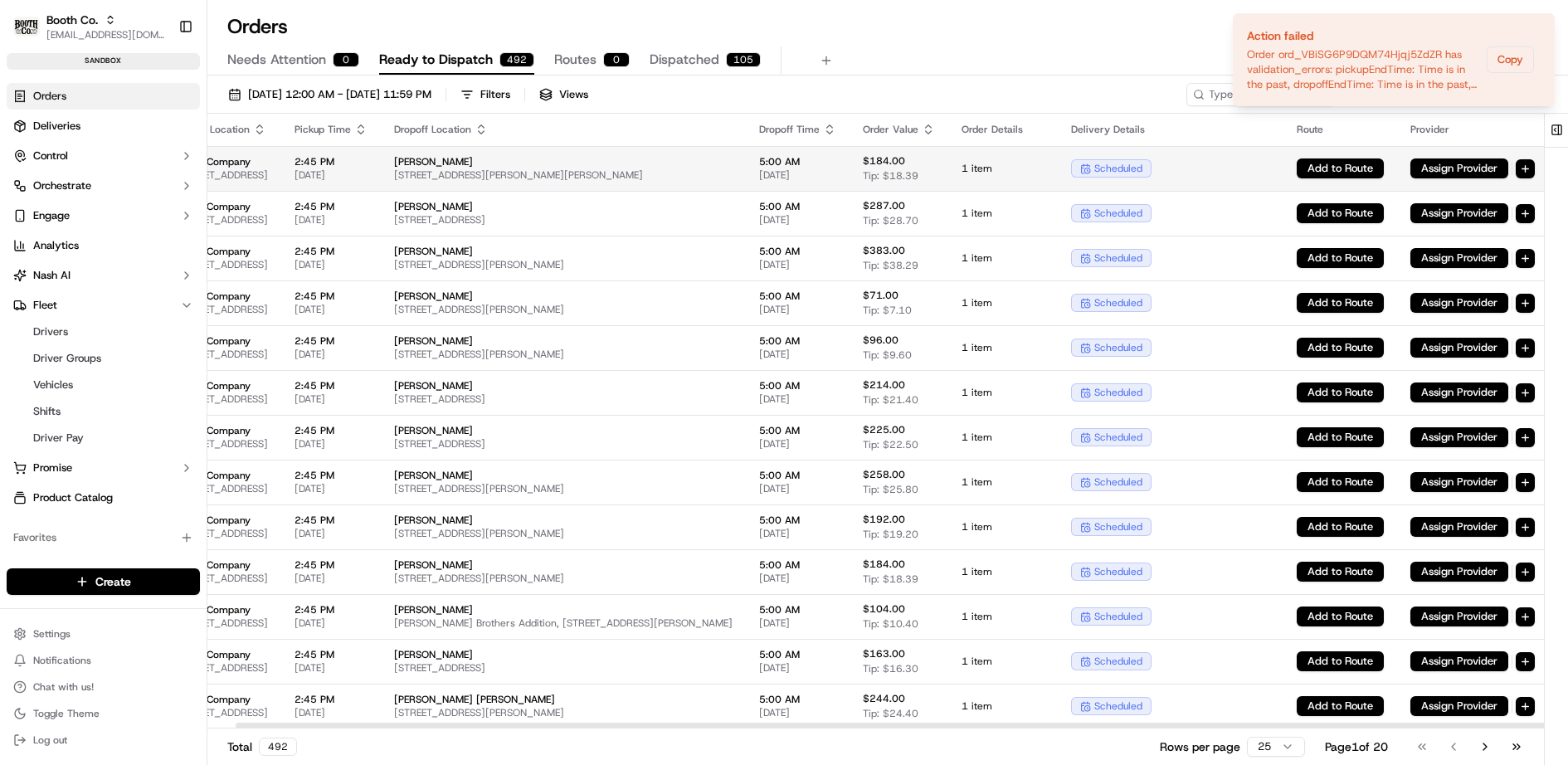
scroll to position [1, 0]
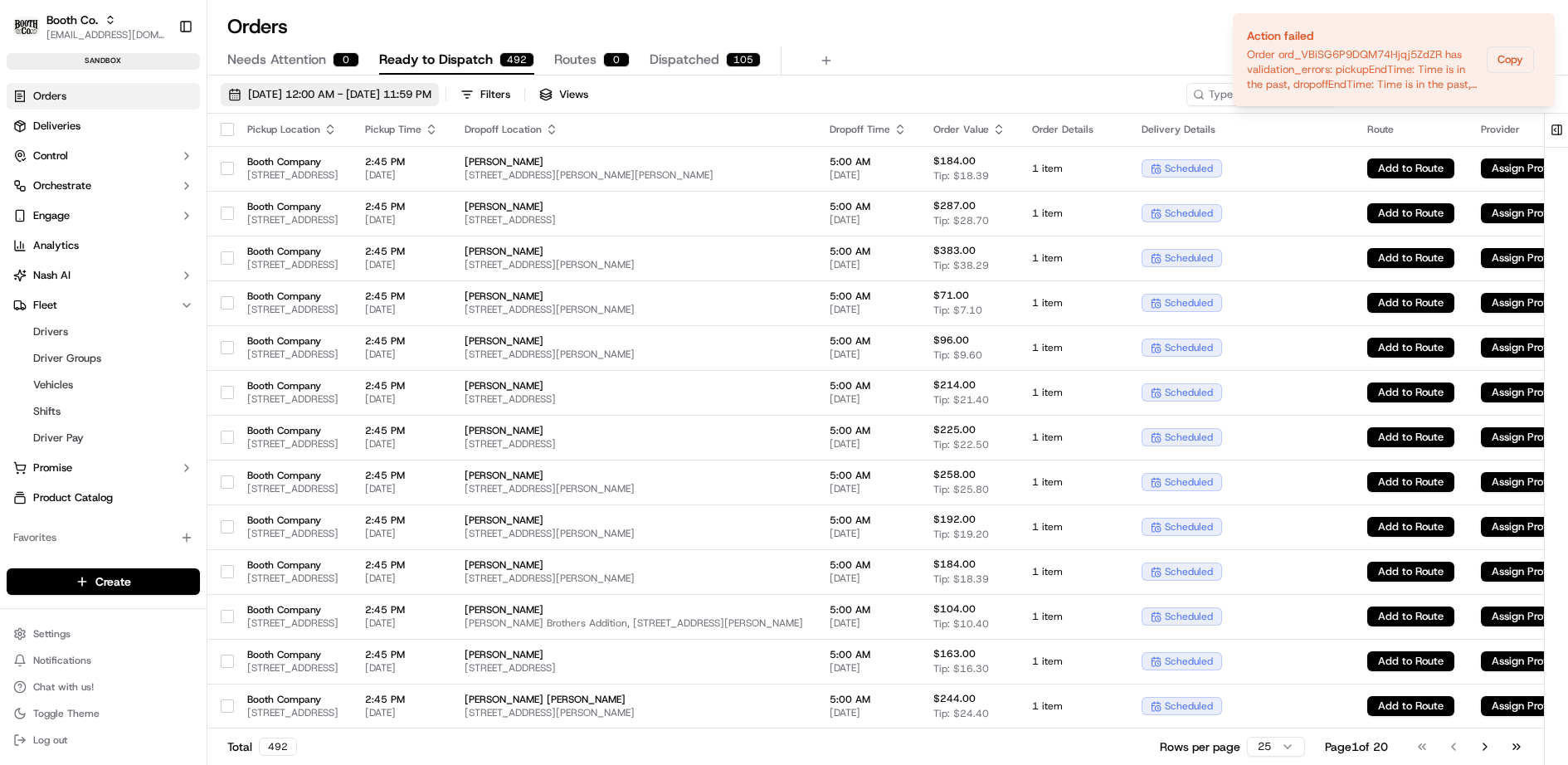
click at [395, 93] on span "09/01/2025 12:00 AM - 09/30/2025 11:59 PM" at bounding box center [339, 95] width 183 height 15
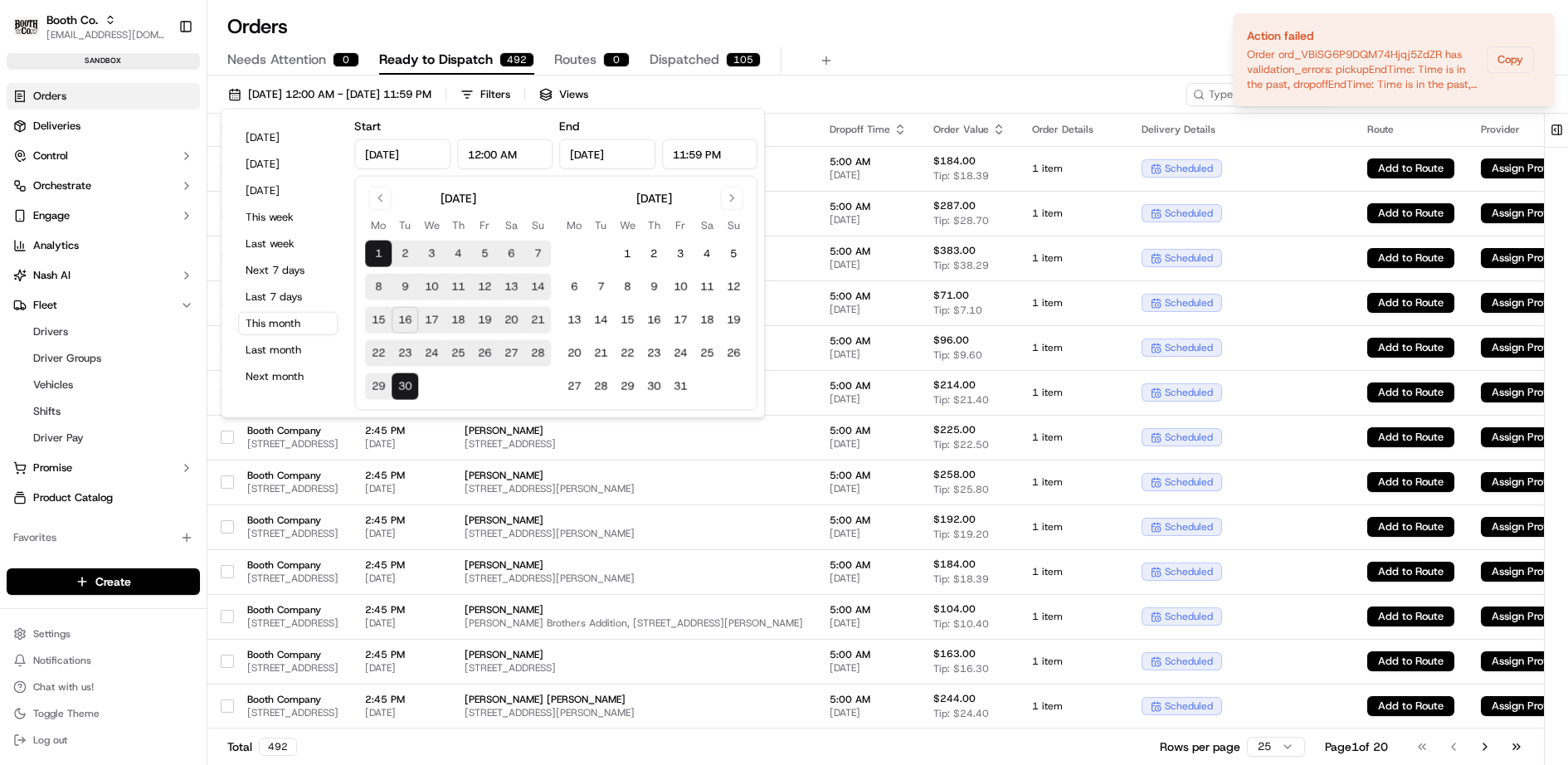
click at [431, 320] on button "17" at bounding box center [431, 320] width 27 height 27
type input "Sep 17, 2025"
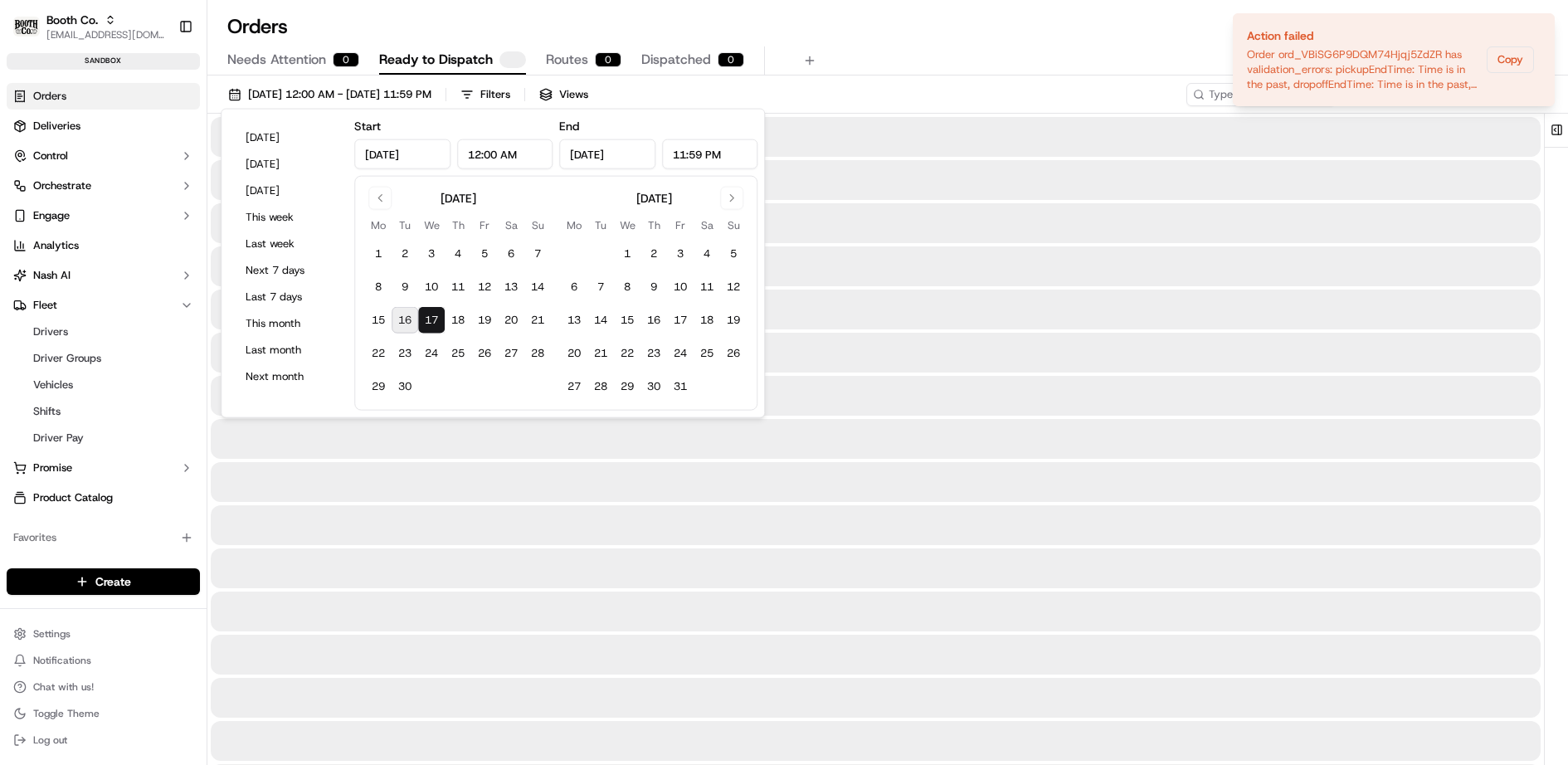
click at [431, 320] on button "17" at bounding box center [431, 320] width 27 height 27
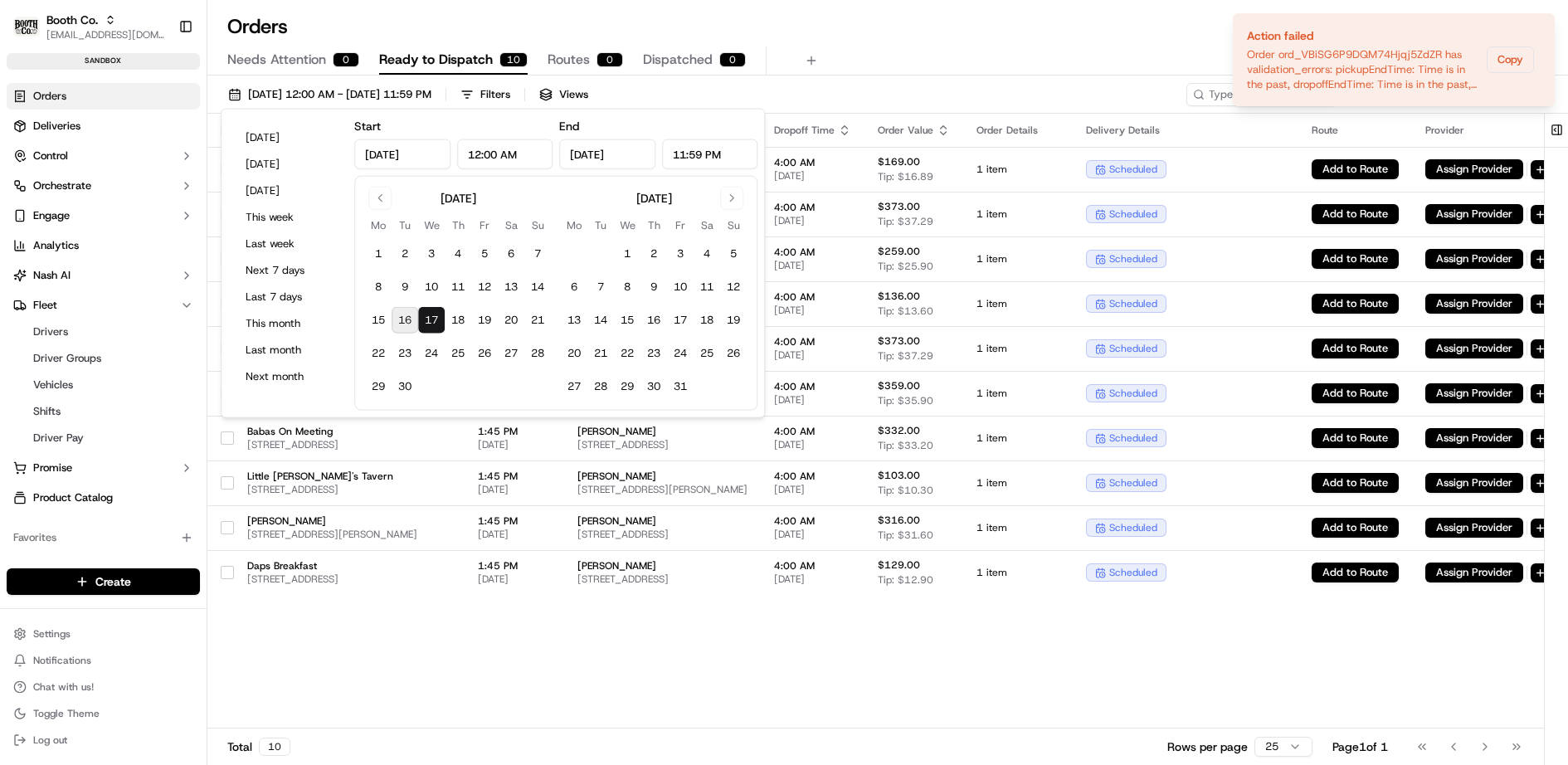
click at [1008, 8] on div "Orders All times are displayed using CEST timezone Needs Attention 0 Ready to D…" at bounding box center [887, 382] width 1360 height 765
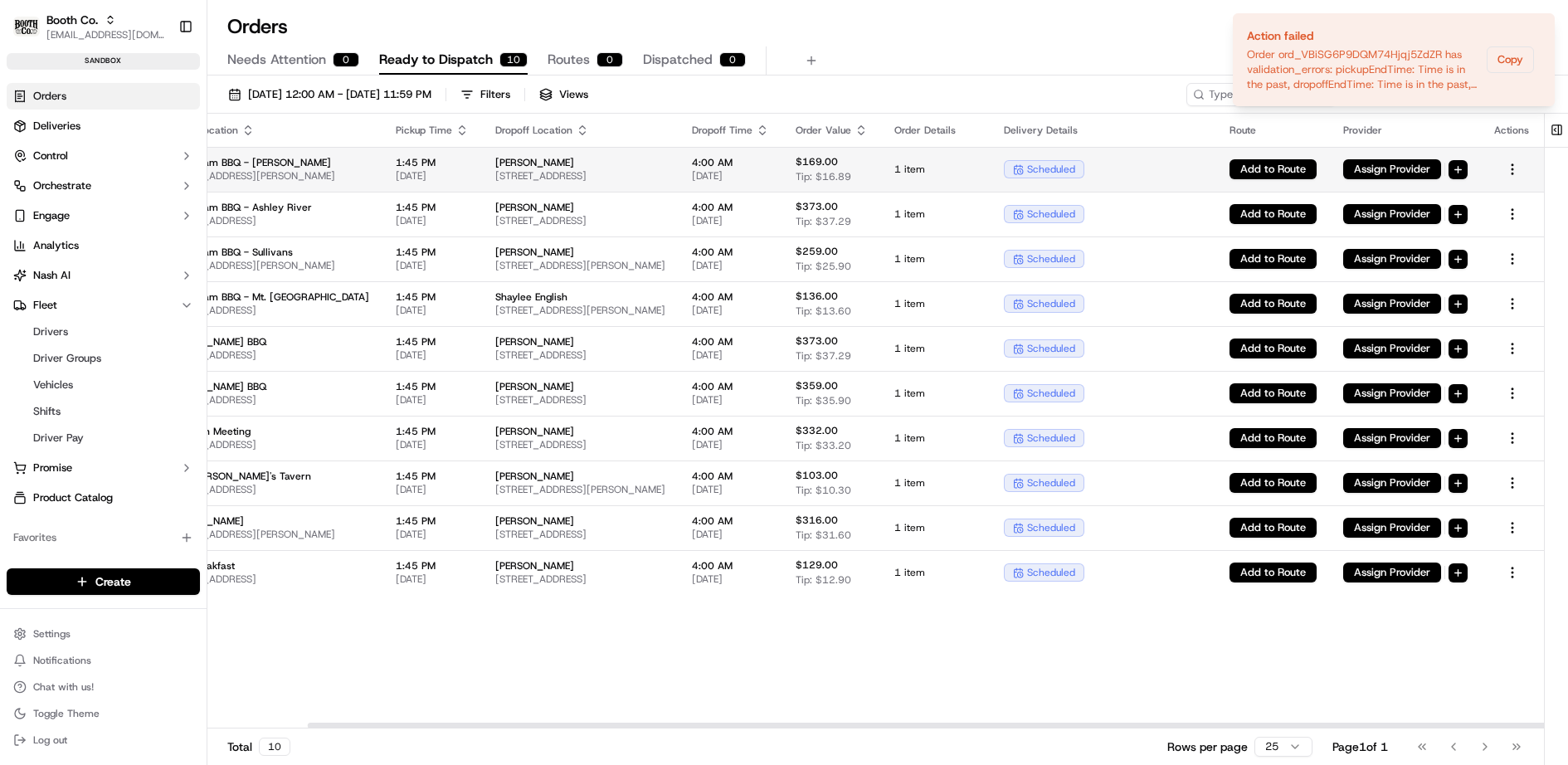
scroll to position [0, 114]
click at [1521, 166] on html "Booth Co. jj@usenash.com Toggle Sidebar sandbox Orders Deliveries Control Orche…" at bounding box center [784, 382] width 1568 height 765
click at [1502, 193] on div "Dispatch" at bounding box center [1509, 194] width 114 height 27
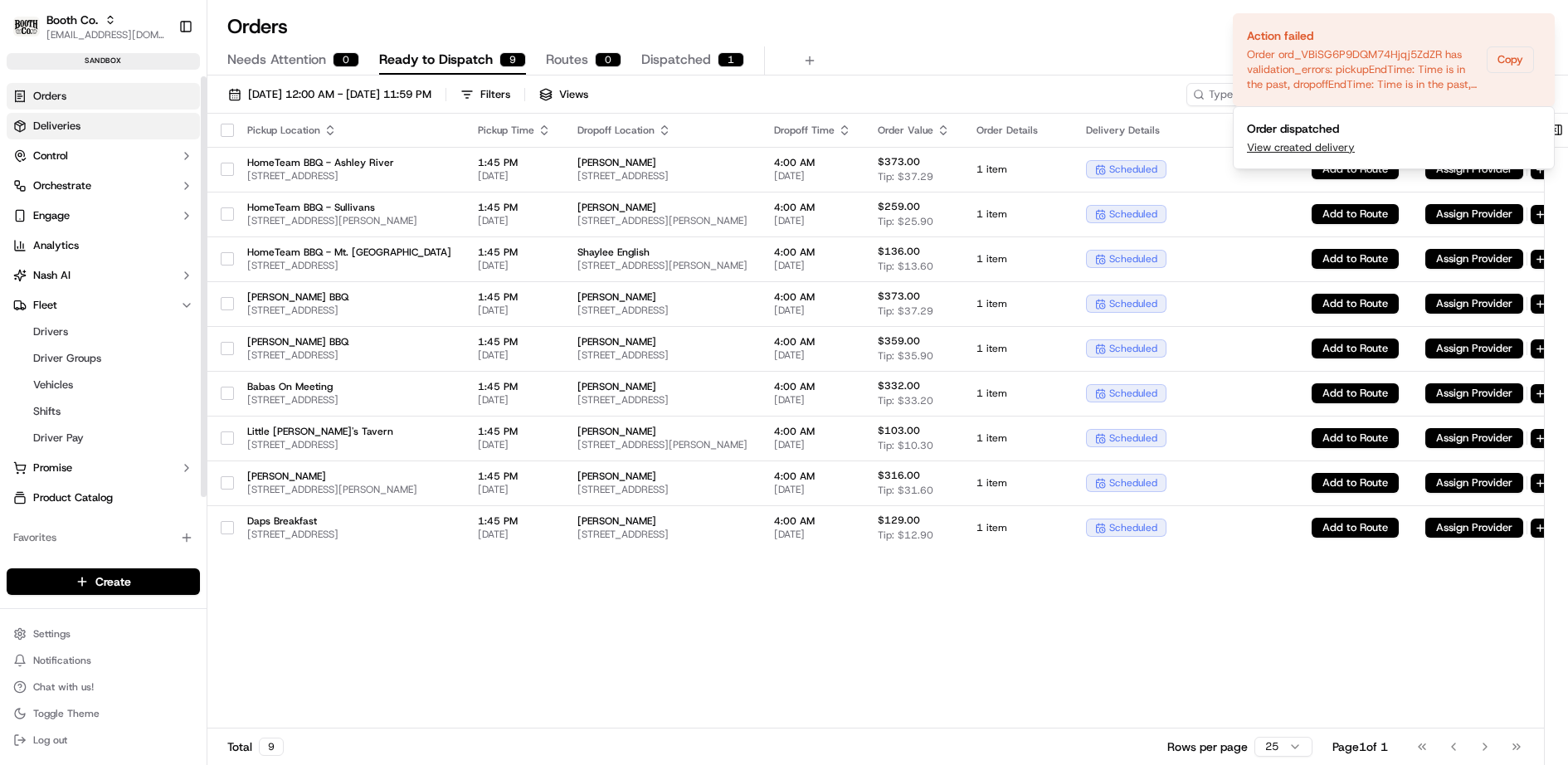
click at [92, 117] on link "Deliveries" at bounding box center [103, 125] width 193 height 27
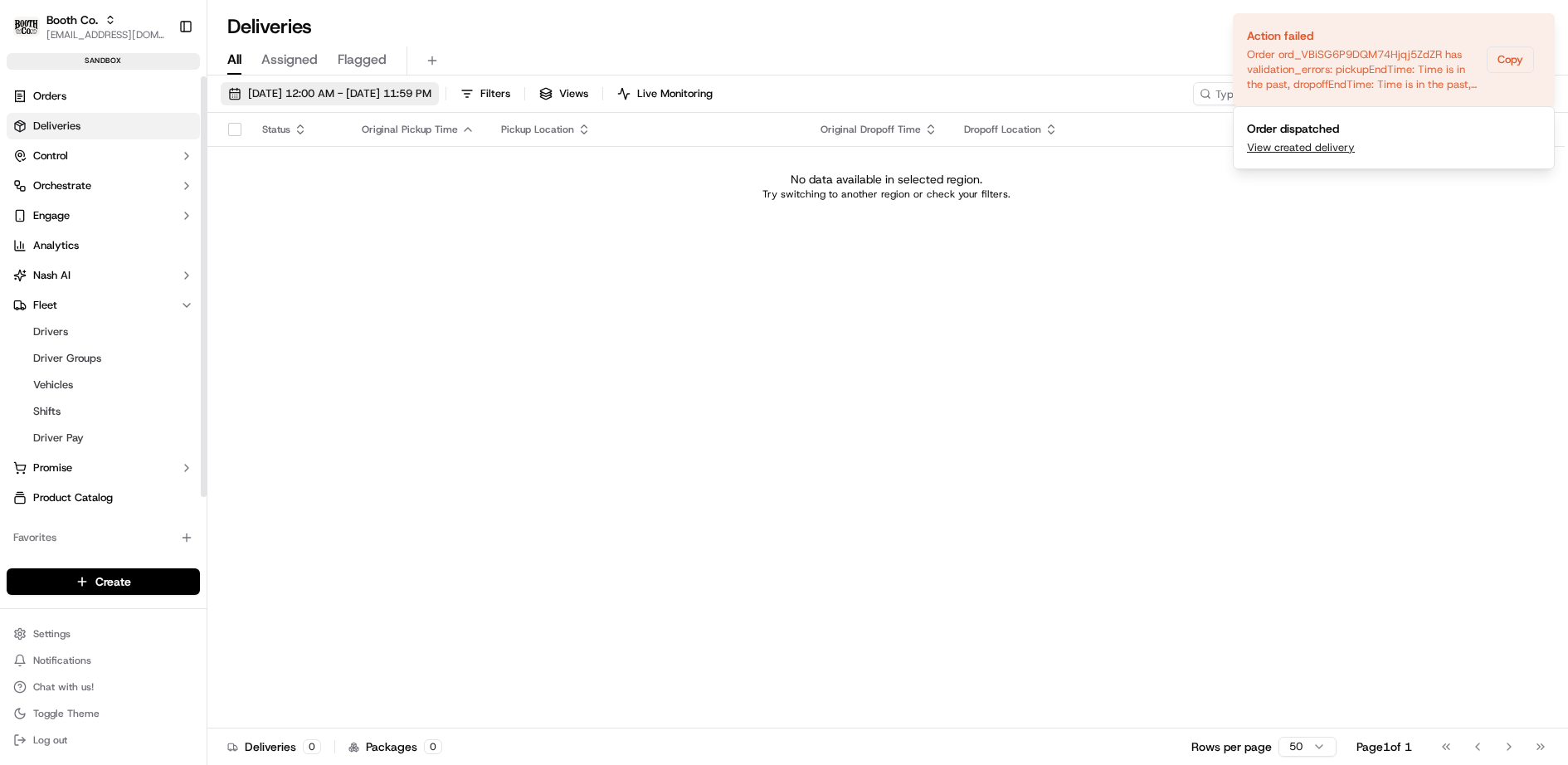
click at [428, 88] on span "09/16/2025 12:00 AM - 09/16/2025 11:59 PM" at bounding box center [339, 94] width 183 height 15
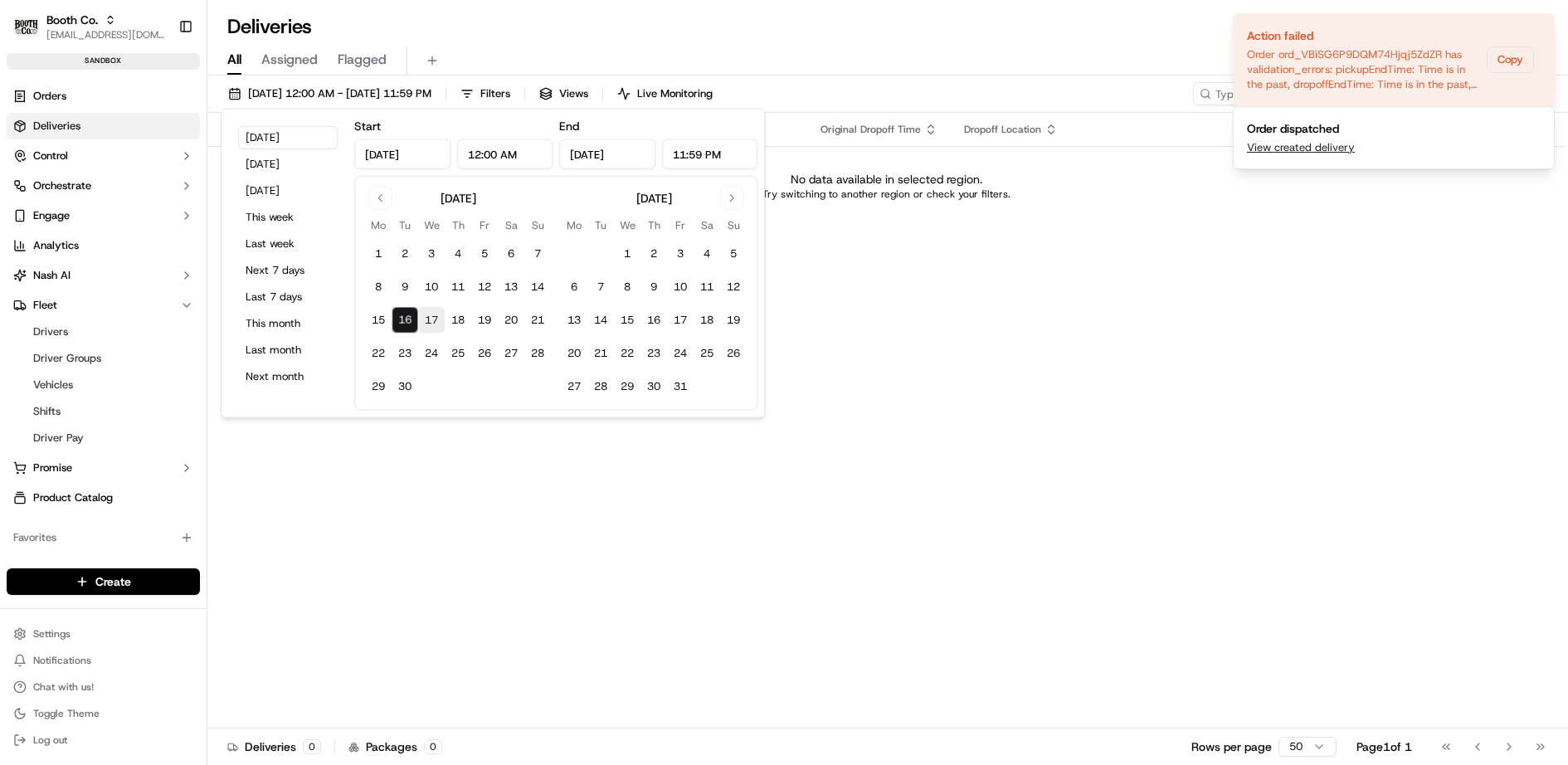
click at [435, 315] on button "17" at bounding box center [431, 320] width 27 height 27
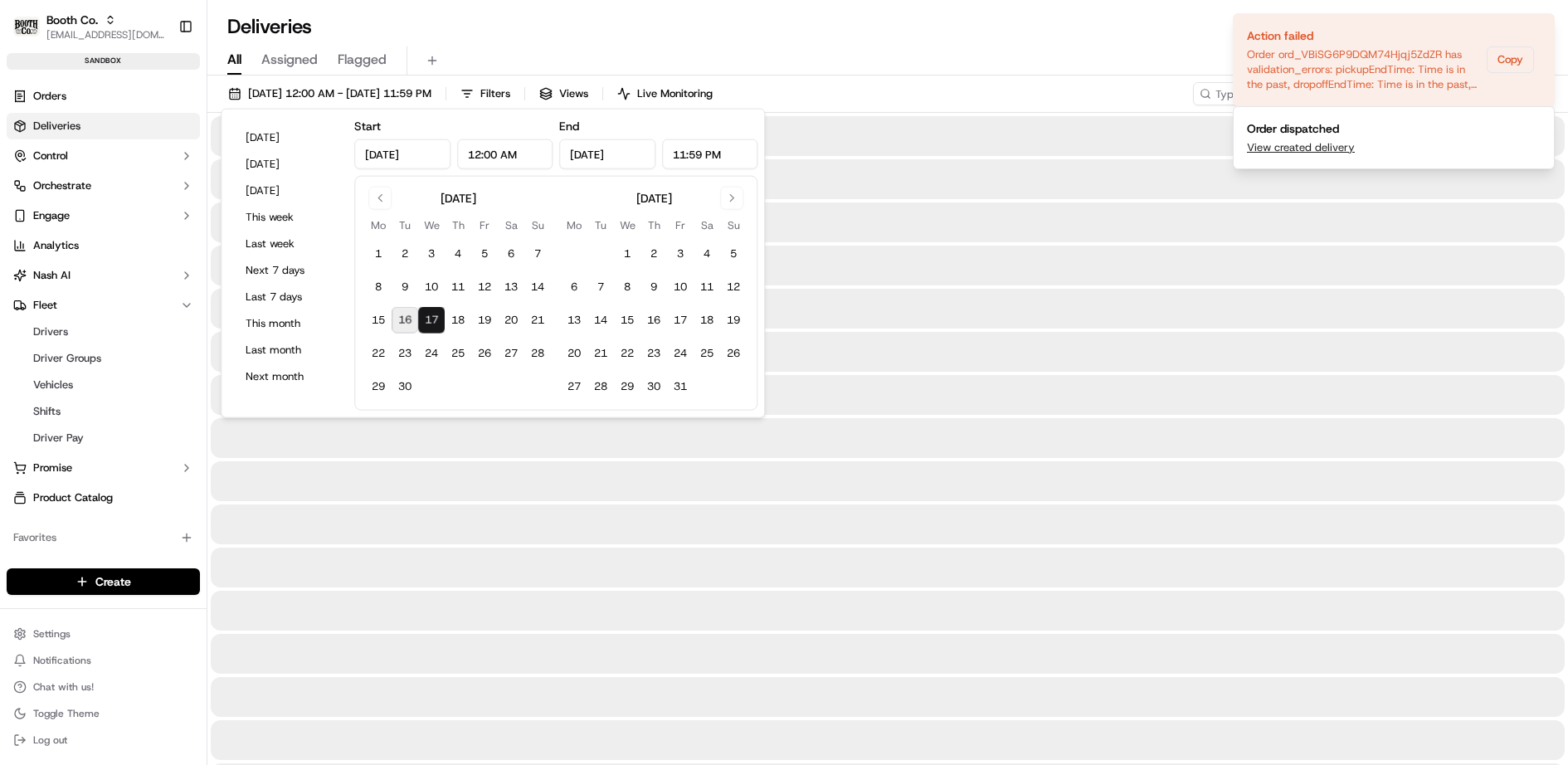
type input "Sep 17, 2025"
click at [435, 315] on button "17" at bounding box center [431, 320] width 27 height 27
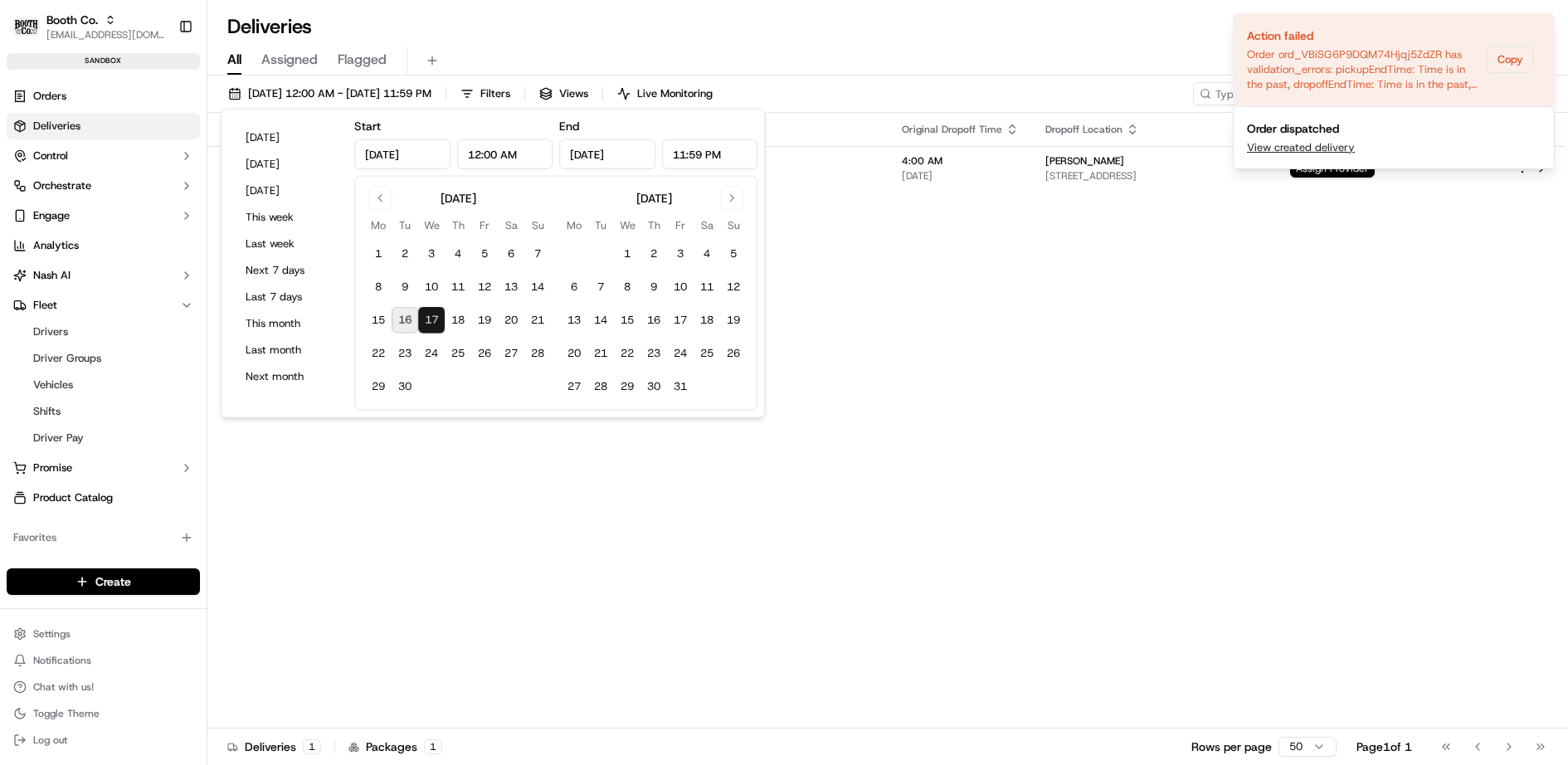
click at [825, 41] on div "All Assigned Flagged" at bounding box center [887, 58] width 1360 height 35
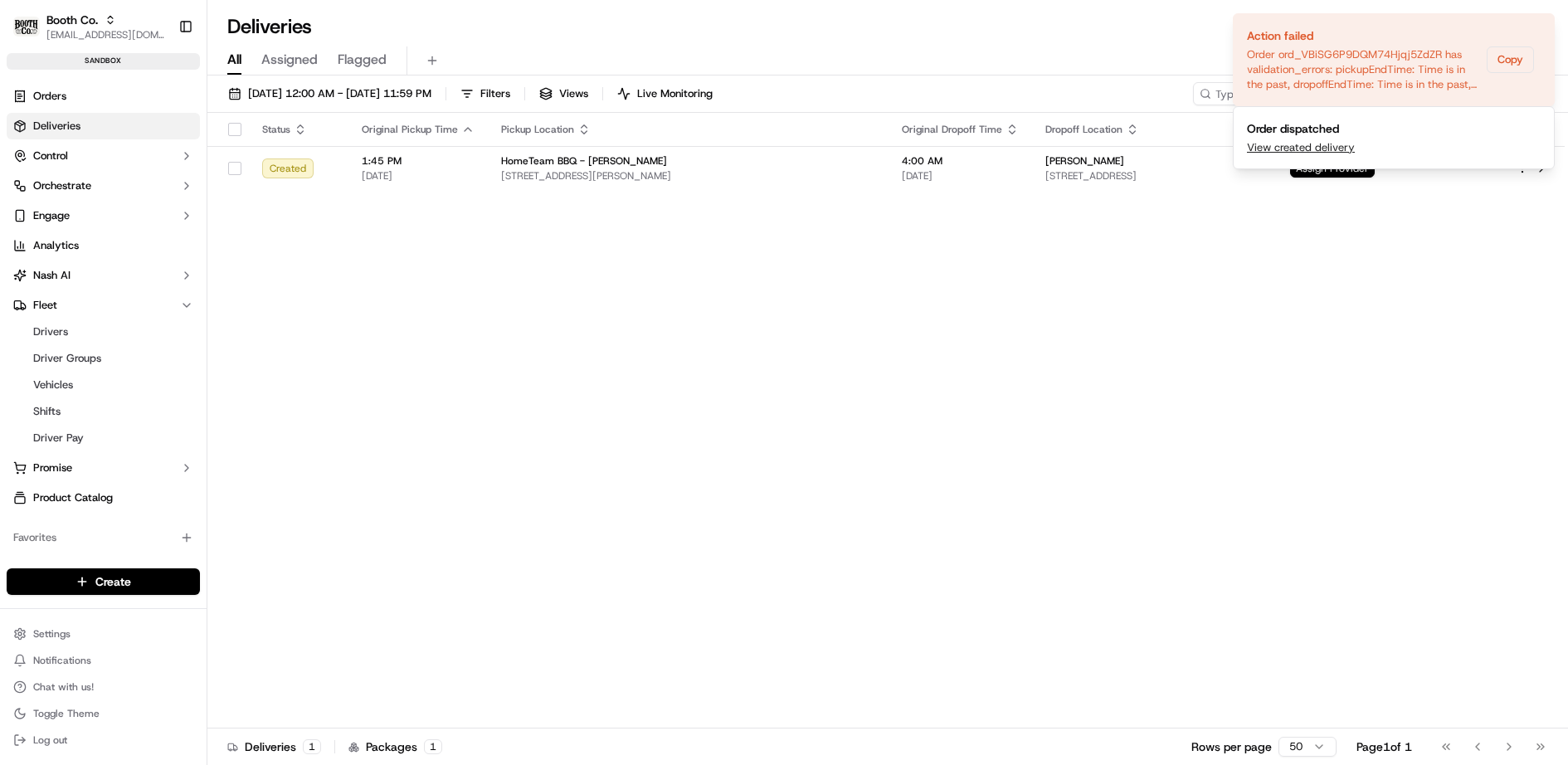
click at [1096, 65] on div "All Assigned Flagged" at bounding box center [887, 60] width 1360 height 29
click at [1543, 25] on icon "Notifications (F8)" at bounding box center [1540, 27] width 13 height 13
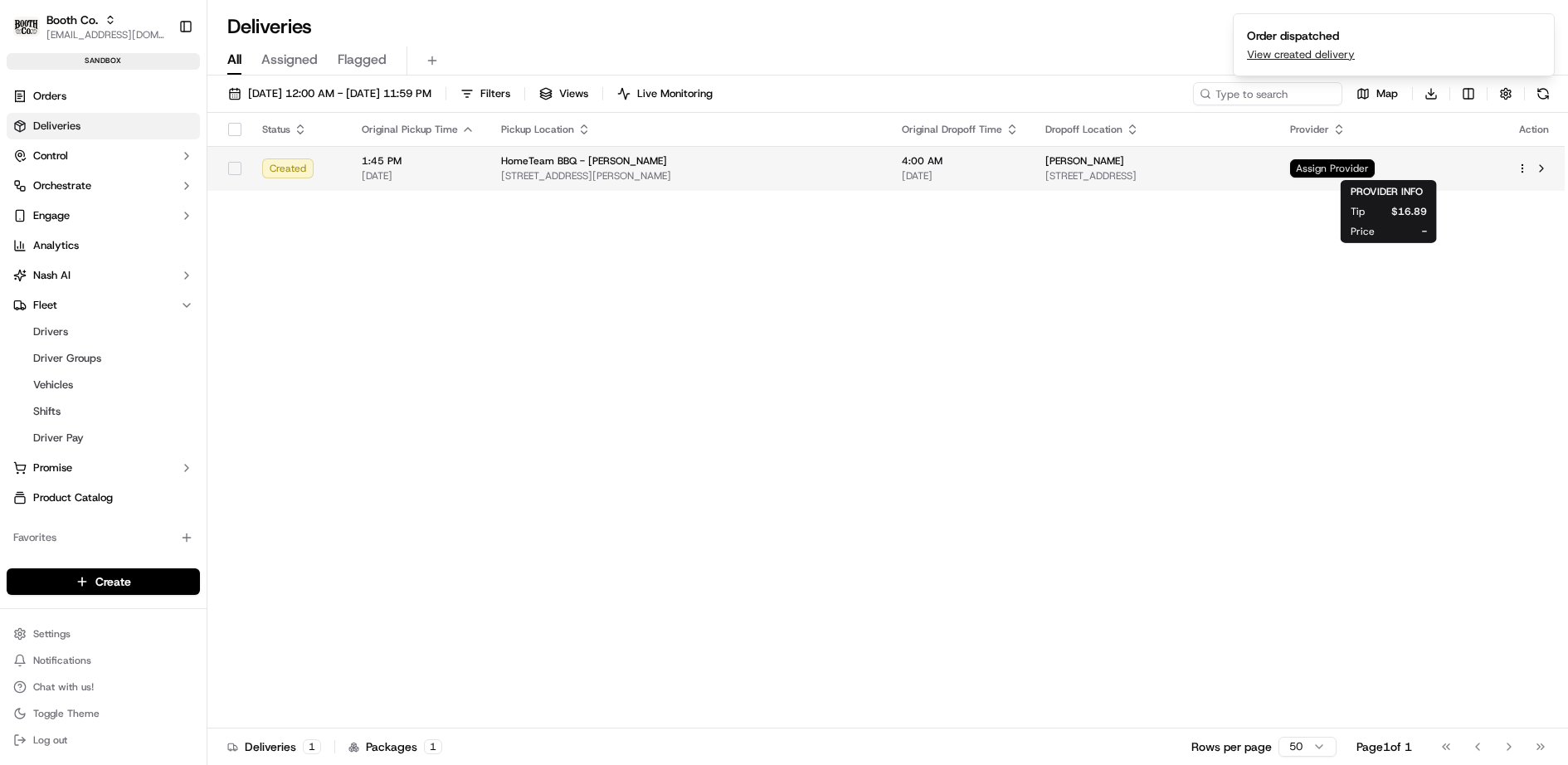
click at [1364, 165] on span "Assign Provider" at bounding box center [1332, 168] width 85 height 19
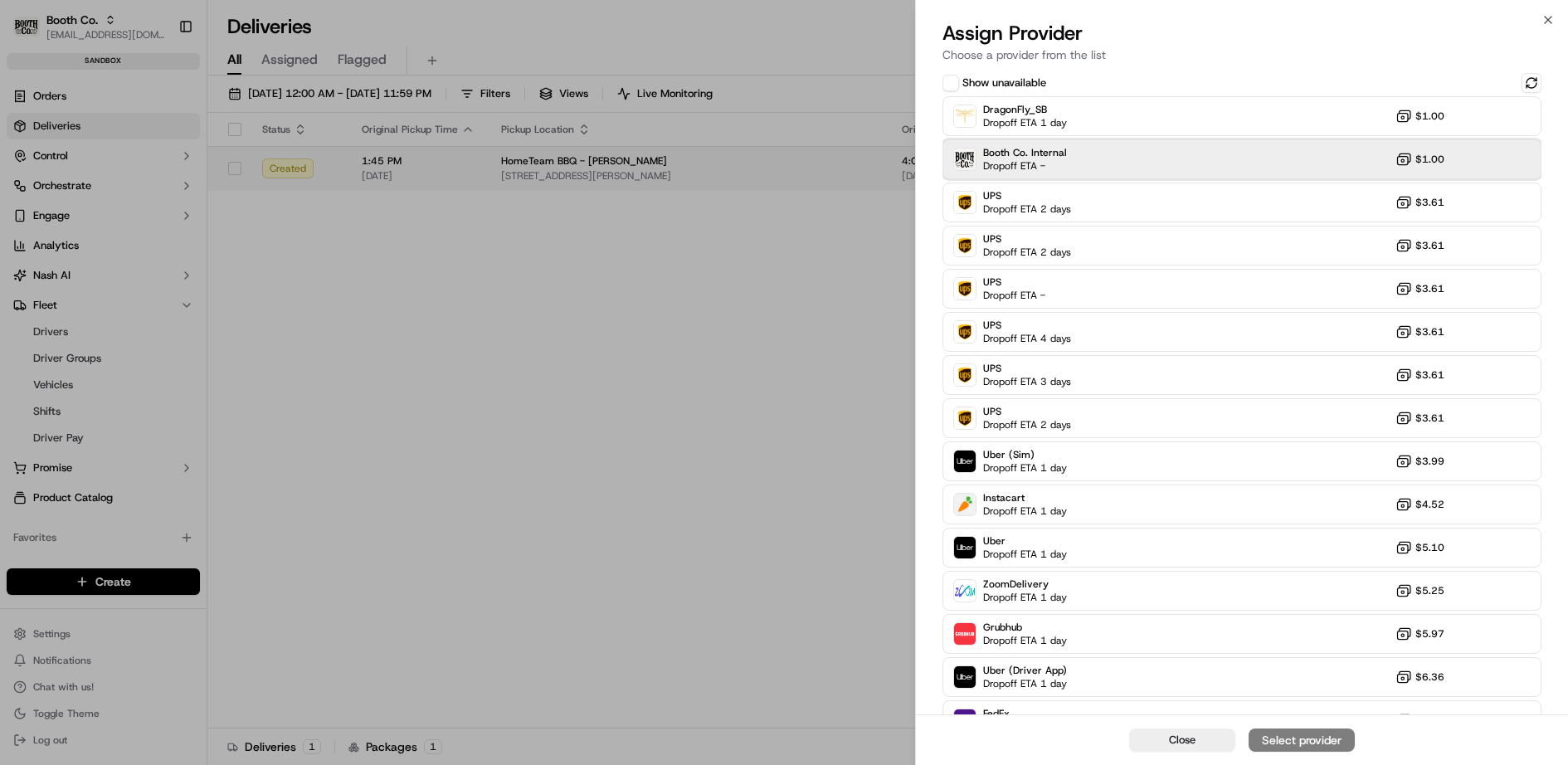
click at [1364, 165] on div "Booth Co. Internal Dropoff ETA - $1.00" at bounding box center [1242, 159] width 600 height 40
click at [1296, 739] on div "Assign Provider" at bounding box center [1300, 740] width 81 height 17
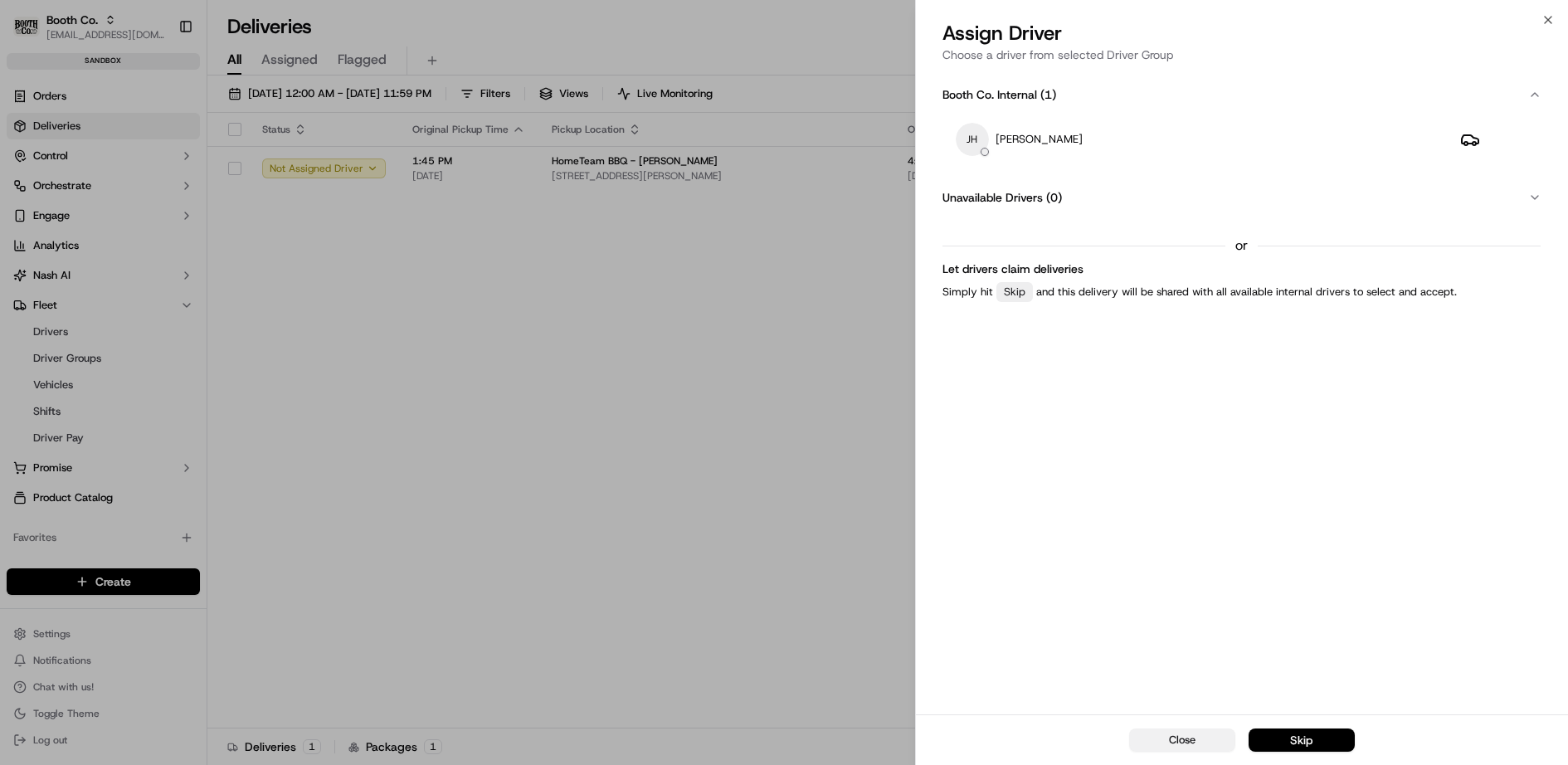
click at [1206, 745] on button "Close" at bounding box center [1182, 740] width 106 height 23
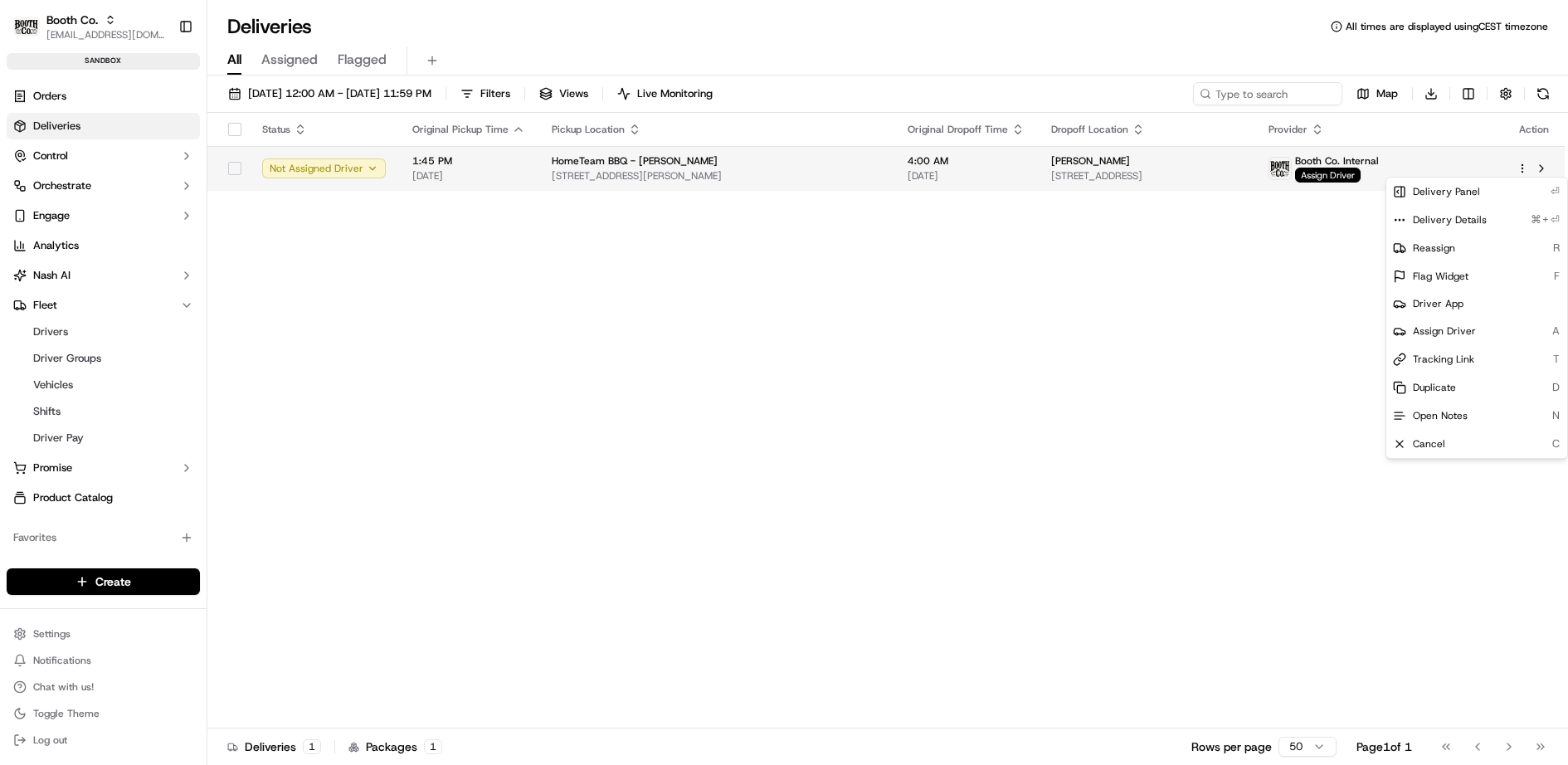
click at [1521, 168] on html "Booth Co. jj@usenash.com Toggle Sidebar sandbox Orders Deliveries Control Orche…" at bounding box center [784, 382] width 1568 height 765
click at [1160, 305] on html "Booth Co. jj@usenash.com Toggle Sidebar sandbox Orders Deliveries Control Orche…" at bounding box center [784, 382] width 1568 height 765
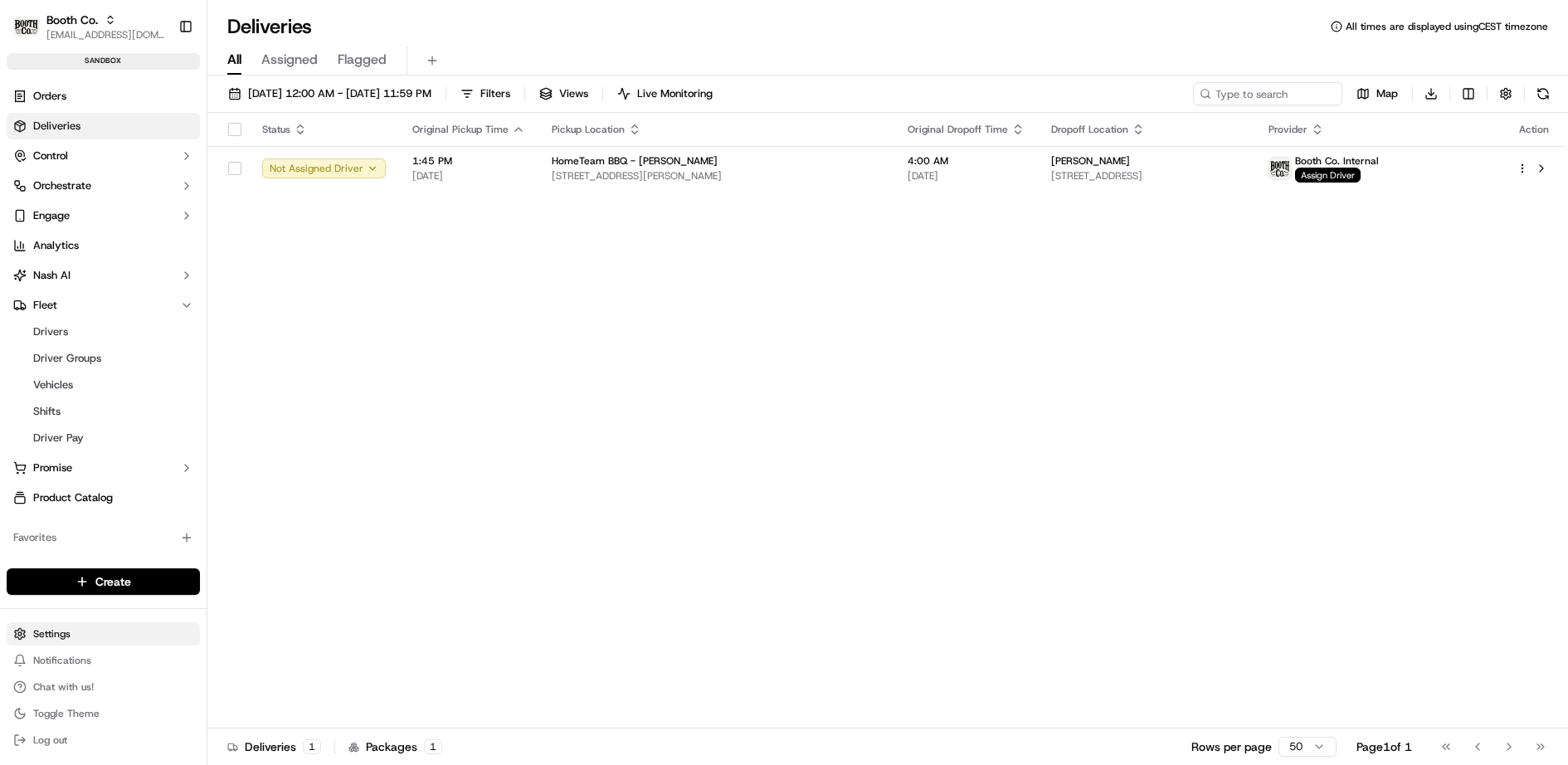
click at [81, 630] on html "Booth Co. jj@usenash.com Toggle Sidebar sandbox Orders Deliveries Control Orche…" at bounding box center [784, 382] width 1568 height 765
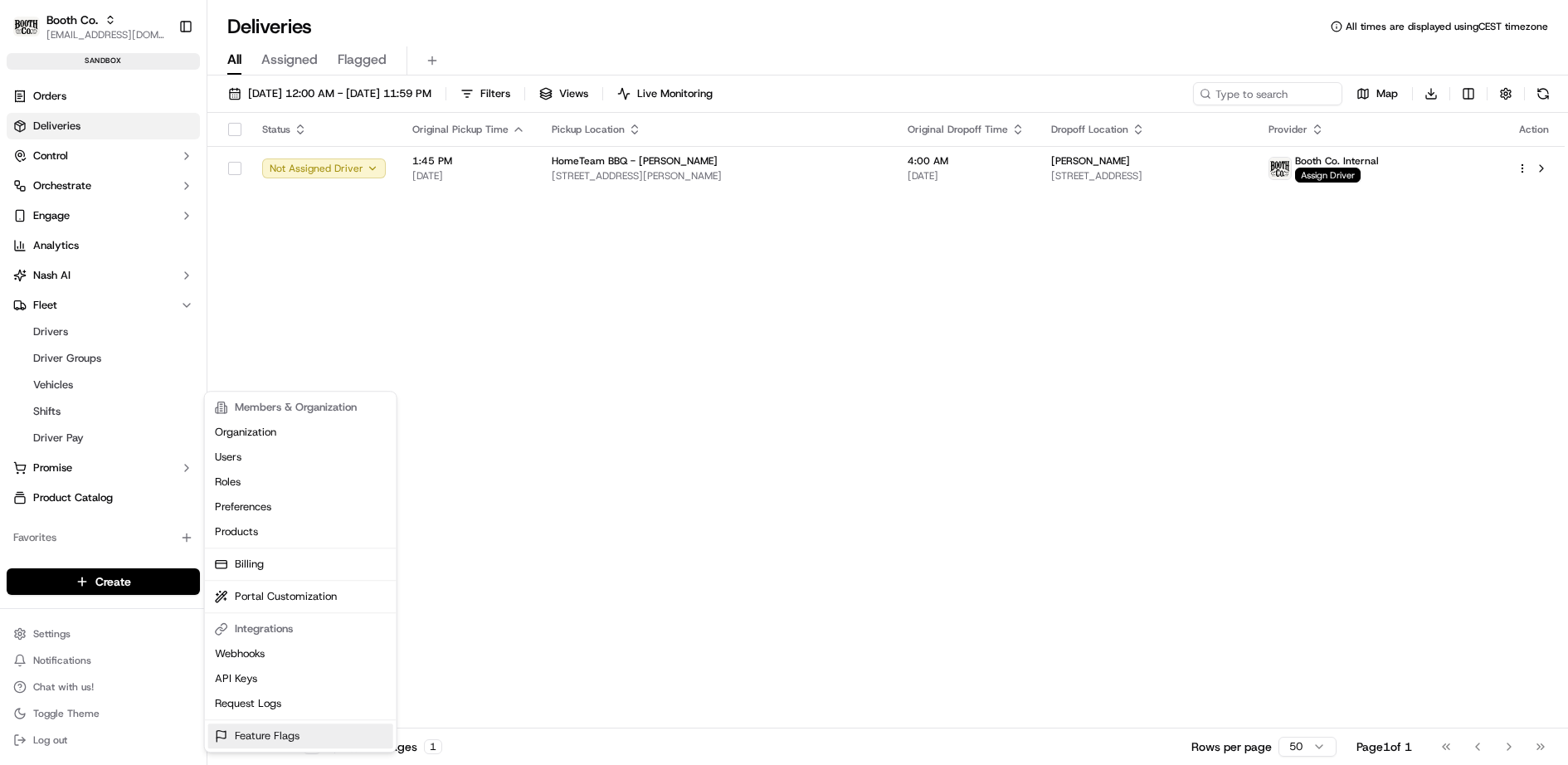
click at [269, 737] on link "Feature Flags" at bounding box center [300, 735] width 185 height 25
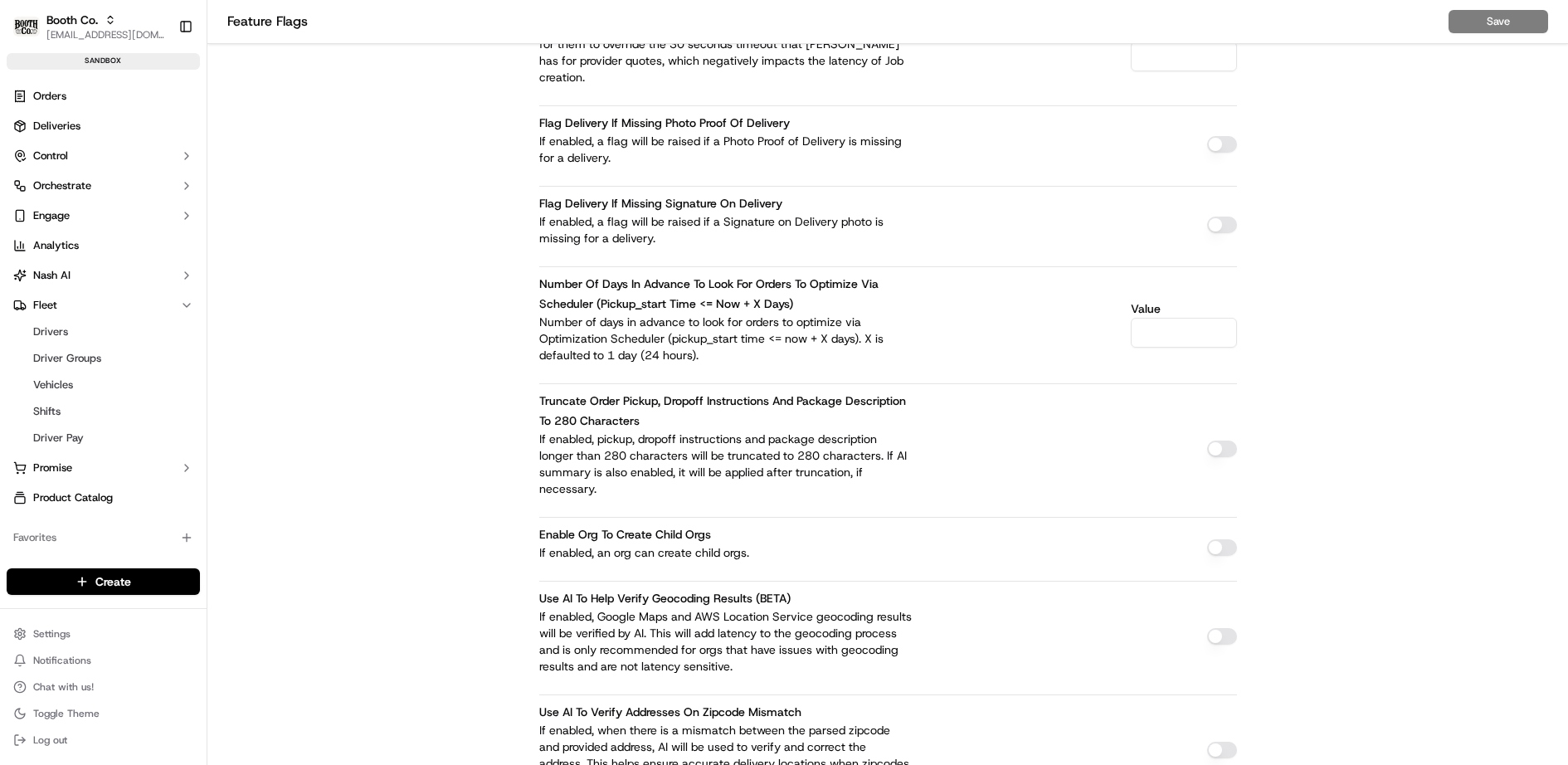
scroll to position [2154, 0]
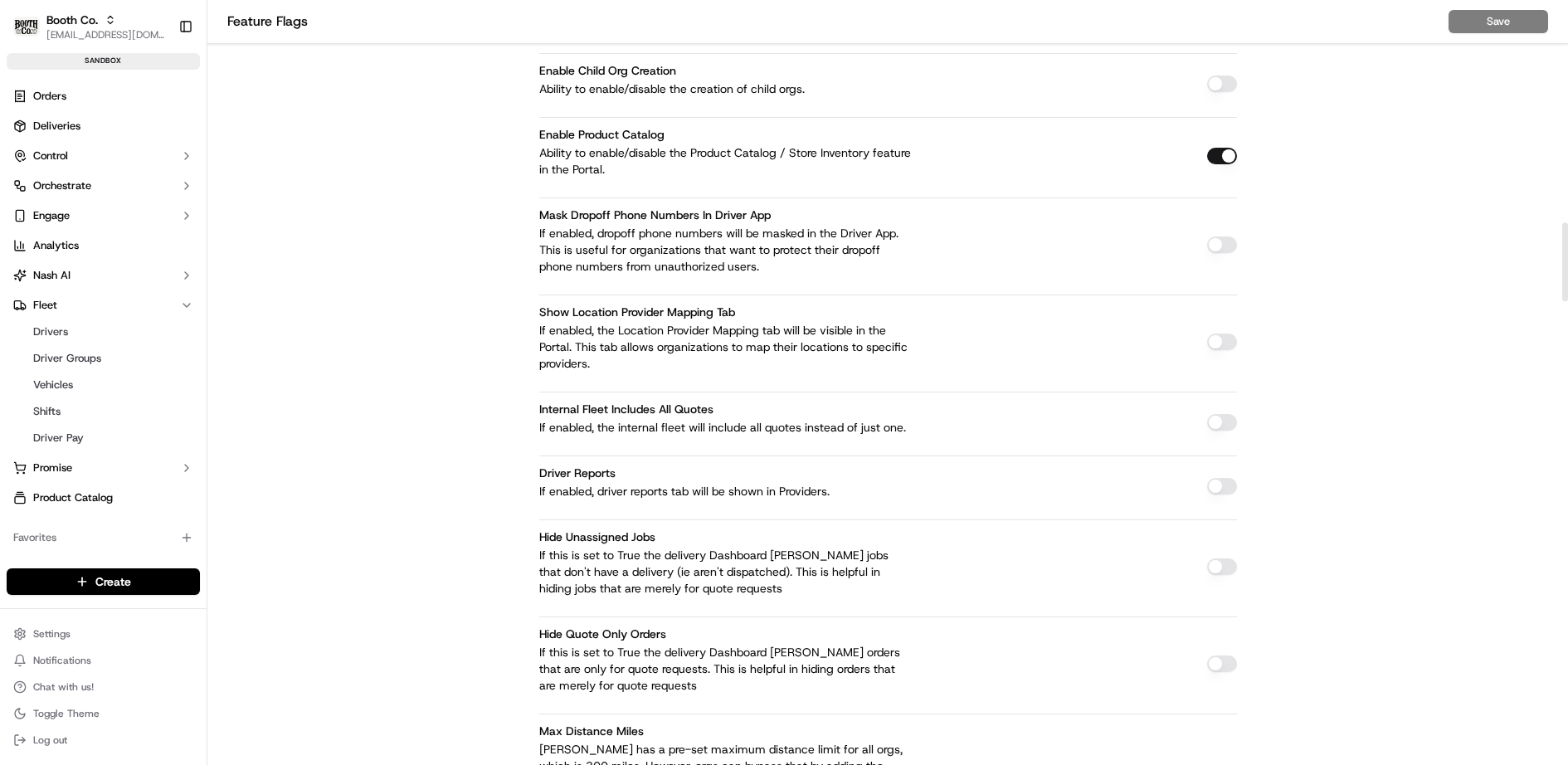
click at [1218, 414] on button "button" at bounding box center [1221, 422] width 30 height 17
click at [1501, 17] on button "Save" at bounding box center [1497, 21] width 99 height 23
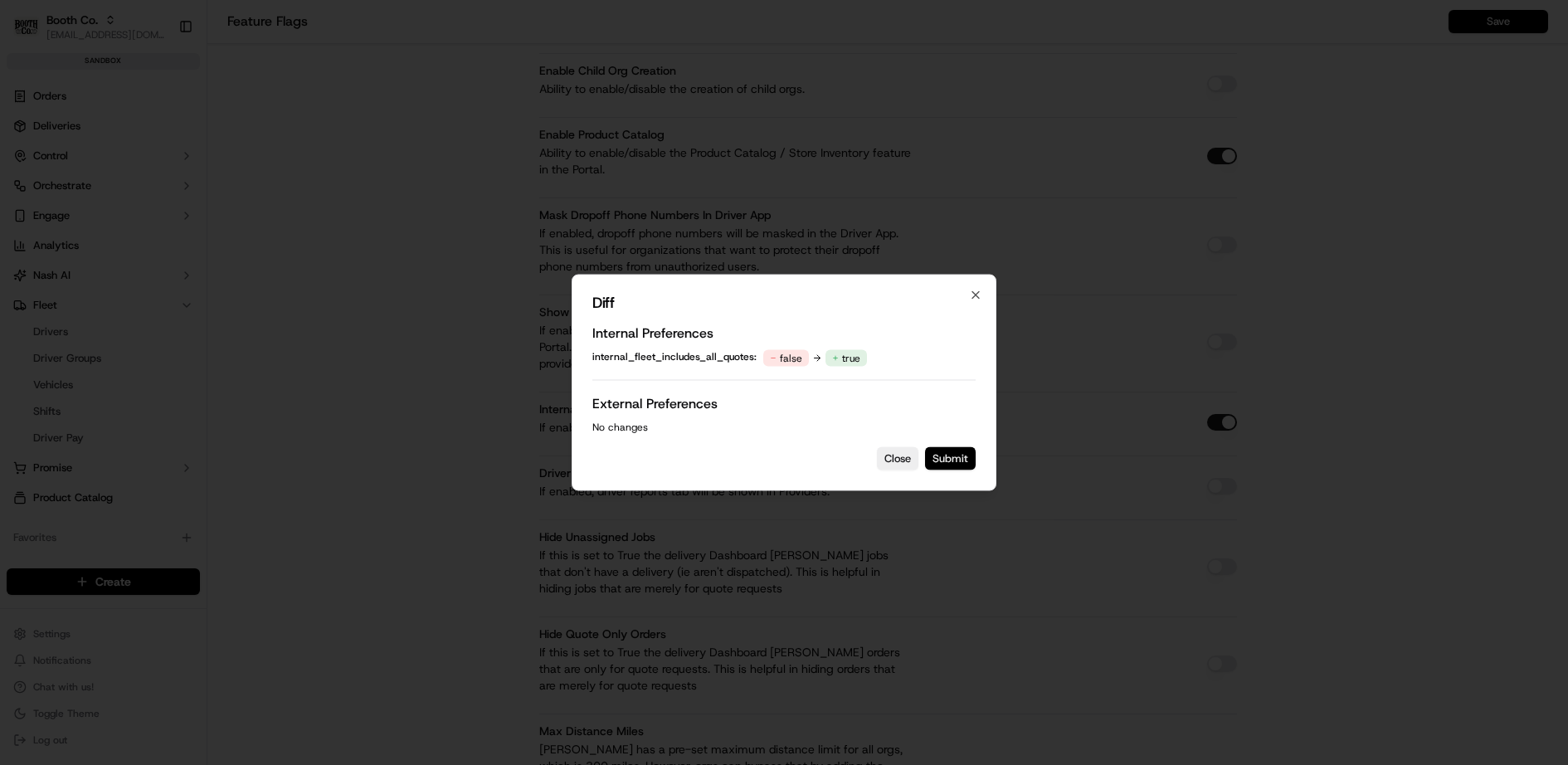
click at [944, 468] on button "Submit" at bounding box center [950, 458] width 50 height 23
click at [959, 454] on button "Submit" at bounding box center [950, 458] width 50 height 23
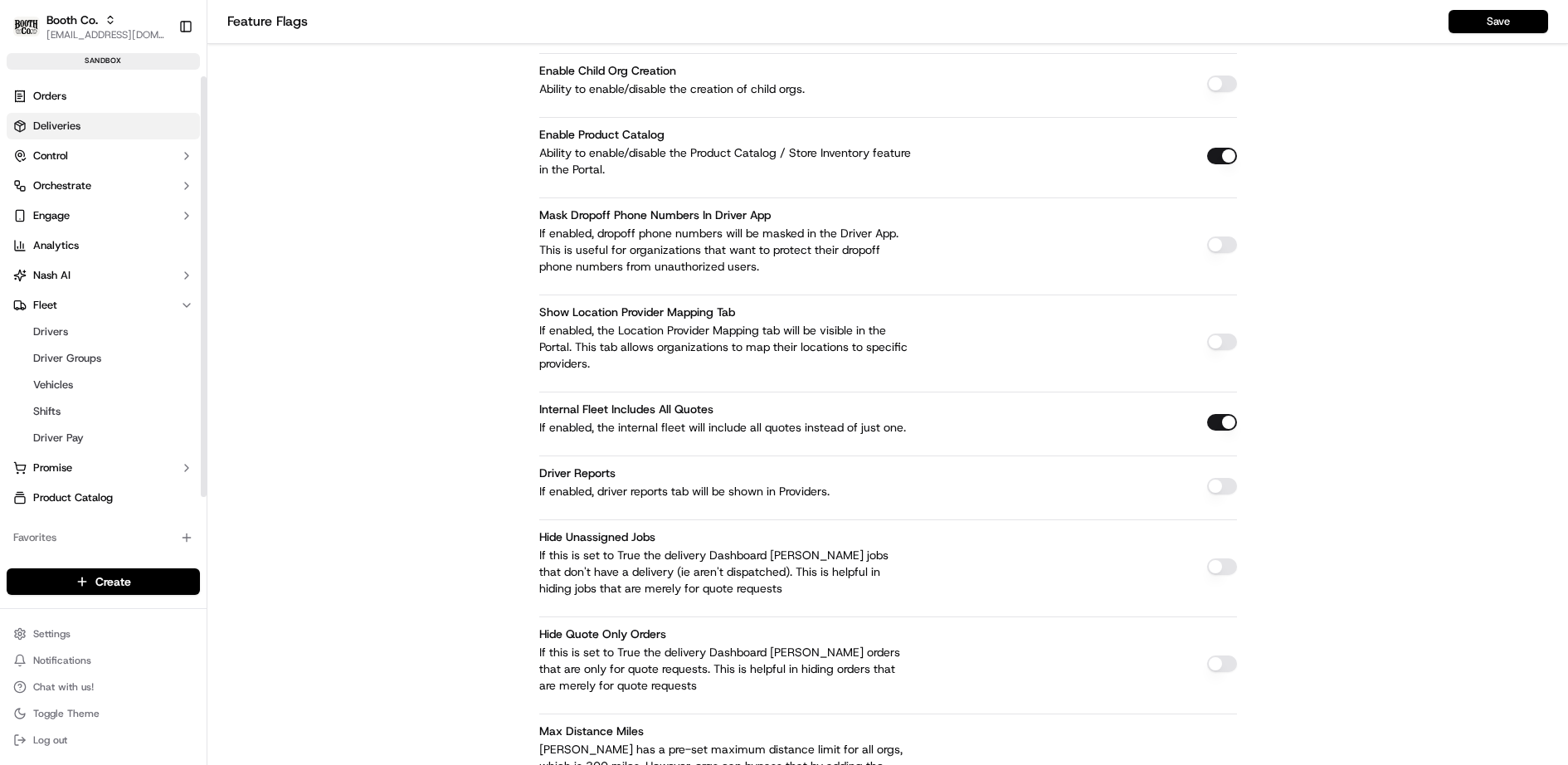
click at [90, 123] on link "Deliveries" at bounding box center [103, 125] width 193 height 27
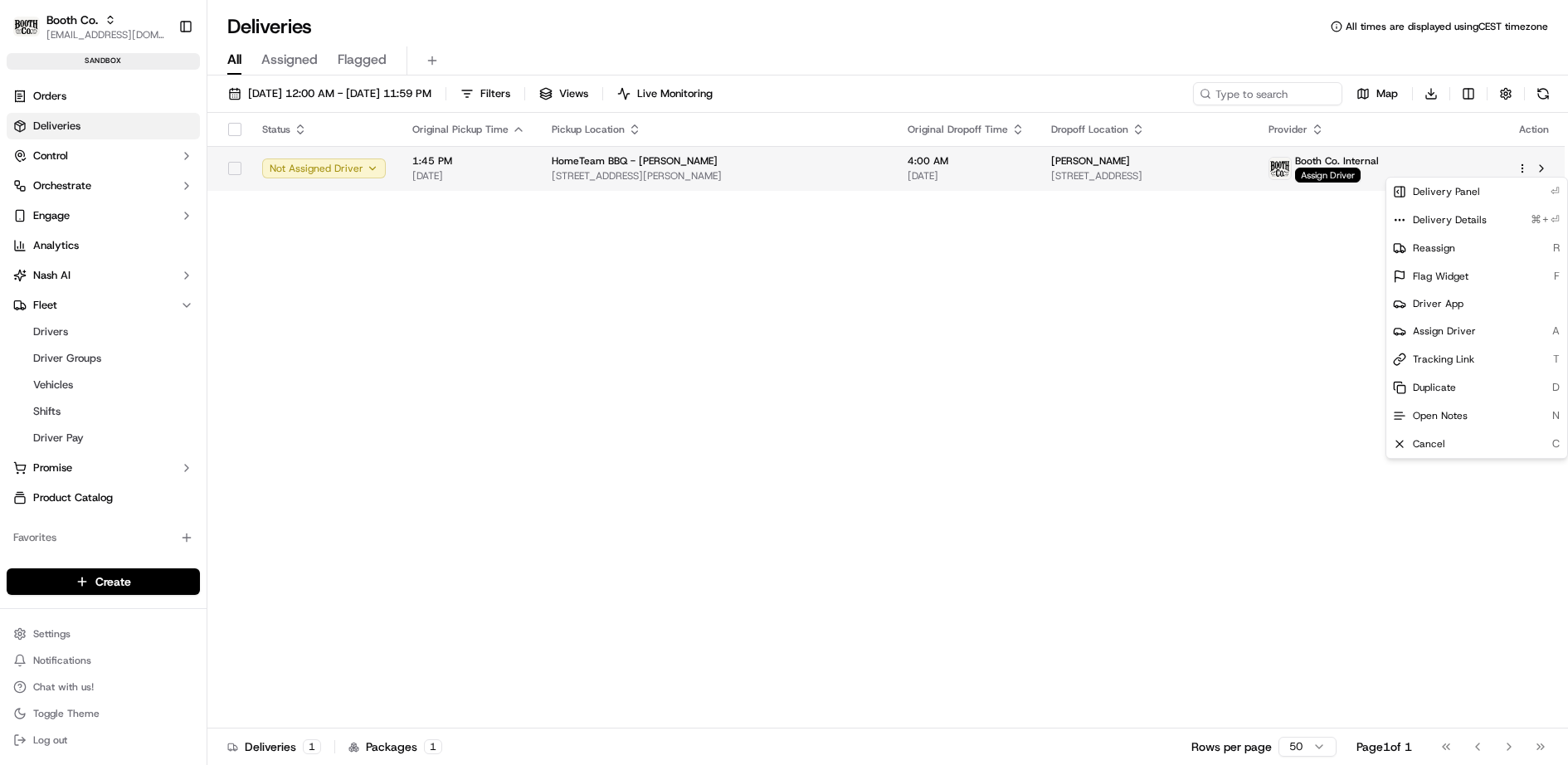
click at [1525, 165] on html "Booth Co. jj@usenash.com Toggle Sidebar sandbox Orders Deliveries Control Orche…" at bounding box center [784, 382] width 1568 height 765
click at [1467, 257] on div "Reassign R" at bounding box center [1476, 248] width 181 height 28
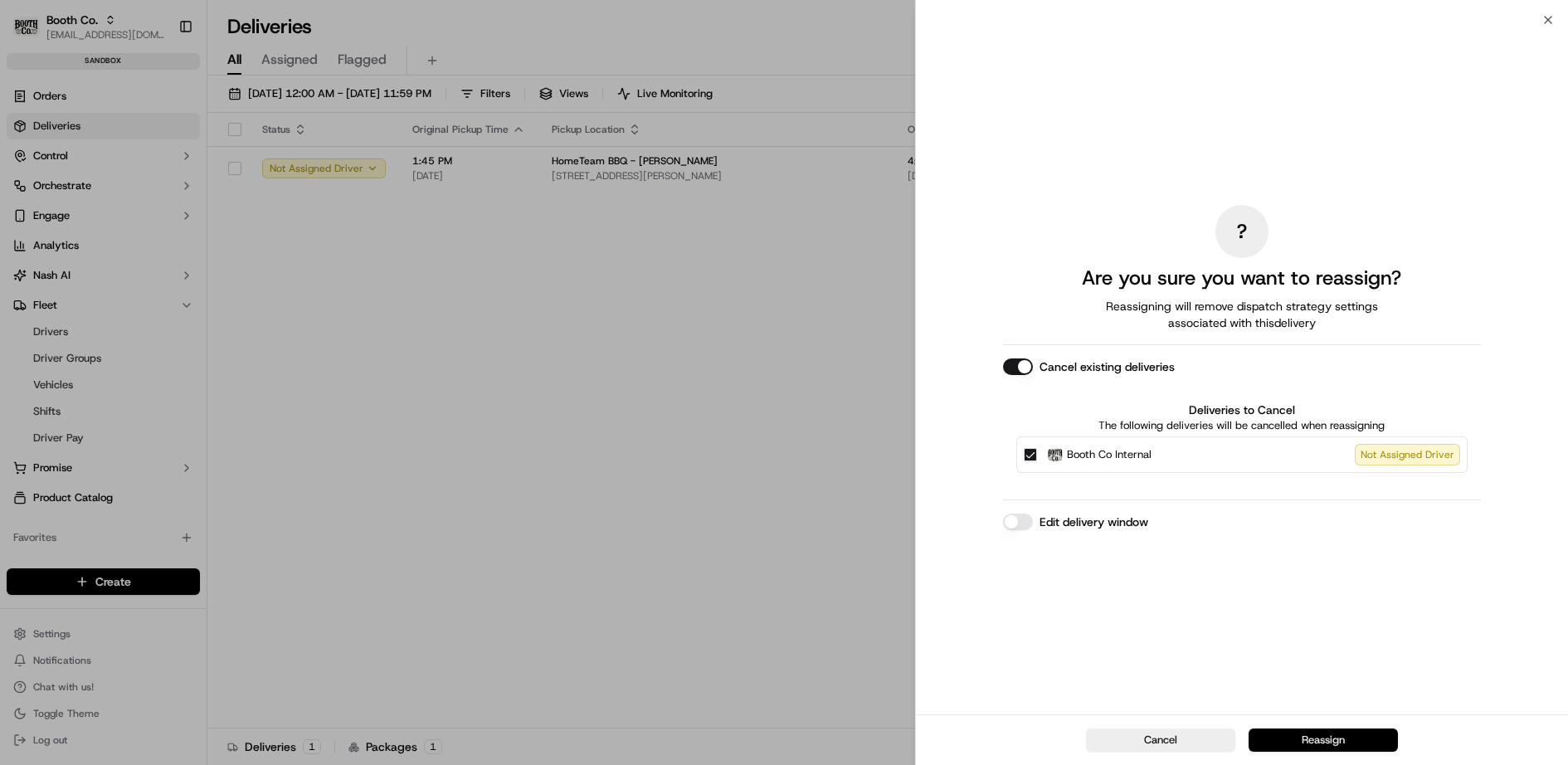
click at [1335, 745] on button "Reassign" at bounding box center [1323, 740] width 150 height 23
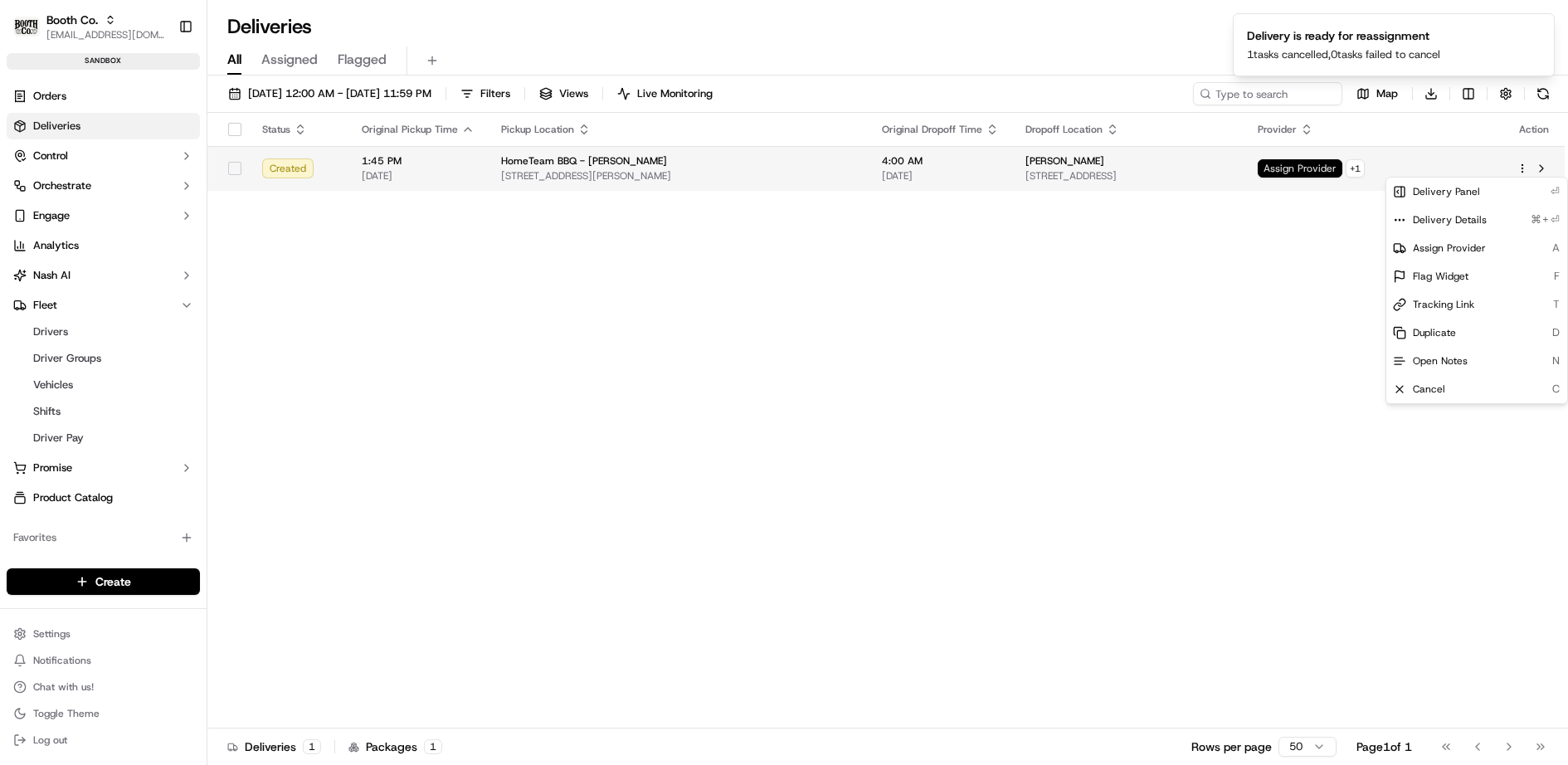
click at [1342, 163] on span "Assign Provider" at bounding box center [1299, 168] width 85 height 19
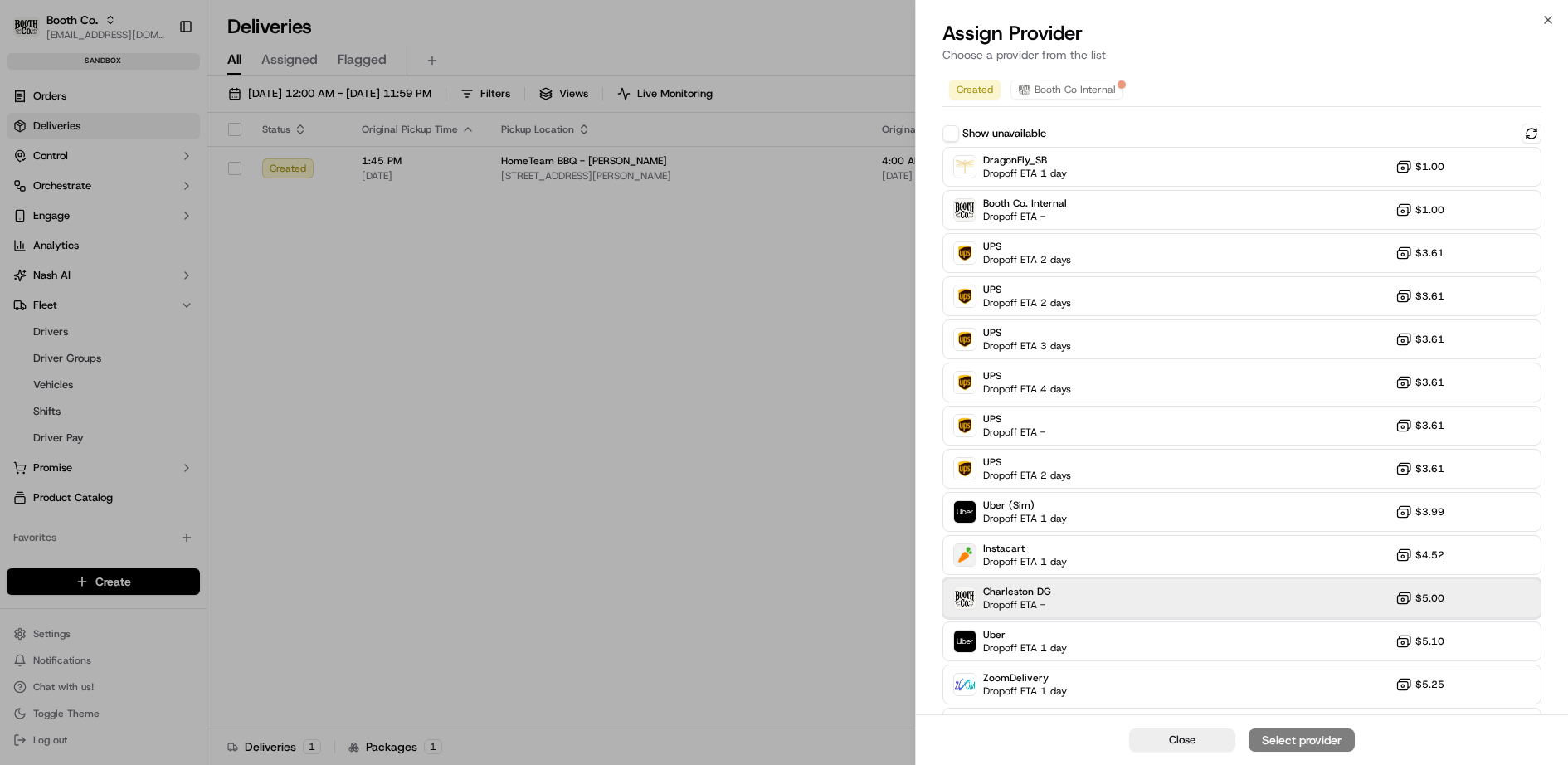
click at [1175, 604] on div "Charleston DG Dropoff ETA - $5.00" at bounding box center [1242, 598] width 600 height 40
click at [1312, 742] on div "Assign Provider" at bounding box center [1300, 740] width 81 height 17
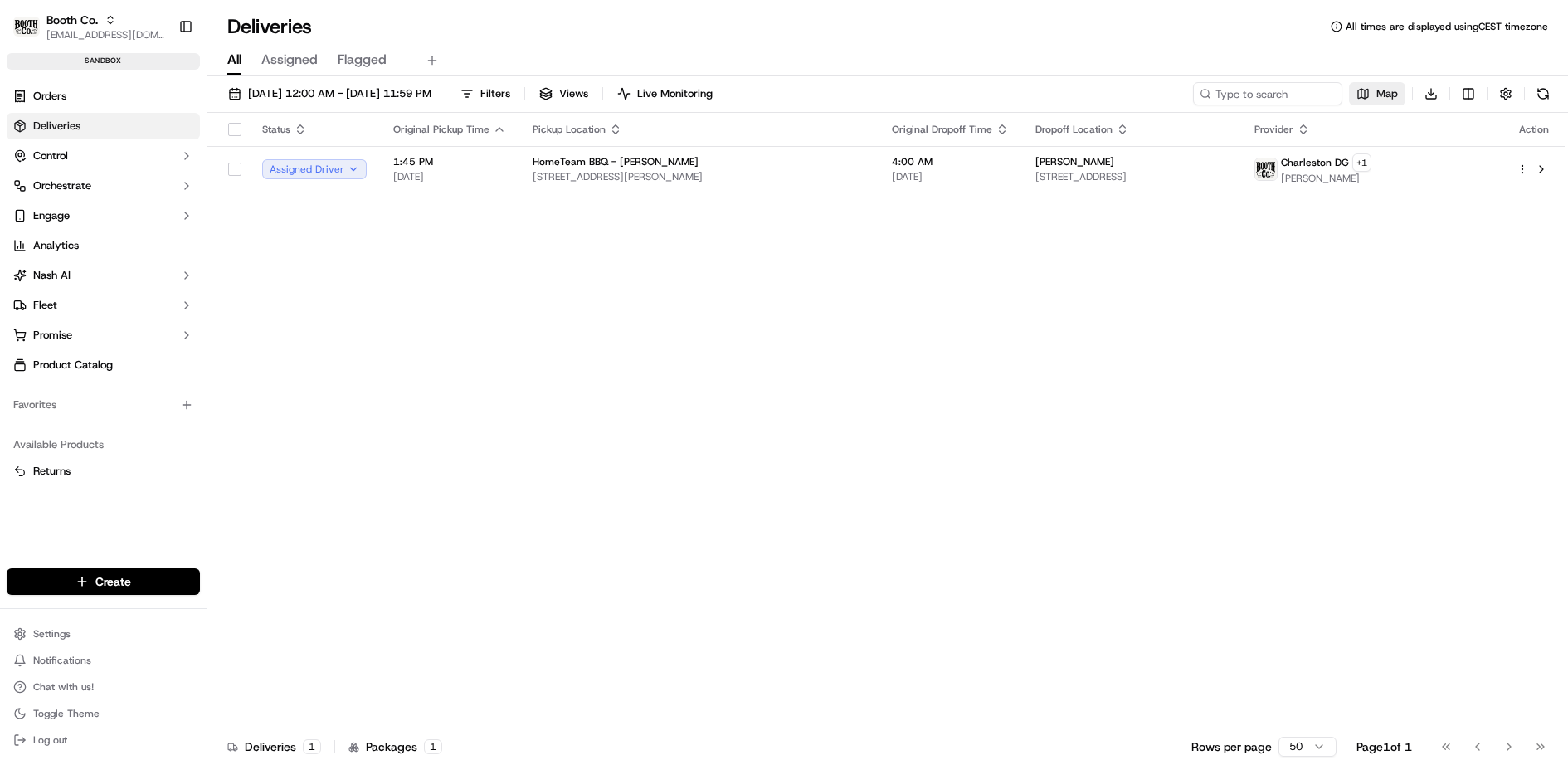
click at [1389, 85] on button "Map" at bounding box center [1377, 93] width 57 height 23
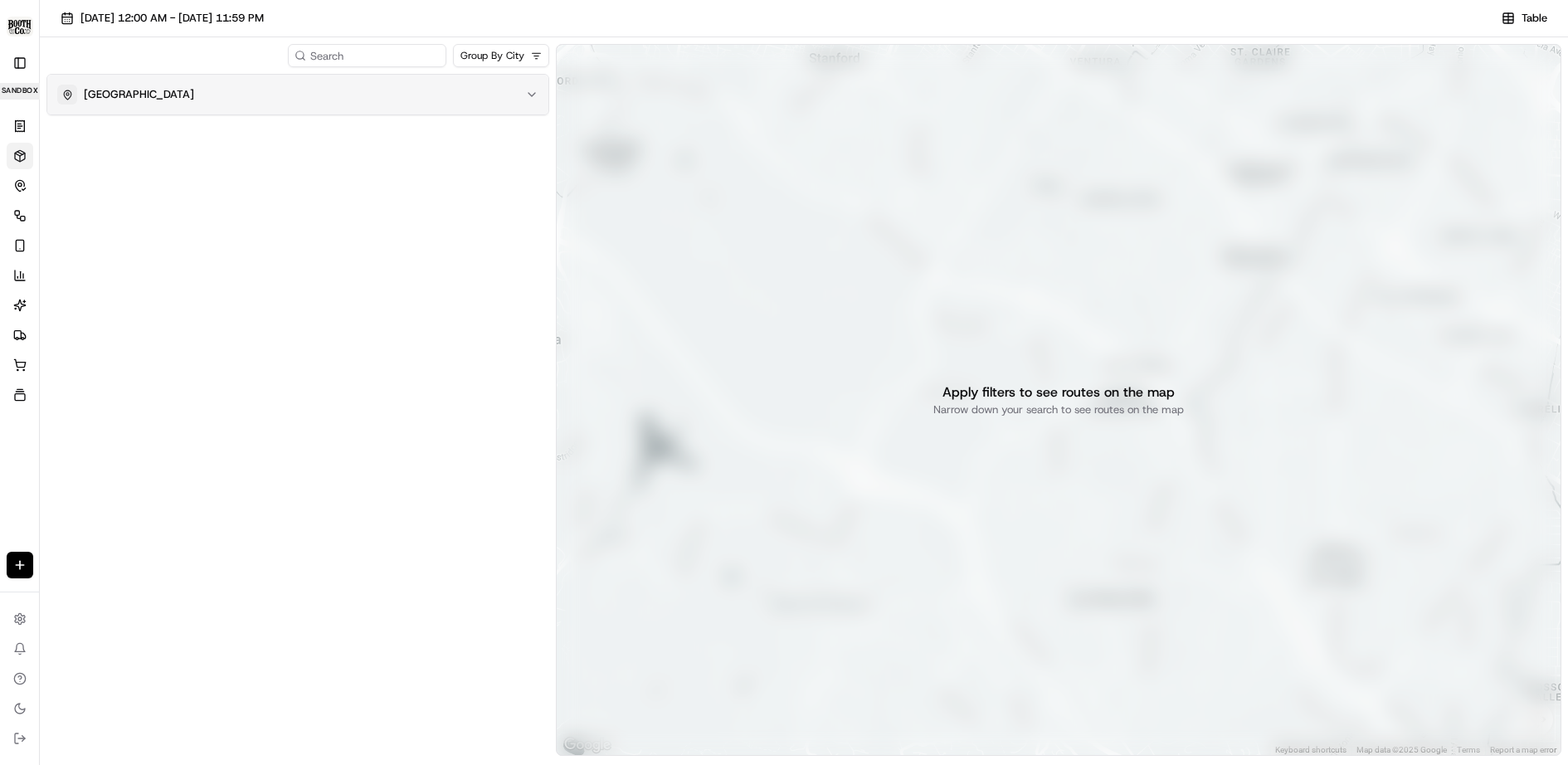
click at [245, 82] on button "[GEOGRAPHIC_DATA]" at bounding box center [297, 94] width 501 height 40
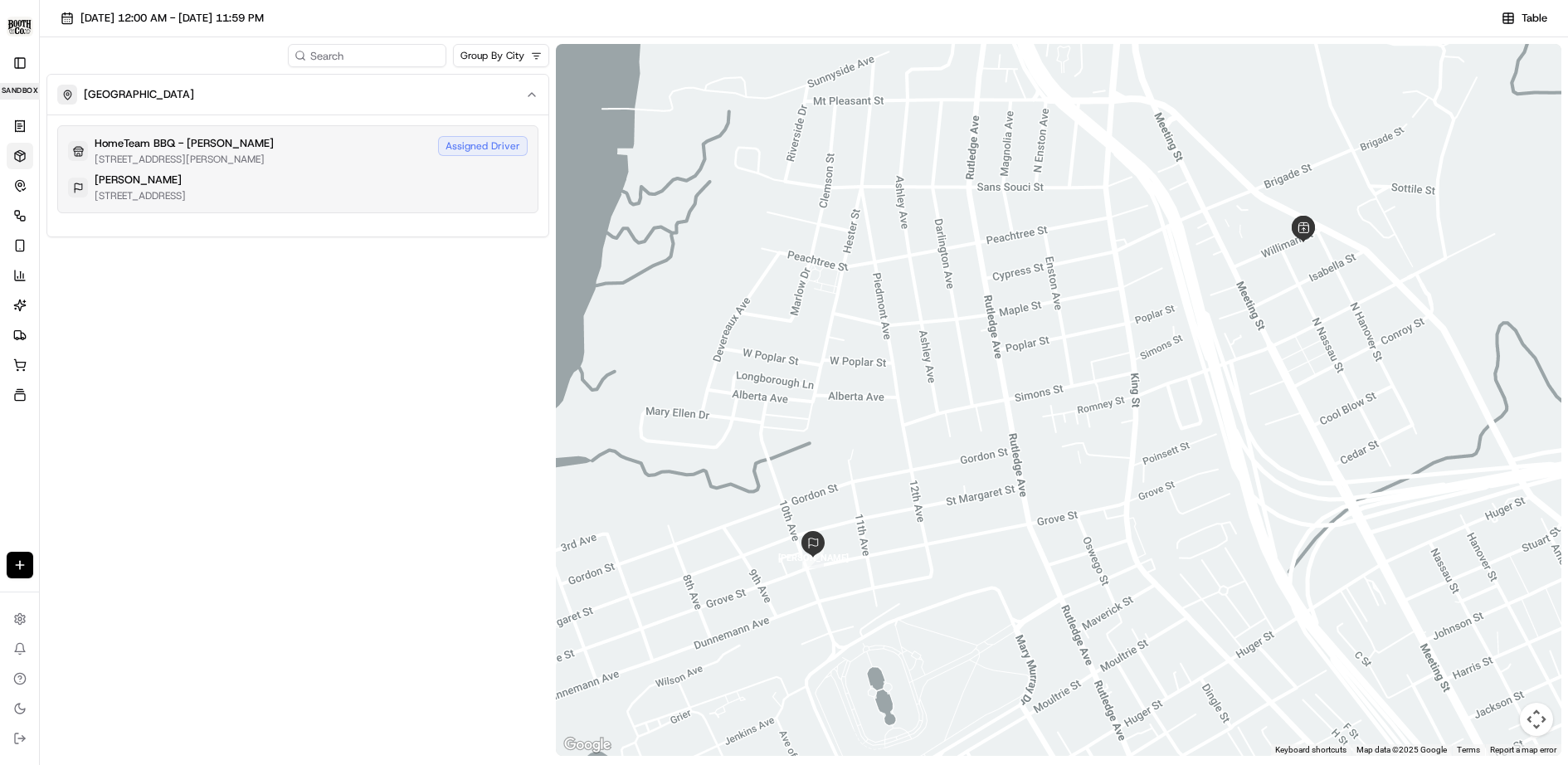
click at [325, 151] on div "HomeTeam BBQ - Williman 126 Williman St, Charleston, SC 29403 Assigned Driver" at bounding box center [297, 151] width 459 height 30
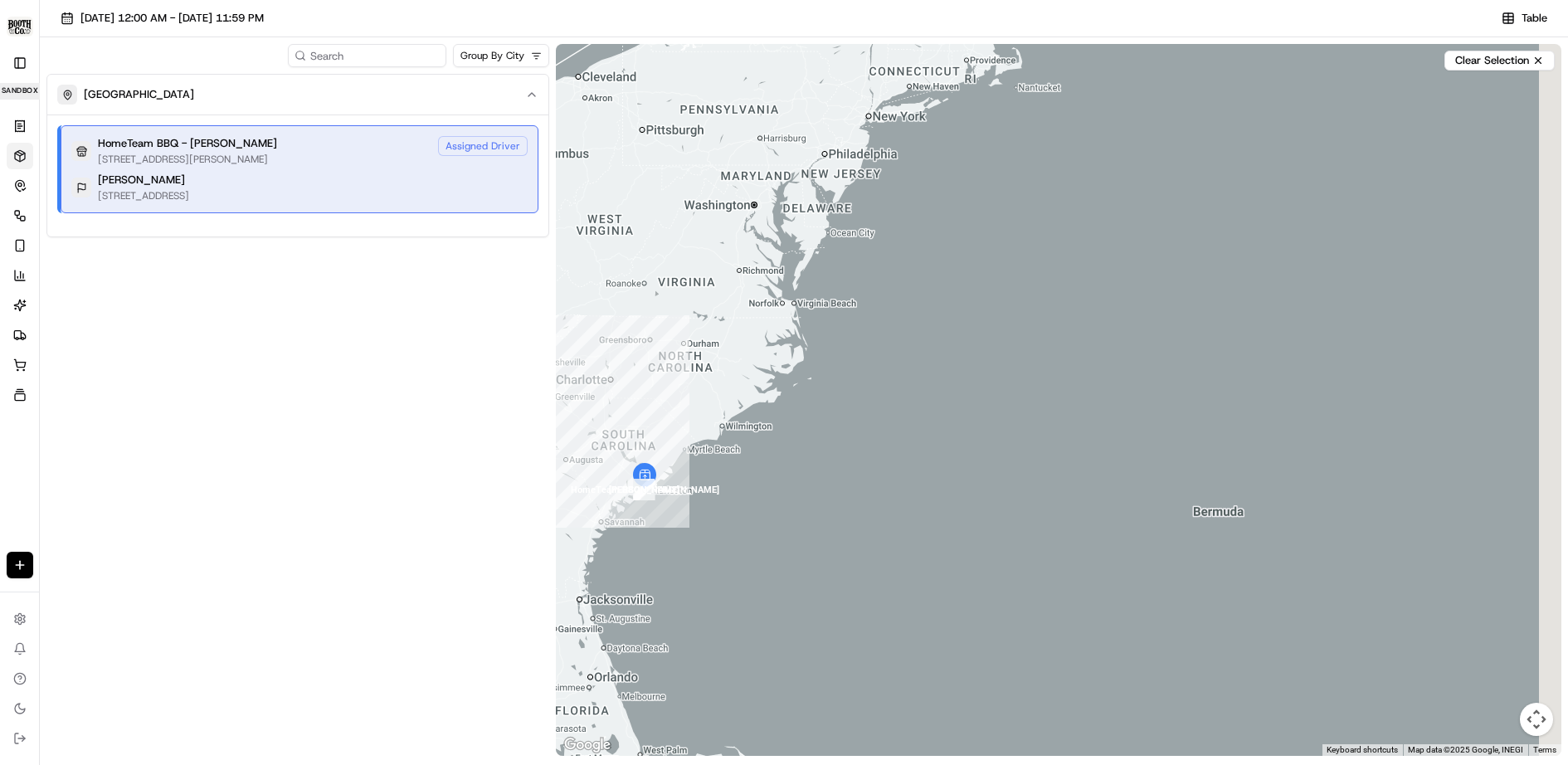
drag, startPoint x: 1278, startPoint y: 503, endPoint x: 831, endPoint y: 468, distance: 448.4
click at [833, 469] on div at bounding box center [1059, 400] width 1006 height 712
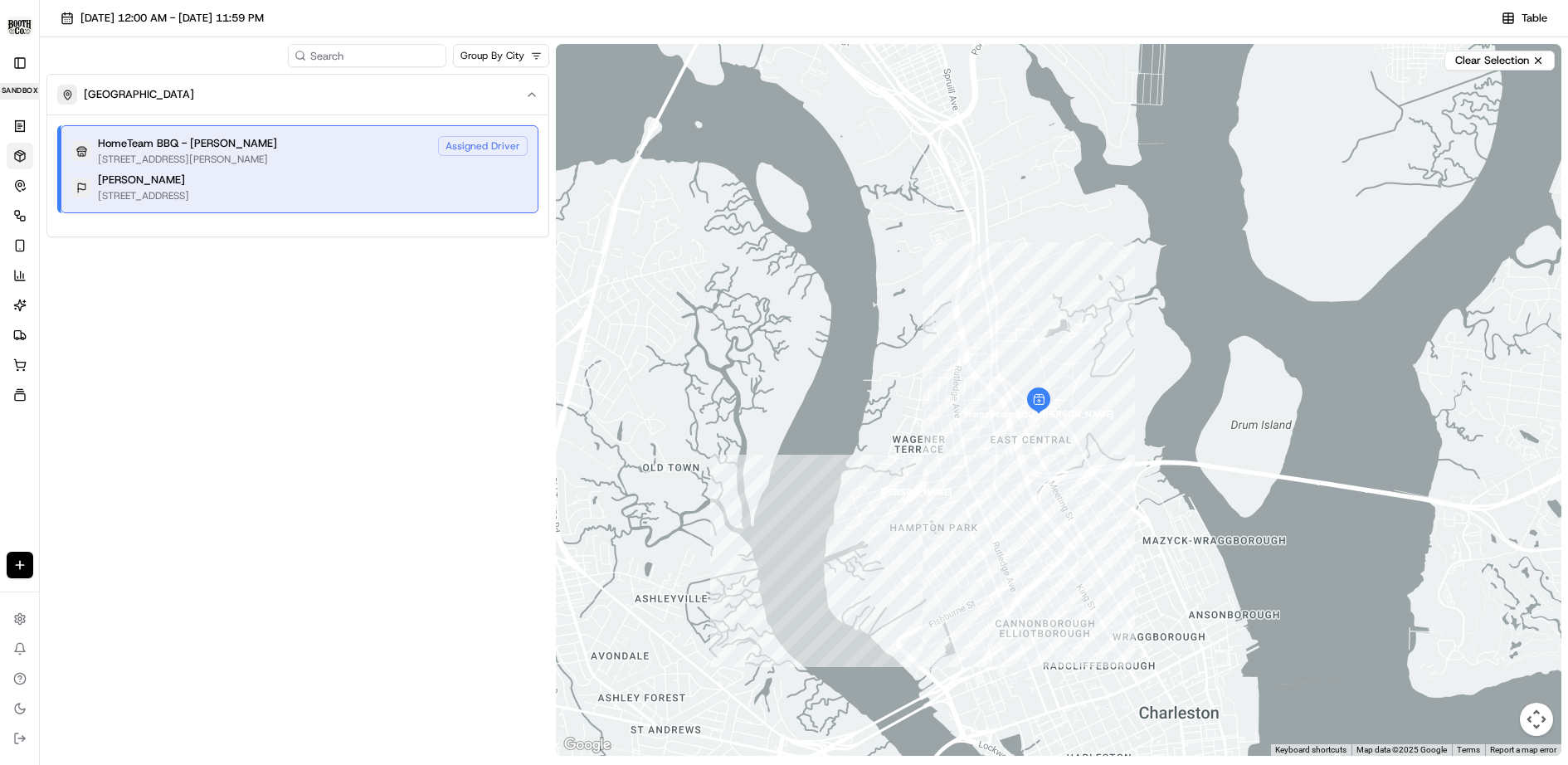
drag, startPoint x: 883, startPoint y: 465, endPoint x: 944, endPoint y: 578, distance: 128.4
click at [944, 578] on div at bounding box center [1059, 400] width 1006 height 712
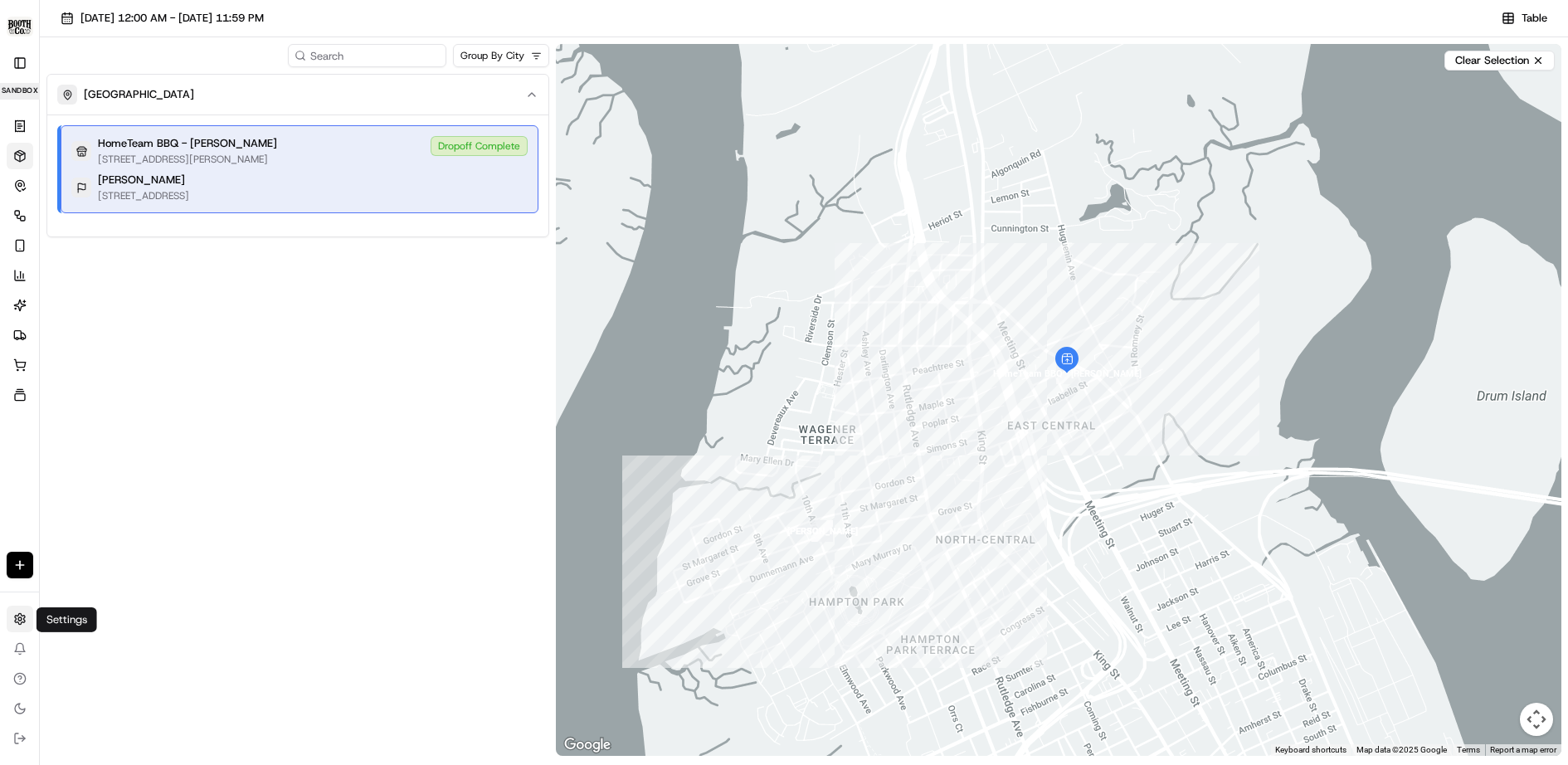
click at [19, 614] on html "Booth Co. jj@usenash.com Toggle Sidebar sandbox Orders Deliveries Control Orche…" at bounding box center [784, 382] width 1568 height 765
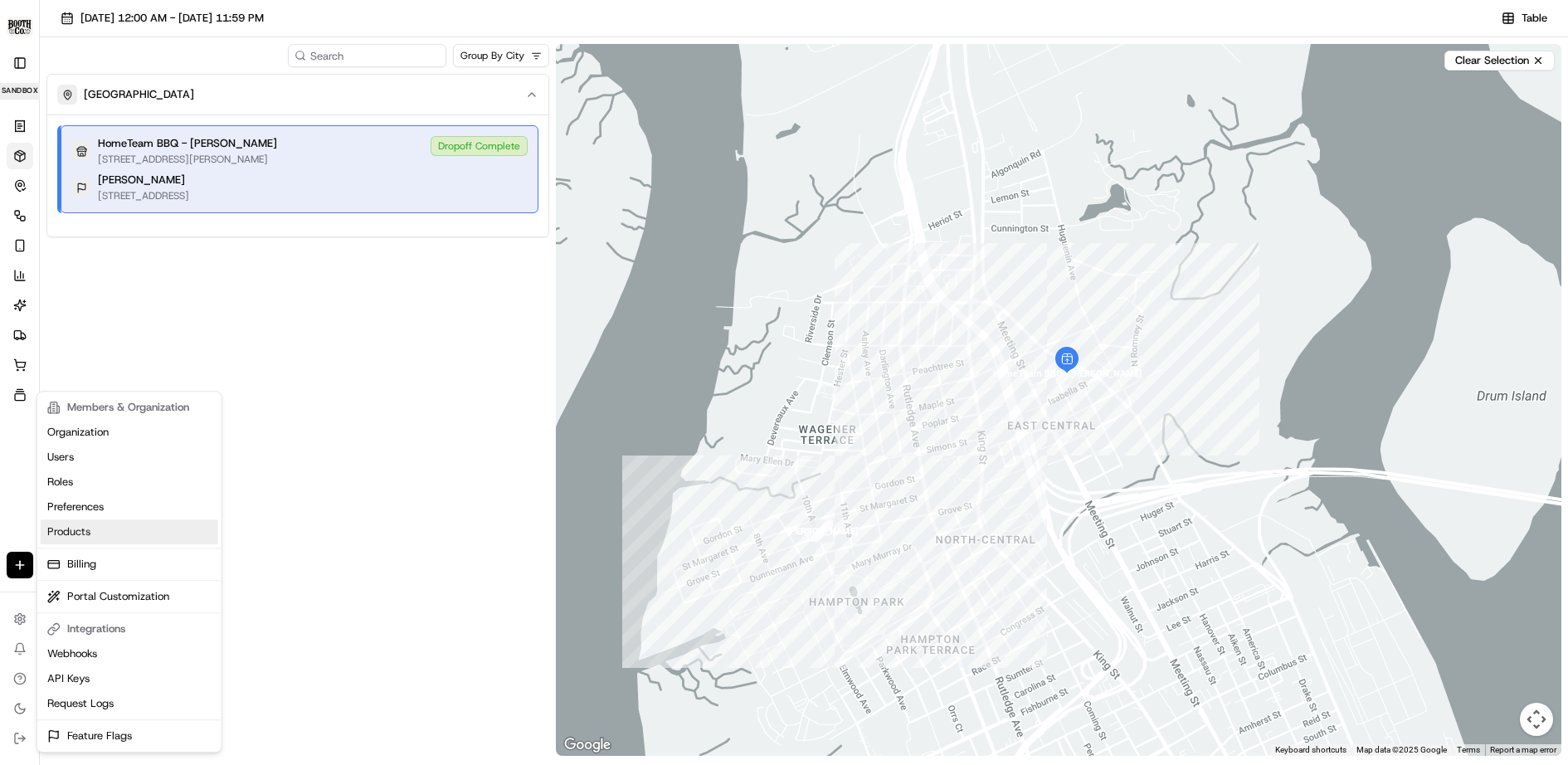
click at [89, 528] on link "Products" at bounding box center [129, 532] width 178 height 25
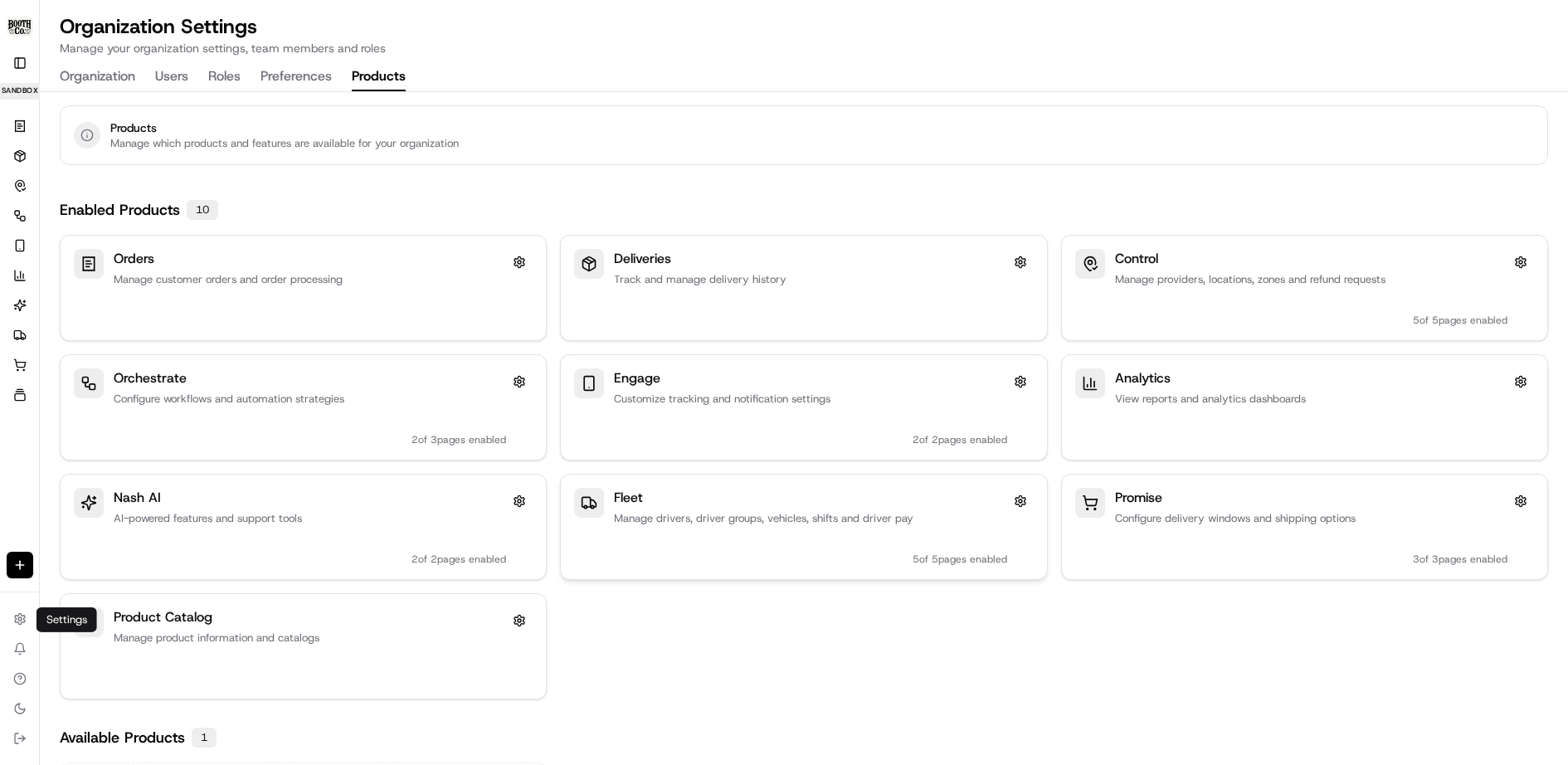
click at [692, 526] on div "Fleet Manage drivers, driver groups, vehicles, shifts and driver pay 5 of 5 pag…" at bounding box center [810, 527] width 392 height 78
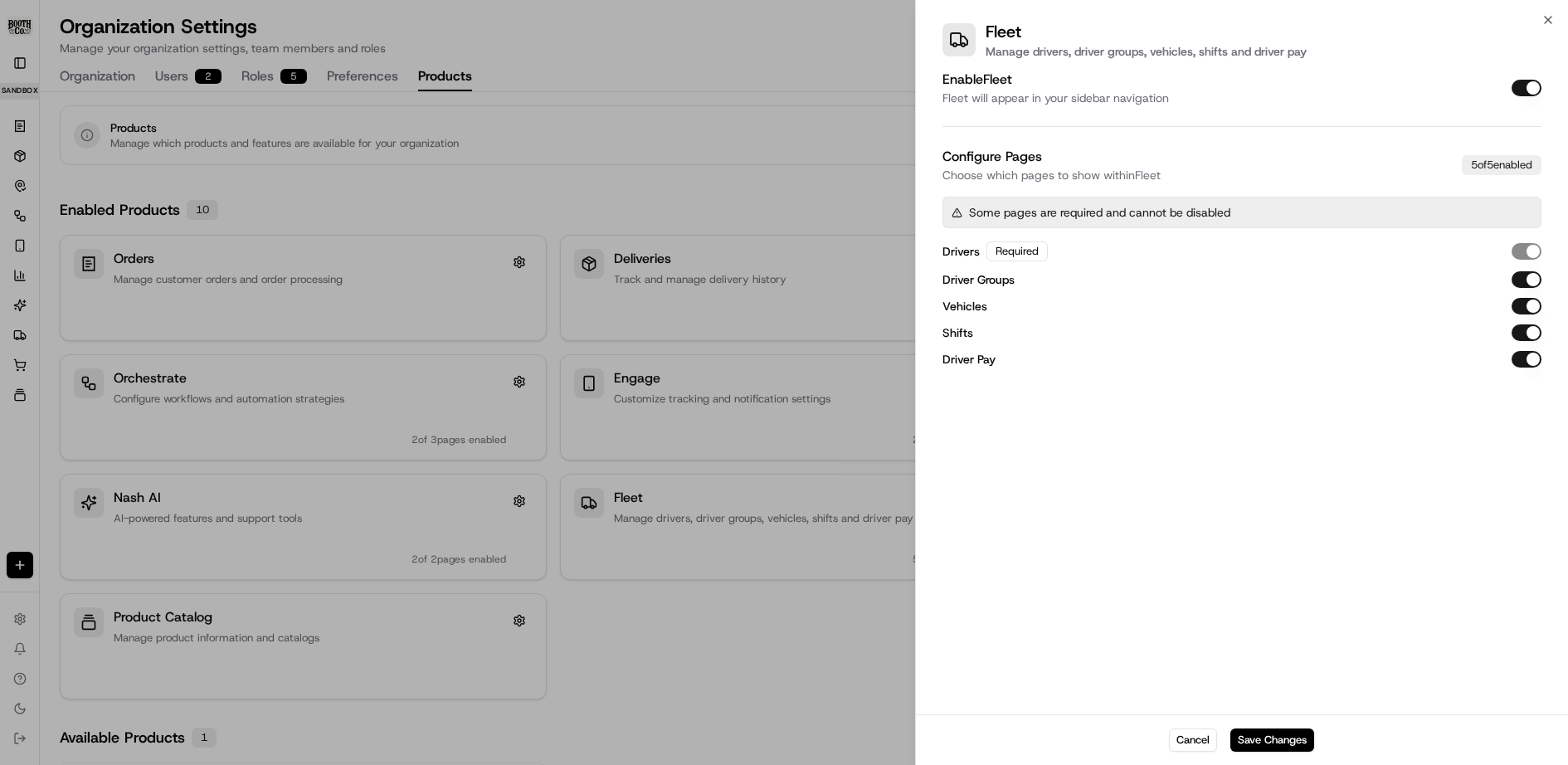
click at [583, 174] on div at bounding box center [784, 382] width 1568 height 765
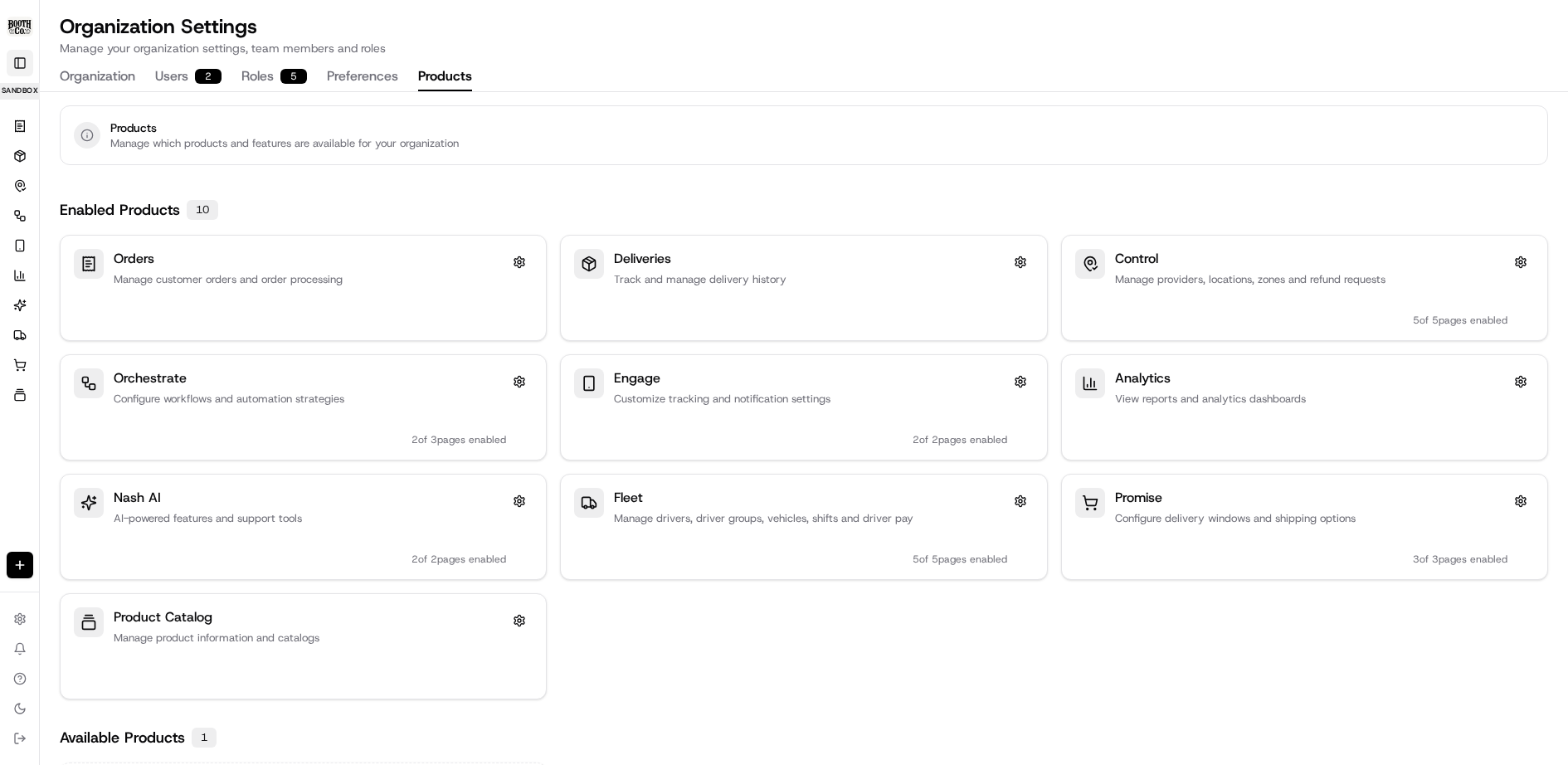
click at [20, 64] on button "Toggle Sidebar" at bounding box center [20, 63] width 27 height 27
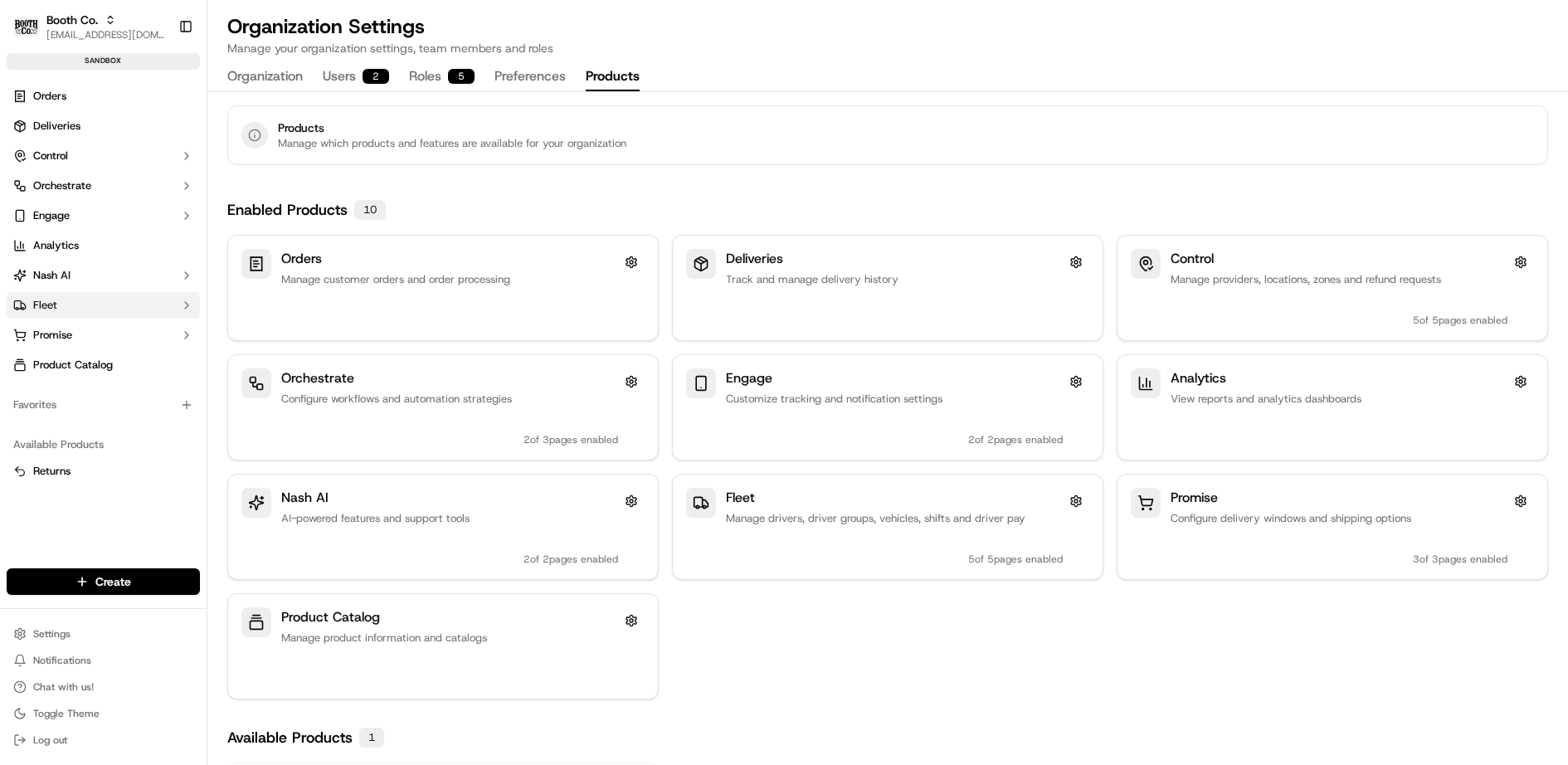
click at [75, 301] on button "Fleet" at bounding box center [103, 305] width 193 height 27
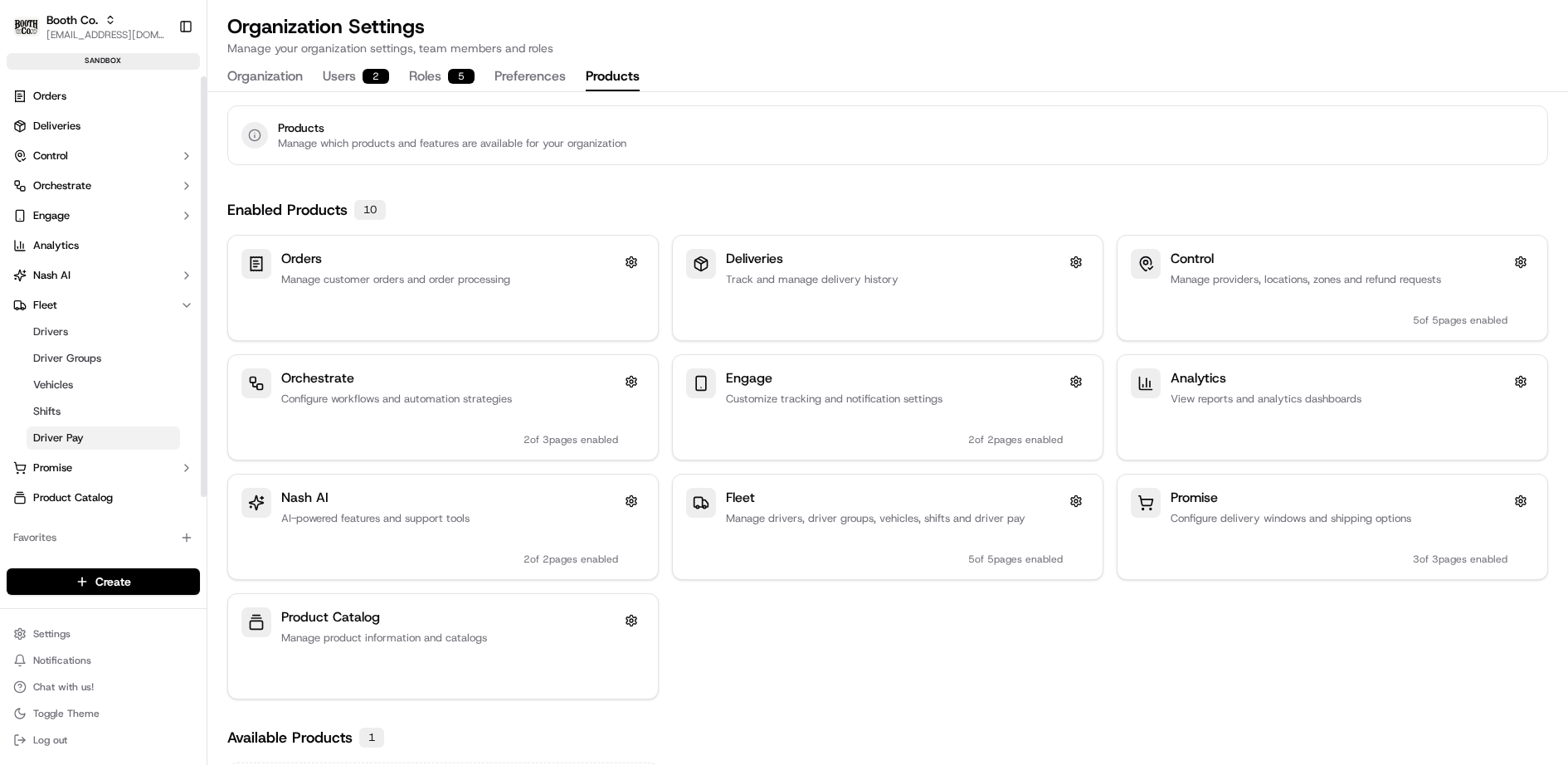
click at [97, 433] on link "Driver Pay" at bounding box center [103, 438] width 153 height 23
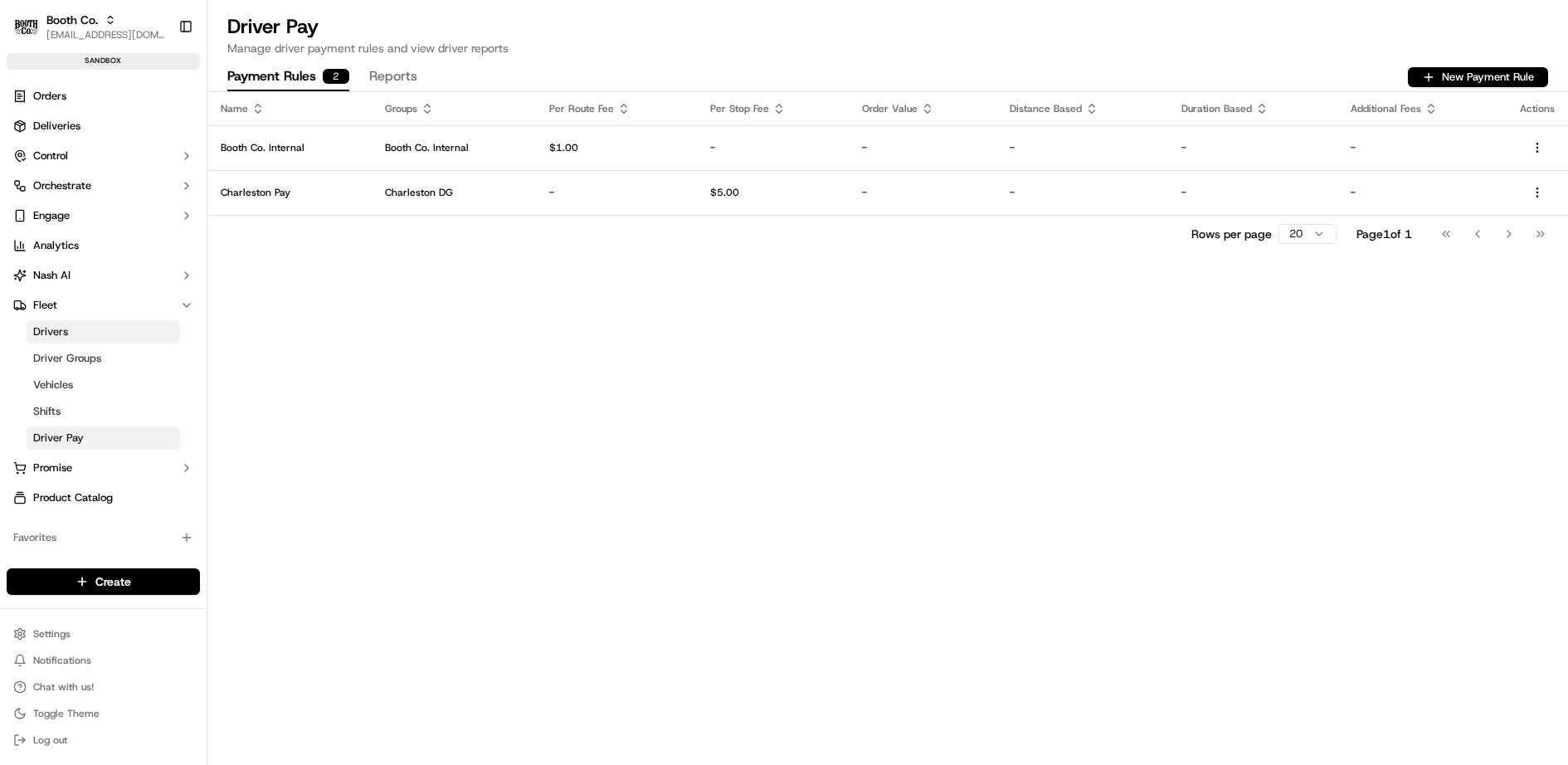
click at [405, 67] on button "Reports" at bounding box center [393, 77] width 48 height 28
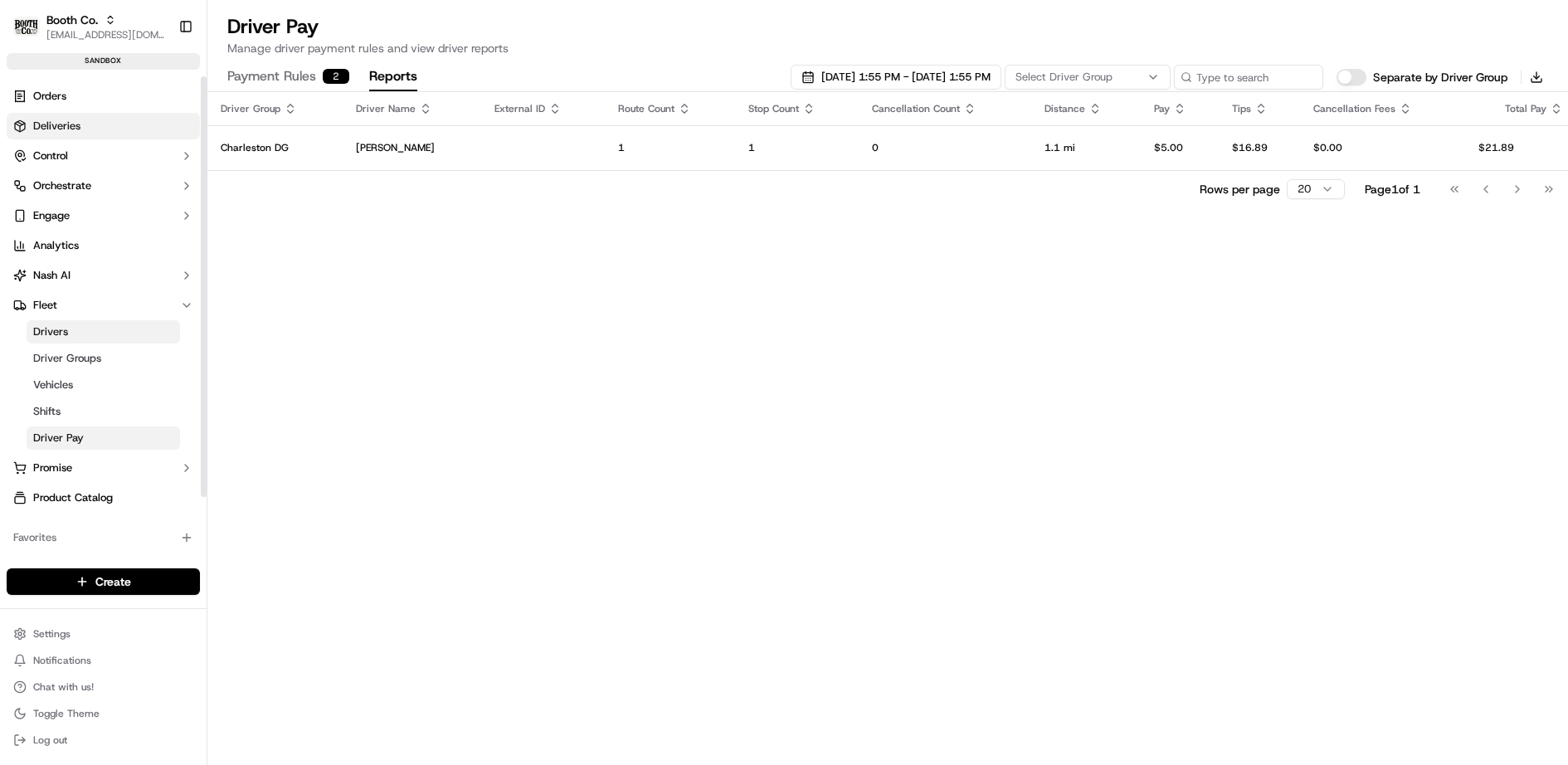
click at [75, 119] on span "Deliveries" at bounding box center [57, 126] width 47 height 15
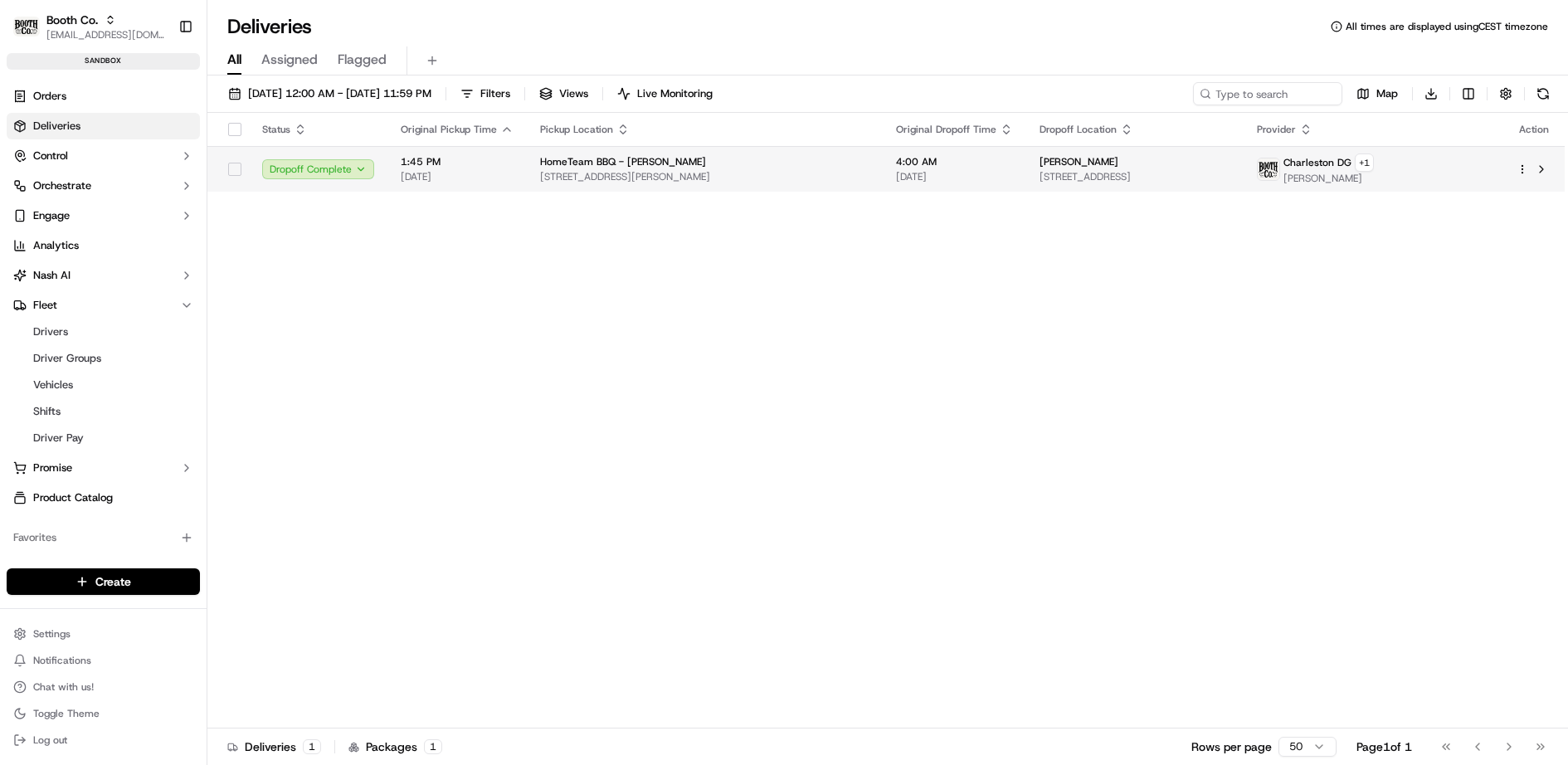
click at [1518, 170] on html "Booth Co. jj@usenash.com Toggle Sidebar sandbox Orders Deliveries Control Orche…" at bounding box center [784, 382] width 1568 height 765
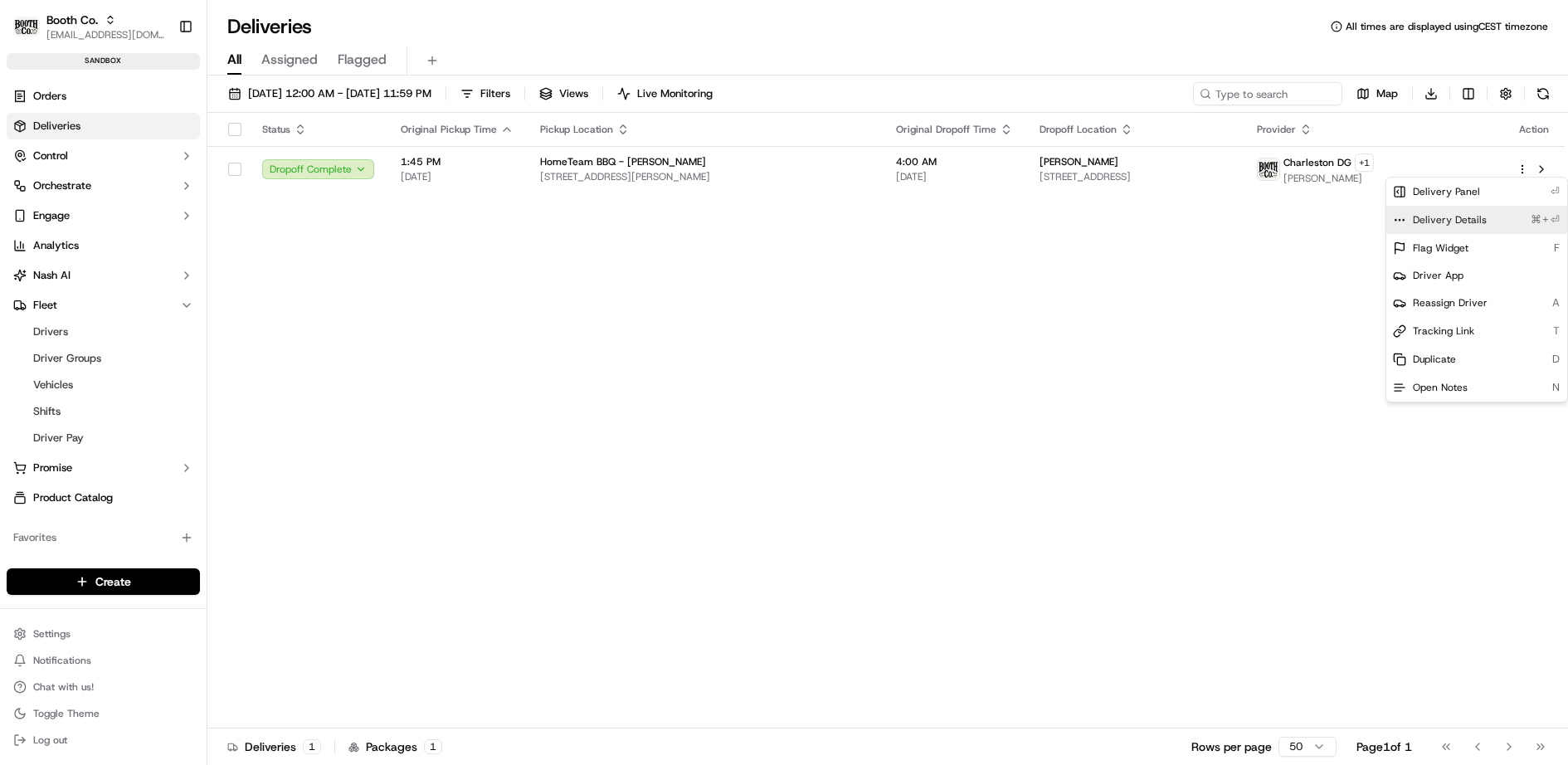
click at [1469, 214] on span "Delivery Details" at bounding box center [1449, 219] width 73 height 13
click at [65, 88] on html "Booth Co. jj@usenash.com Toggle Sidebar sandbox Orders Deliveries Control Orche…" at bounding box center [784, 382] width 1568 height 765
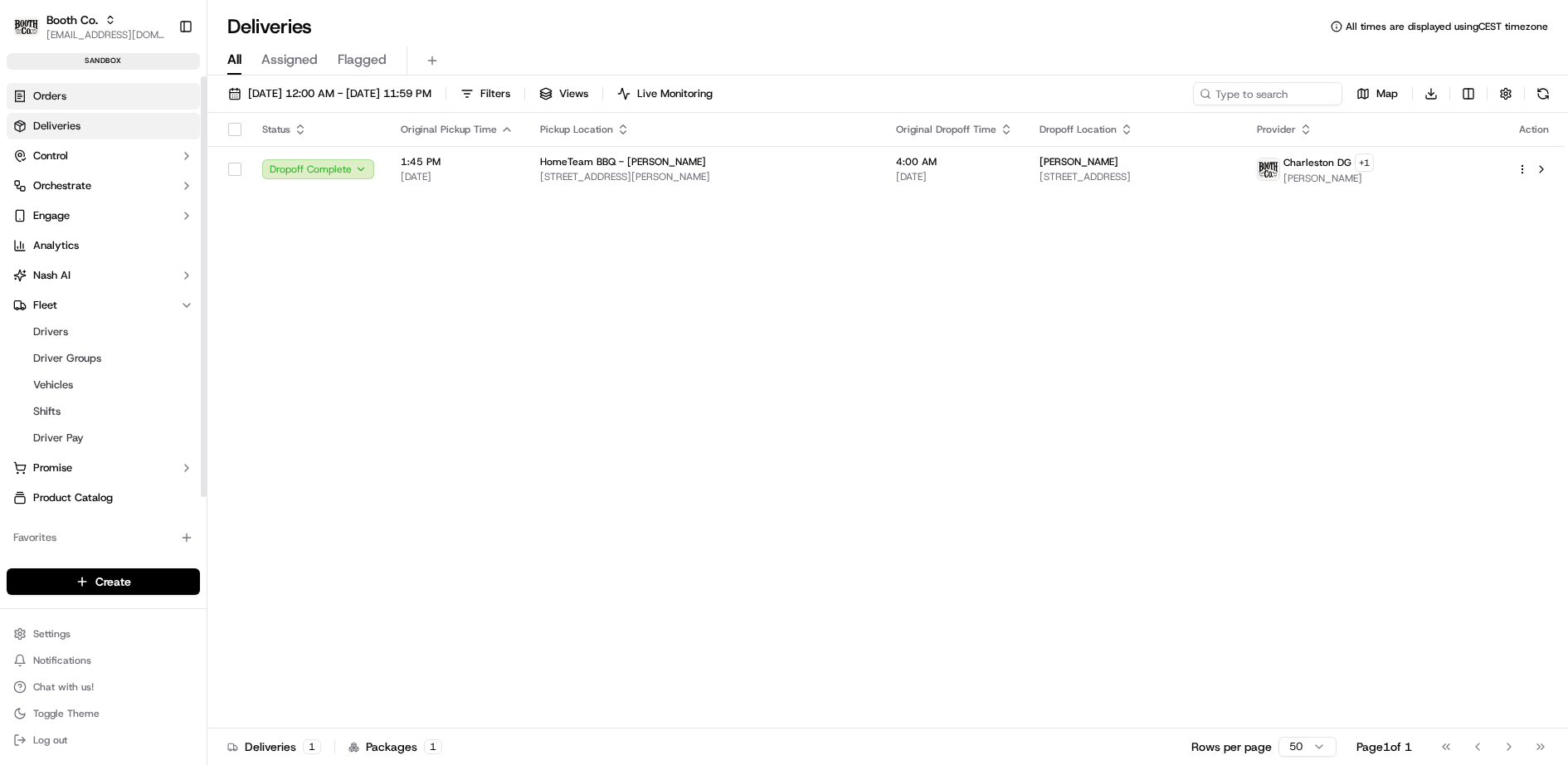
click at [97, 87] on link "Orders" at bounding box center [103, 96] width 193 height 27
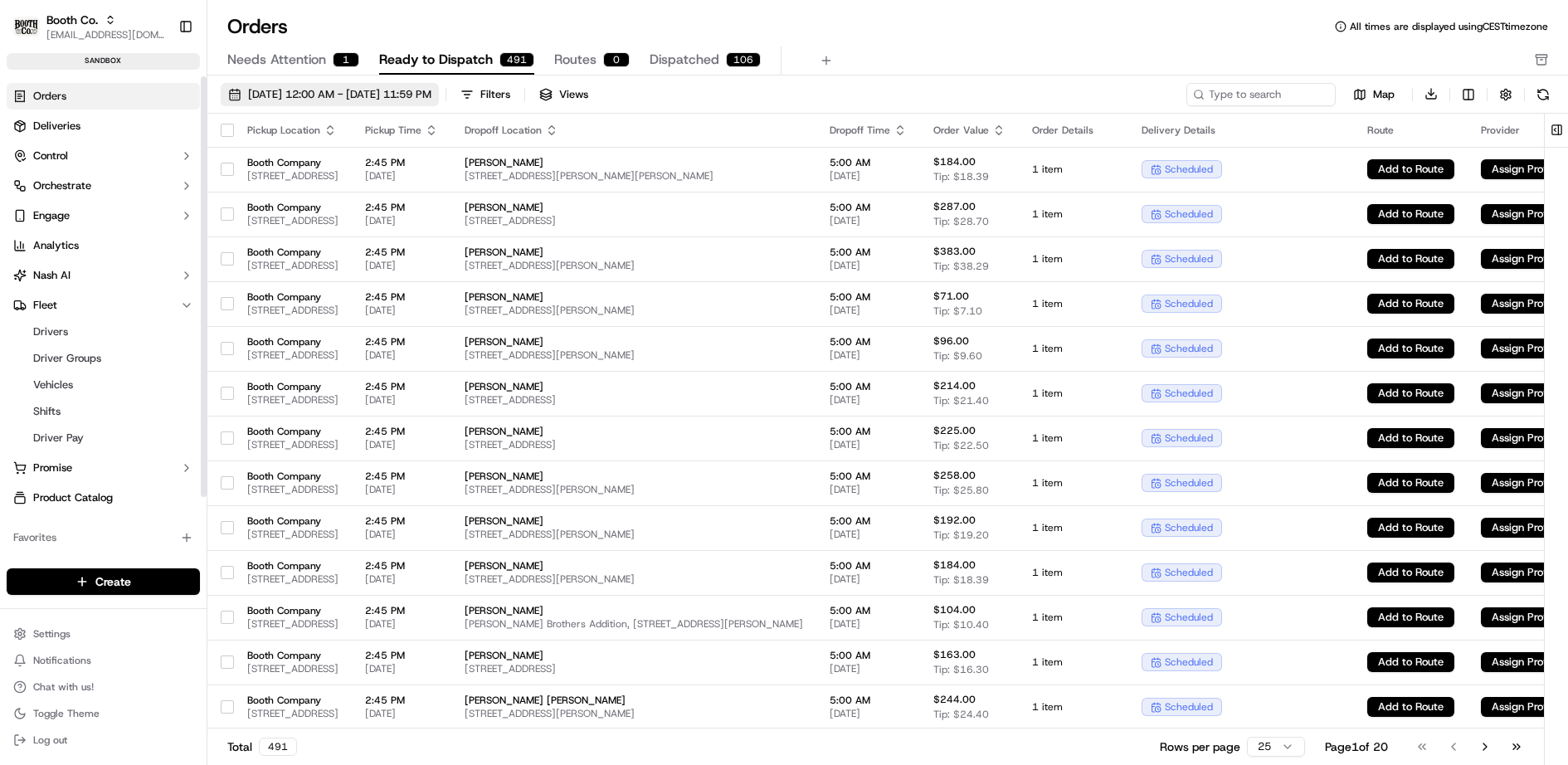
click at [399, 89] on span "[DATE] 12:00 AM - [DATE] 11:59 PM" at bounding box center [339, 95] width 183 height 15
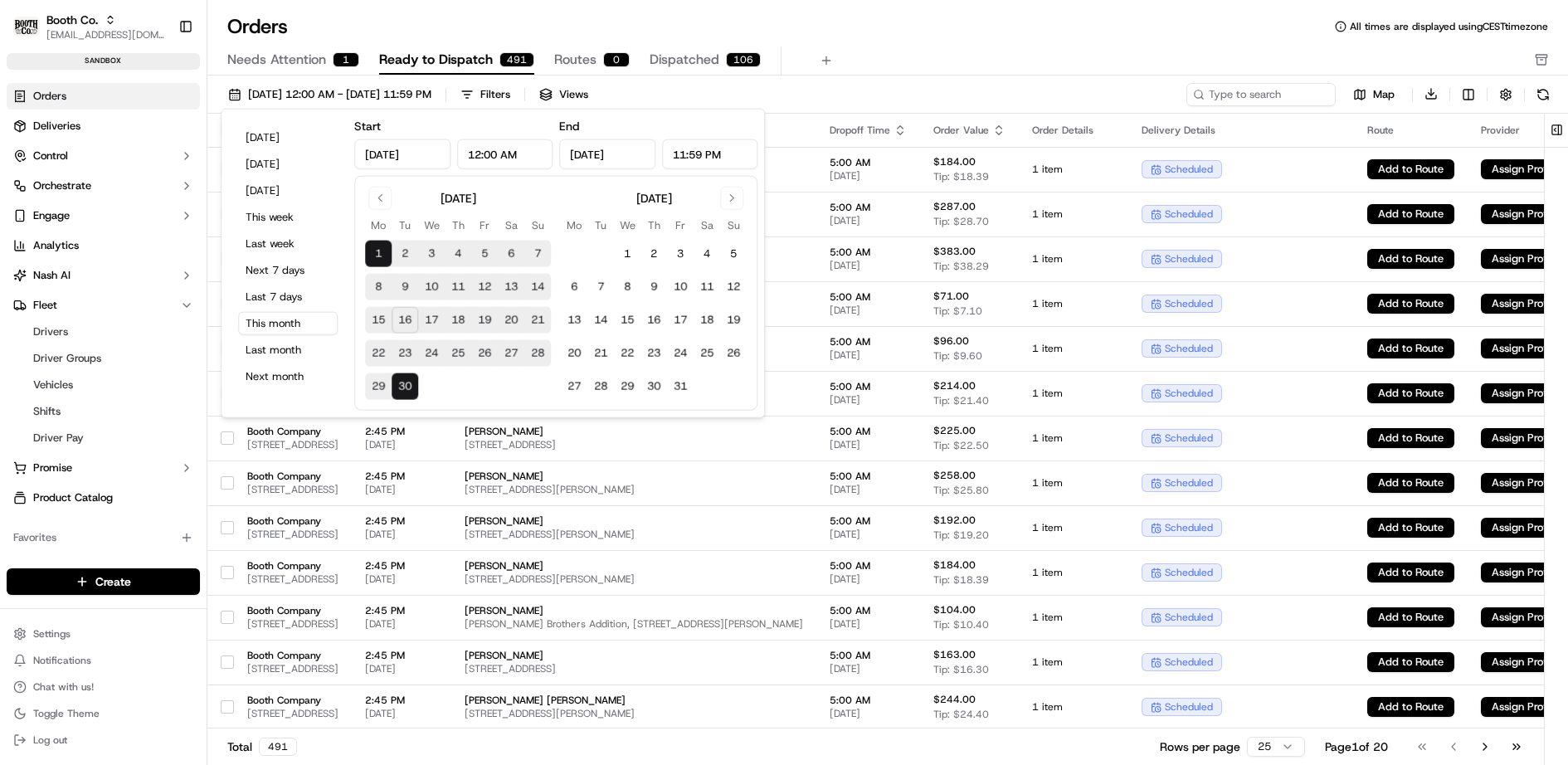
click at [434, 323] on button "17" at bounding box center [431, 320] width 27 height 27
type input "[DATE]"
click at [434, 323] on button "17" at bounding box center [431, 320] width 27 height 27
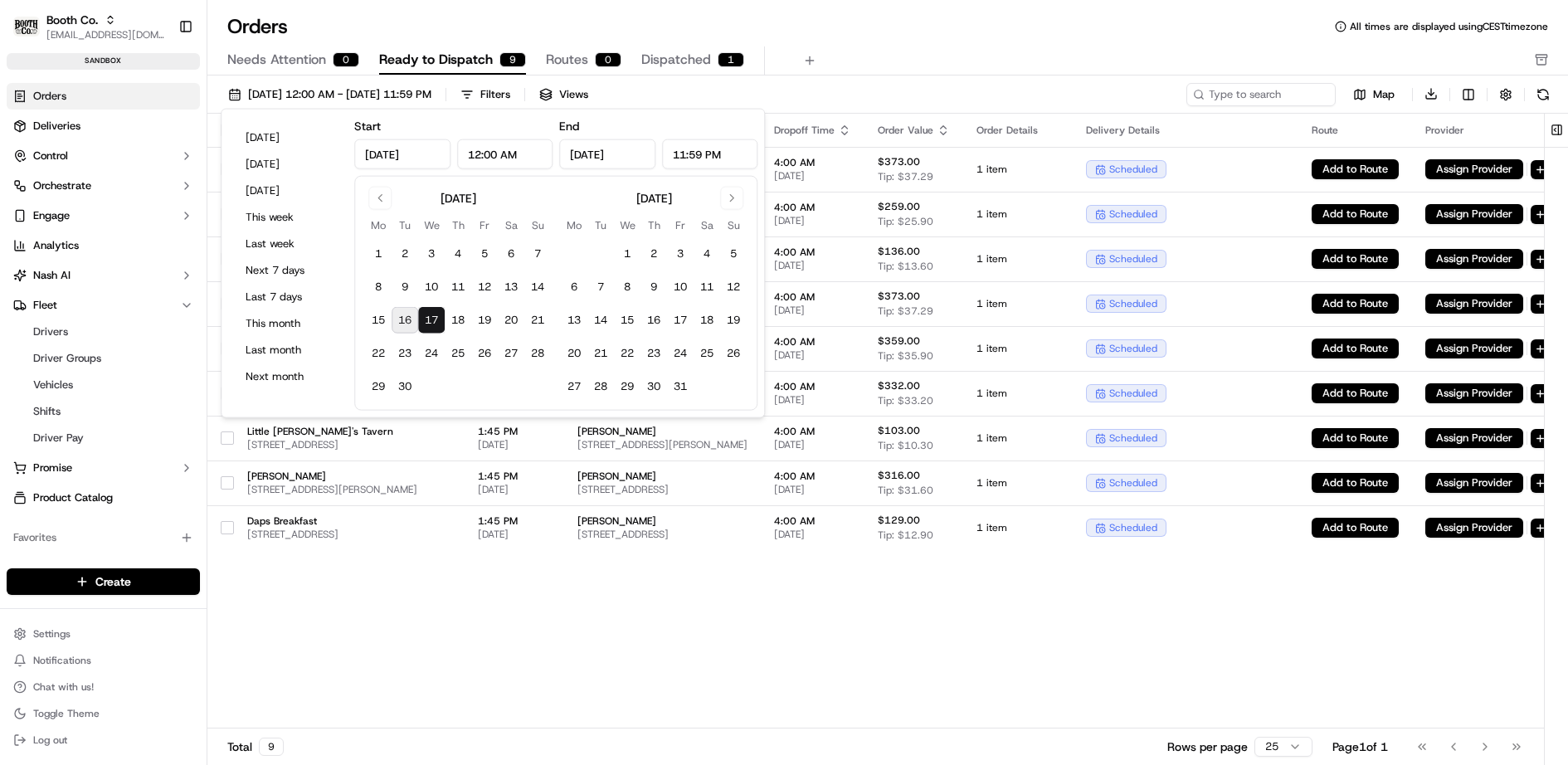
click at [636, 18] on div "Orders All times are displayed using CEST timezone" at bounding box center [887, 26] width 1360 height 27
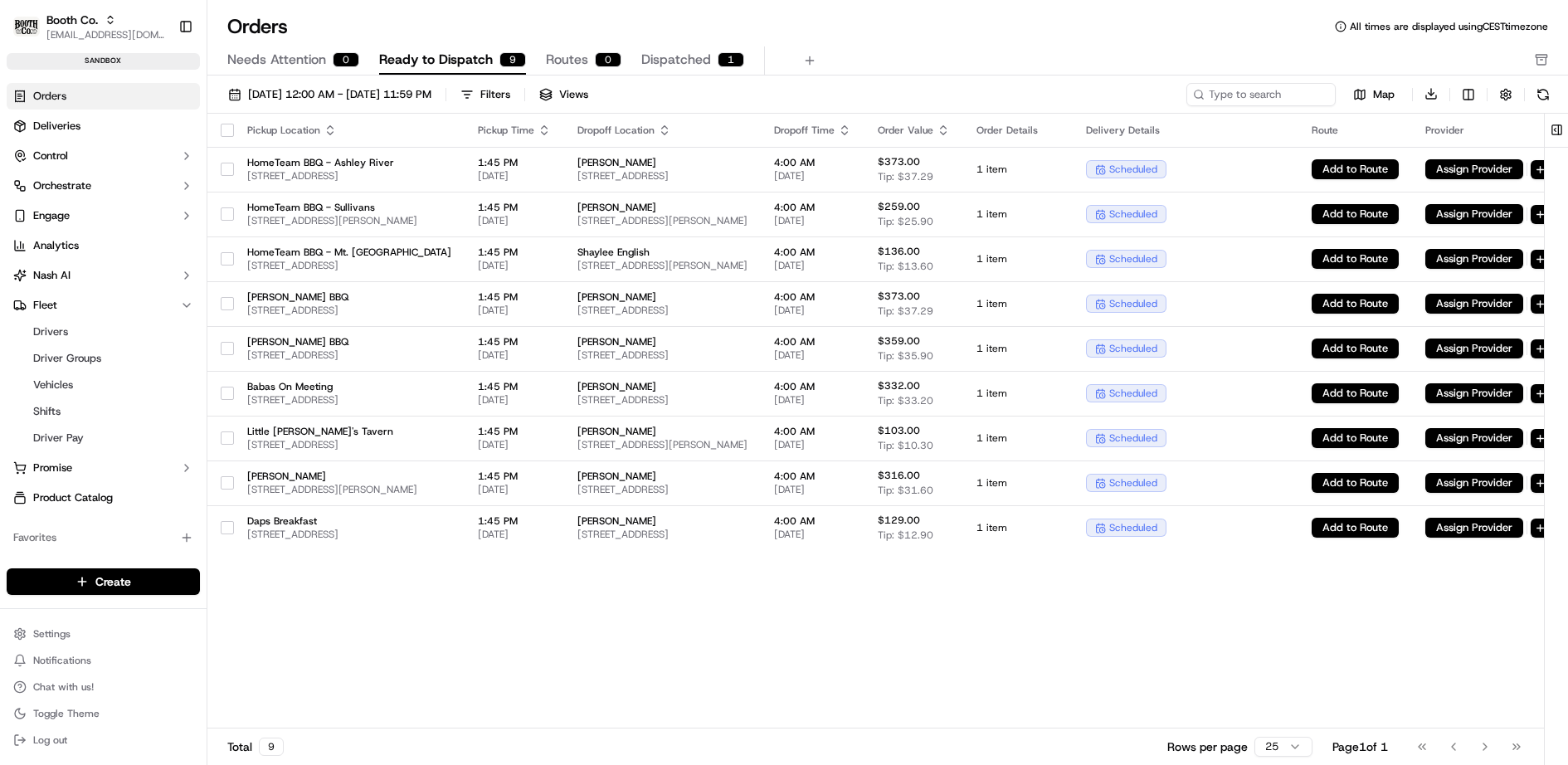
click at [222, 129] on button "button" at bounding box center [227, 130] width 13 height 13
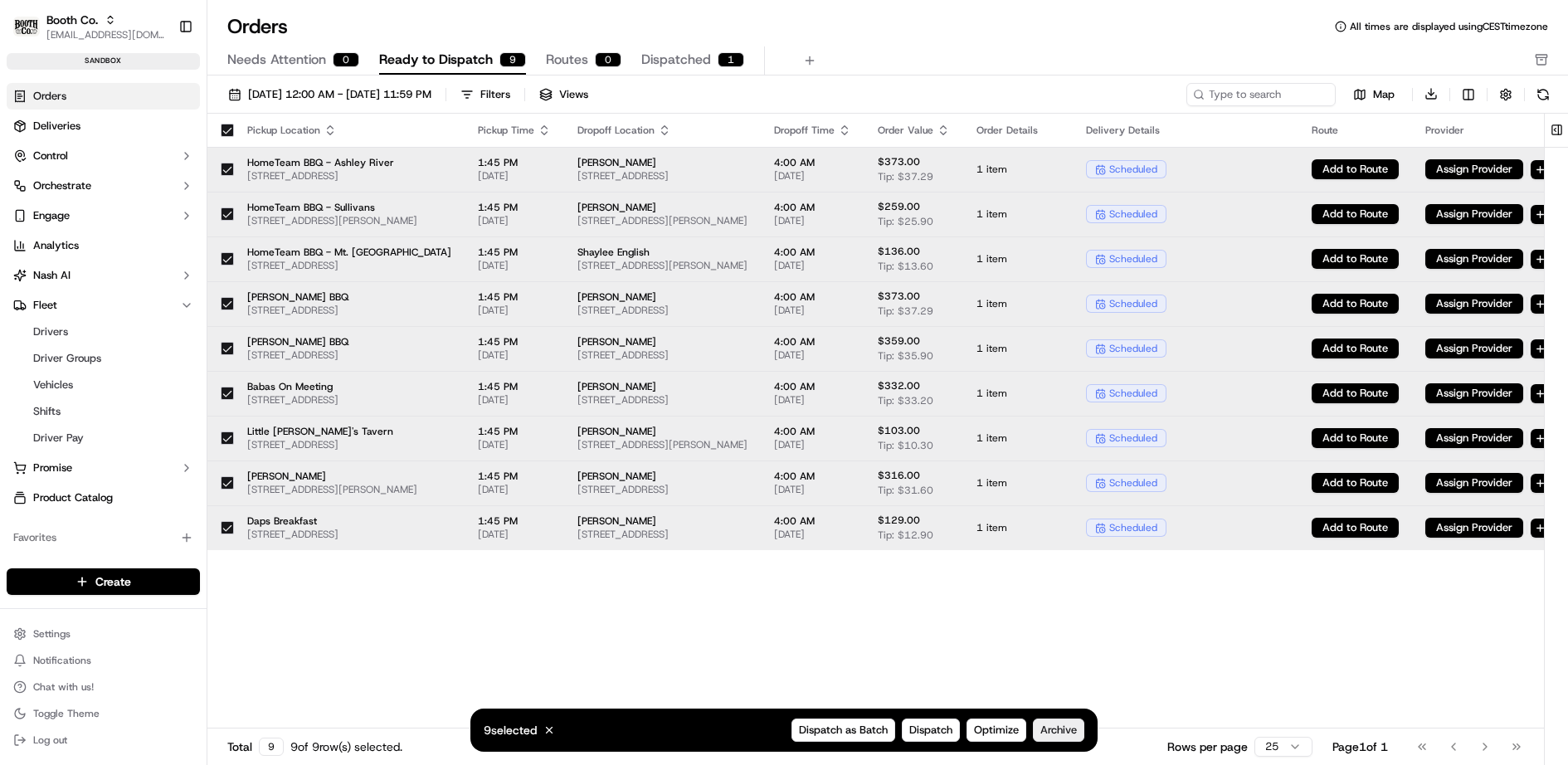
click at [1061, 724] on span "Archive" at bounding box center [1058, 730] width 36 height 15
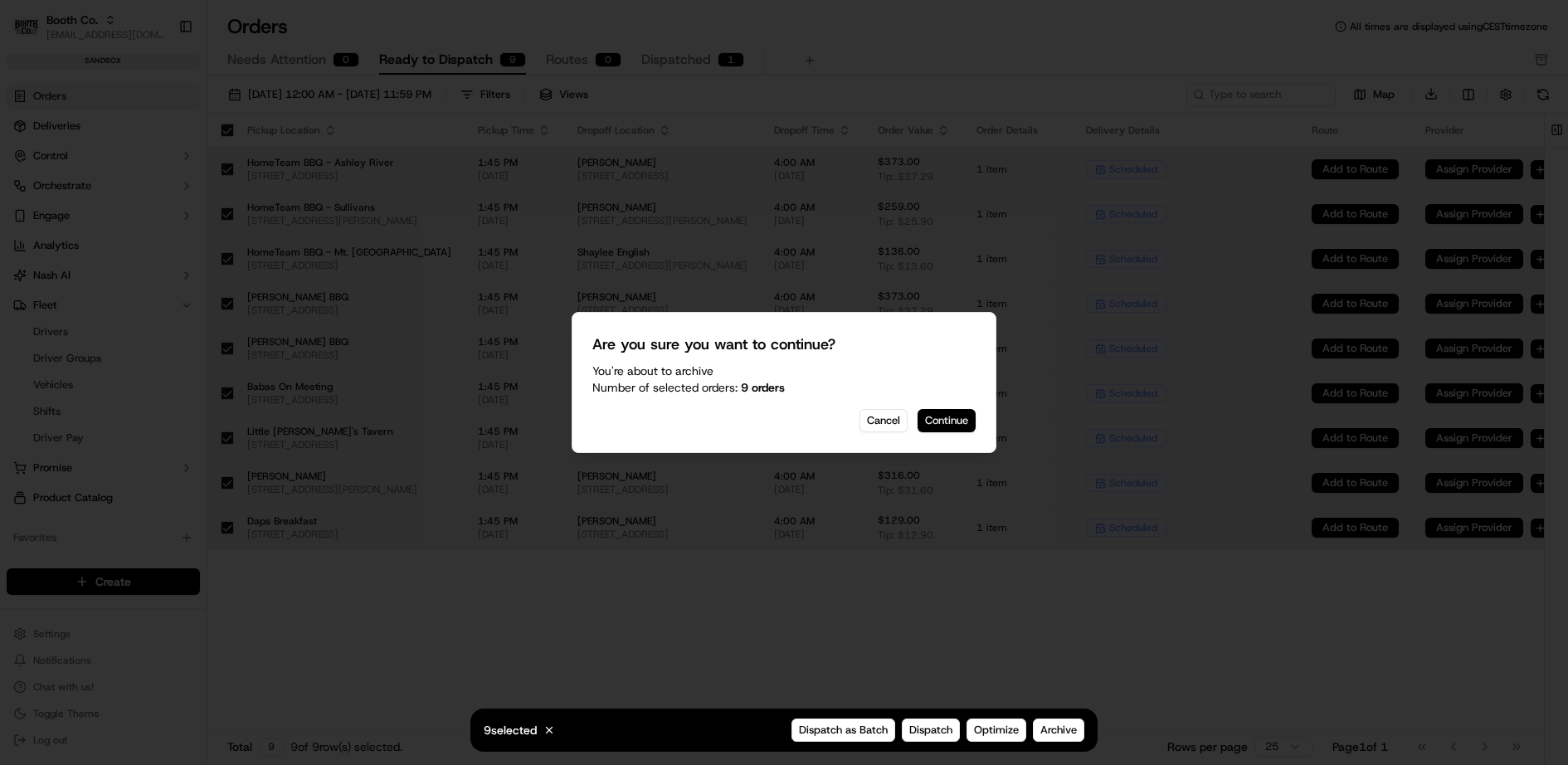
click at [947, 415] on button "Continue" at bounding box center [946, 420] width 58 height 23
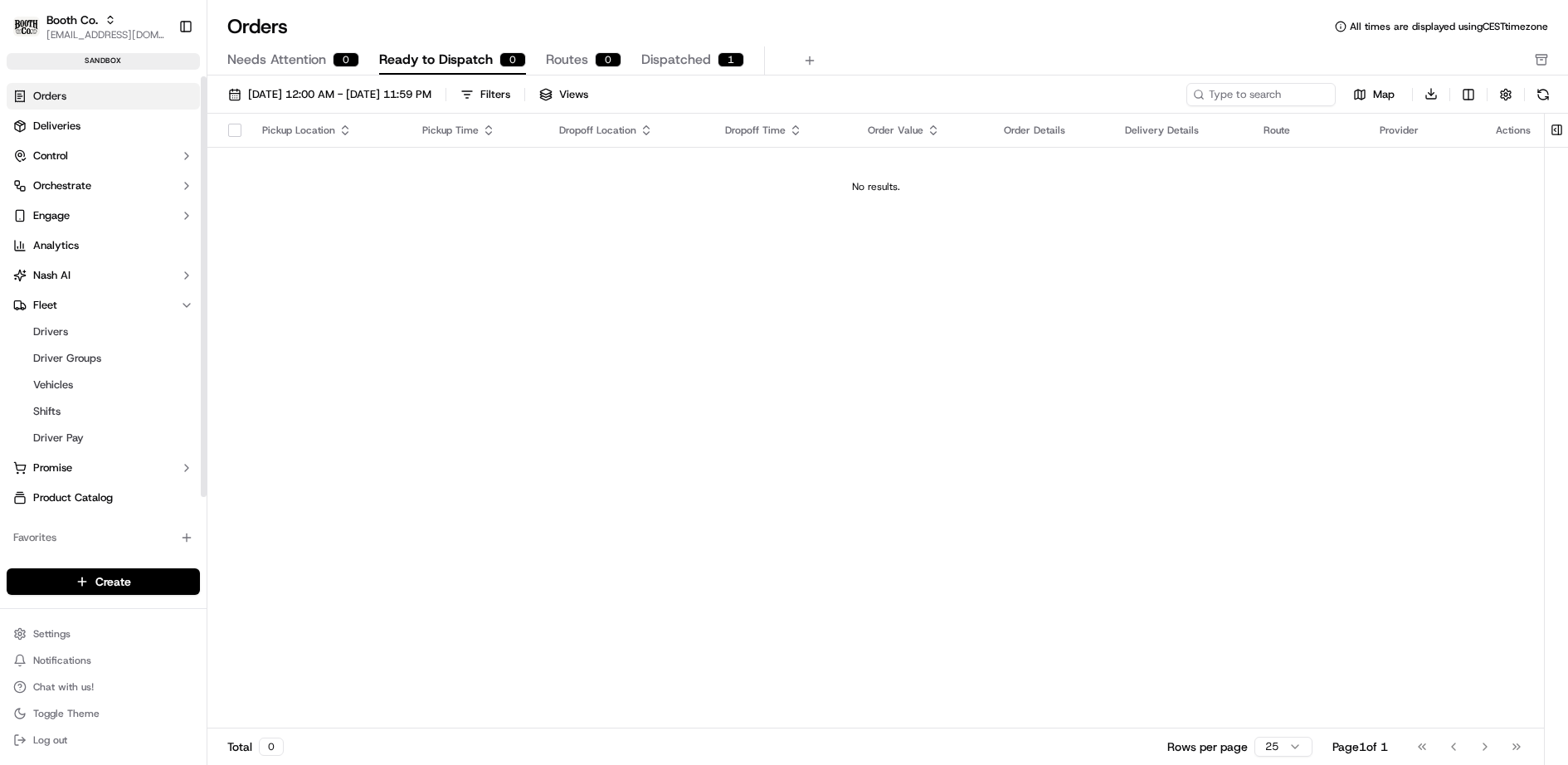
click at [109, 598] on div "Create" at bounding box center [103, 581] width 206 height 40
click at [119, 582] on html "Booth Co. jj@usenash.com Toggle Sidebar sandbox Orders Deliveries Control Orche…" at bounding box center [784, 382] width 1568 height 765
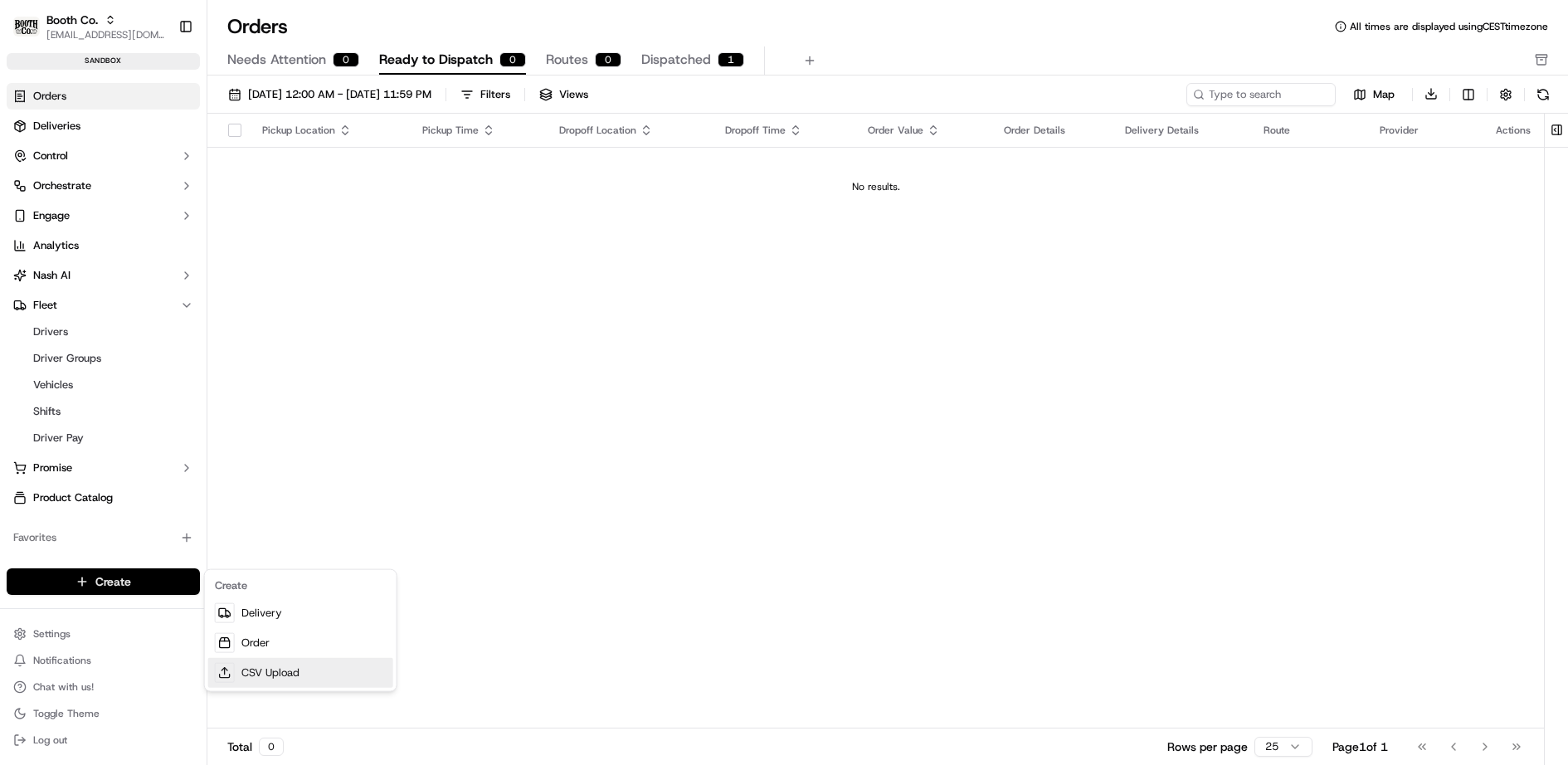
click at [290, 677] on link "CSV Upload" at bounding box center [300, 673] width 185 height 30
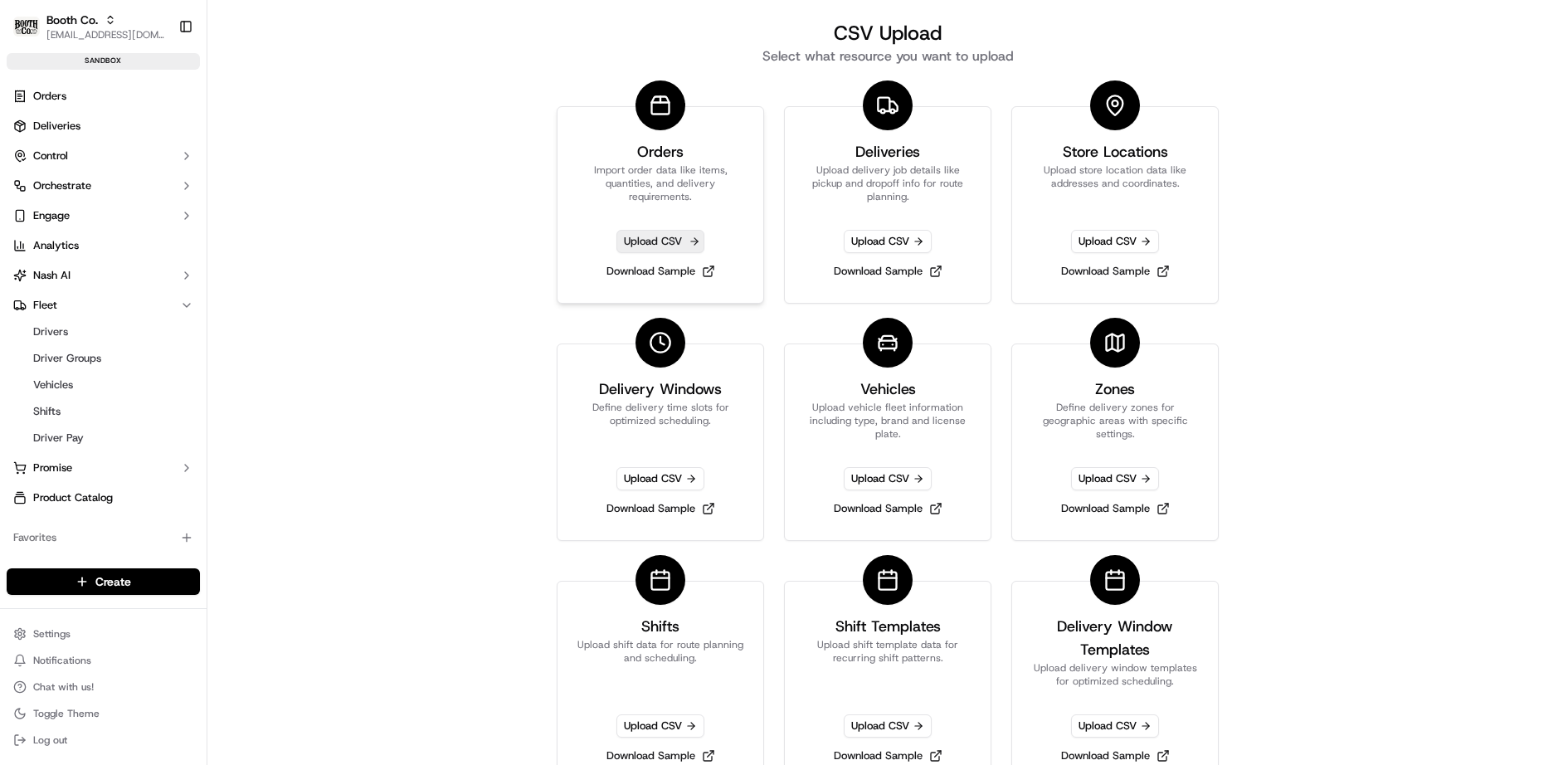
click at [637, 242] on span "Upload CSV" at bounding box center [660, 241] width 88 height 23
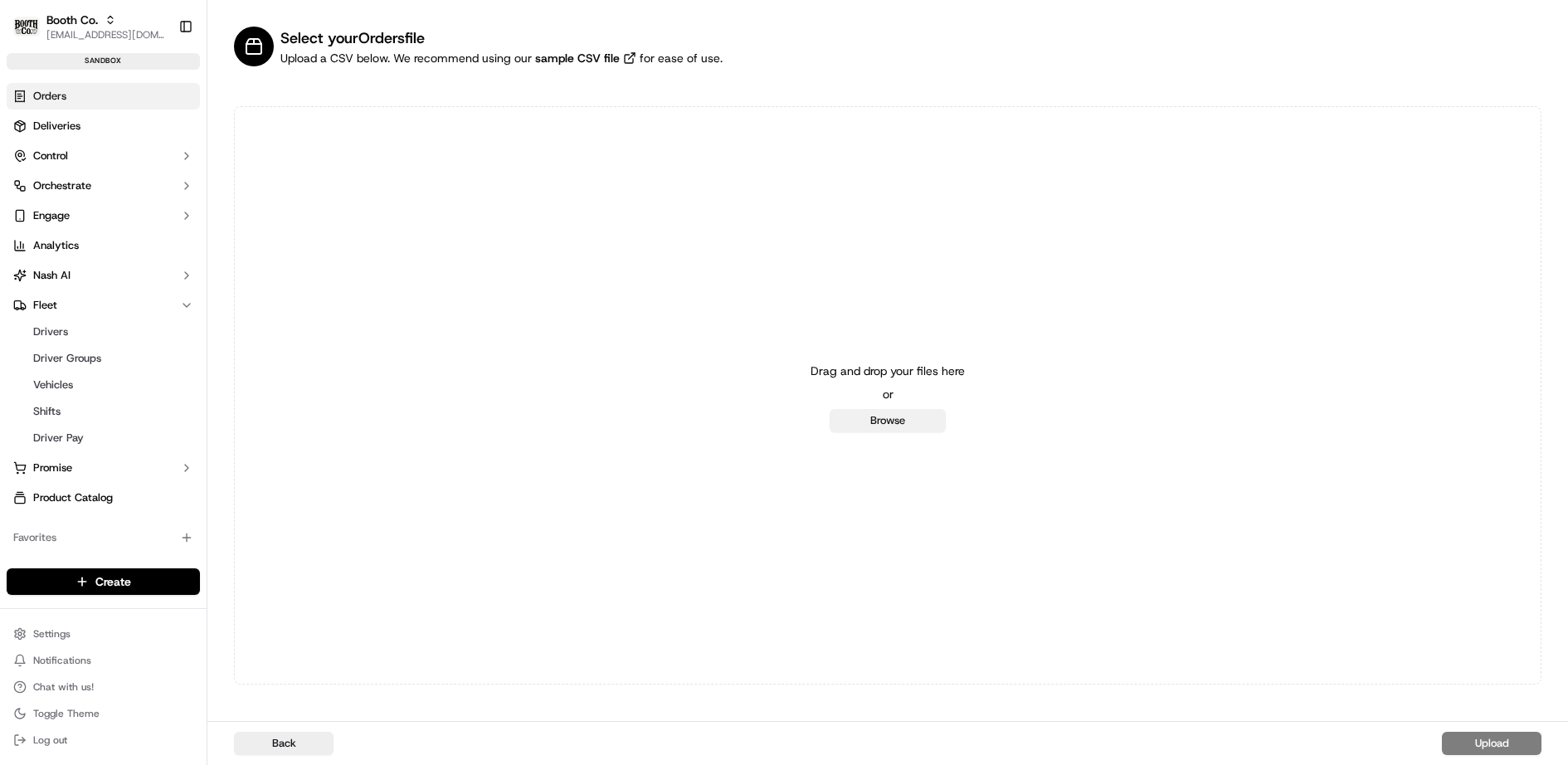
click at [916, 422] on button "Browse" at bounding box center [887, 420] width 116 height 23
click at [878, 412] on button "Browse" at bounding box center [887, 420] width 116 height 23
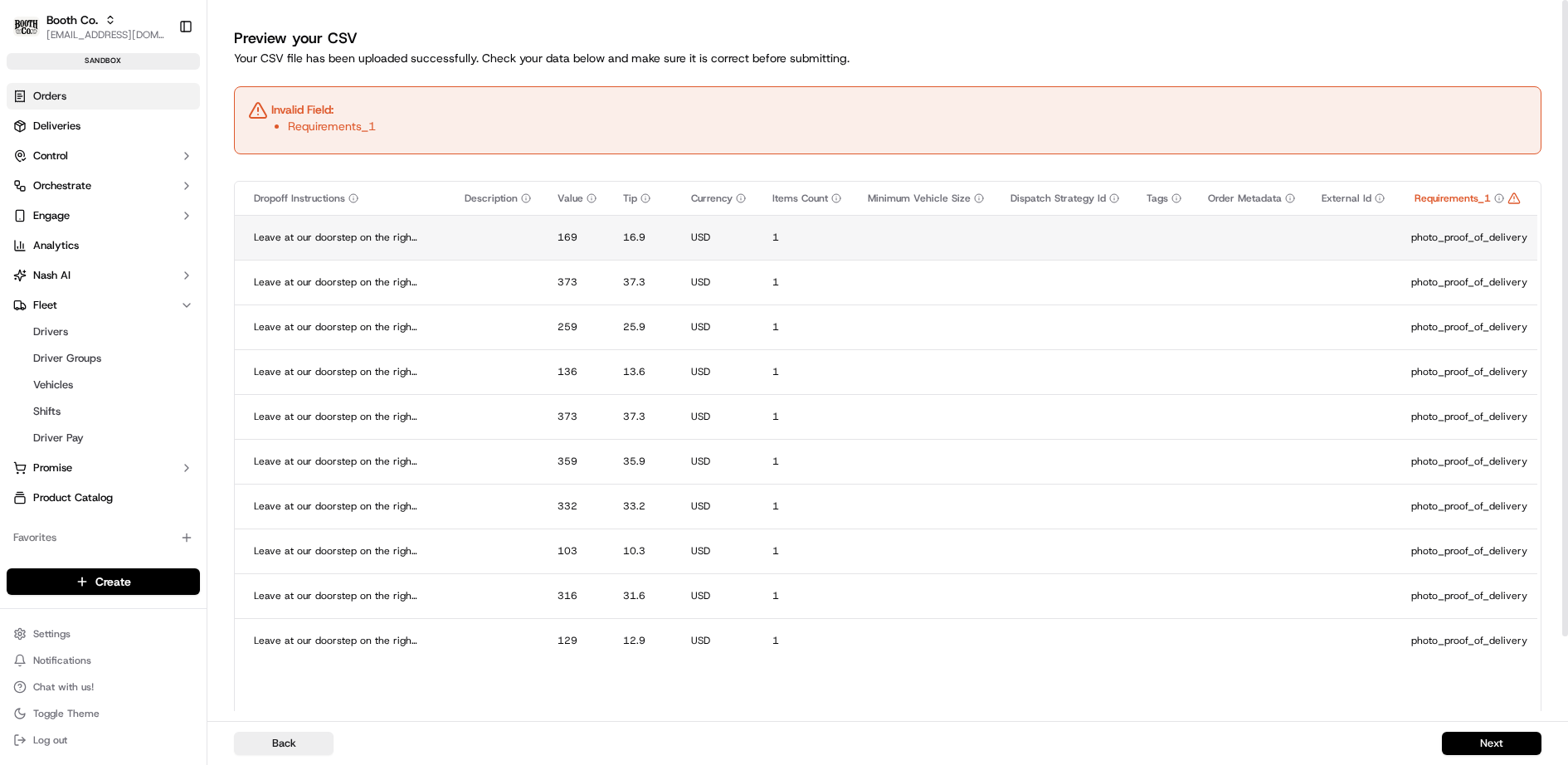
scroll to position [0, 2305]
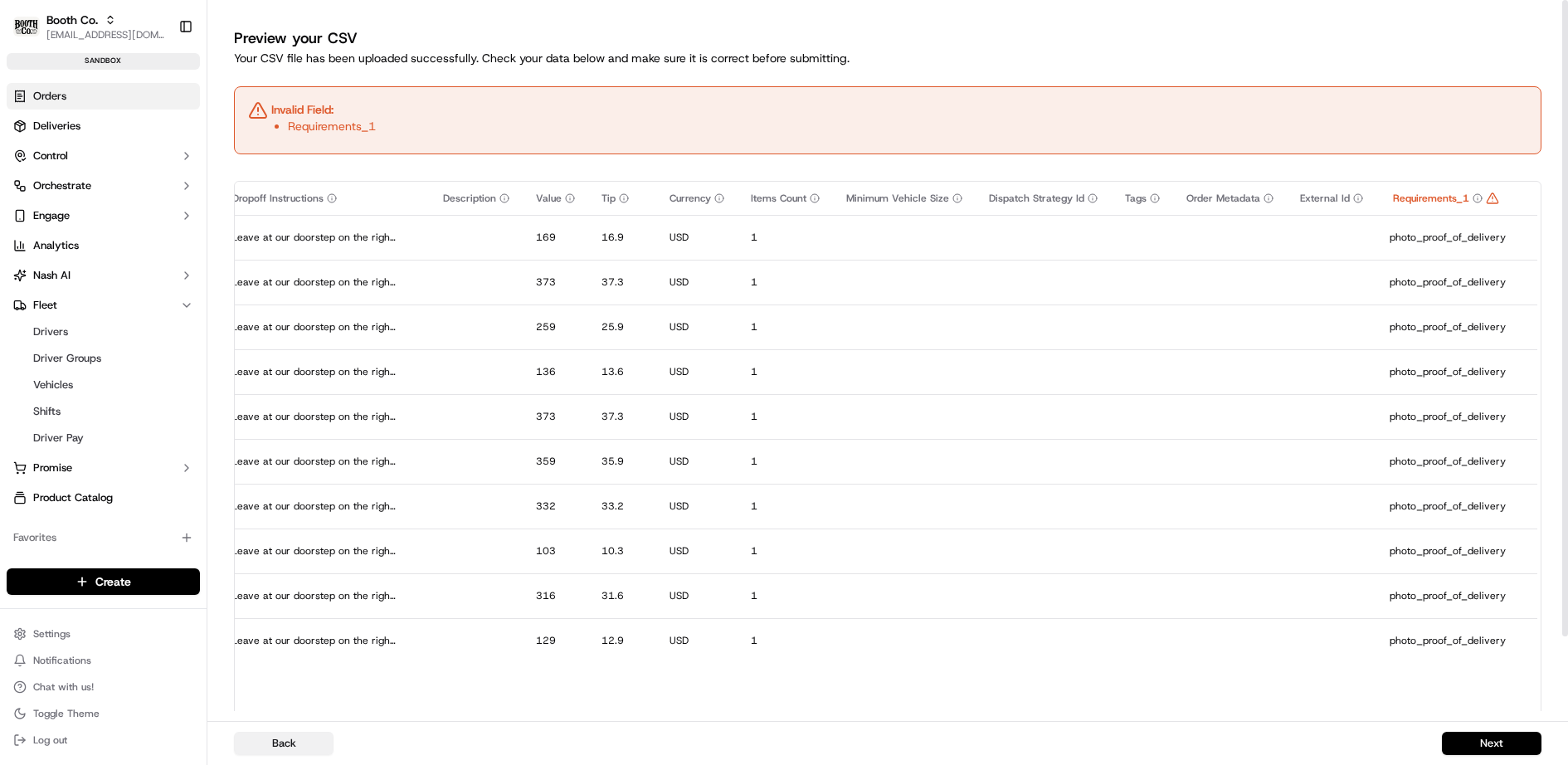
click at [316, 740] on button "Back" at bounding box center [283, 743] width 99 height 23
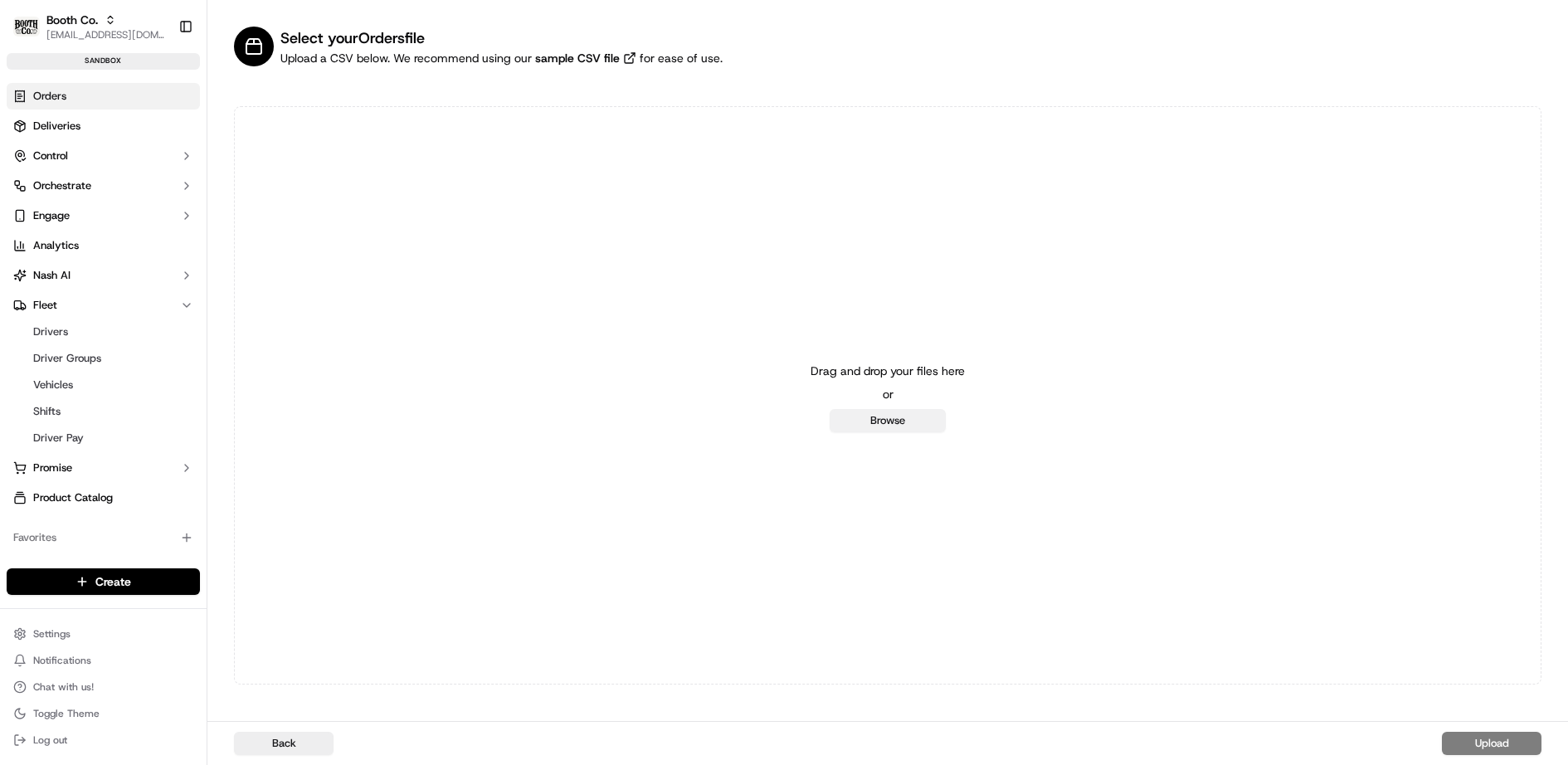
click at [900, 418] on button "Browse" at bounding box center [887, 420] width 116 height 23
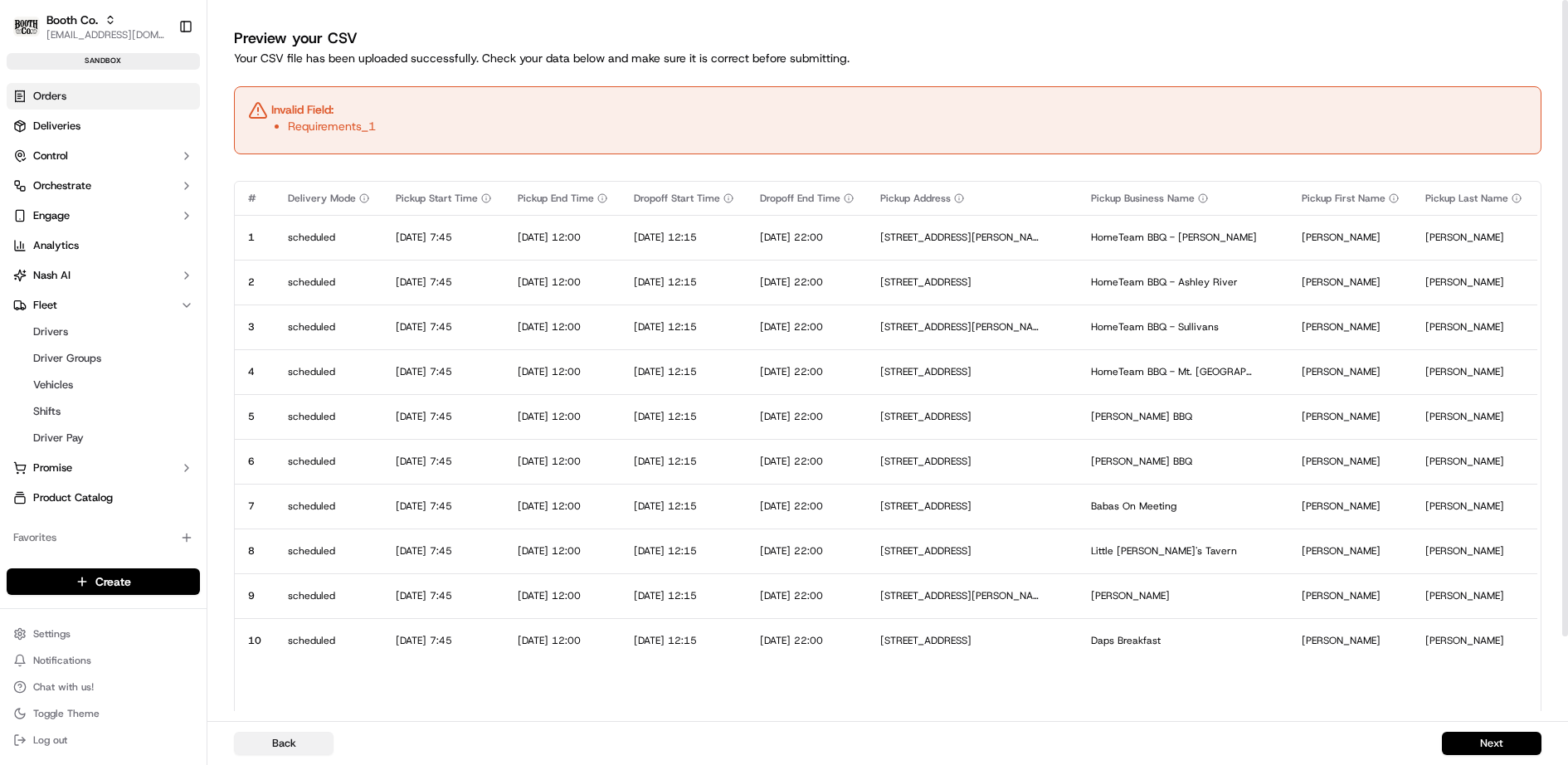
click at [296, 736] on button "Back" at bounding box center [283, 743] width 99 height 23
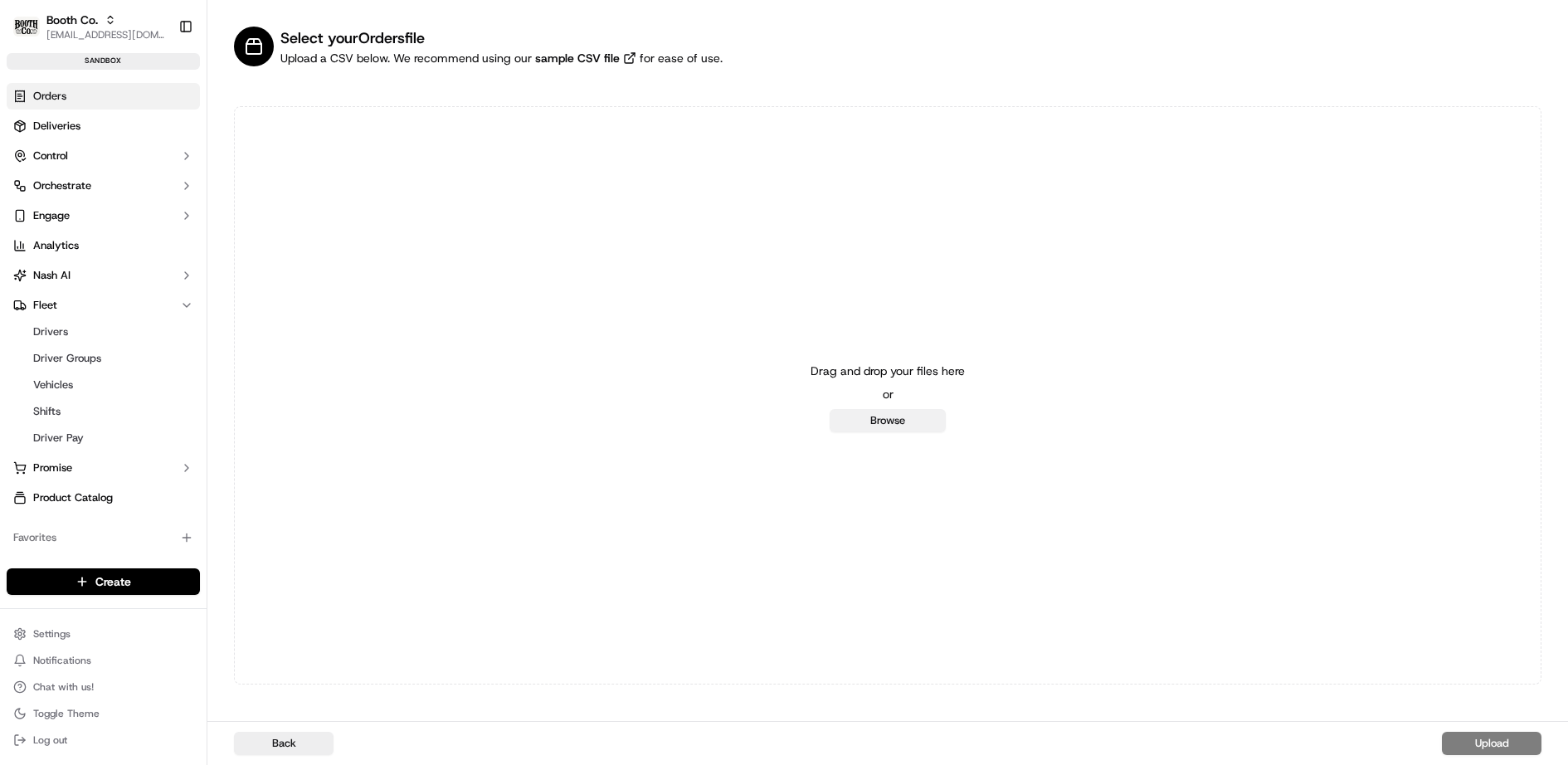
click at [880, 413] on button "Browse" at bounding box center [887, 420] width 116 height 23
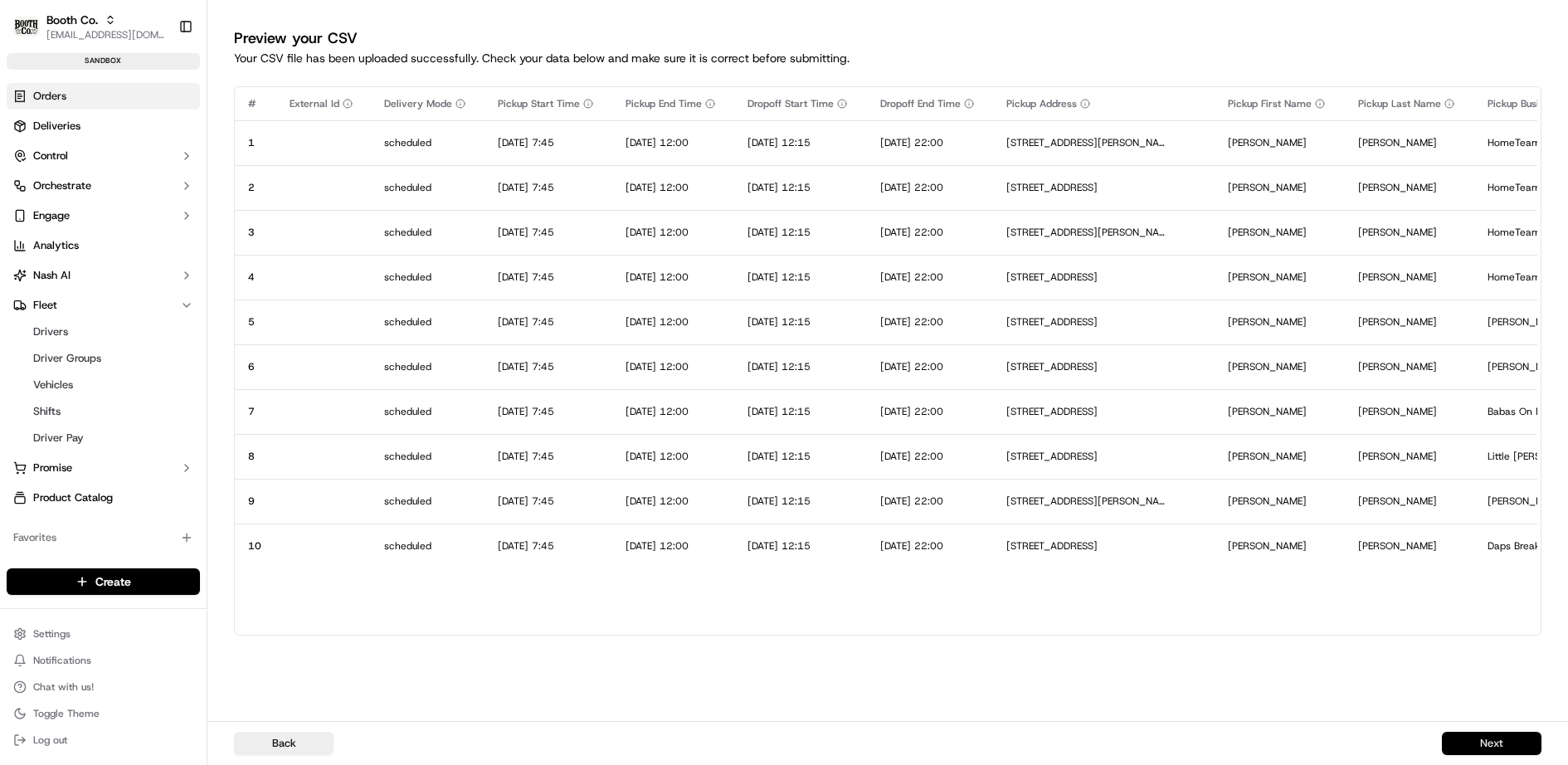
click at [1506, 746] on button "Next" at bounding box center [1491, 743] width 99 height 23
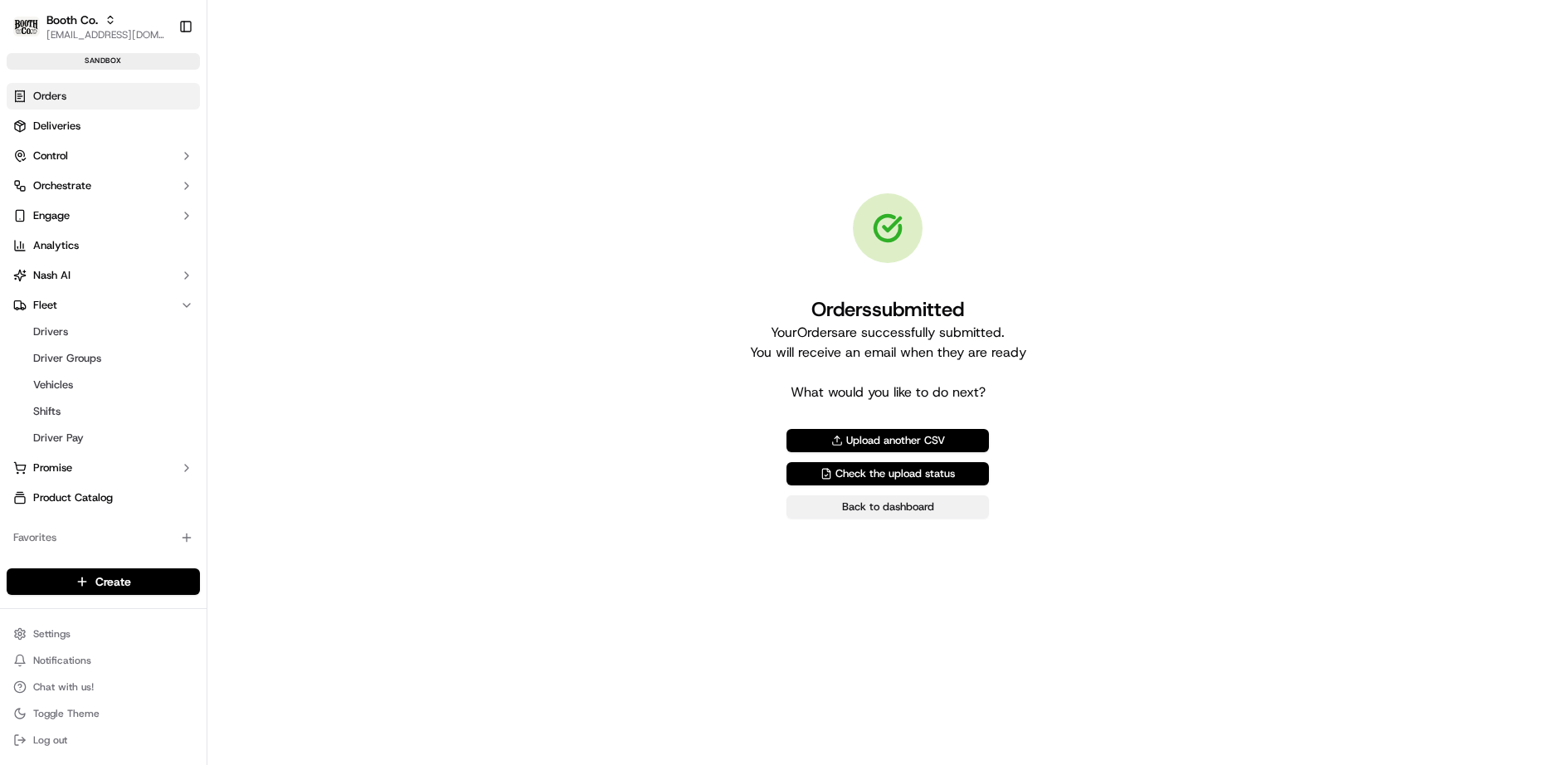
click at [949, 504] on link "Back to dashboard" at bounding box center [888, 507] width 203 height 23
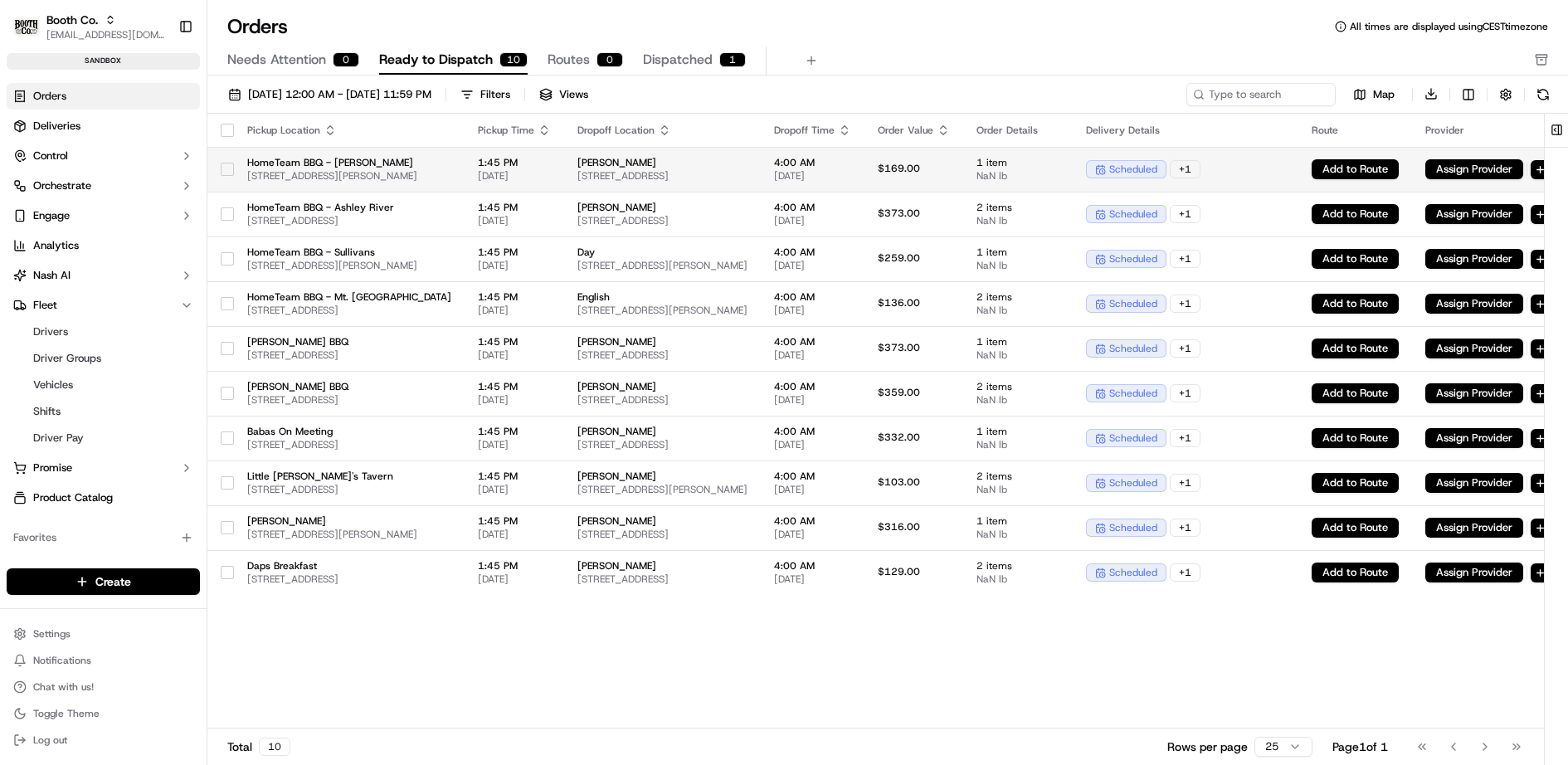
click at [747, 175] on span "[STREET_ADDRESS]" at bounding box center [662, 176] width 170 height 13
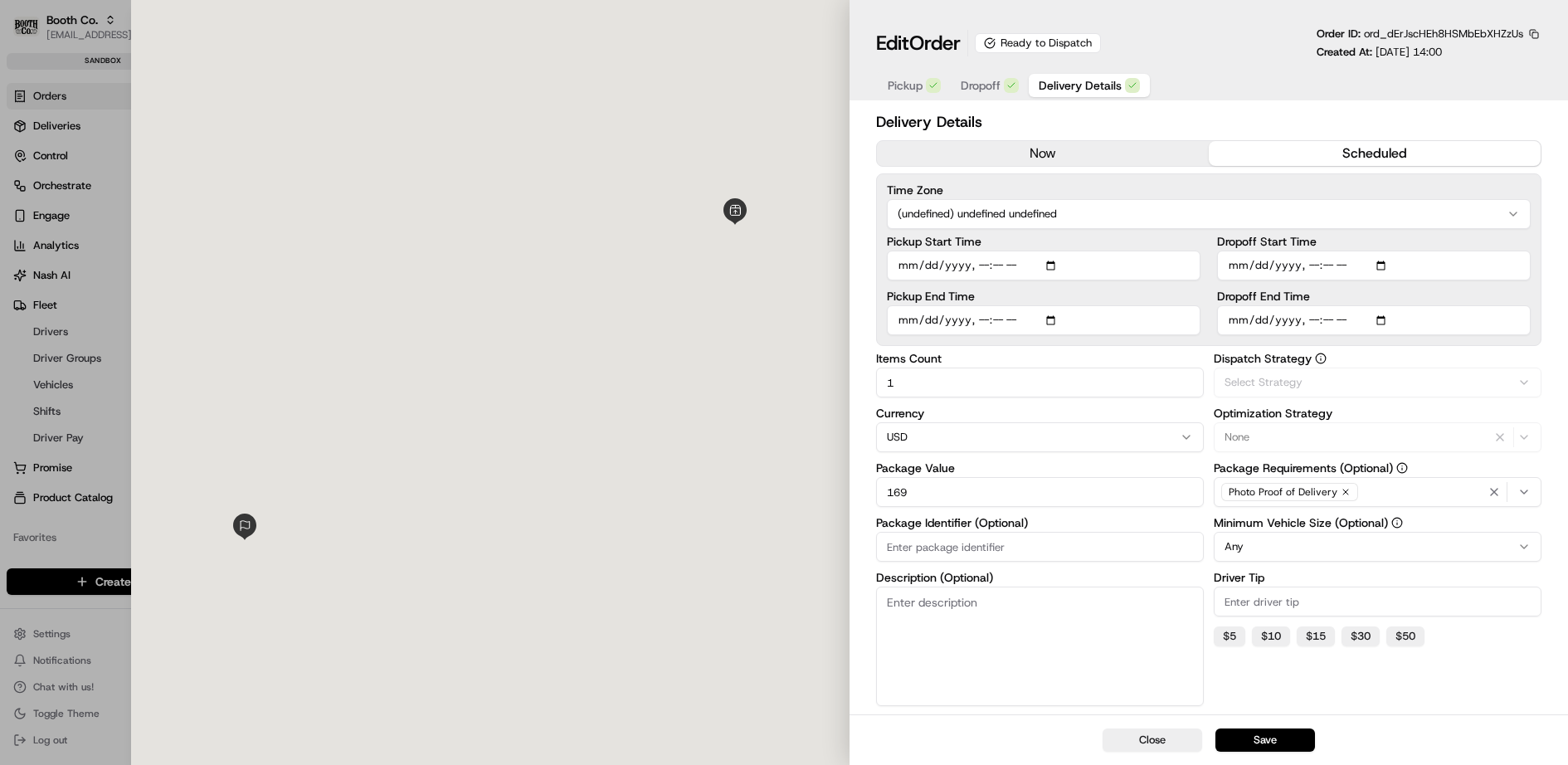
click at [1067, 78] on span "Delivery Details" at bounding box center [1079, 86] width 83 height 17
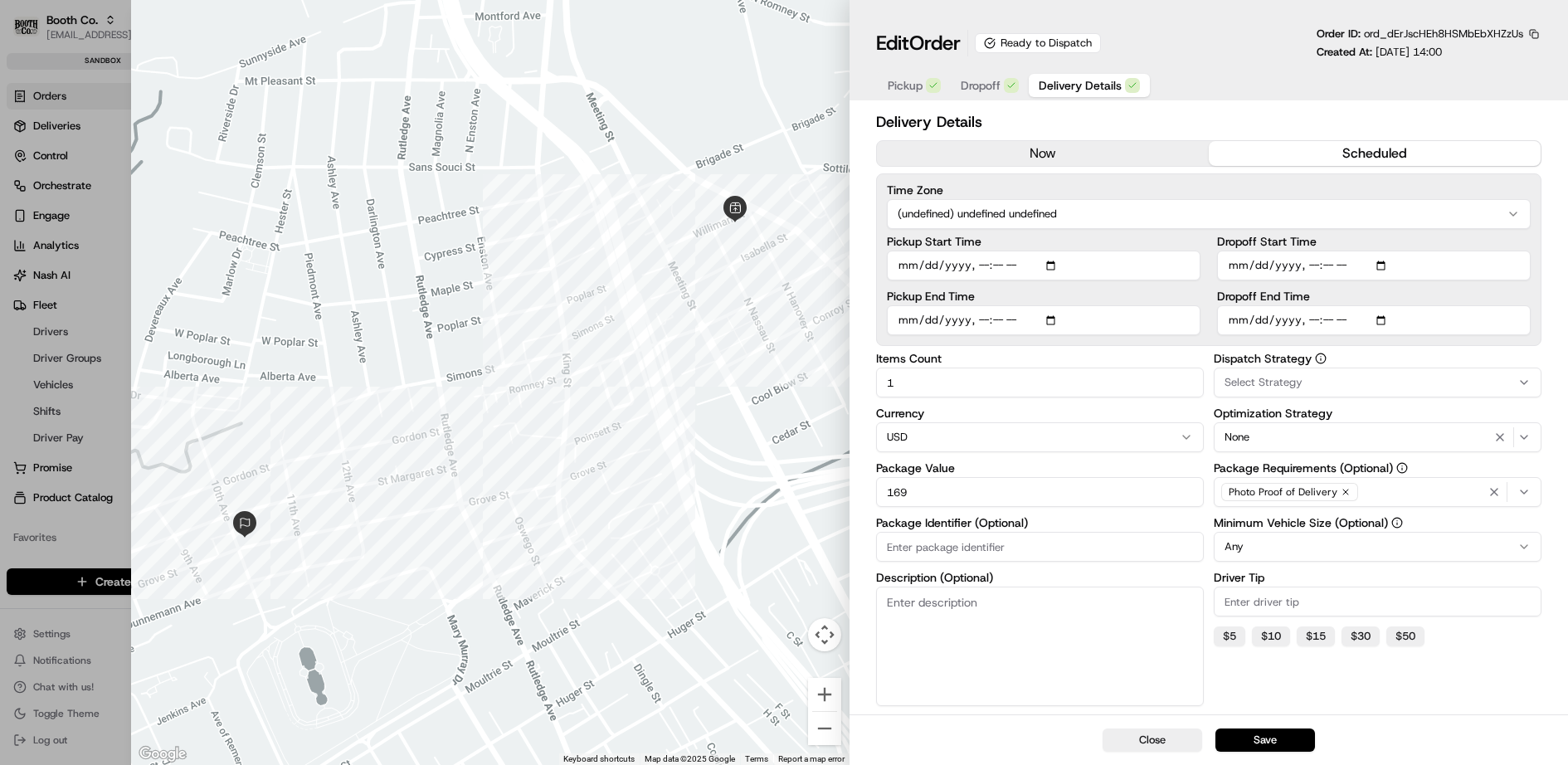
click at [87, 263] on div at bounding box center [784, 382] width 1568 height 765
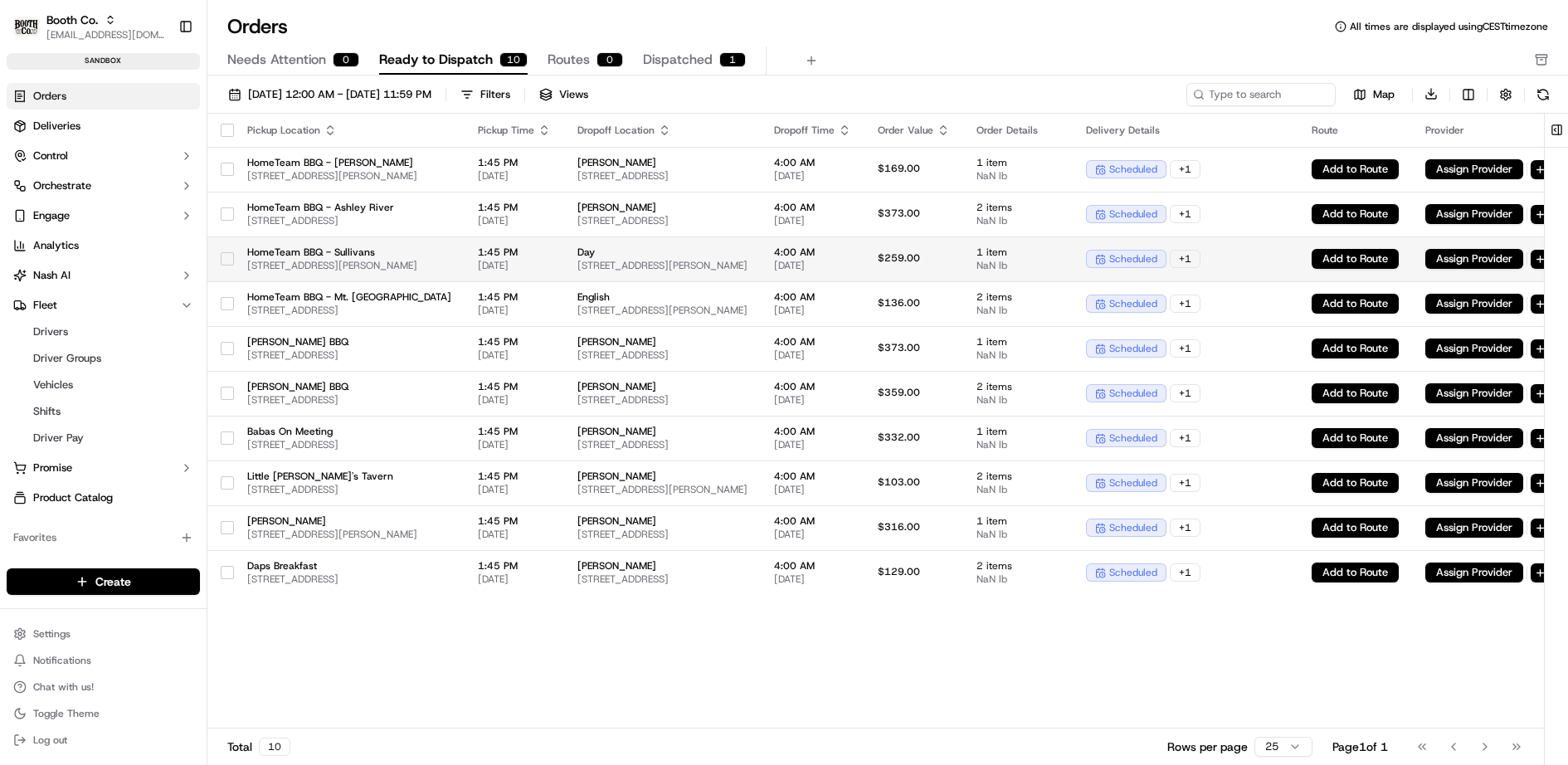
scroll to position [0, 181]
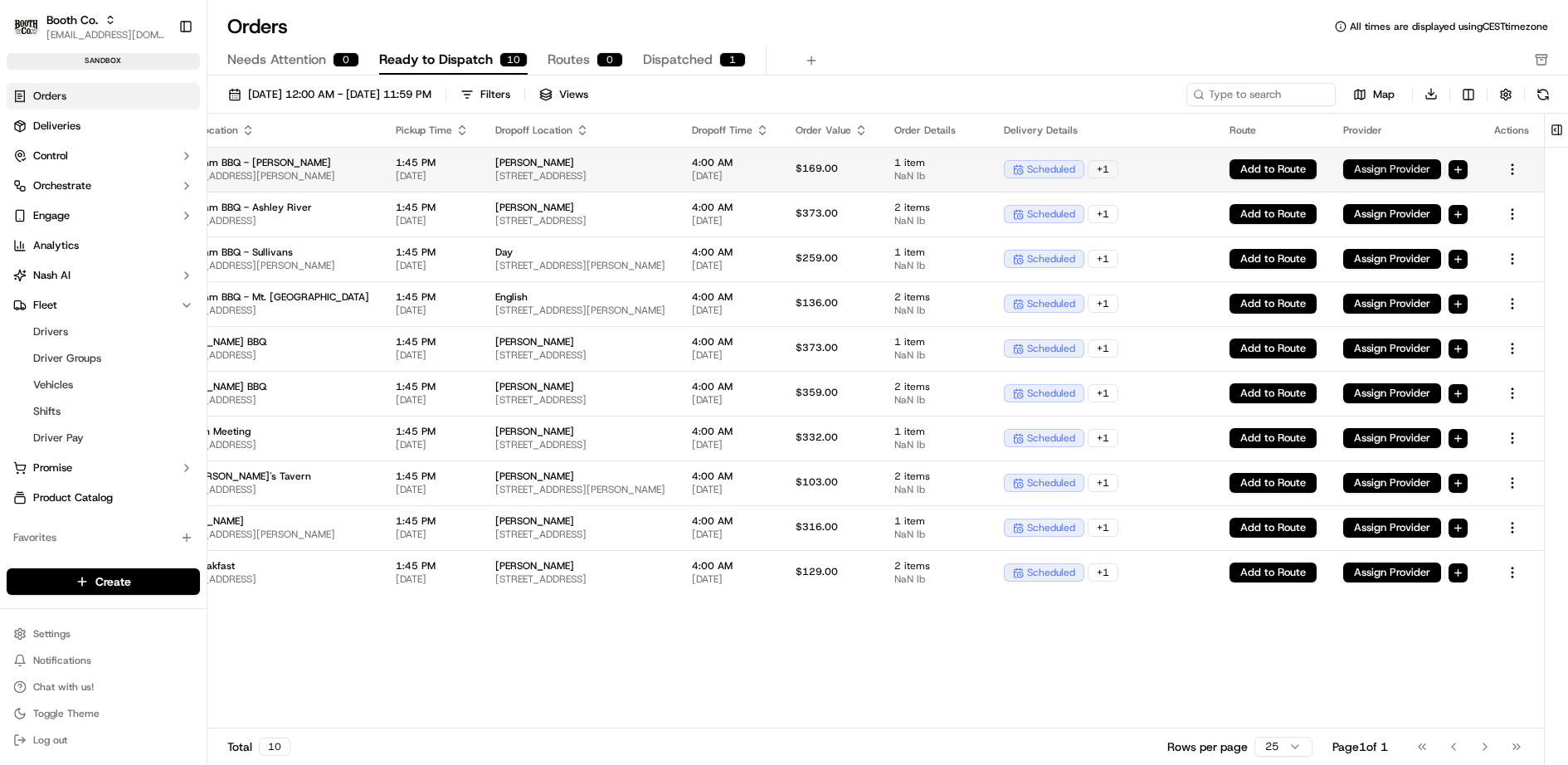
click at [1401, 165] on button "Assign Provider" at bounding box center [1391, 168] width 98 height 20
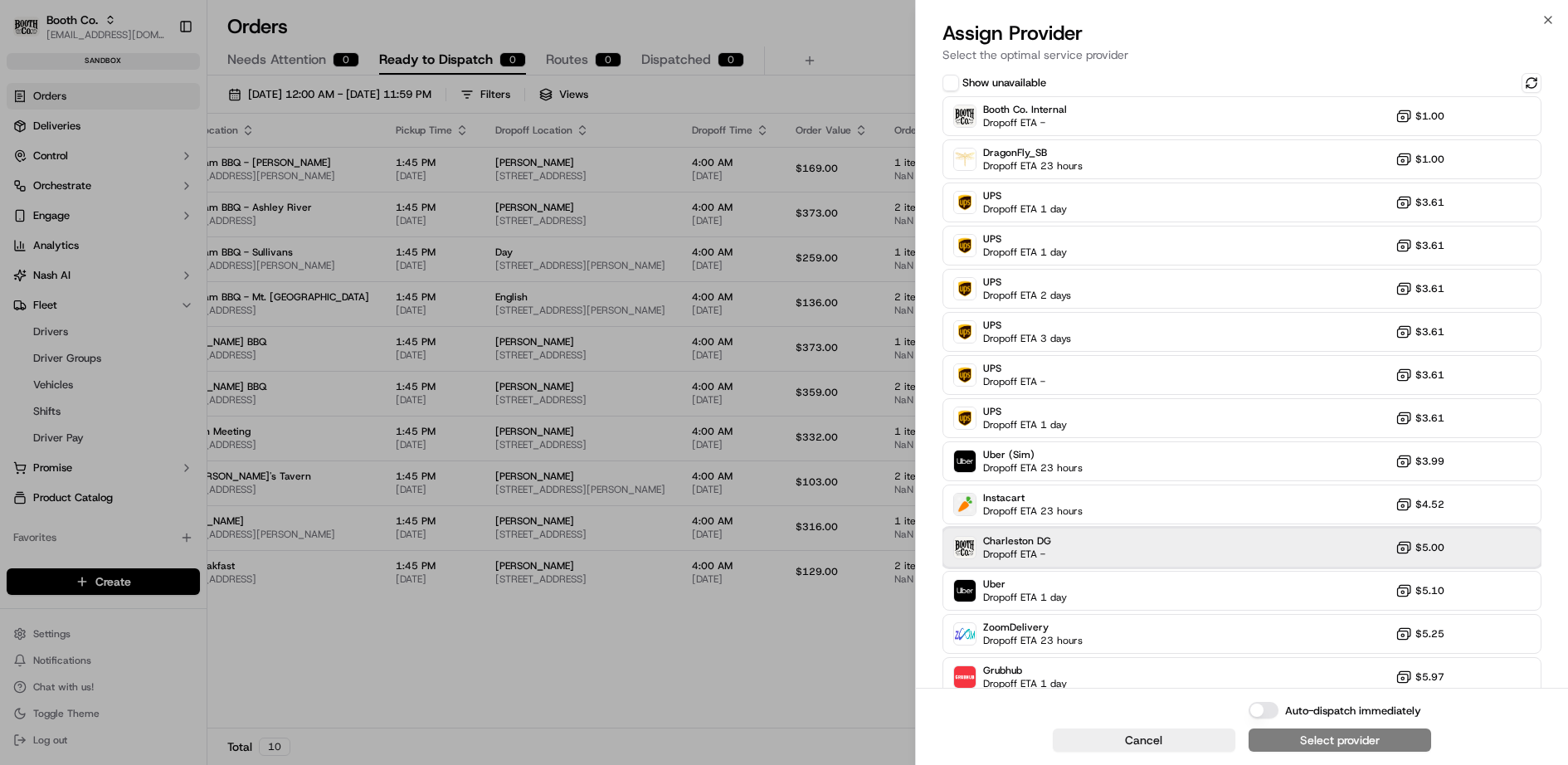
click at [1189, 546] on div "Charleston DG Dropoff ETA - $5.00" at bounding box center [1242, 547] width 600 height 40
click at [1343, 739] on div "Assign Provider" at bounding box center [1338, 740] width 81 height 17
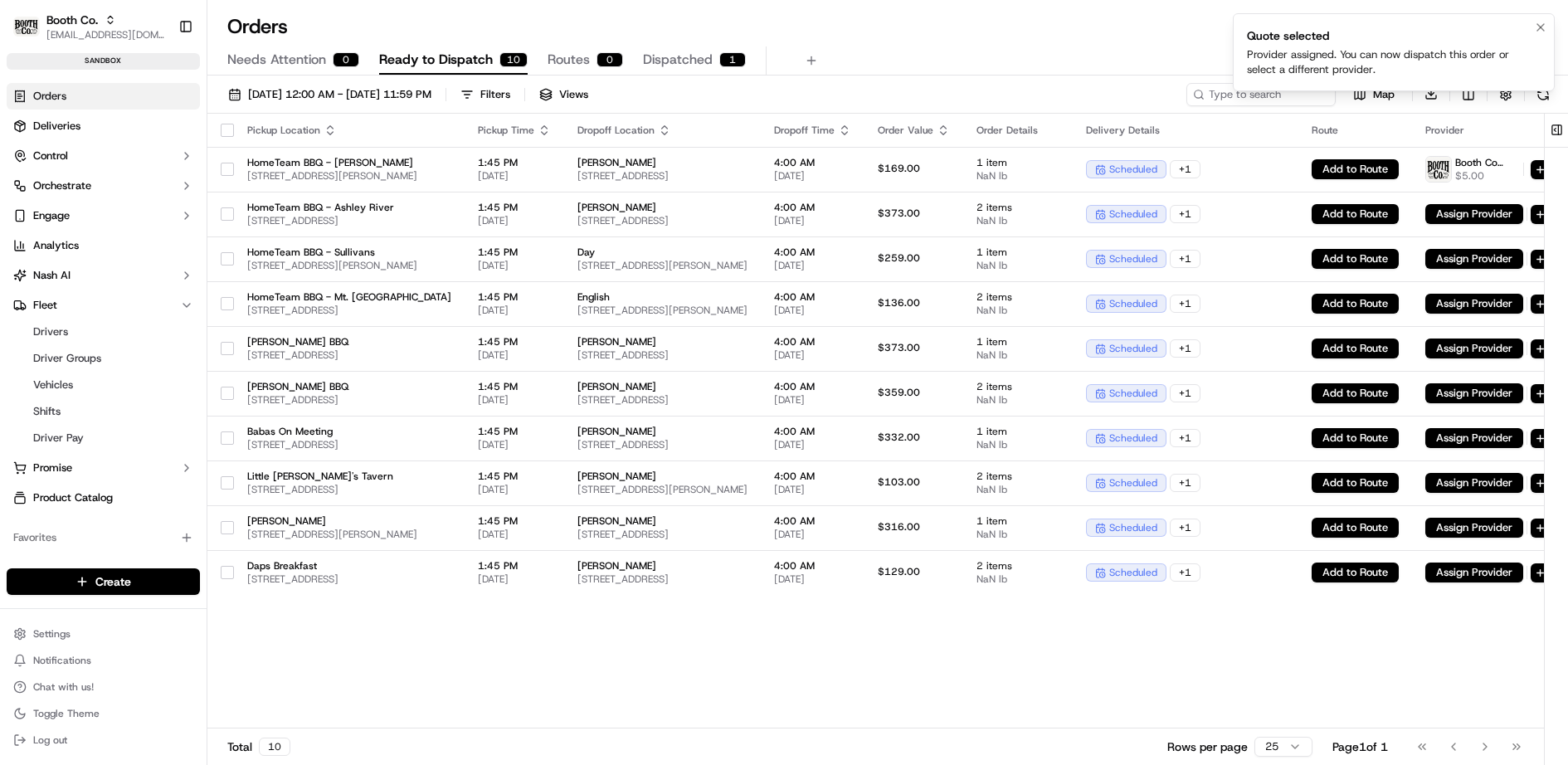
click at [1340, 57] on div "Provider assigned. You can now dispatch this order or select a different provid…" at bounding box center [1390, 62] width 287 height 30
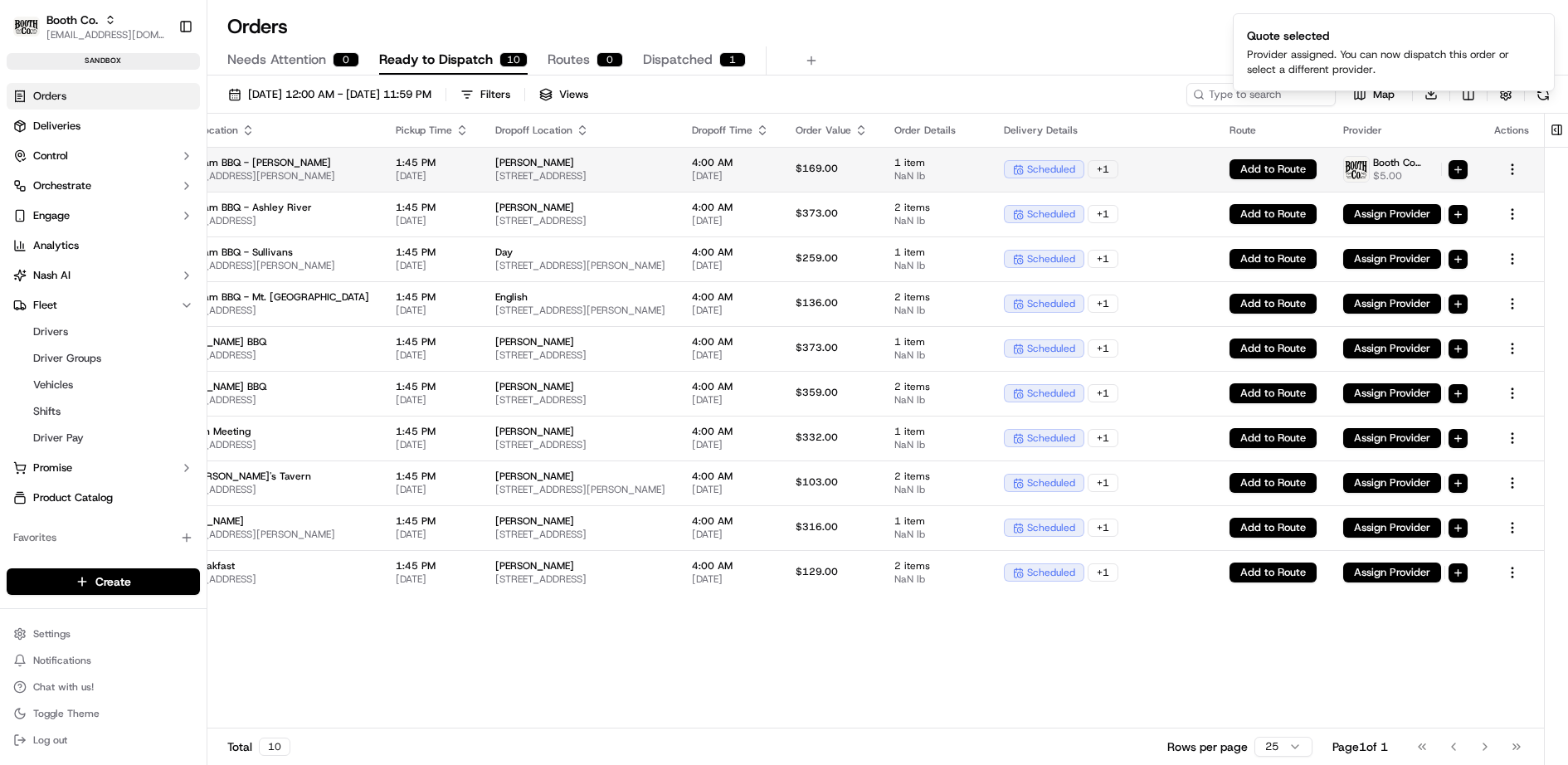
click at [1464, 167] on html "Booth Co. jj@usenash.com Toggle Sidebar sandbox Orders Deliveries Control Orche…" at bounding box center [784, 382] width 1568 height 765
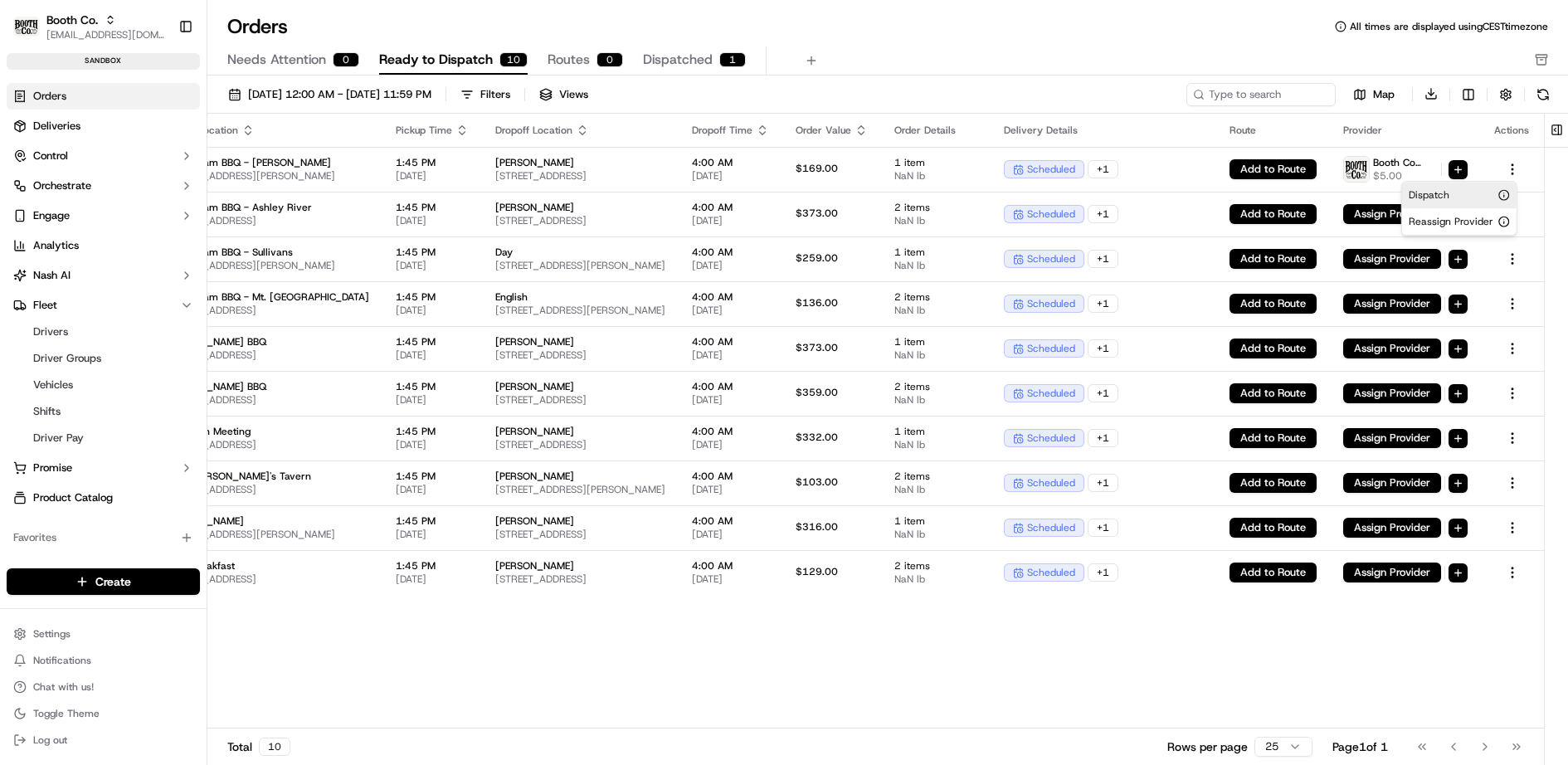
click at [1457, 194] on div "Dispatch" at bounding box center [1458, 194] width 114 height 27
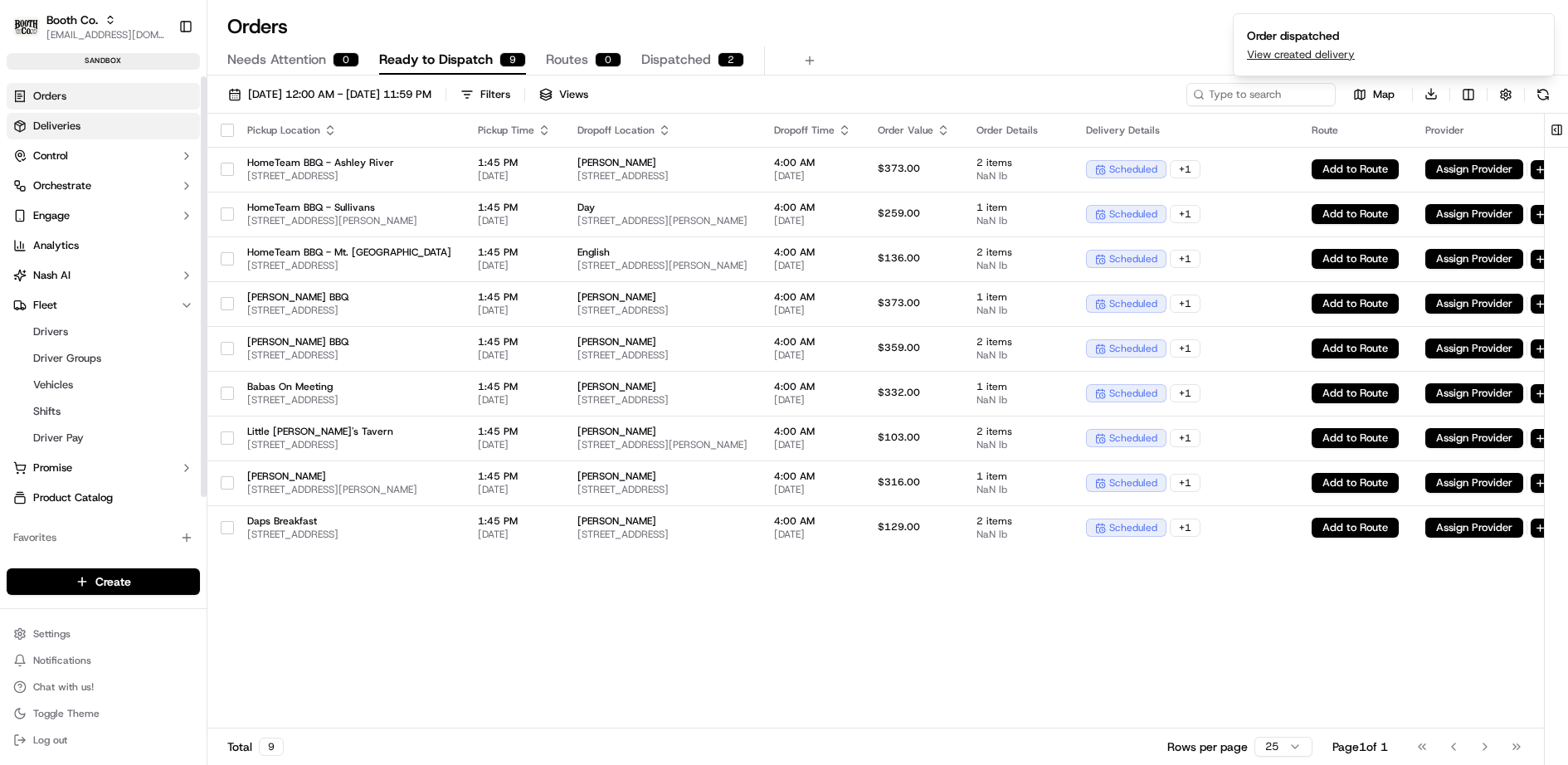
click at [129, 127] on link "Deliveries" at bounding box center [103, 125] width 193 height 27
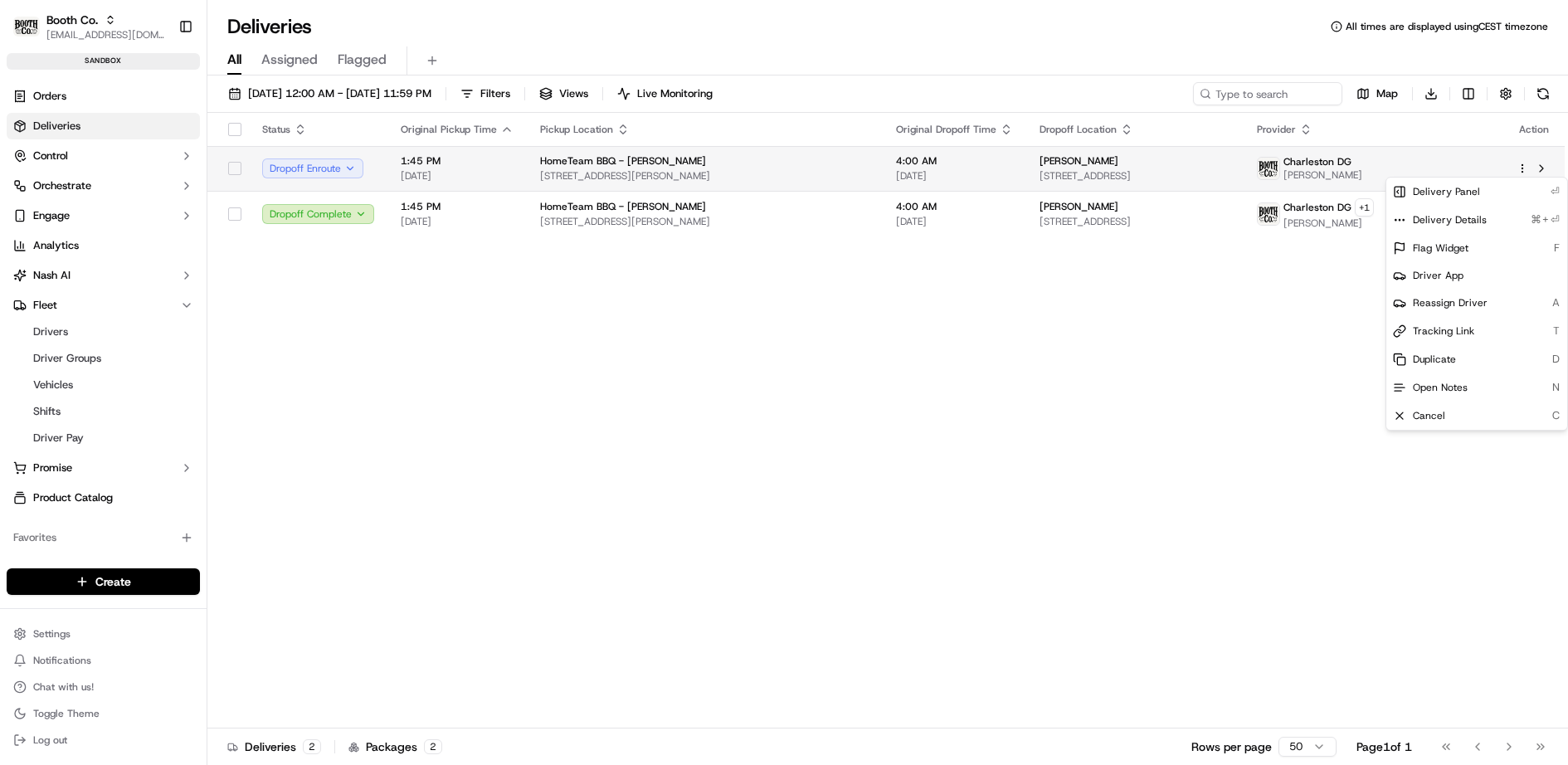
click at [1525, 168] on html "Booth Co. jj@usenash.com Toggle Sidebar sandbox Orders Deliveries Control Orche…" at bounding box center [784, 382] width 1568 height 765
click at [1461, 219] on span "Delivery Details" at bounding box center [1449, 219] width 73 height 13
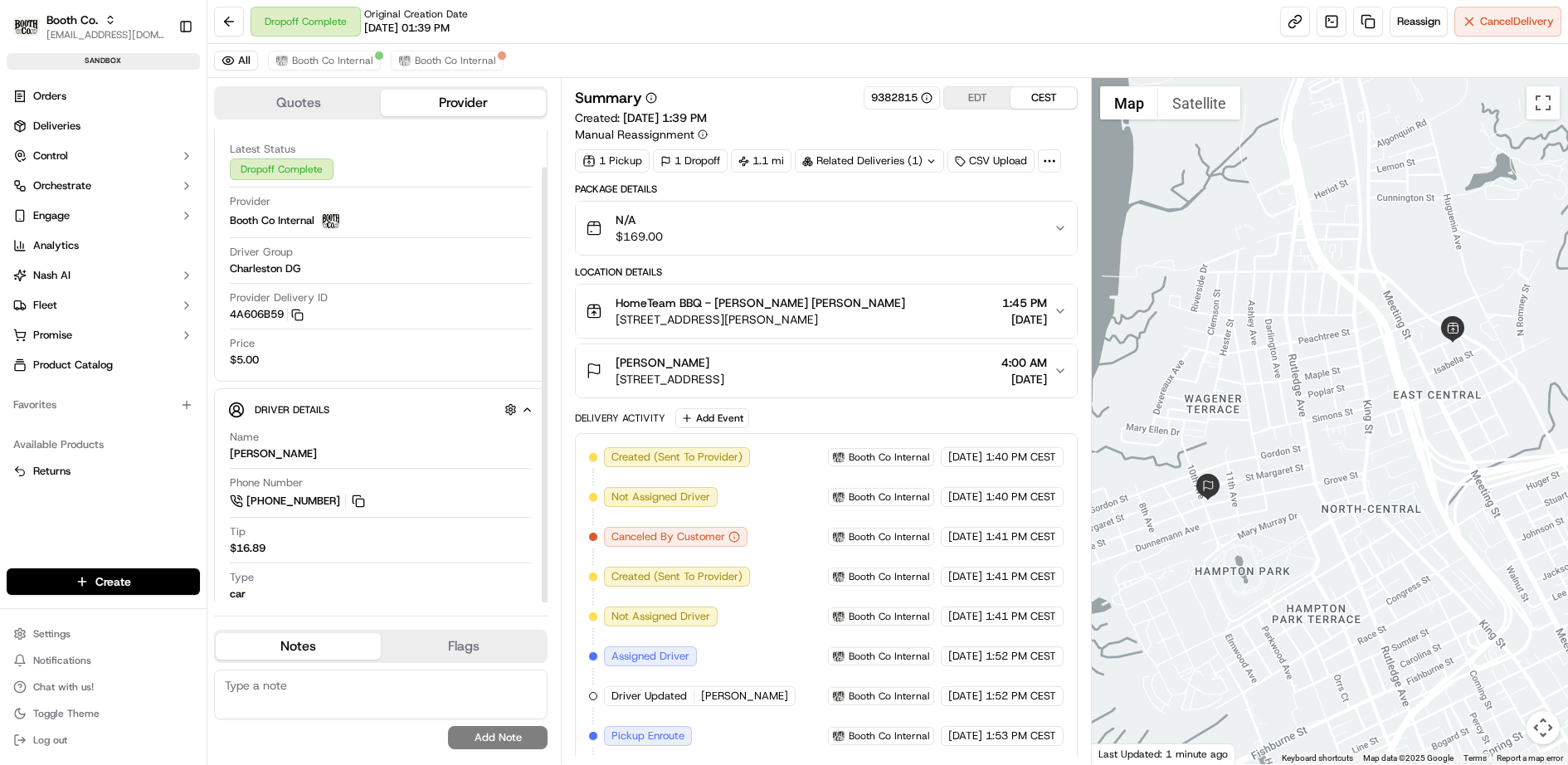
scroll to position [41, 0]
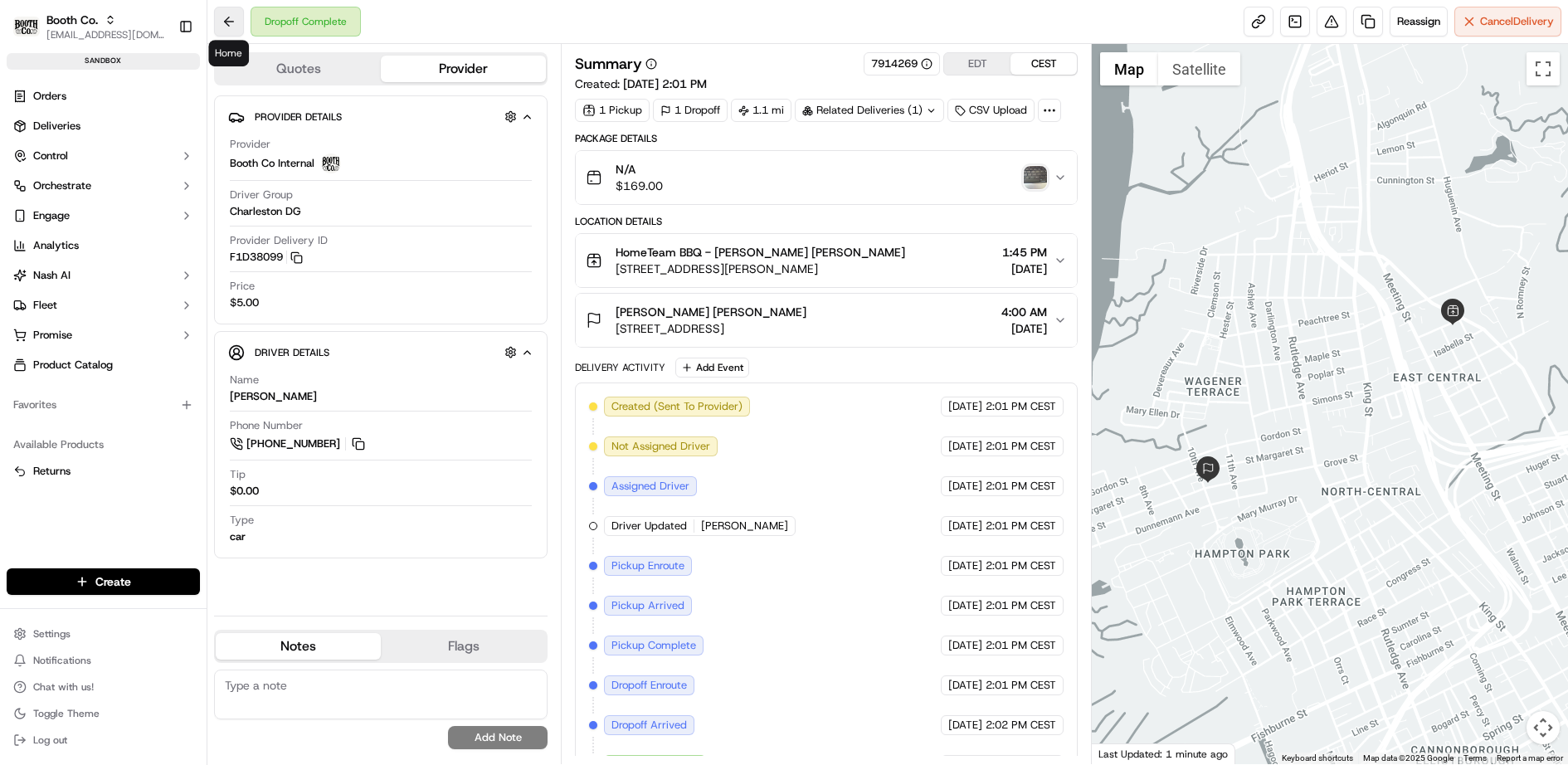
click at [235, 16] on button at bounding box center [229, 21] width 30 height 30
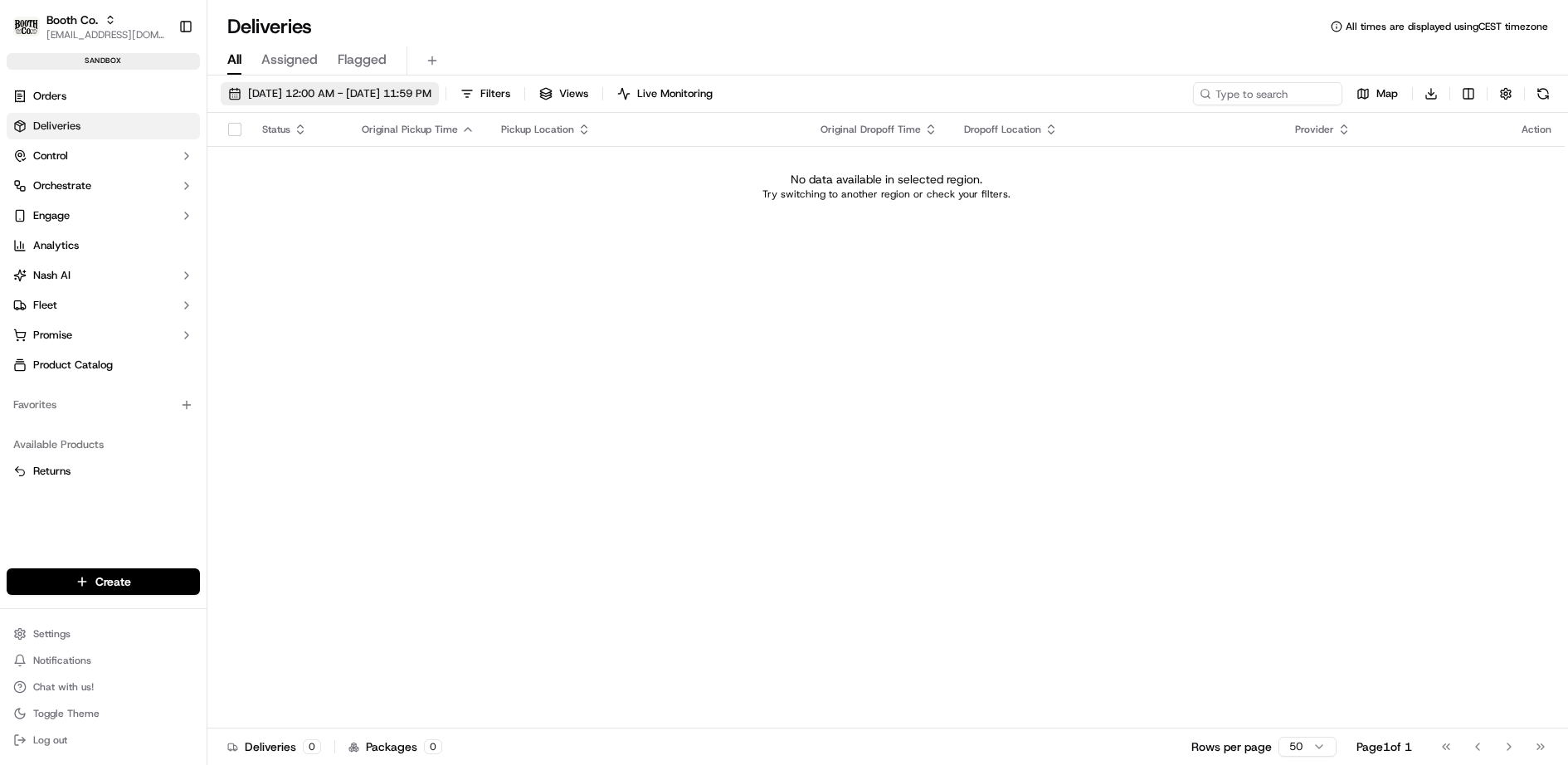
click at [321, 92] on span "[DATE] 12:00 AM - [DATE] 11:59 PM" at bounding box center [339, 94] width 183 height 15
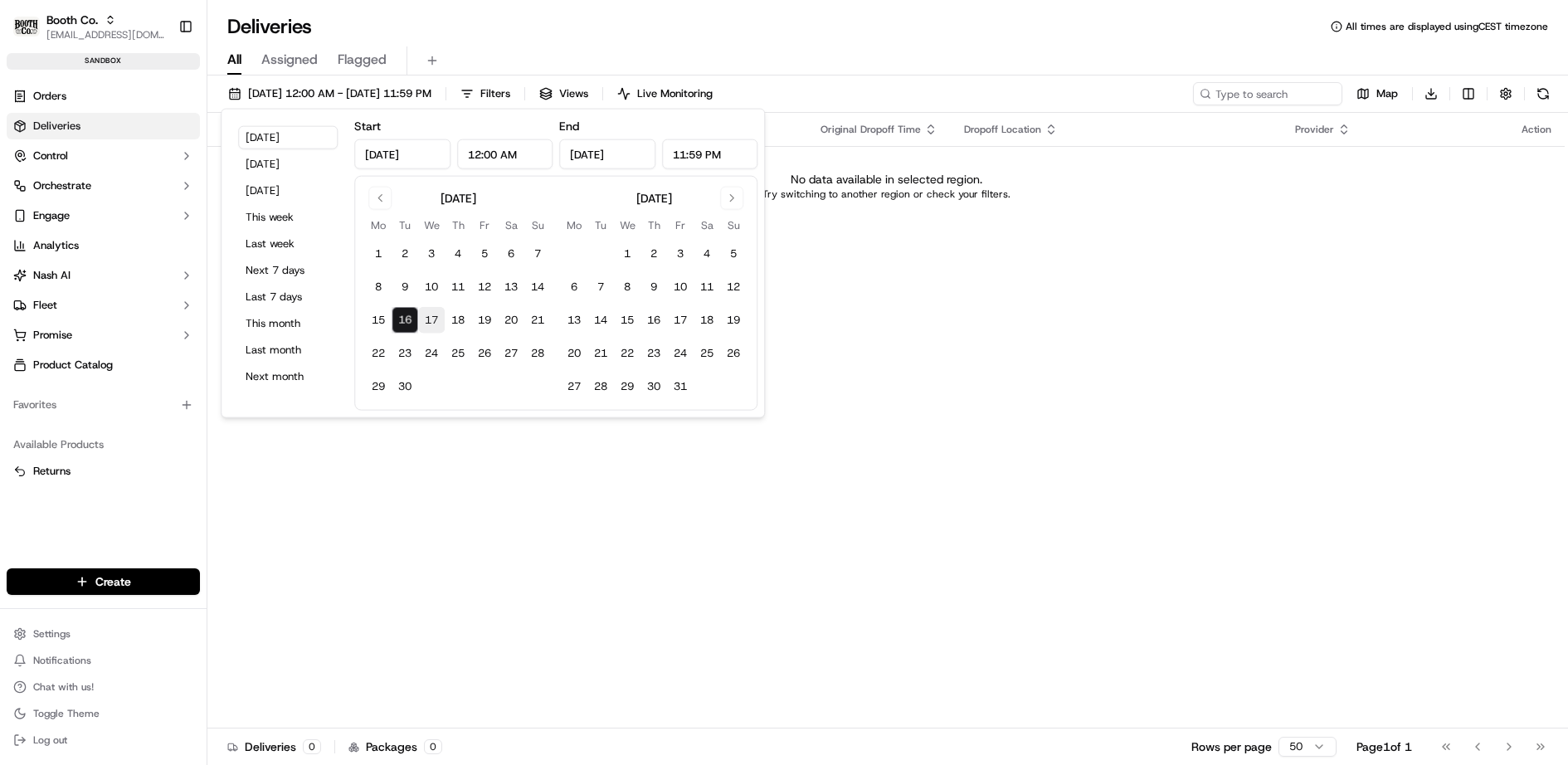
click at [433, 323] on button "17" at bounding box center [431, 320] width 27 height 27
type input "Sep 17, 2025"
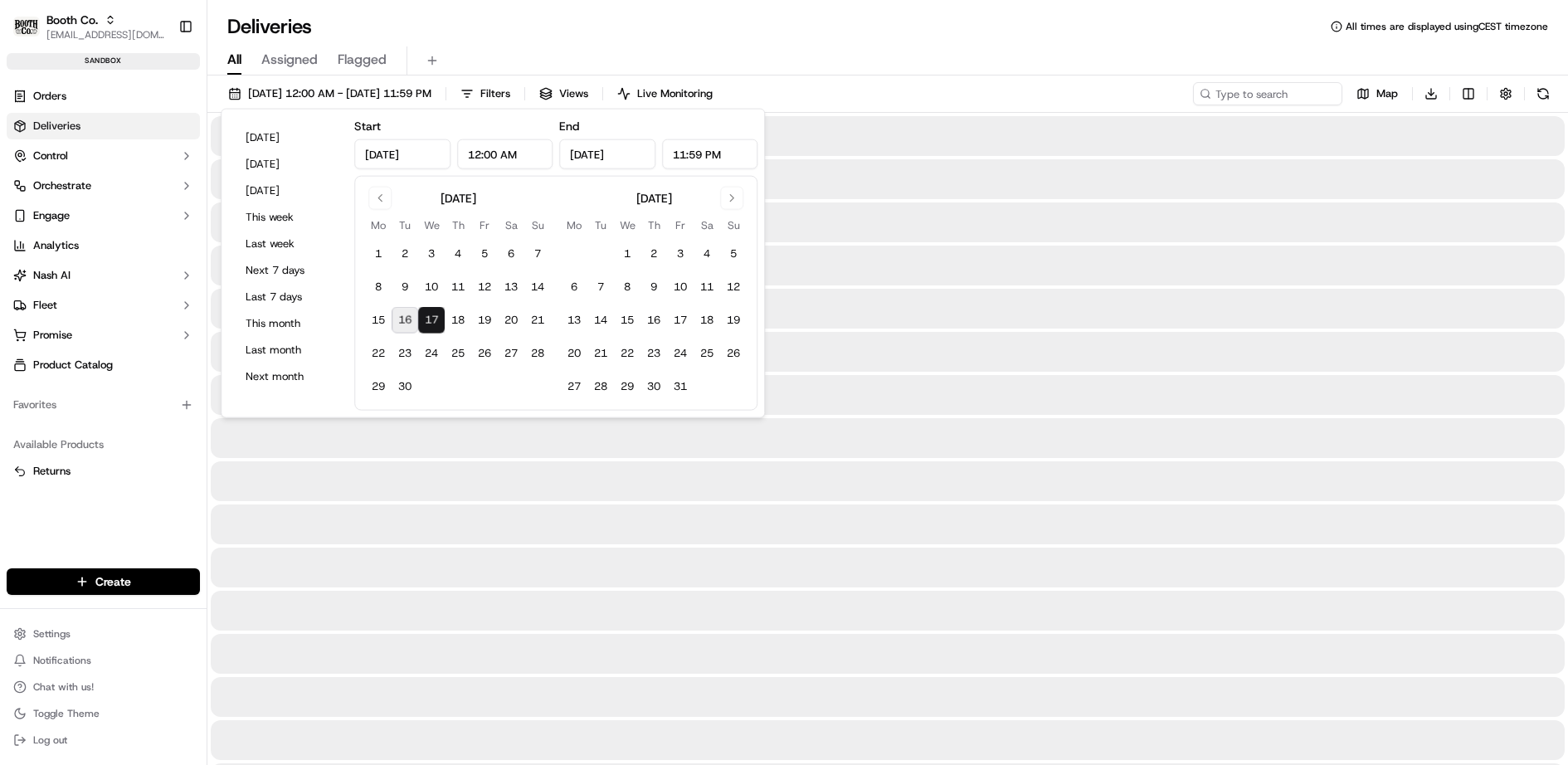
click at [433, 323] on button "17" at bounding box center [431, 320] width 27 height 27
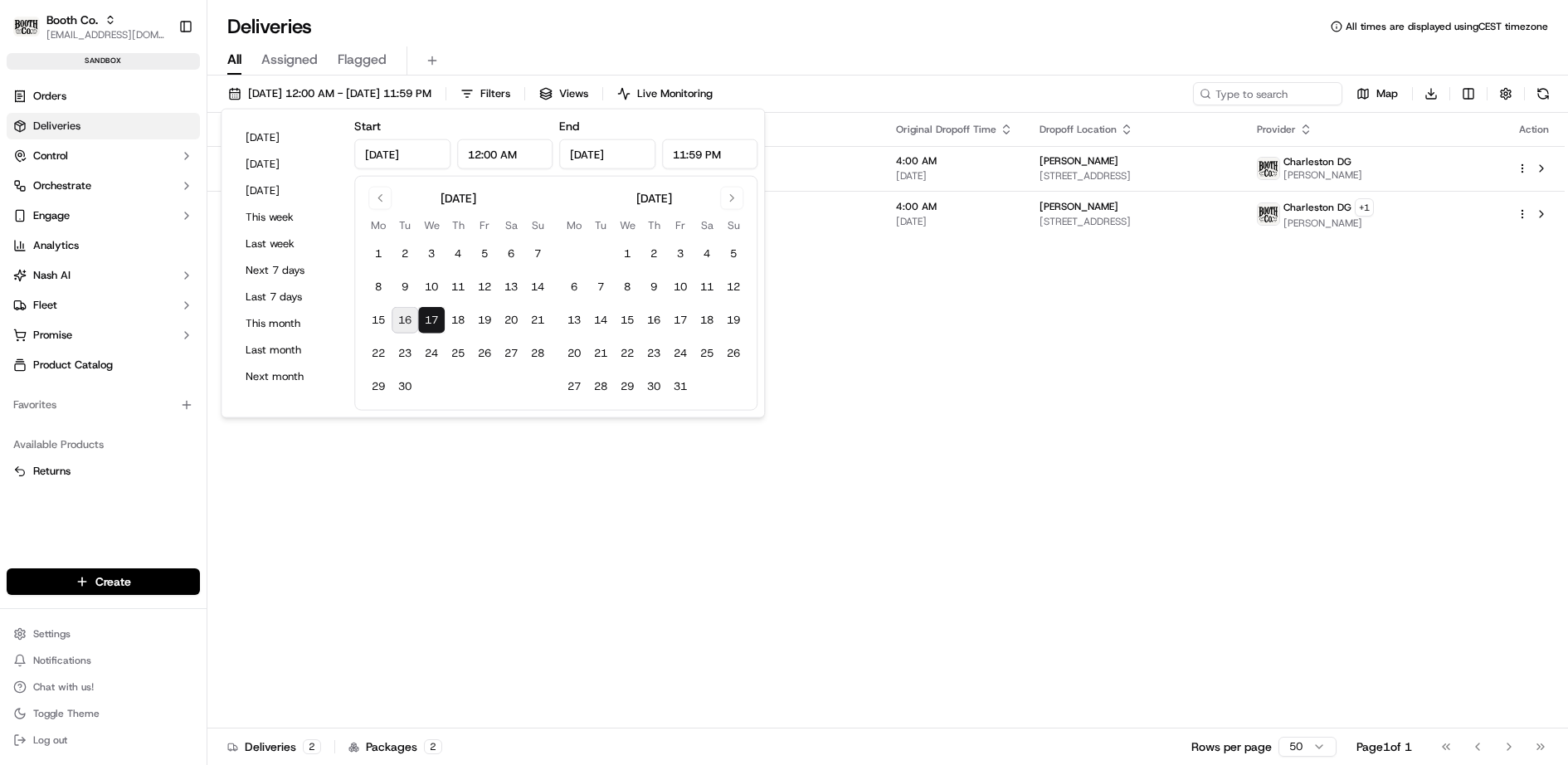
click at [880, 20] on div "Deliveries All times are displayed using CEST timezone" at bounding box center [887, 26] width 1360 height 27
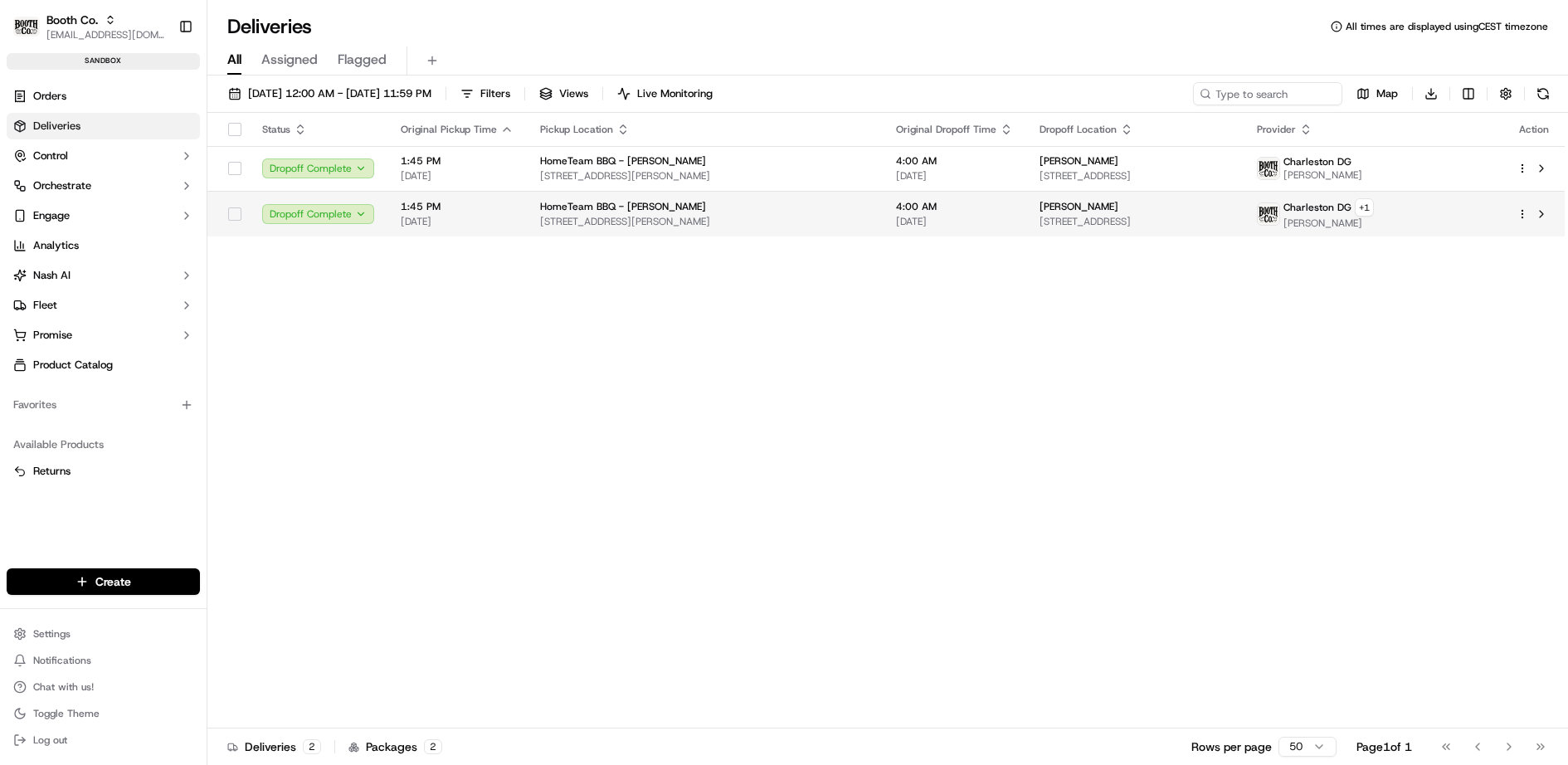
click at [1523, 209] on html "Booth Co. jj@usenash.com Toggle Sidebar sandbox Orders Deliveries Control Orche…" at bounding box center [784, 382] width 1568 height 765
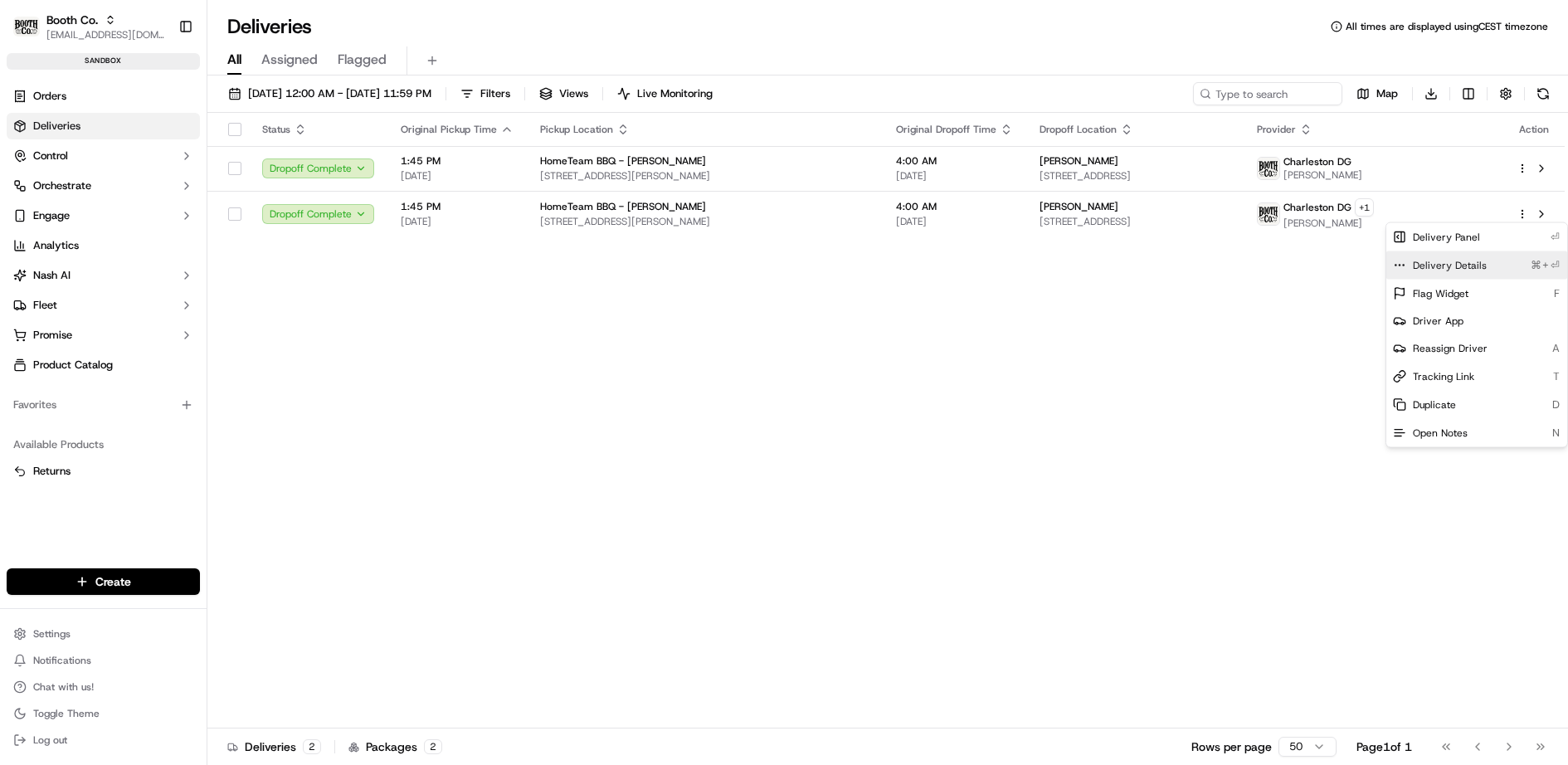
click at [1443, 264] on span "Delivery Details" at bounding box center [1449, 265] width 73 height 13
